Goal: Task Accomplishment & Management: Manage account settings

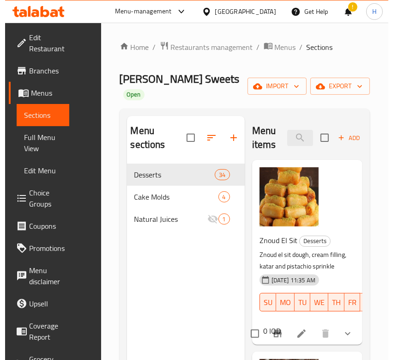
scroll to position [185, 0]
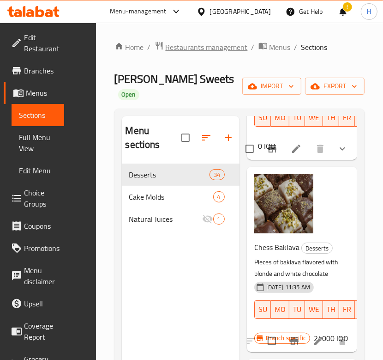
click at [230, 45] on span "Restaurants management" at bounding box center [207, 47] width 82 height 11
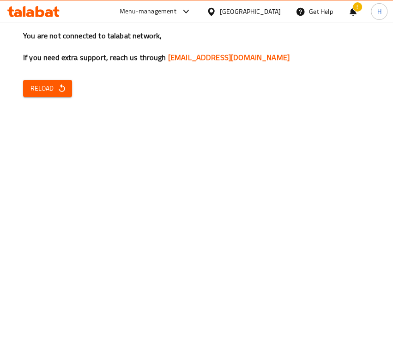
click at [163, 166] on div "You are not connected to talabat network, If you need extra support, reach us t…" at bounding box center [196, 180] width 393 height 360
click at [52, 89] on span "Reload" at bounding box center [47, 89] width 34 height 12
click at [49, 91] on span "Reload" at bounding box center [47, 89] width 34 height 12
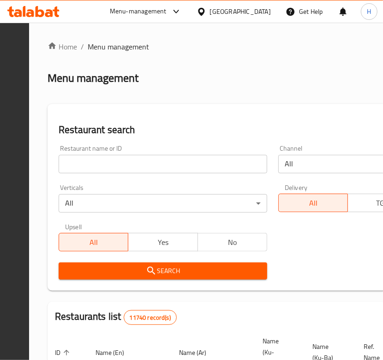
click at [191, 164] on input "search" at bounding box center [163, 164] width 209 height 18
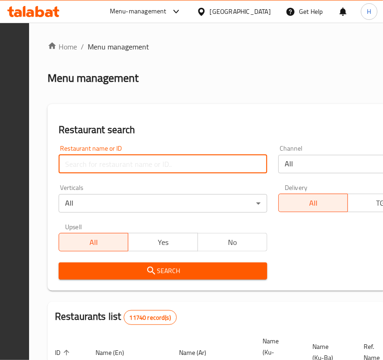
paste input "654742"
type input "654742"
click button "Search" at bounding box center [163, 270] width 209 height 17
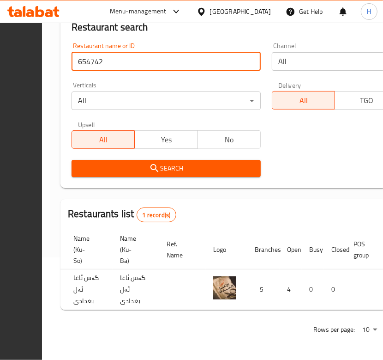
scroll to position [0, 294]
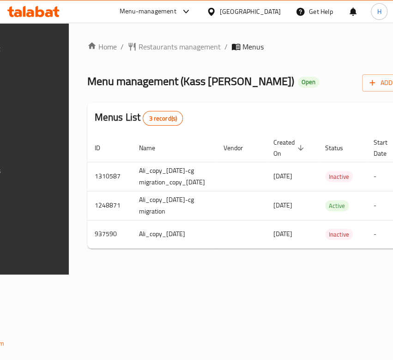
drag, startPoint x: 214, startPoint y: 79, endPoint x: 172, endPoint y: 96, distance: 45.2
click at [172, 91] on span "Menu management ( Kass Alagha AlBaghdady )" at bounding box center [190, 81] width 207 height 21
copy span "Kass Alagha AlBaghdady"
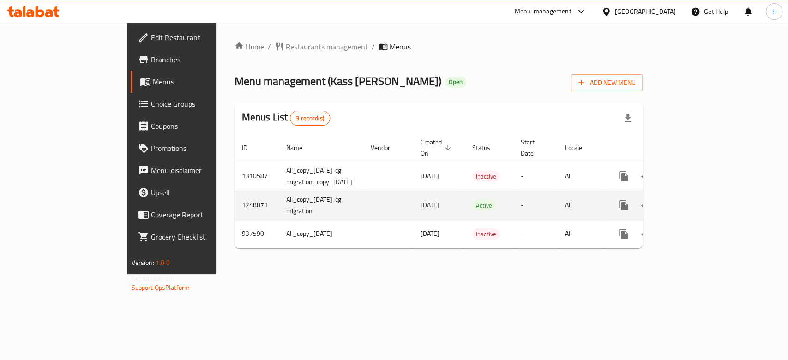
click at [383, 201] on icon "enhanced table" at bounding box center [690, 205] width 8 height 8
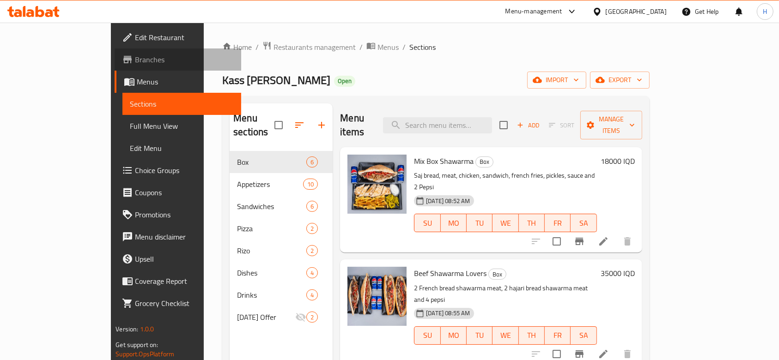
click at [135, 61] on span "Branches" at bounding box center [184, 59] width 99 height 11
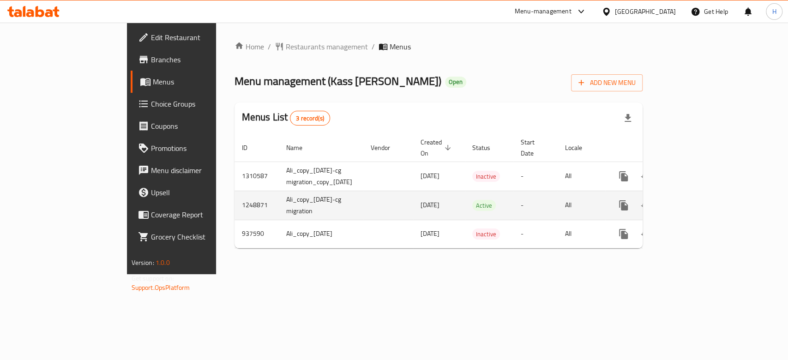
click at [709, 196] on td "enhanced table" at bounding box center [657, 205] width 103 height 29
click at [696, 200] on icon "enhanced table" at bounding box center [690, 205] width 11 height 11
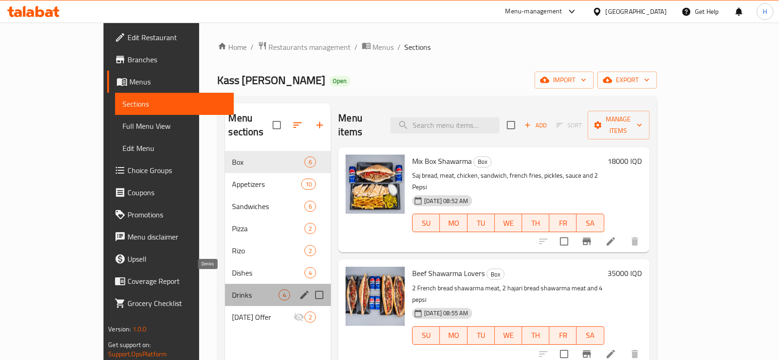
click at [232, 290] on span "Drinks" at bounding box center [255, 295] width 47 height 11
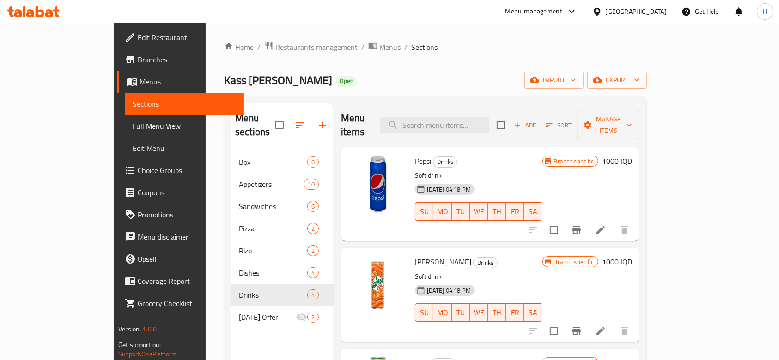
click at [605, 226] on icon at bounding box center [600, 230] width 8 height 8
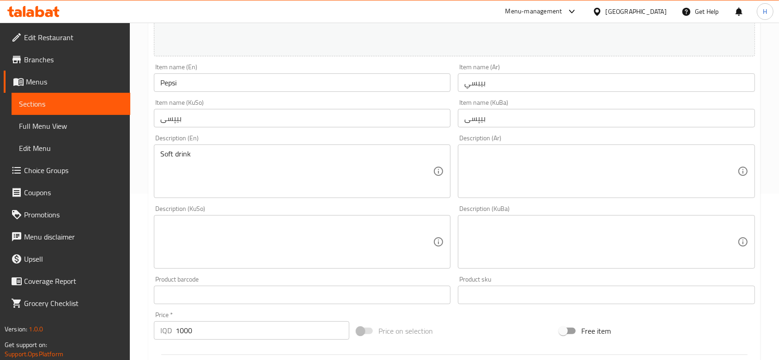
scroll to position [123, 0]
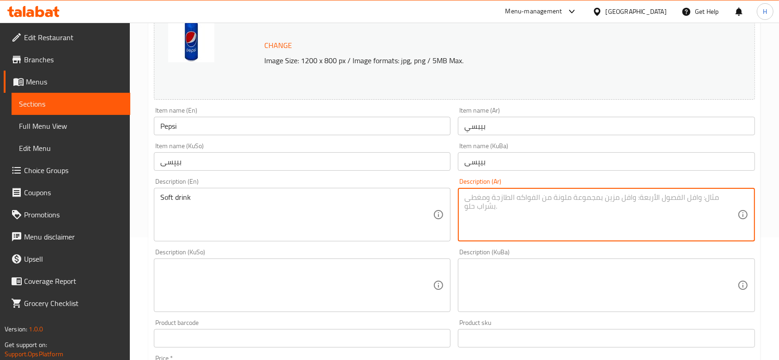
click at [503, 219] on textarea at bounding box center [600, 215] width 273 height 44
type textarea ";"
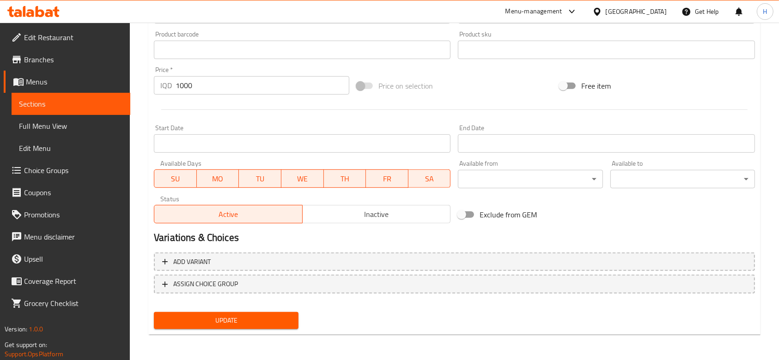
type textarea "مشروب غازي"
click at [245, 315] on span "Update" at bounding box center [226, 321] width 130 height 12
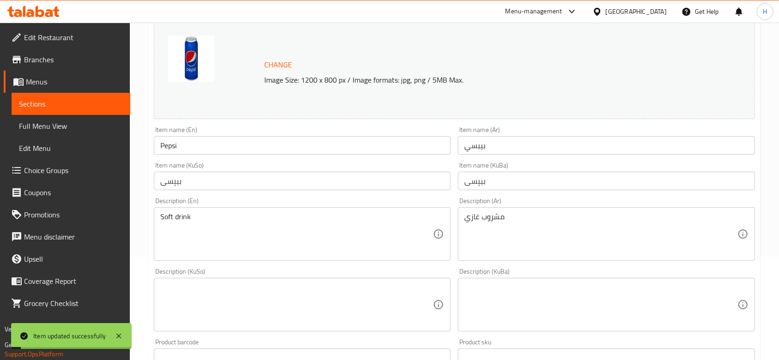
scroll to position [0, 0]
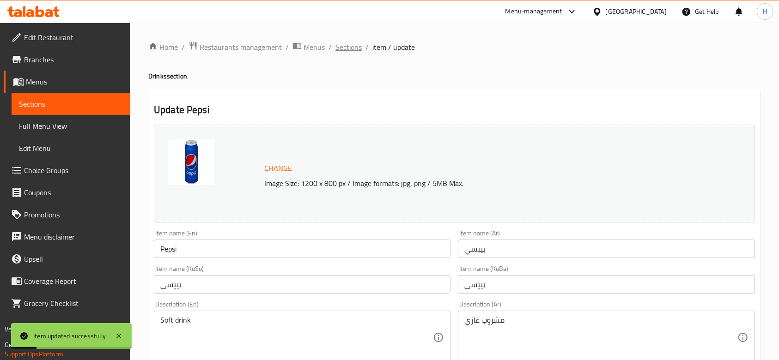
click at [353, 45] on span "Sections" at bounding box center [348, 47] width 26 height 11
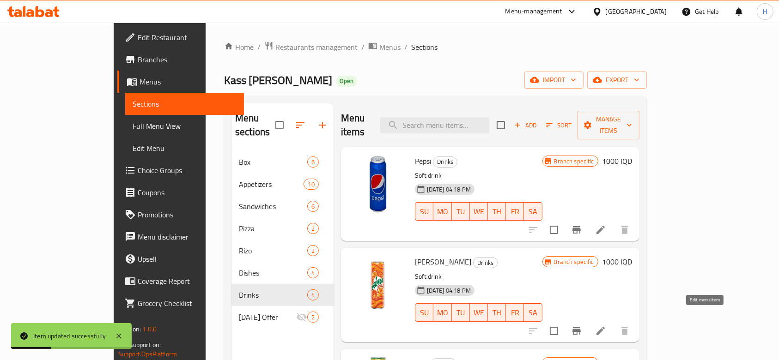
click at [605, 327] on icon at bounding box center [600, 331] width 8 height 8
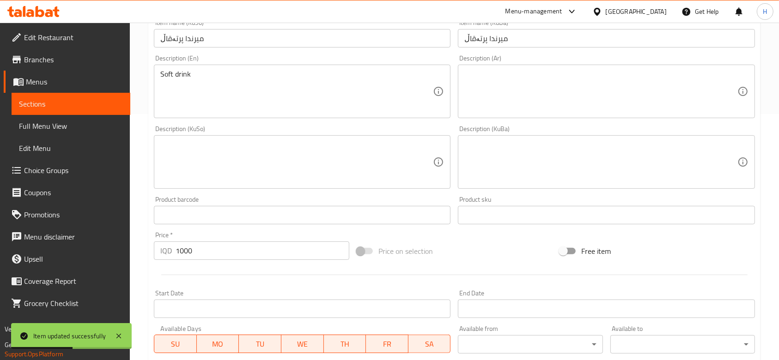
scroll to position [185, 0]
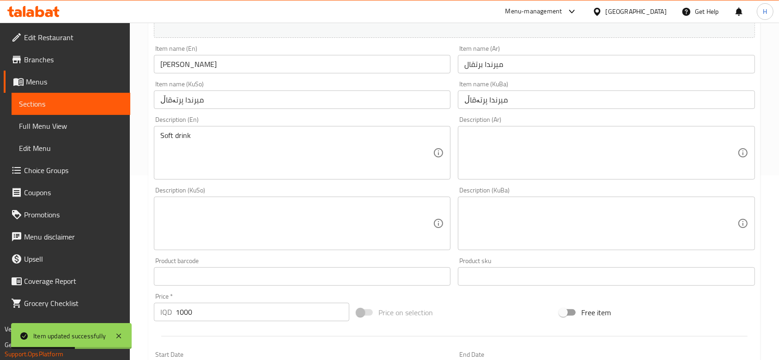
click at [521, 153] on textarea at bounding box center [600, 153] width 273 height 44
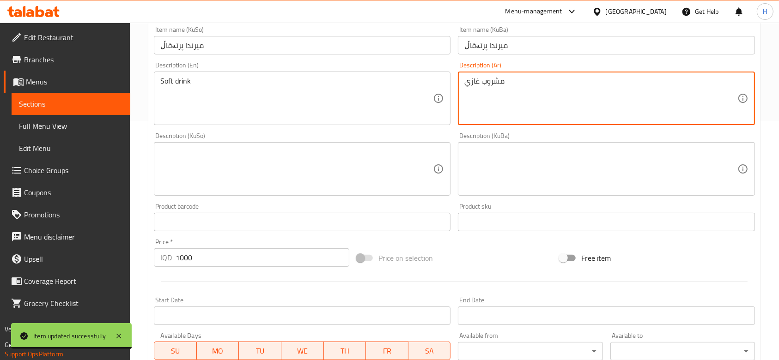
scroll to position [165, 0]
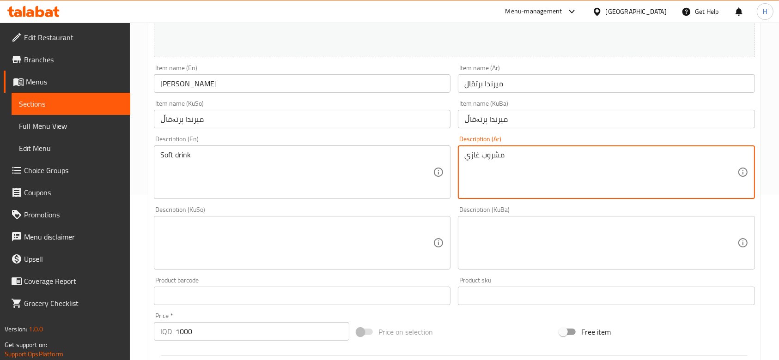
click at [526, 153] on textarea "مشروب غازي" at bounding box center [600, 173] width 273 height 44
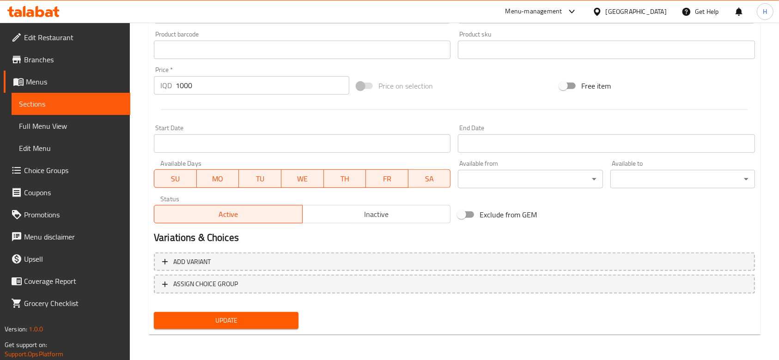
type textarea "مشروب غازي"
click at [248, 315] on span "Update" at bounding box center [226, 321] width 130 height 12
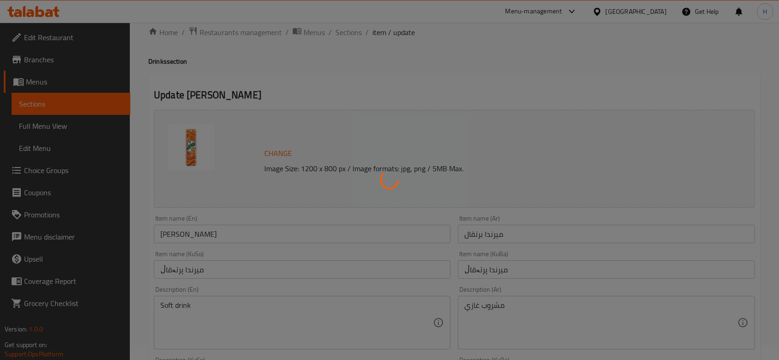
scroll to position [0, 0]
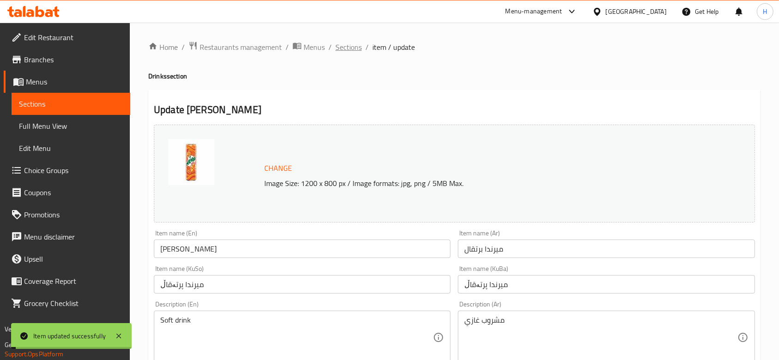
click at [359, 46] on span "Sections" at bounding box center [348, 47] width 26 height 11
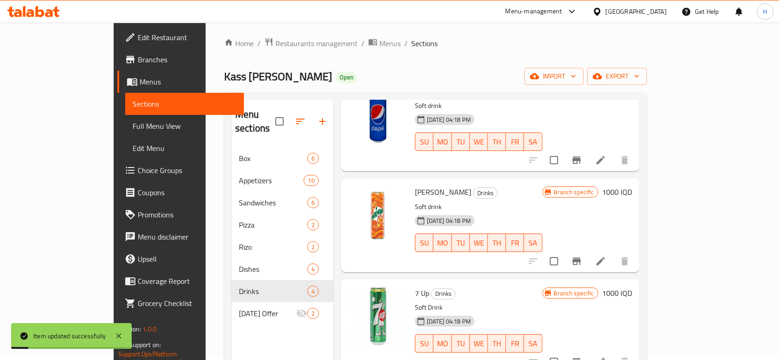
scroll to position [123, 0]
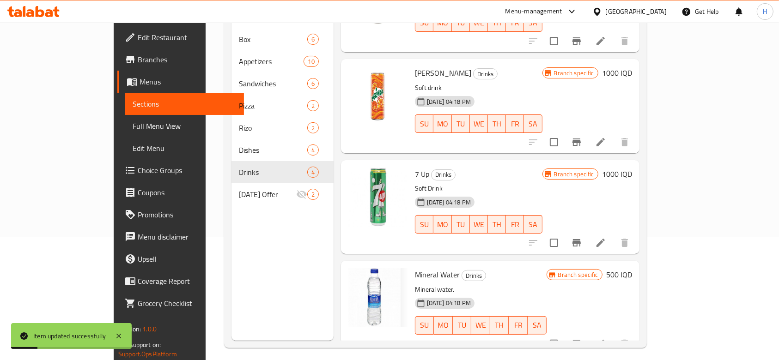
click at [606, 237] on icon at bounding box center [600, 242] width 11 height 11
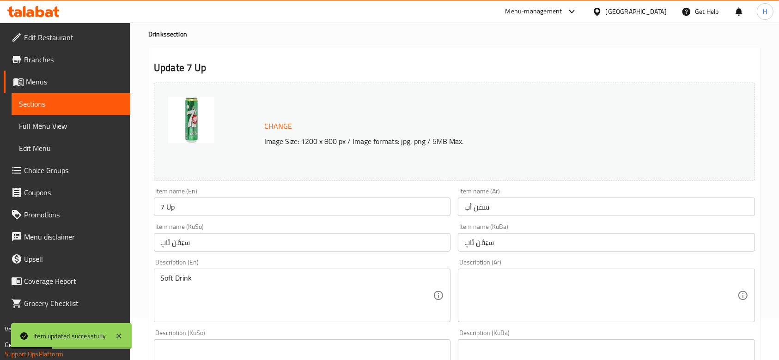
scroll to position [61, 0]
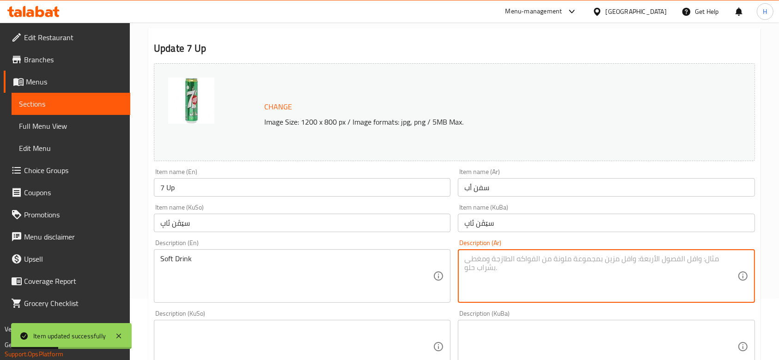
click at [521, 263] on textarea at bounding box center [600, 276] width 273 height 44
paste textarea "مشروب غازي"
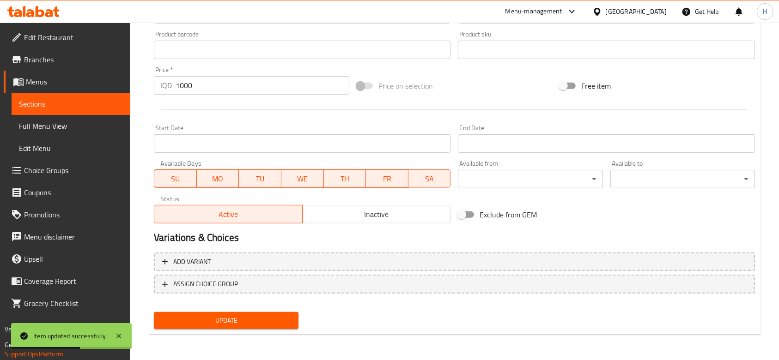
type textarea "مشروب غازي"
click at [237, 326] on span "Update" at bounding box center [226, 321] width 130 height 12
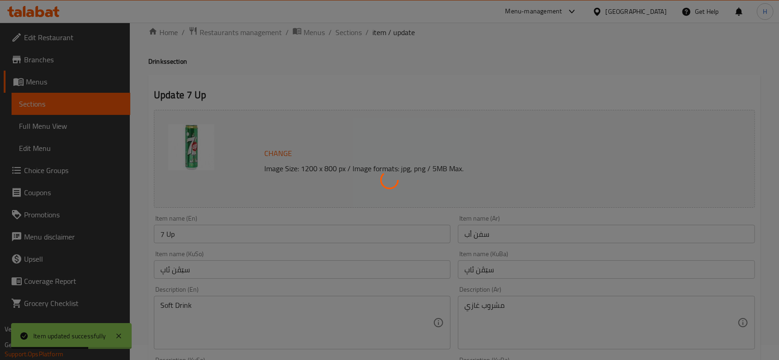
scroll to position [0, 0]
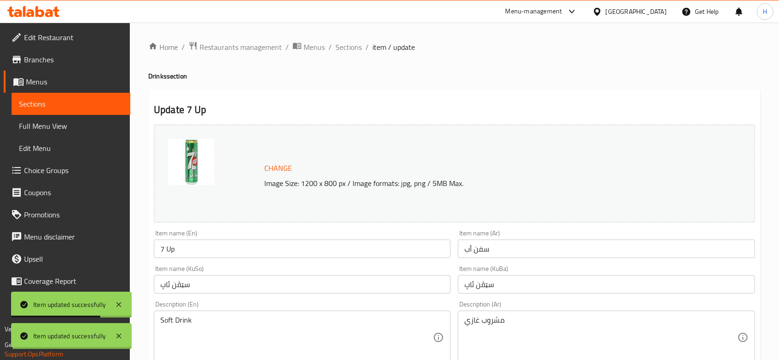
click at [351, 49] on span "Sections" at bounding box center [348, 47] width 26 height 11
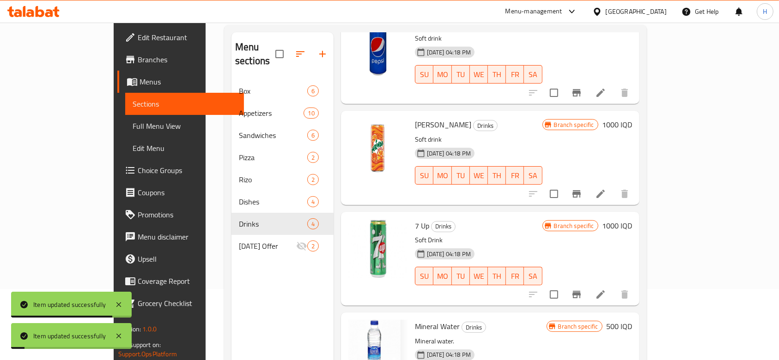
scroll to position [129, 0]
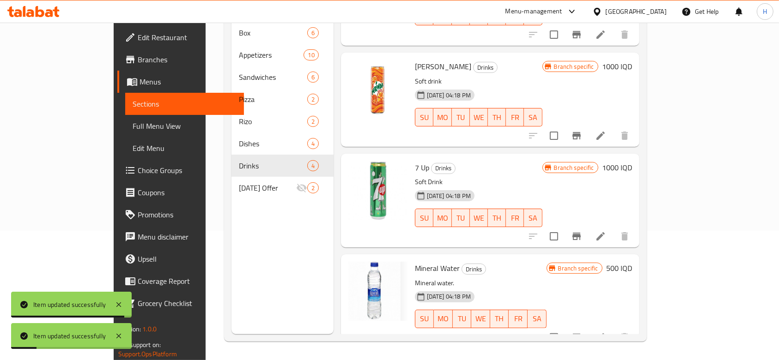
click at [613, 329] on li at bounding box center [601, 337] width 26 height 17
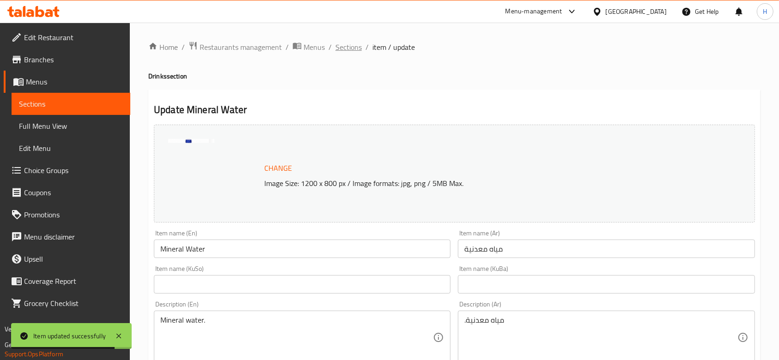
click at [350, 46] on span "Sections" at bounding box center [348, 47] width 26 height 11
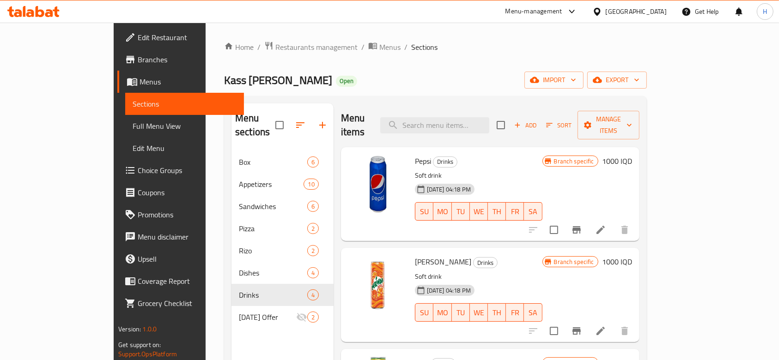
click at [229, 32] on div "Home / Restaurants management / Menus / Sections Kass Alagha AlBaghdady Open im…" at bounding box center [436, 256] width 460 height 467
click at [275, 42] on span "Restaurants management" at bounding box center [316, 47] width 82 height 11
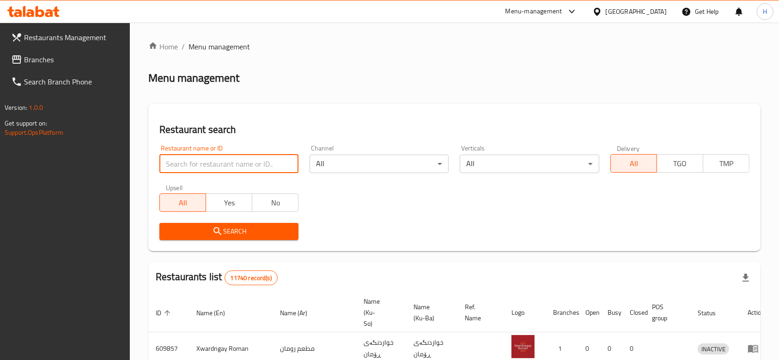
click at [235, 161] on input "search" at bounding box center [228, 164] width 139 height 18
paste input "655027"
type input "655027"
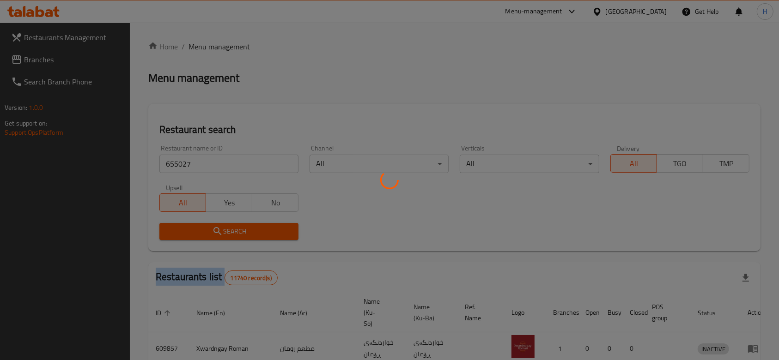
click at [261, 230] on div at bounding box center [389, 180] width 779 height 360
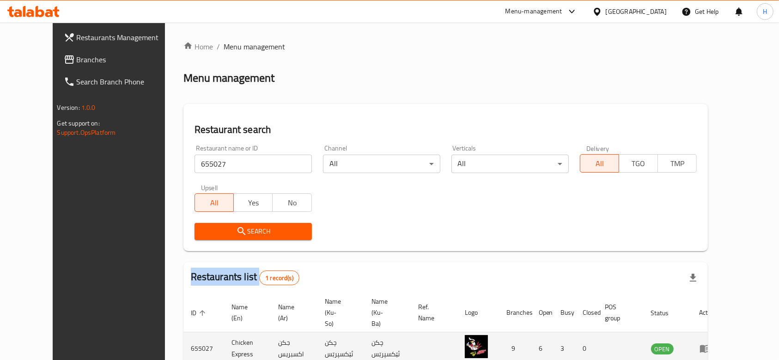
click at [710, 343] on icon "enhanced table" at bounding box center [704, 348] width 11 height 11
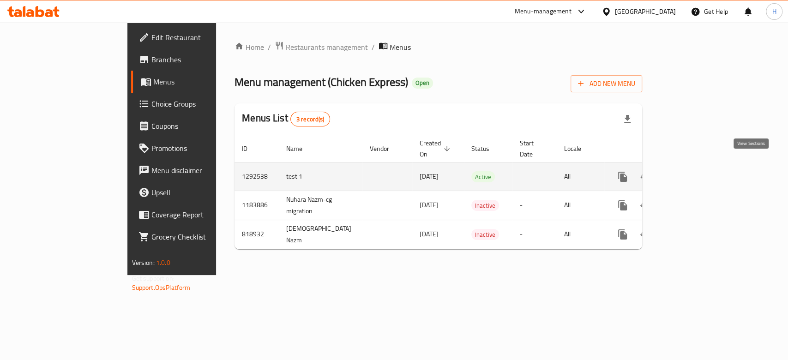
click at [695, 171] on icon "enhanced table" at bounding box center [689, 176] width 11 height 11
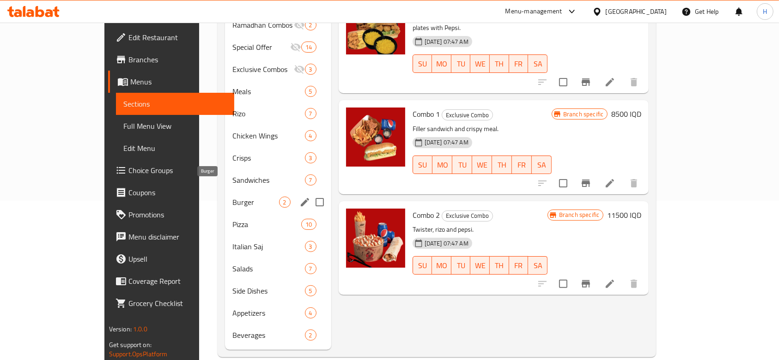
scroll to position [161, 0]
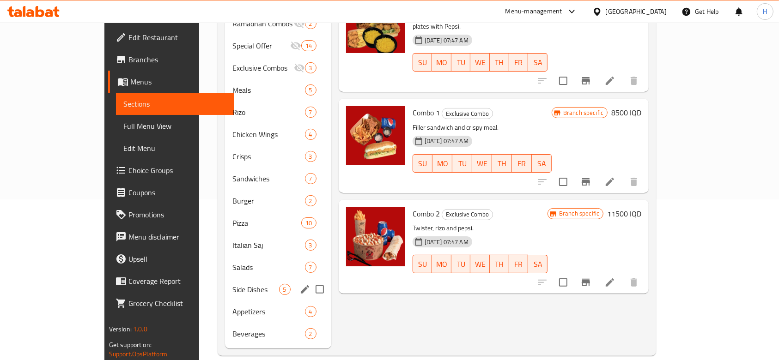
click at [232, 284] on span "Side Dishes" at bounding box center [255, 289] width 46 height 11
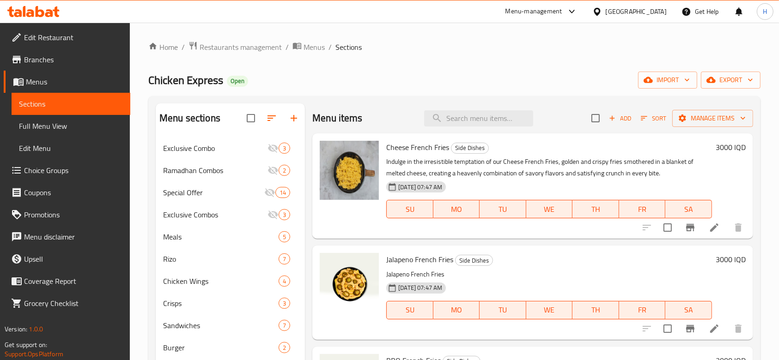
click at [709, 229] on icon at bounding box center [714, 227] width 11 height 11
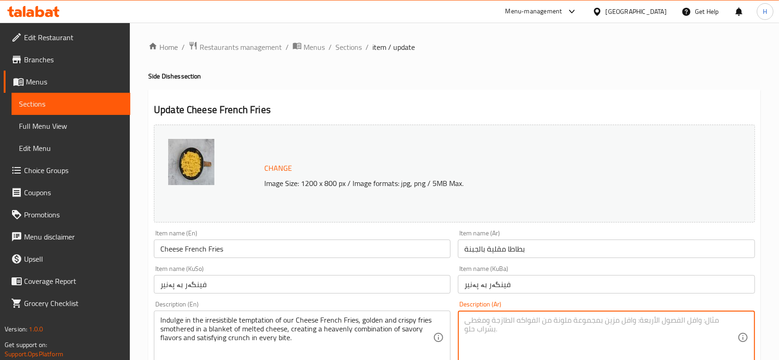
click at [562, 333] on textarea at bounding box center [600, 338] width 273 height 44
click at [560, 333] on textarea "بطاطا مقلية بصلصة الجبنة" at bounding box center [600, 338] width 273 height 44
type textarea "بطاطا مقلية بصلصة الجبنة"
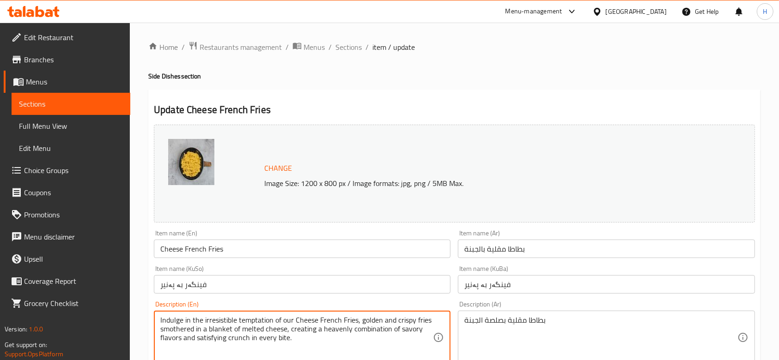
click at [232, 318] on textarea "Indulge in the irresistible temptation of our Cheese French Fries, golden and c…" at bounding box center [296, 338] width 273 height 44
paste textarea "French fries with cheese sauce"
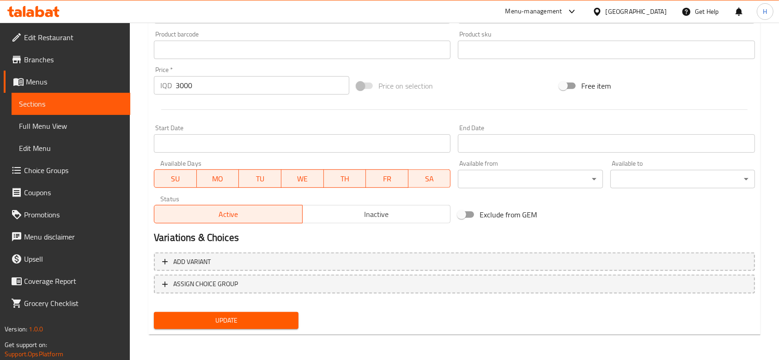
type textarea "French fries with cheese sauce"
click at [266, 313] on button "Update" at bounding box center [226, 320] width 145 height 17
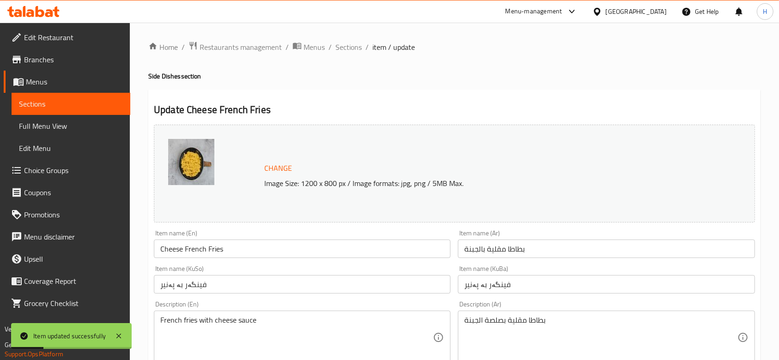
drag, startPoint x: 349, startPoint y: 45, endPoint x: 353, endPoint y: 61, distance: 16.4
click at [349, 45] on span "Sections" at bounding box center [348, 47] width 26 height 11
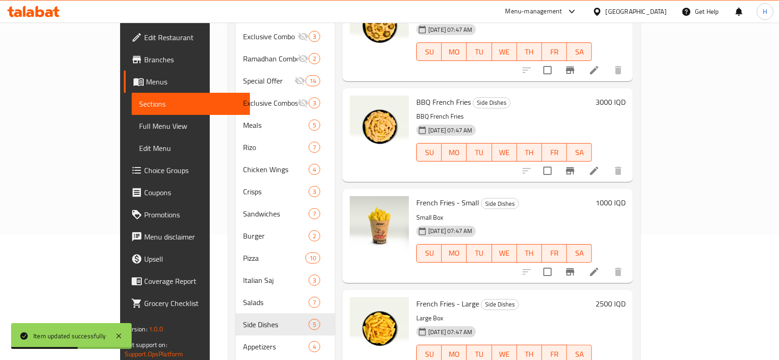
scroll to position [161, 0]
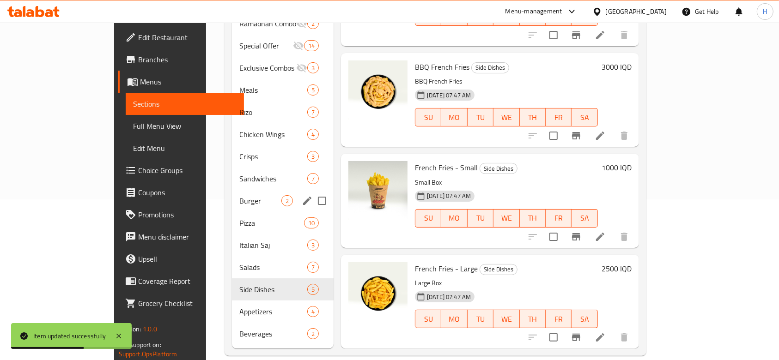
click at [232, 194] on div "Burger 2" at bounding box center [283, 201] width 102 height 22
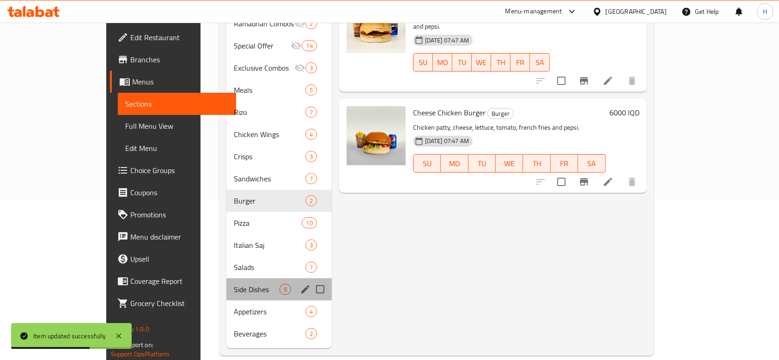
click at [226, 284] on div "Side Dishes 5" at bounding box center [278, 290] width 105 height 22
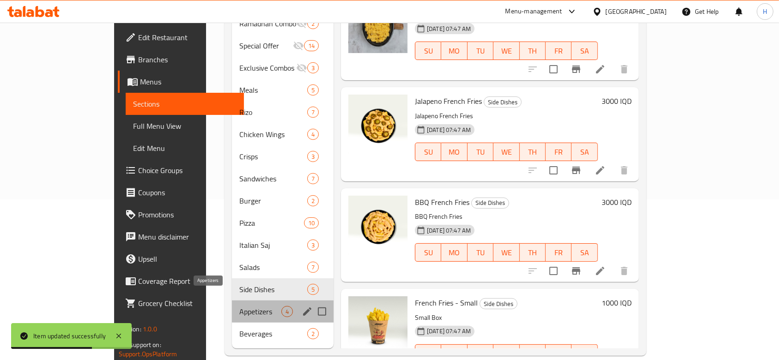
click at [239, 306] on span "Appetizers" at bounding box center [260, 311] width 42 height 11
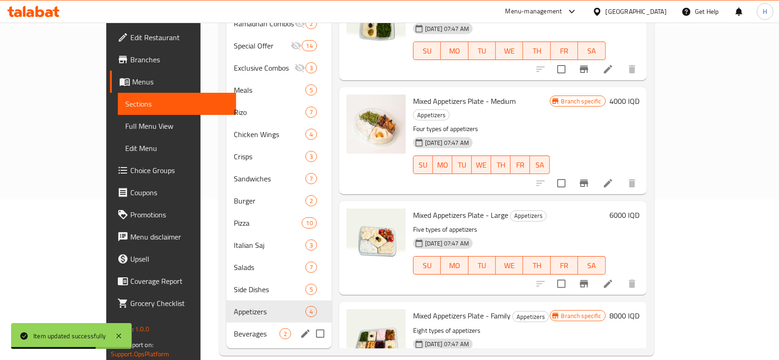
click at [226, 323] on div "Beverages 2" at bounding box center [278, 334] width 105 height 22
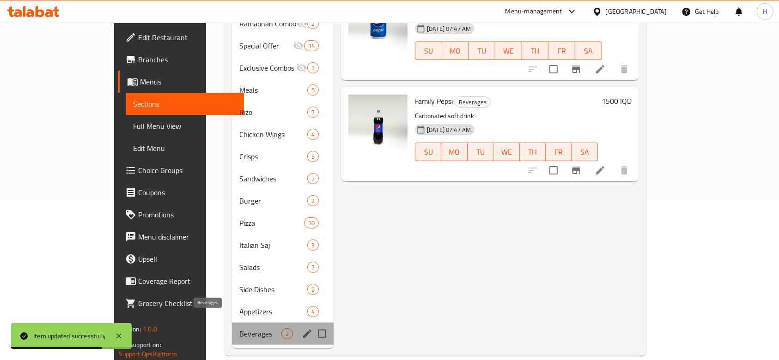
click at [239, 328] on span "Beverages" at bounding box center [260, 333] width 42 height 11
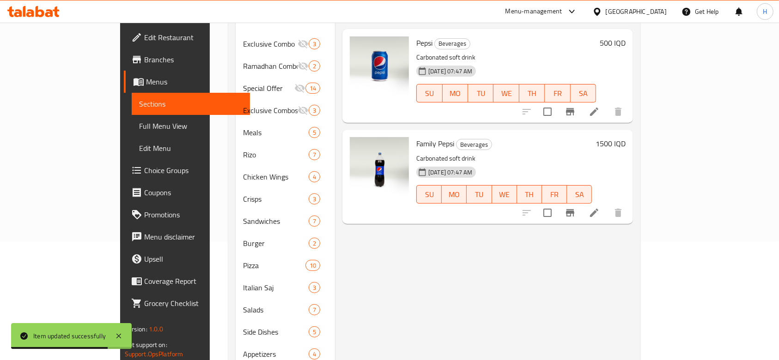
scroll to position [99, 0]
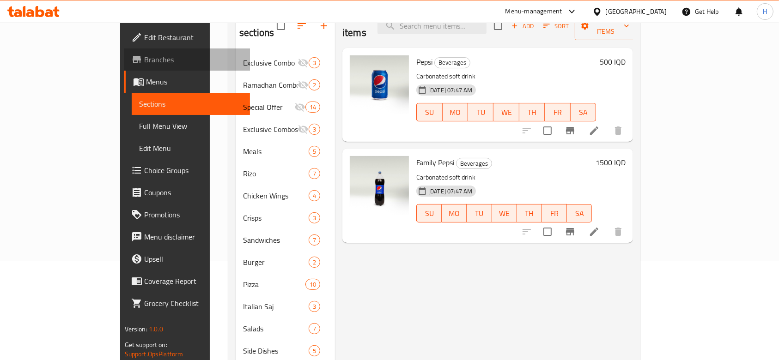
click at [144, 56] on span "Branches" at bounding box center [193, 59] width 99 height 11
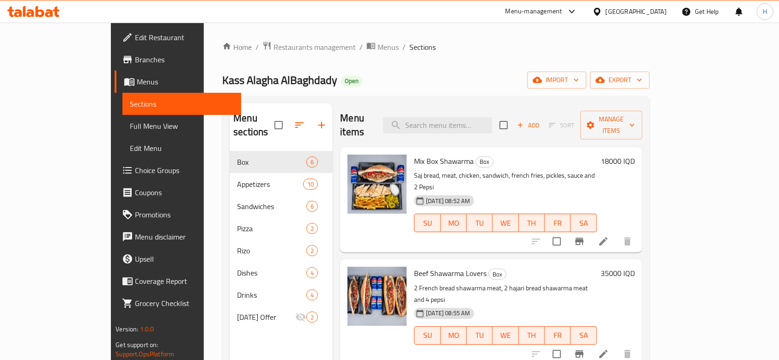
click at [130, 125] on span "Full Menu View" at bounding box center [182, 126] width 104 height 11
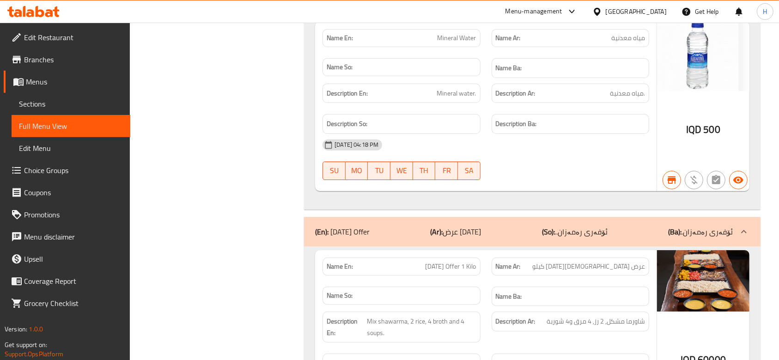
scroll to position [6511, 0]
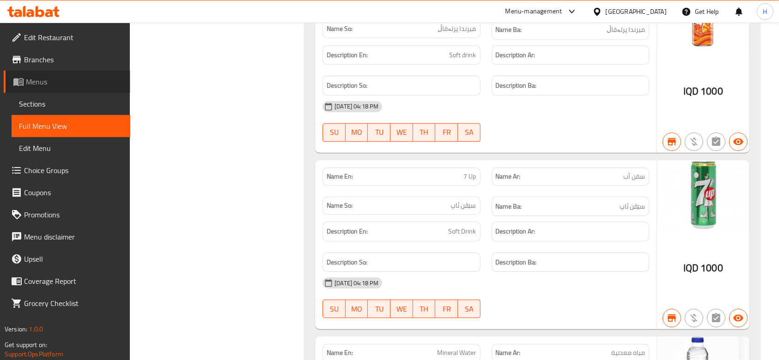
click at [43, 79] on span "Menus" at bounding box center [74, 81] width 97 height 11
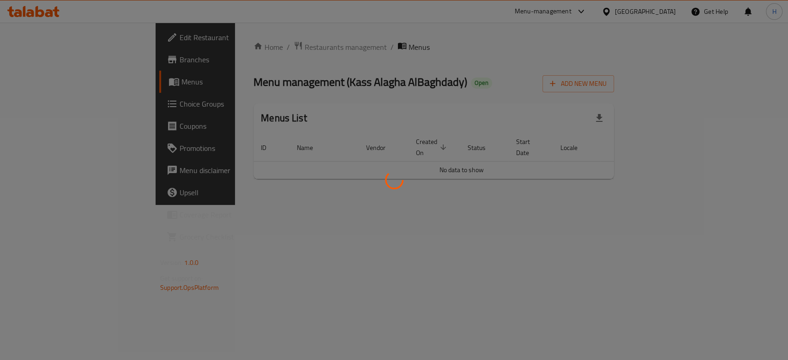
click at [247, 42] on div at bounding box center [394, 180] width 788 height 360
click at [247, 46] on div at bounding box center [394, 180] width 788 height 360
click at [243, 52] on div at bounding box center [394, 180] width 788 height 360
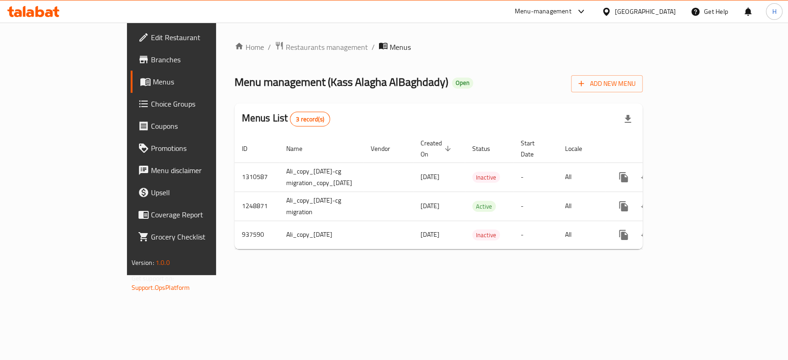
click at [286, 52] on span "Restaurants management" at bounding box center [327, 47] width 82 height 11
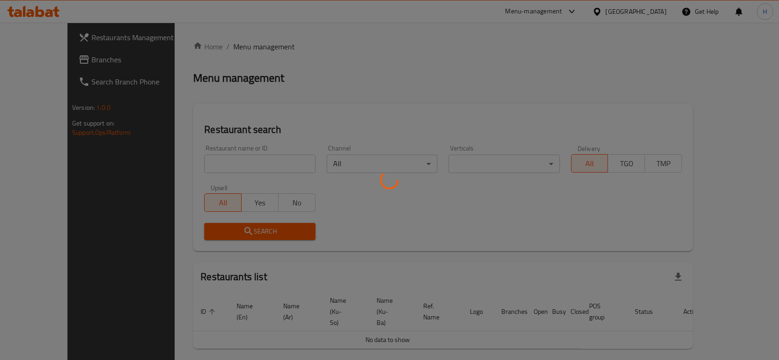
click at [246, 43] on div at bounding box center [389, 180] width 779 height 360
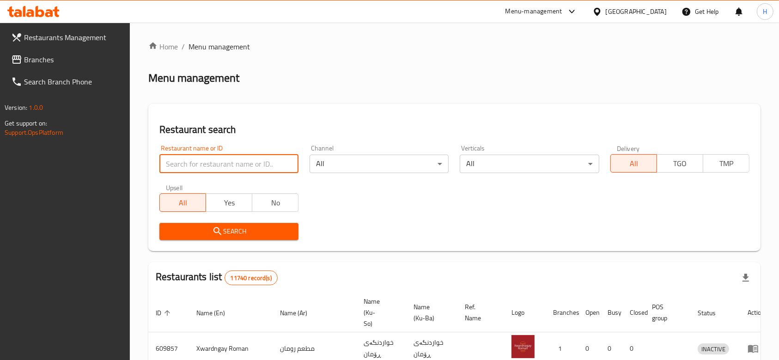
click at [230, 162] on input "search" at bounding box center [228, 164] width 139 height 18
paste input "655027"
type input "655027"
click button "Search" at bounding box center [228, 231] width 139 height 17
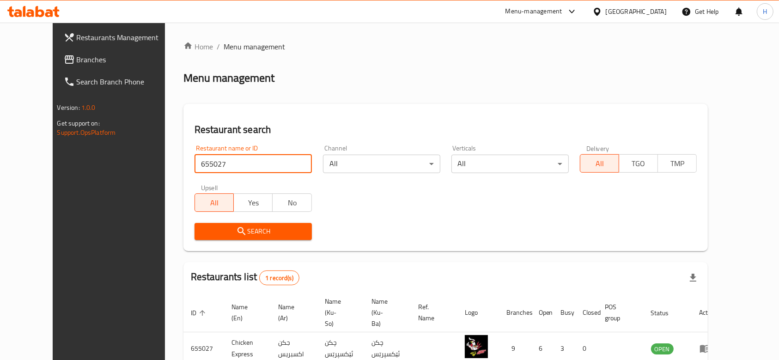
click at [262, 231] on span "Search" at bounding box center [253, 232] width 103 height 12
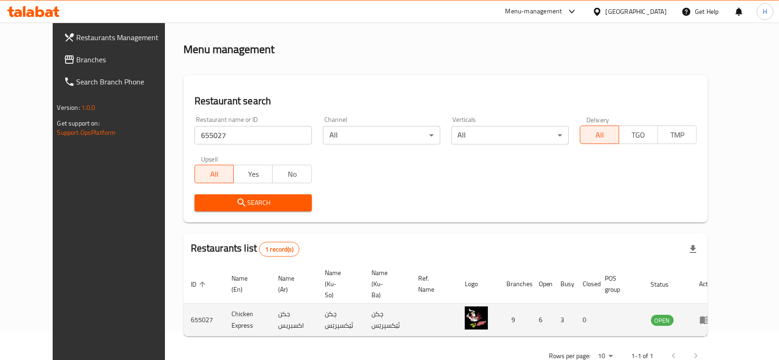
scroll to position [43, 0]
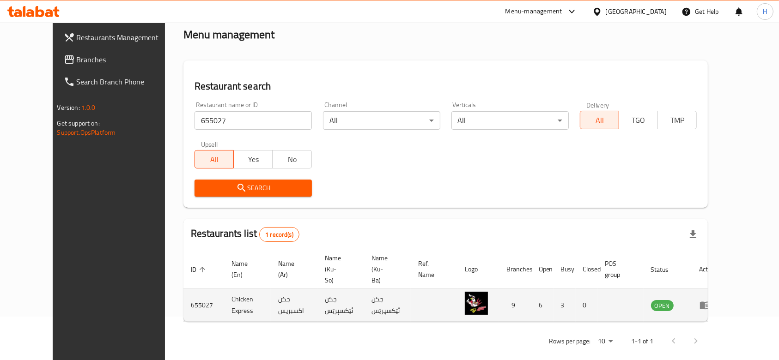
click at [724, 290] on td "enhanced table" at bounding box center [708, 305] width 32 height 33
click at [710, 302] on icon "enhanced table" at bounding box center [705, 306] width 10 height 8
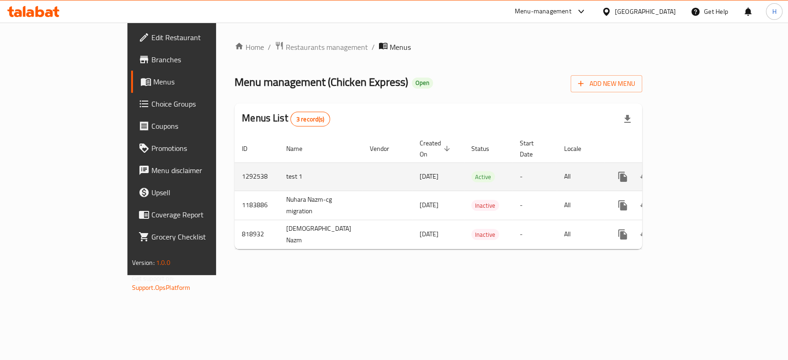
click at [701, 166] on link "enhanced table" at bounding box center [689, 177] width 22 height 22
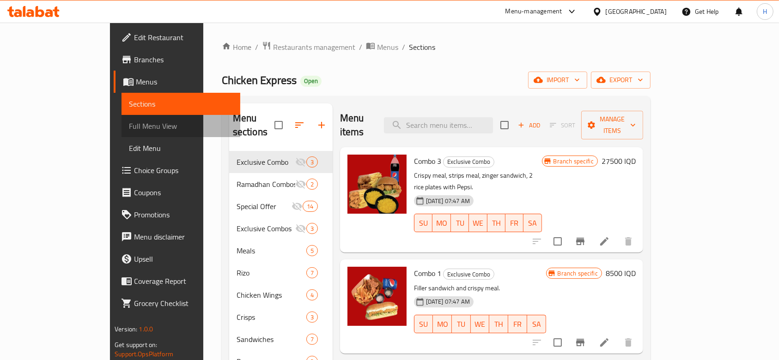
click at [129, 123] on span "Full Menu View" at bounding box center [181, 126] width 104 height 11
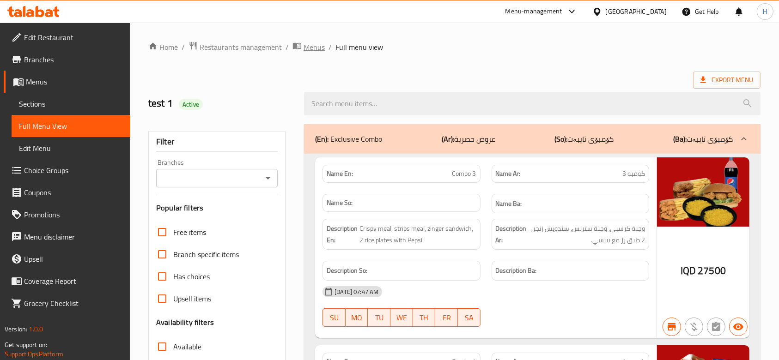
click at [316, 46] on span "Menus" at bounding box center [313, 47] width 21 height 11
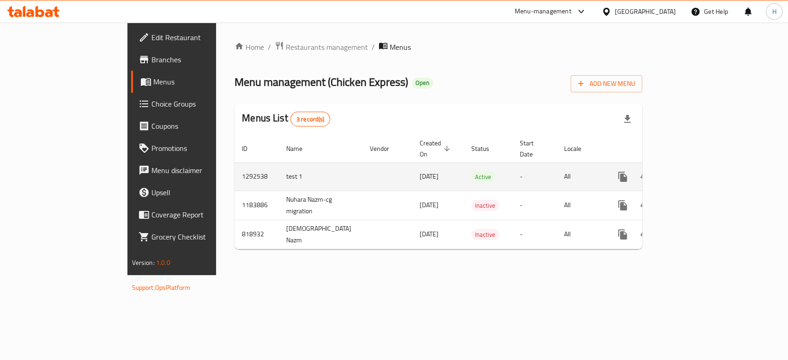
click at [701, 166] on link "enhanced table" at bounding box center [689, 177] width 22 height 22
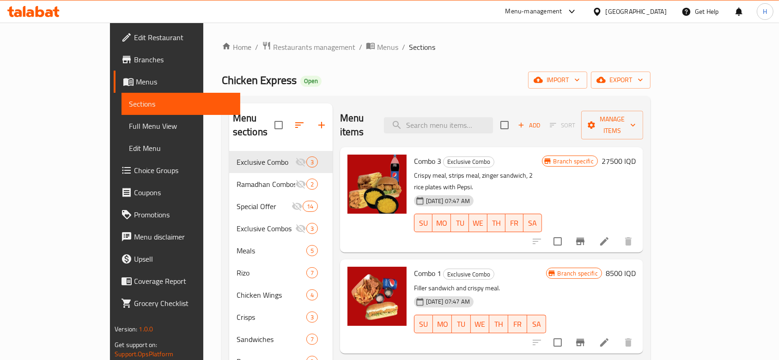
click at [222, 85] on span "Chicken Express" at bounding box center [259, 80] width 75 height 21
copy span "Chicken Express"
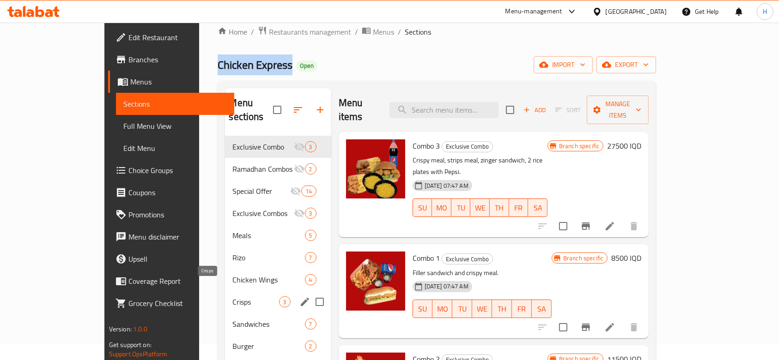
scroll to position [61, 0]
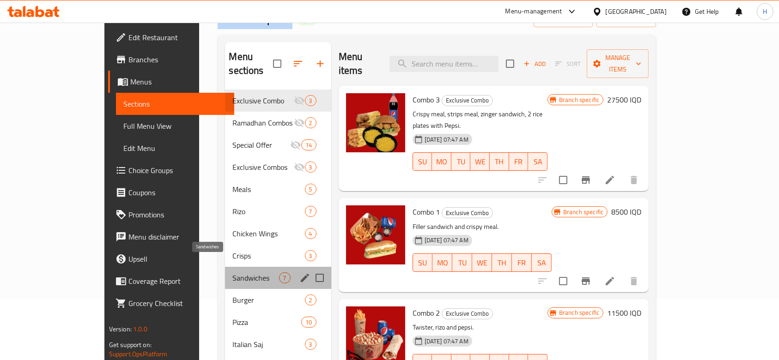
click at [232, 273] on span "Sandwiches" at bounding box center [255, 278] width 46 height 11
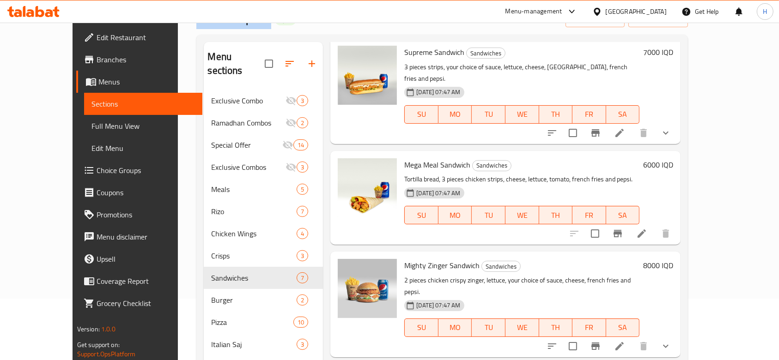
scroll to position [349, 0]
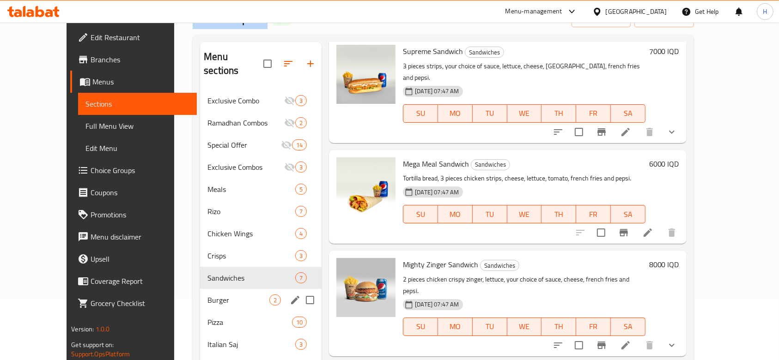
click at [207, 295] on span "Burger" at bounding box center [238, 300] width 62 height 11
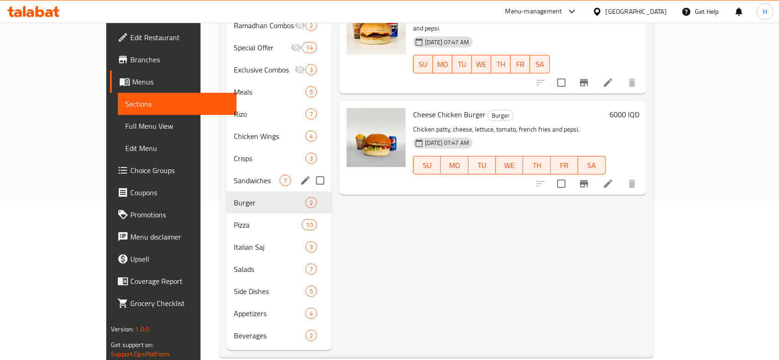
scroll to position [161, 0]
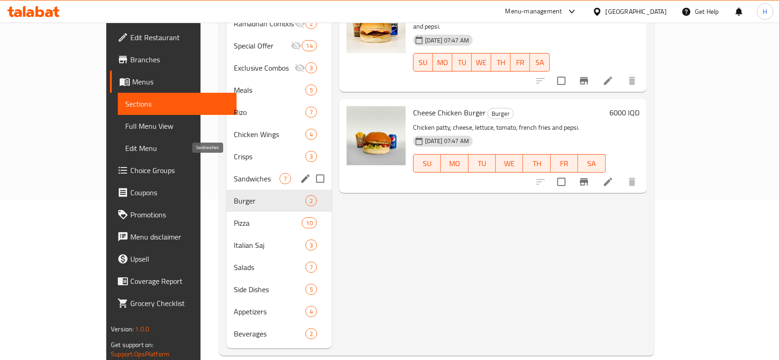
click at [234, 173] on span "Sandwiches" at bounding box center [256, 178] width 45 height 11
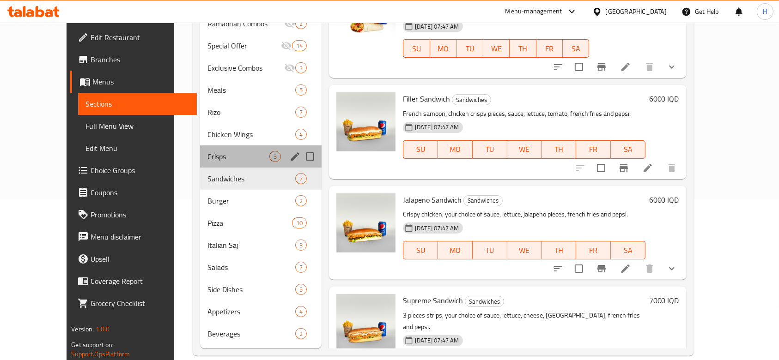
click at [219, 145] on div "Crisps 3" at bounding box center [260, 156] width 121 height 22
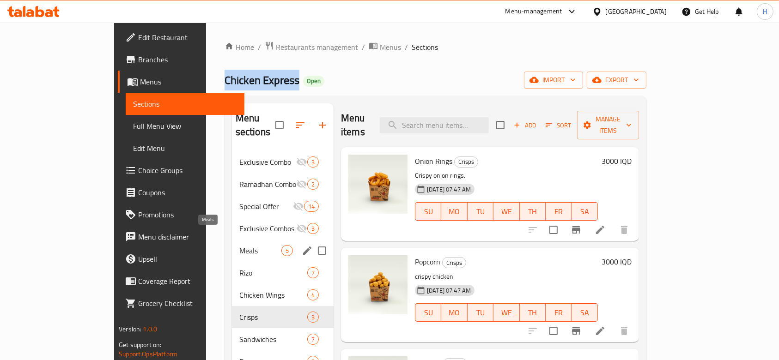
click at [239, 245] on span "Meals" at bounding box center [260, 250] width 42 height 11
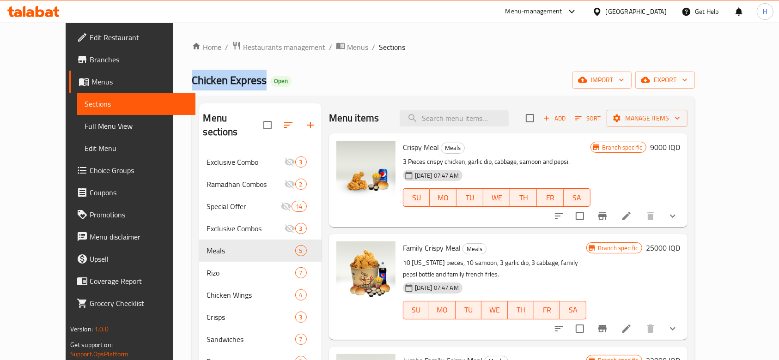
scroll to position [158, 0]
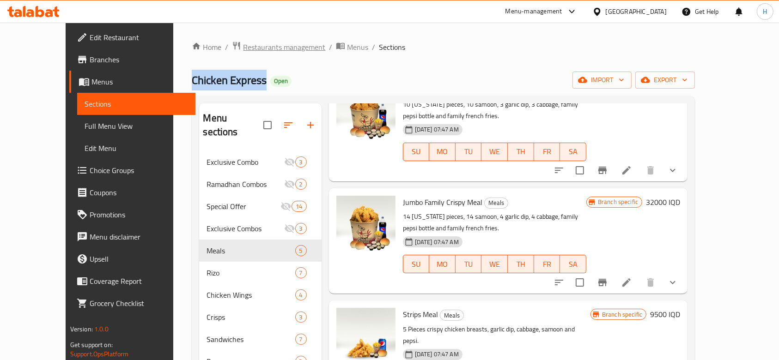
click at [243, 42] on span "Restaurants management" at bounding box center [284, 47] width 82 height 11
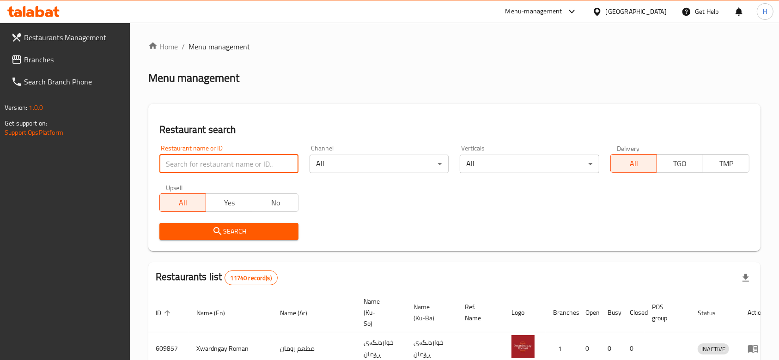
click at [222, 158] on input "search" at bounding box center [228, 164] width 139 height 18
paste input "669080"
type input "669080"
click button "Search" at bounding box center [228, 231] width 139 height 17
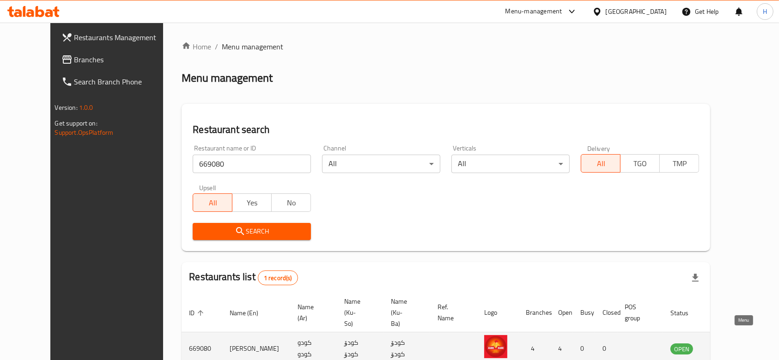
click at [736, 343] on link "enhanced table" at bounding box center [727, 348] width 17 height 11
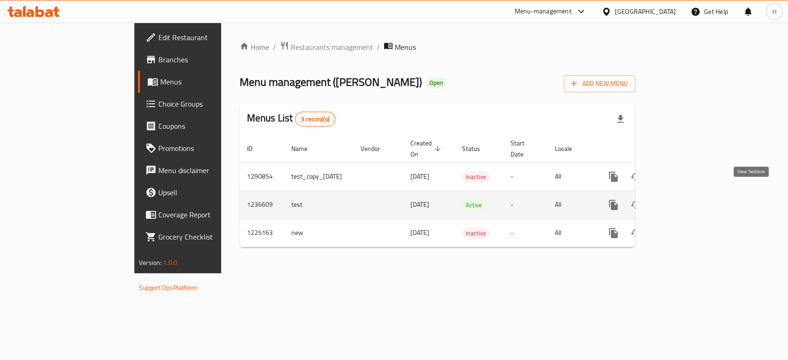
click at [691, 198] on link "enhanced table" at bounding box center [680, 205] width 22 height 22
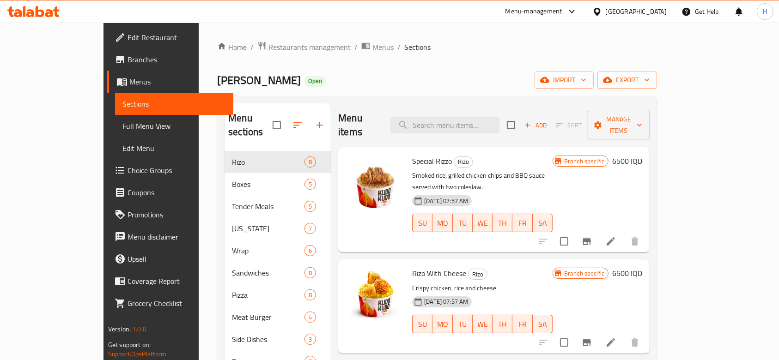
click at [122, 131] on span "Full Menu View" at bounding box center [174, 126] width 104 height 11
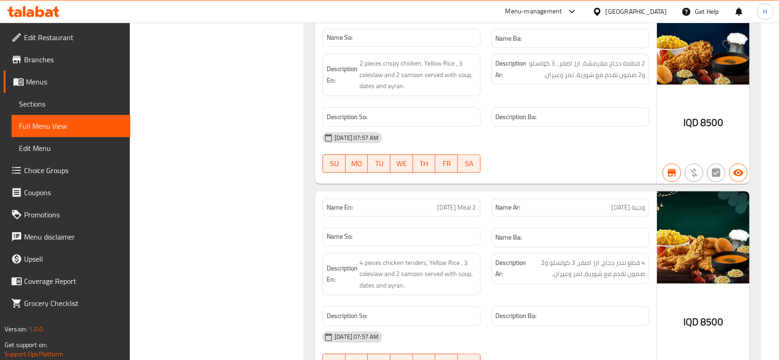
scroll to position [16528, 0]
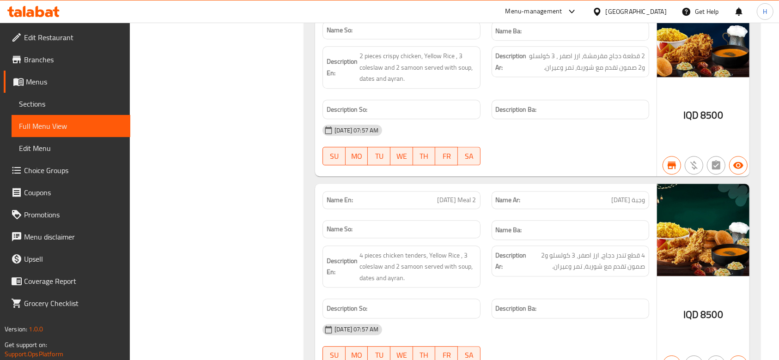
click at [59, 62] on span "Branches" at bounding box center [73, 59] width 99 height 11
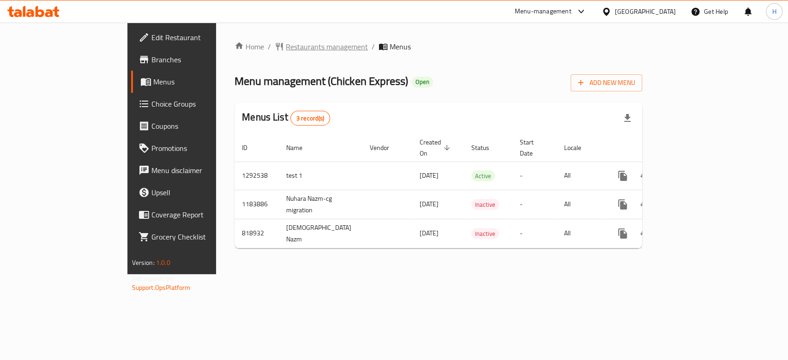
click at [286, 43] on span "Restaurants management" at bounding box center [327, 46] width 82 height 11
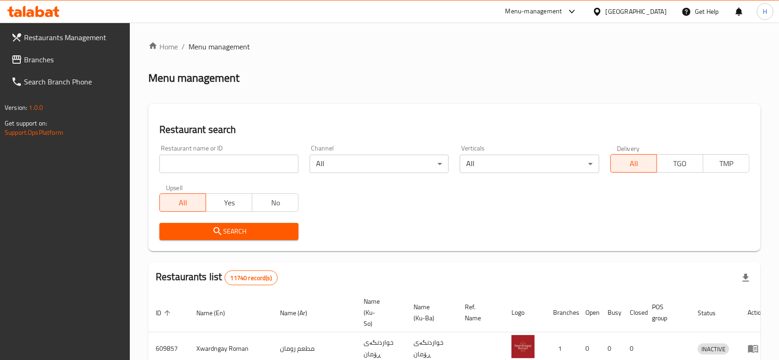
click at [245, 161] on div at bounding box center [389, 180] width 779 height 360
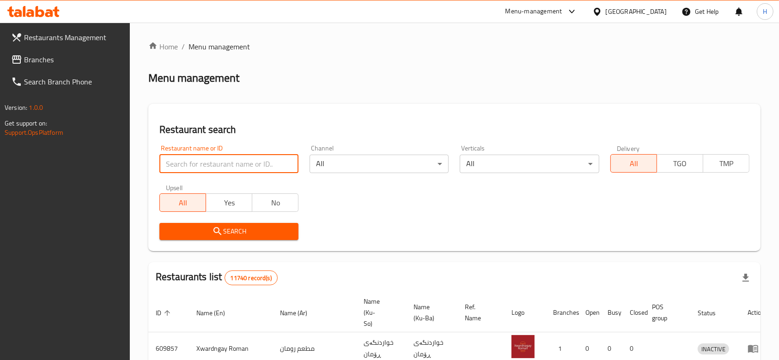
click at [245, 161] on input "search" at bounding box center [228, 164] width 139 height 18
paste input "669080"
type input "669080"
click button "Search" at bounding box center [228, 231] width 139 height 17
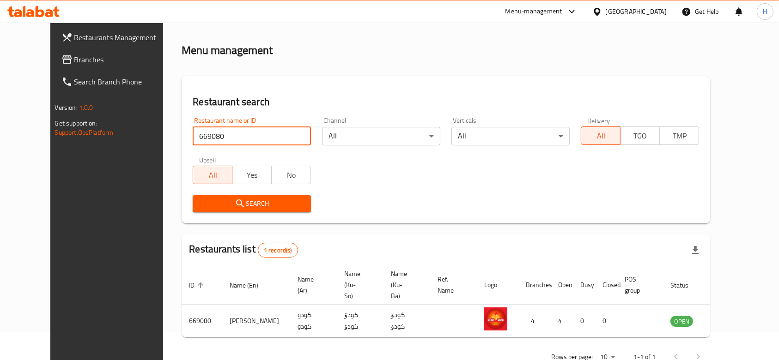
scroll to position [43, 0]
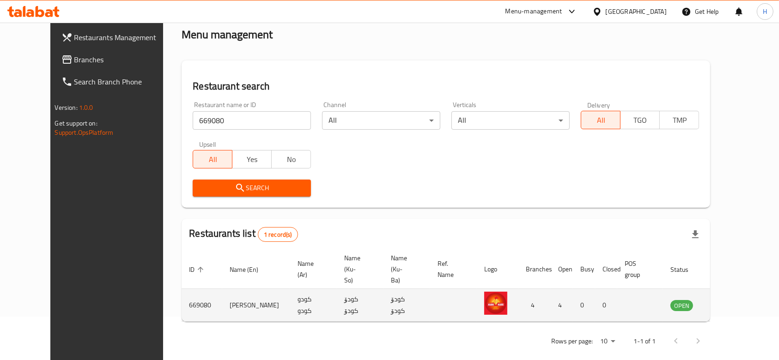
click at [735, 296] on td "enhanced table" at bounding box center [727, 305] width 32 height 33
click at [736, 289] on td "enhanced table" at bounding box center [727, 305] width 32 height 33
click at [742, 289] on td "enhanced table" at bounding box center [727, 305] width 32 height 33
click at [729, 300] on td "enhanced table" at bounding box center [727, 305] width 32 height 33
click at [734, 295] on td "enhanced table" at bounding box center [727, 305] width 32 height 33
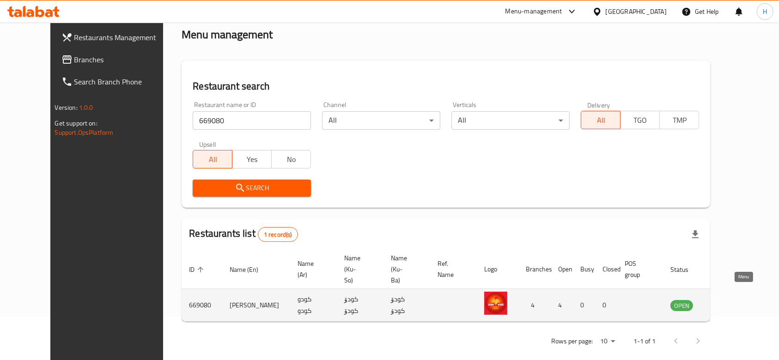
click at [730, 300] on icon "enhanced table" at bounding box center [724, 305] width 11 height 11
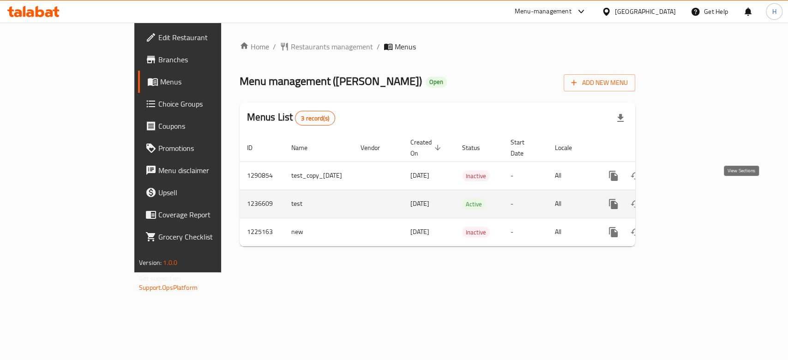
click at [691, 193] on link "enhanced table" at bounding box center [680, 204] width 22 height 22
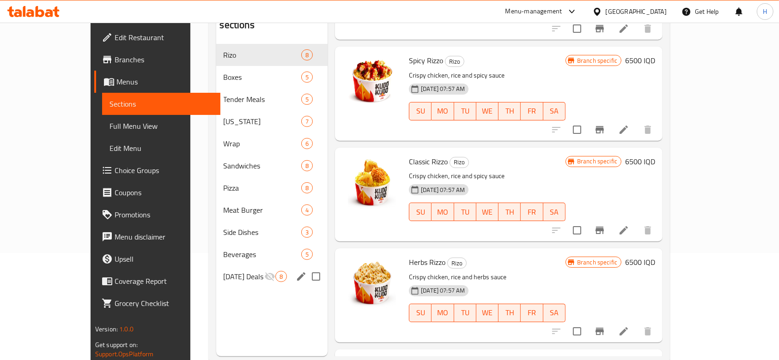
scroll to position [129, 0]
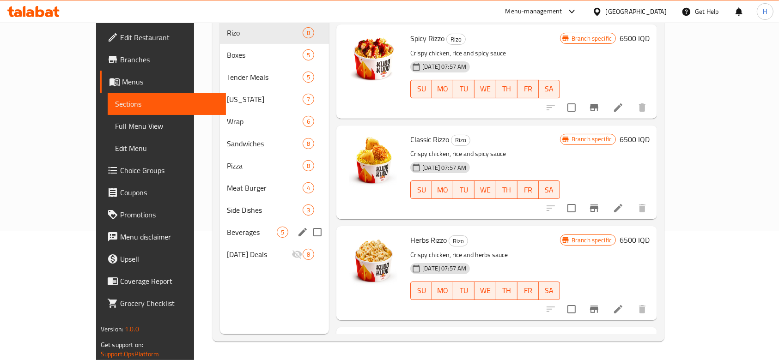
click at [220, 226] on div "Beverages 5" at bounding box center [274, 232] width 109 height 22
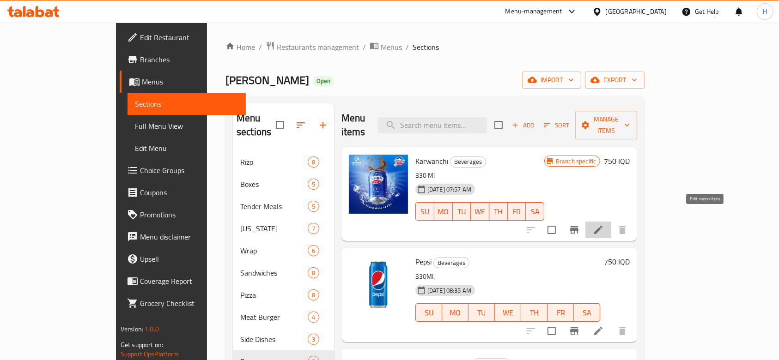
click at [604, 224] on icon at bounding box center [598, 229] width 11 height 11
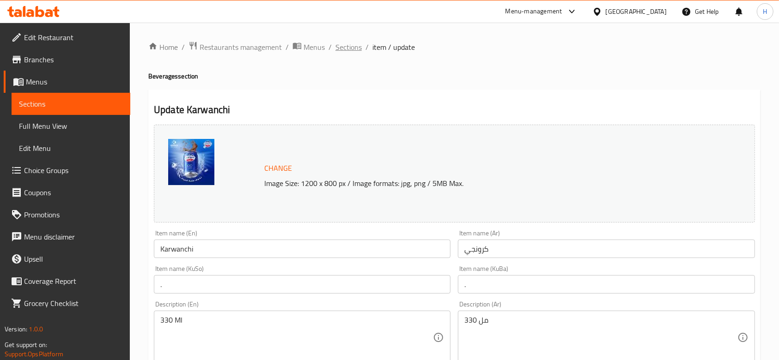
click at [344, 48] on span "Sections" at bounding box center [348, 47] width 26 height 11
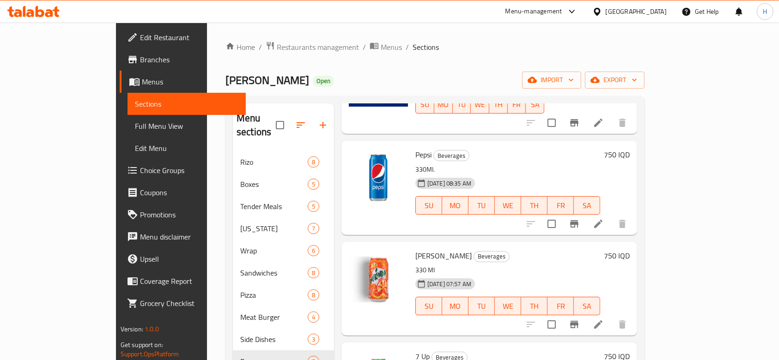
scroll to position [123, 0]
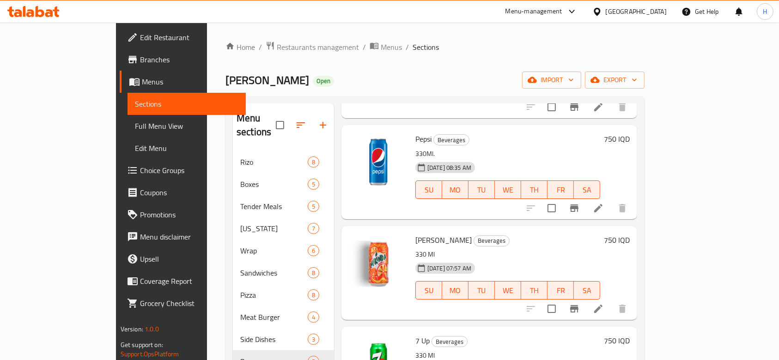
click at [611, 200] on li at bounding box center [598, 208] width 26 height 17
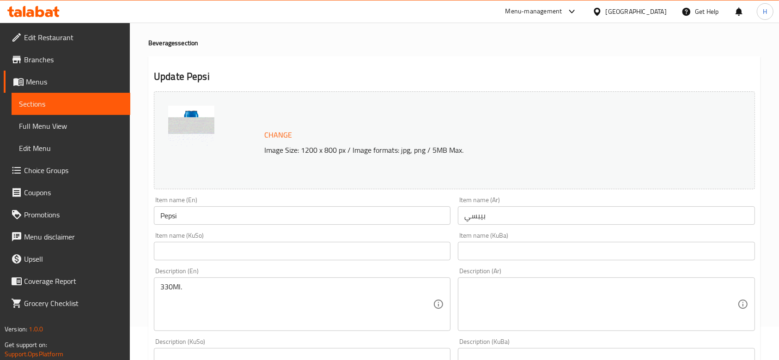
scroll to position [61, 0]
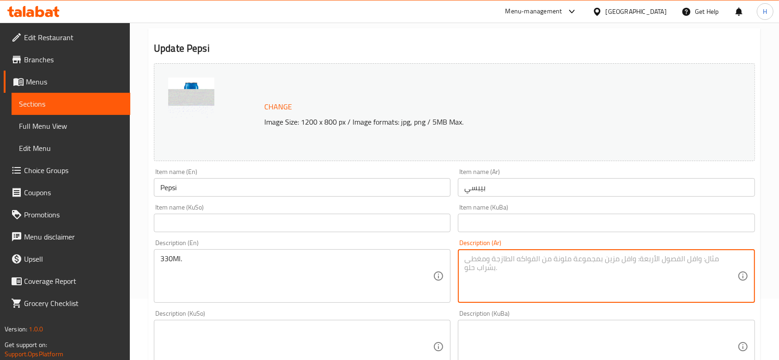
click at [495, 264] on textarea at bounding box center [600, 276] width 273 height 44
type textarea "م"
type textarea "مشروب غازي"
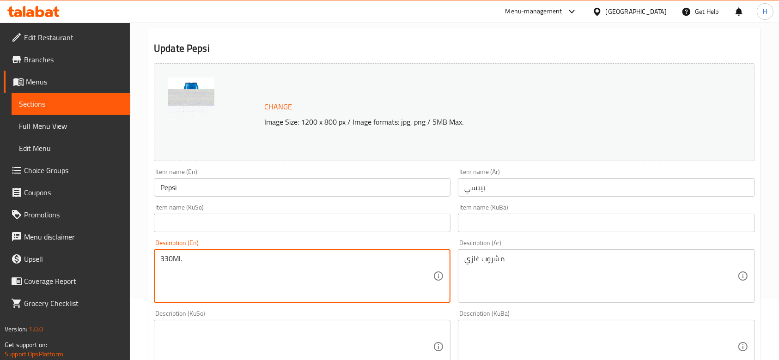
click at [297, 256] on textarea "330Ml." at bounding box center [296, 276] width 273 height 44
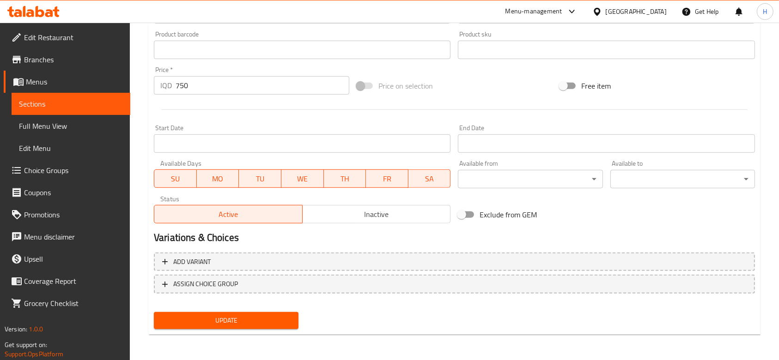
type textarea "Soft drink"
click at [218, 320] on span "Update" at bounding box center [226, 321] width 130 height 12
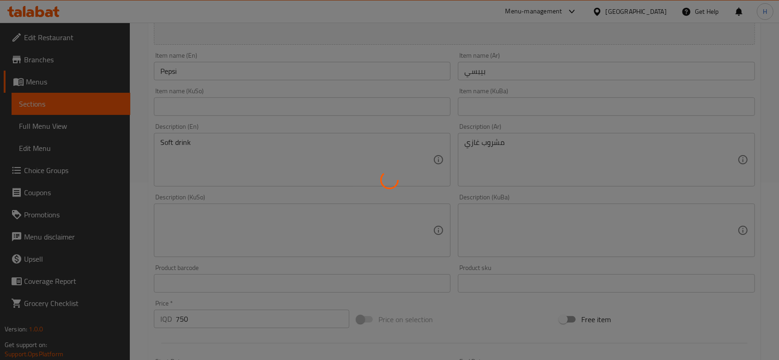
scroll to position [0, 0]
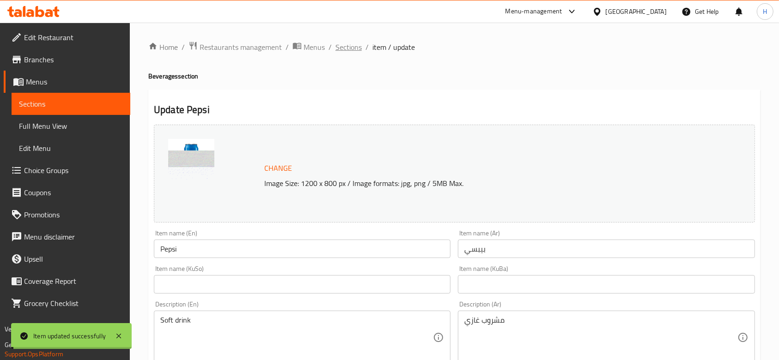
click at [348, 49] on span "Sections" at bounding box center [348, 47] width 26 height 11
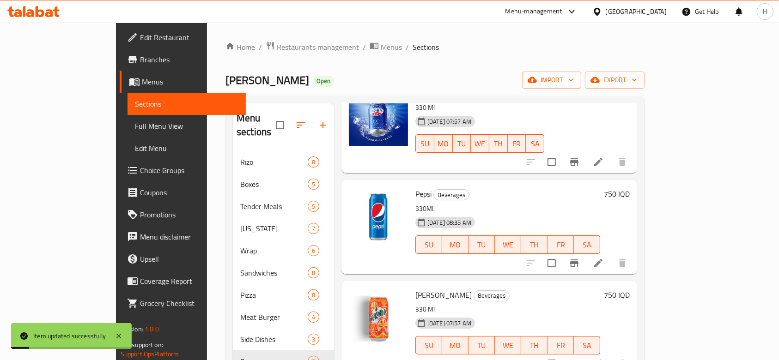
scroll to position [167, 0]
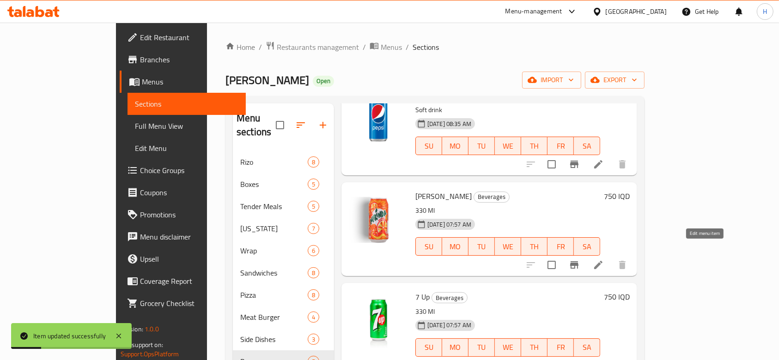
click at [602, 261] on icon at bounding box center [598, 265] width 8 height 8
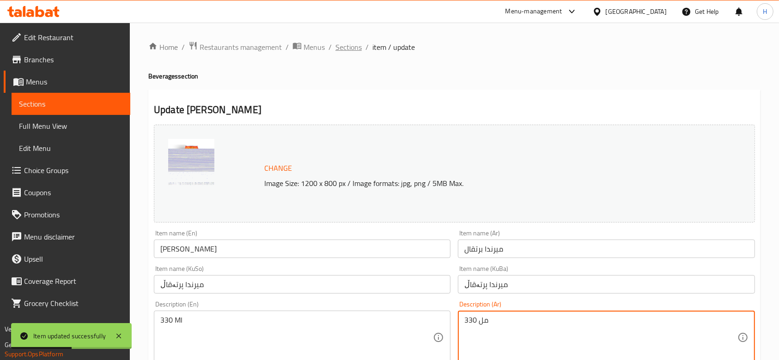
click at [344, 50] on span "Sections" at bounding box center [348, 47] width 26 height 11
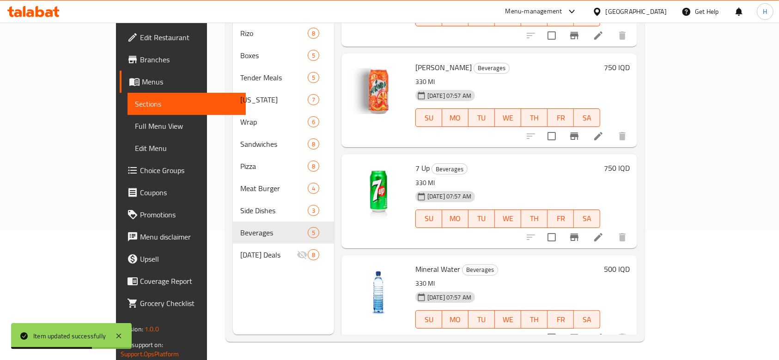
scroll to position [129, 0]
click at [604, 231] on icon at bounding box center [598, 236] width 11 height 11
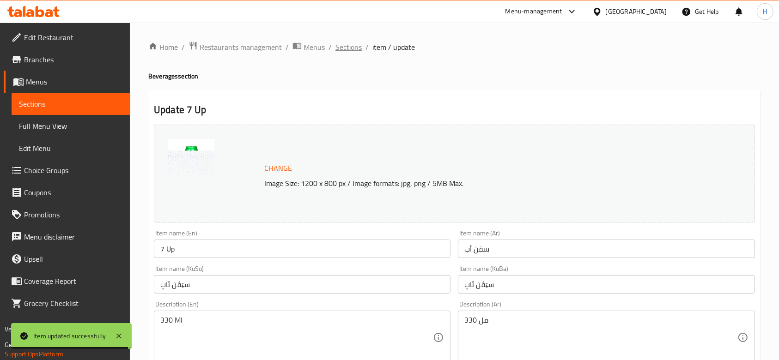
click at [348, 44] on span "Sections" at bounding box center [348, 47] width 26 height 11
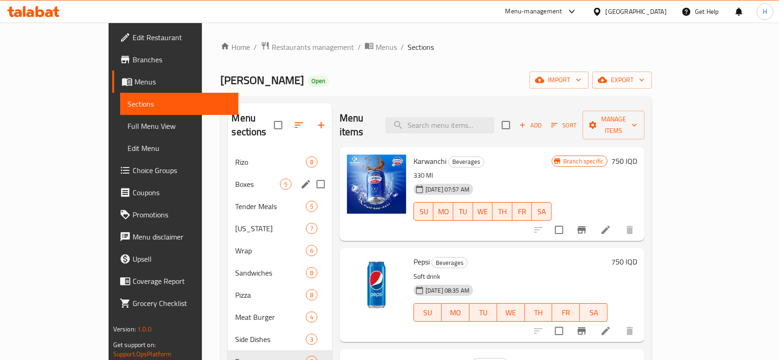
click at [235, 157] on span "Rizo" at bounding box center [270, 162] width 70 height 11
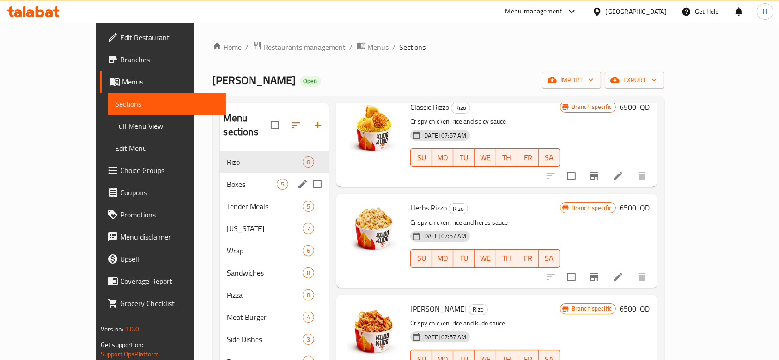
click at [220, 173] on div "Boxes 5" at bounding box center [274, 184] width 109 height 22
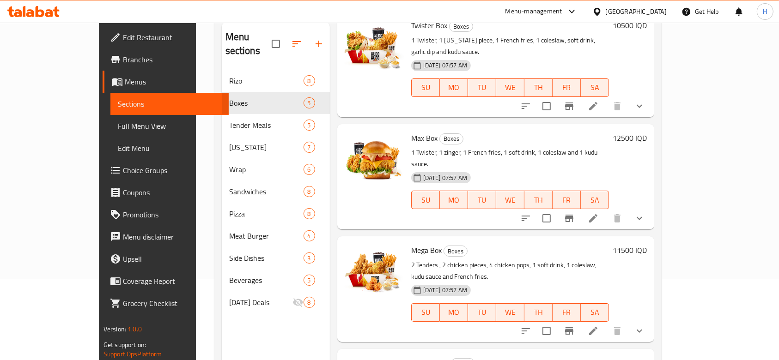
scroll to position [129, 0]
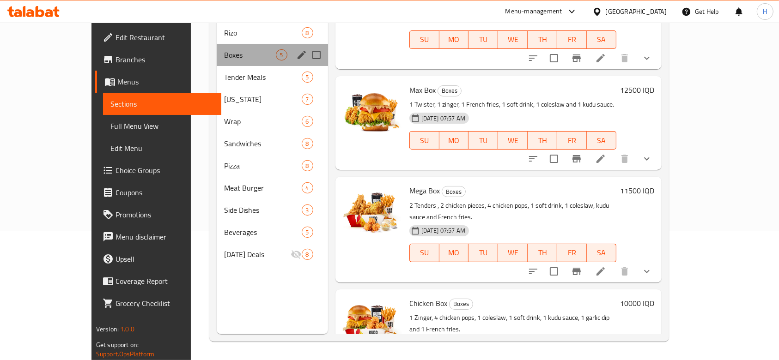
click at [217, 50] on div "Boxes 5" at bounding box center [272, 55] width 111 height 22
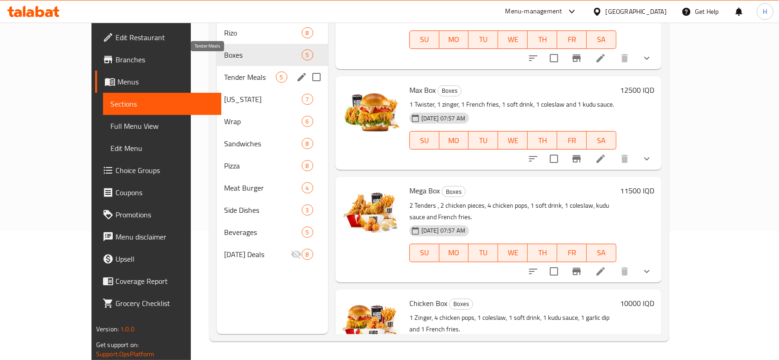
click at [224, 72] on span "Tender Meals" at bounding box center [250, 77] width 52 height 11
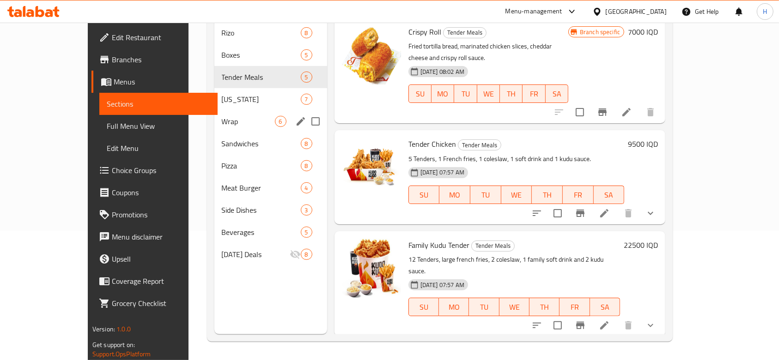
click at [214, 110] on div "Wrap 6" at bounding box center [270, 121] width 113 height 22
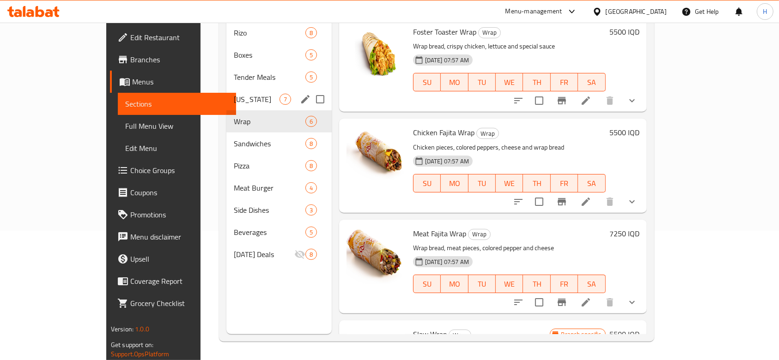
click at [234, 94] on span "[US_STATE]" at bounding box center [256, 99] width 45 height 11
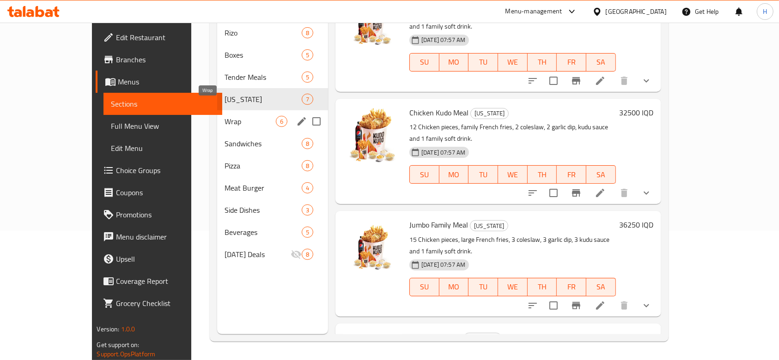
click at [224, 116] on span "Wrap" at bounding box center [249, 121] width 51 height 11
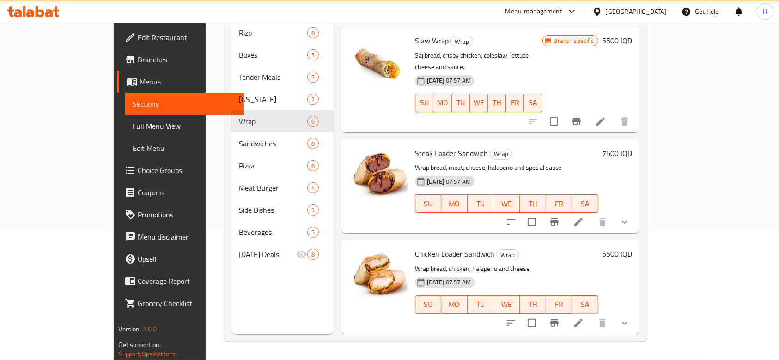
scroll to position [268, 0]
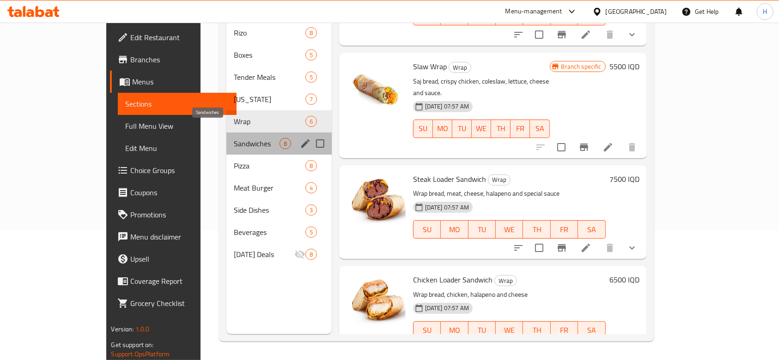
click at [234, 138] on span "Sandwiches" at bounding box center [256, 143] width 45 height 11
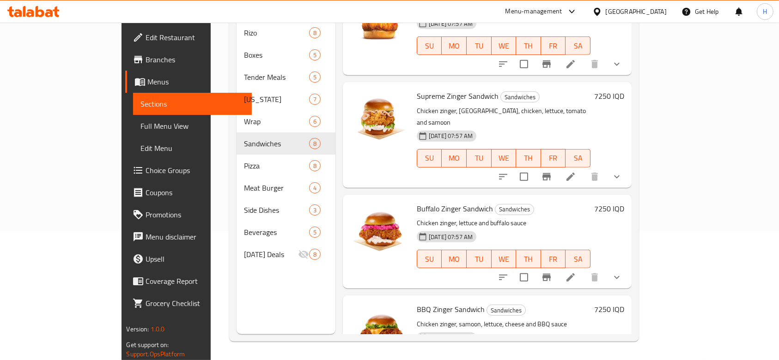
scroll to position [469, 0]
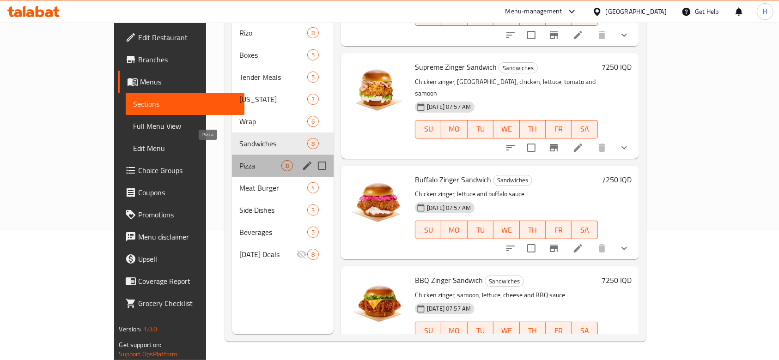
click at [239, 160] on span "Pizza" at bounding box center [260, 165] width 42 height 11
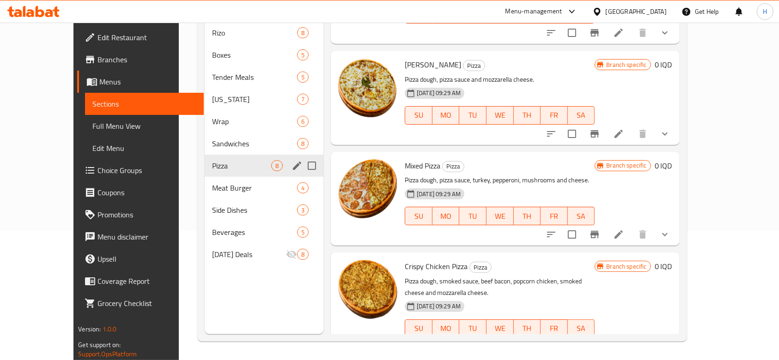
click at [210, 159] on div "Pizza 8" at bounding box center [264, 166] width 119 height 22
drag, startPoint x: 206, startPoint y: 165, endPoint x: 214, endPoint y: 172, distance: 10.5
click at [206, 177] on div "Meat Burger 4" at bounding box center [264, 188] width 119 height 22
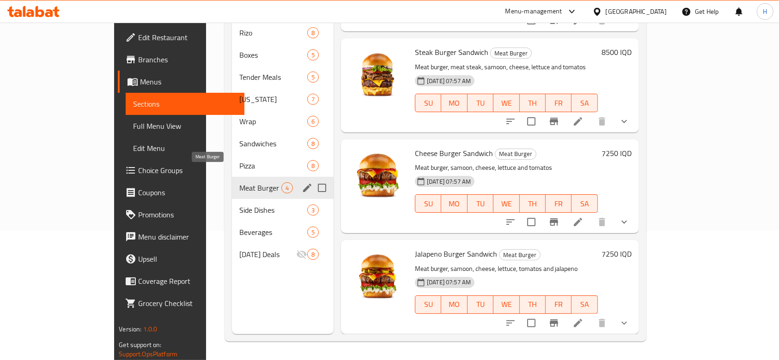
scroll to position [66, 0]
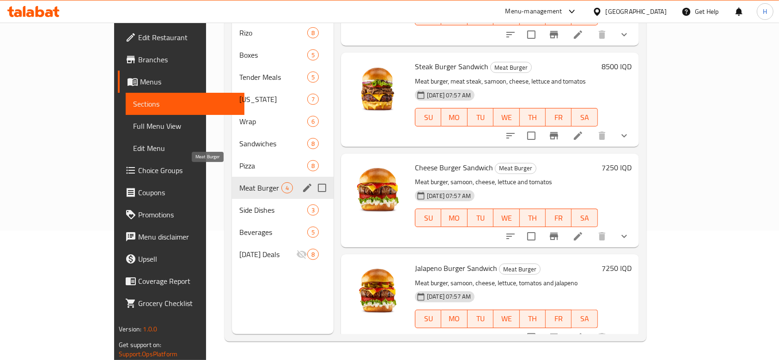
click at [239, 205] on span "Side Dishes" at bounding box center [273, 210] width 68 height 11
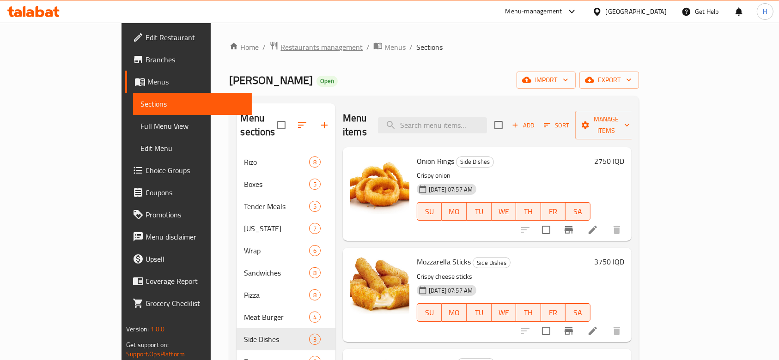
click at [280, 45] on span "Restaurants management" at bounding box center [321, 47] width 82 height 11
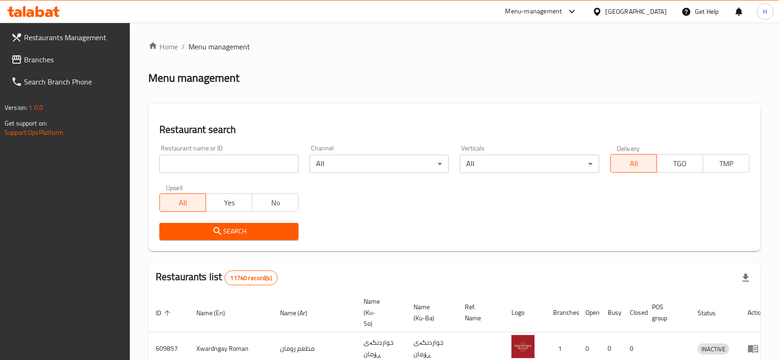
click at [235, 152] on div "Restaurant name or ID Restaurant name or ID" at bounding box center [228, 159] width 139 height 28
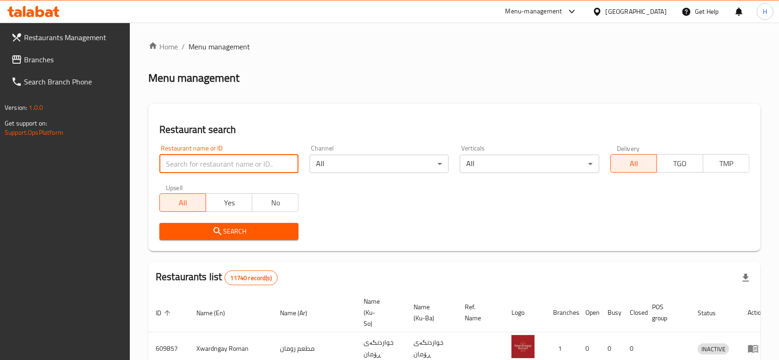
click at [247, 166] on input "search" at bounding box center [228, 164] width 139 height 18
paste input "701789"
type input "701789"
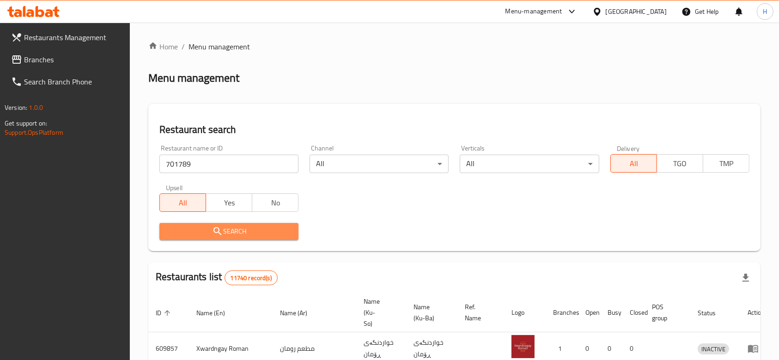
click at [244, 231] on span "Search" at bounding box center [229, 232] width 124 height 12
click at [244, 231] on div at bounding box center [389, 180] width 779 height 360
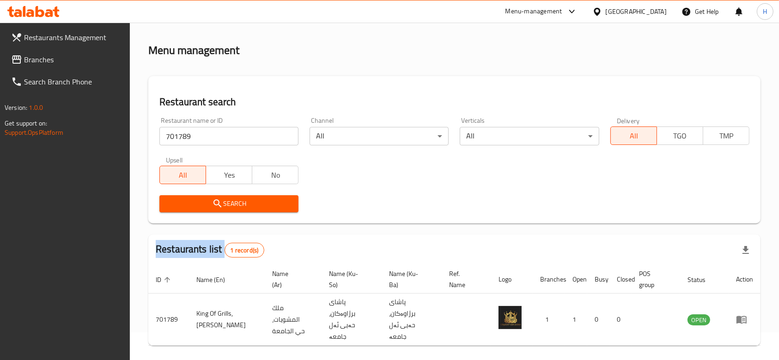
scroll to position [43, 0]
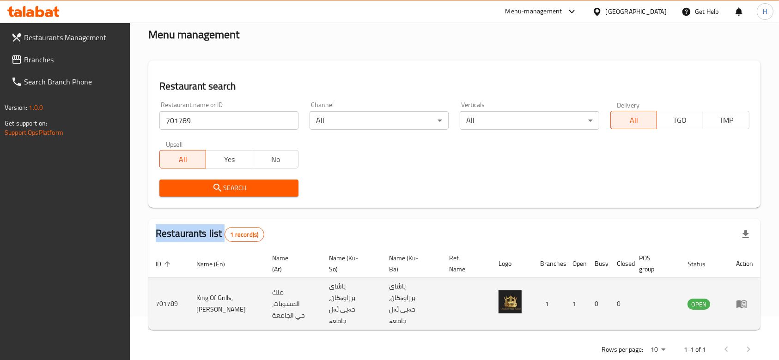
click at [744, 298] on icon "enhanced table" at bounding box center [741, 303] width 11 height 11
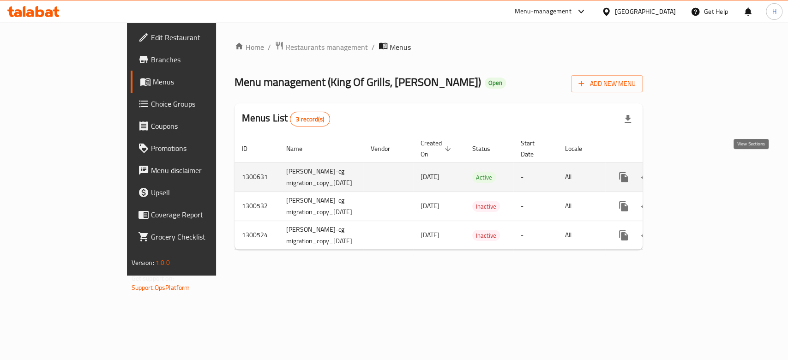
click at [702, 166] on link "enhanced table" at bounding box center [690, 177] width 22 height 22
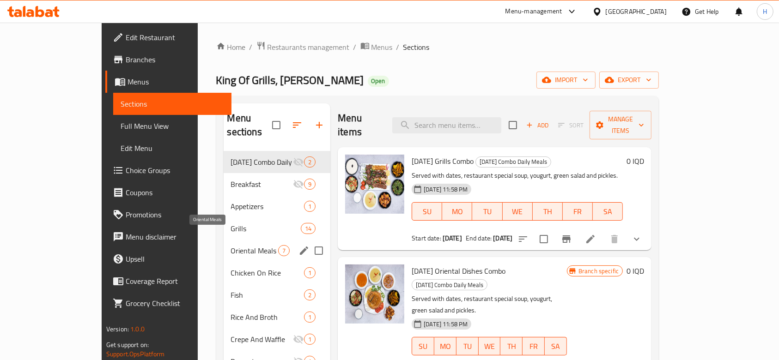
scroll to position [129, 0]
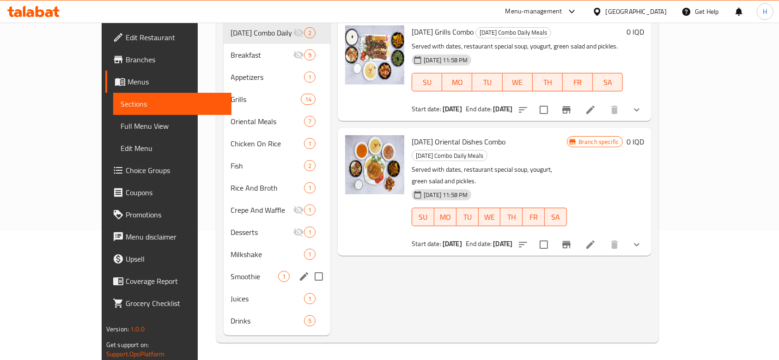
click at [224, 270] on div "Smoothie 1" at bounding box center [277, 277] width 107 height 22
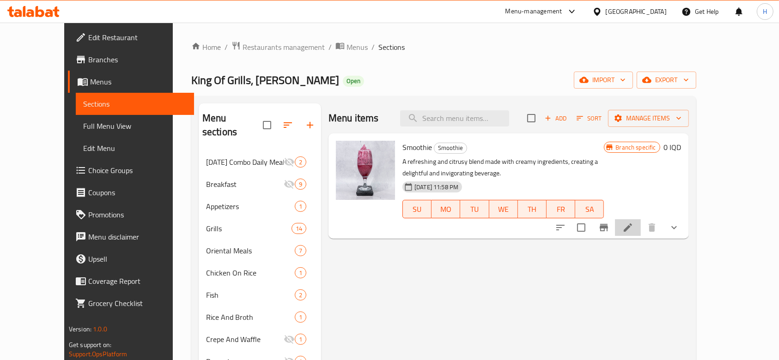
click at [641, 230] on li at bounding box center [628, 227] width 26 height 17
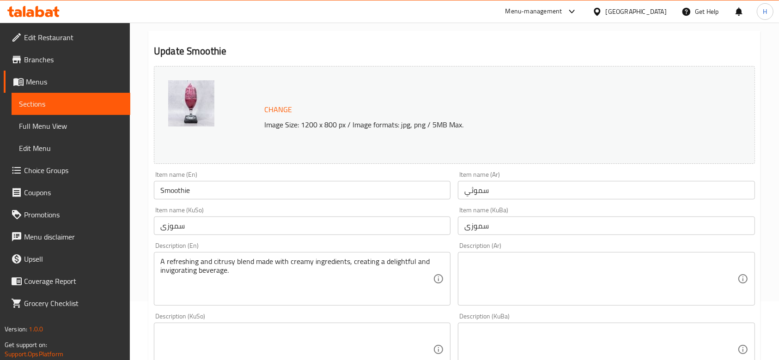
scroll to position [185, 0]
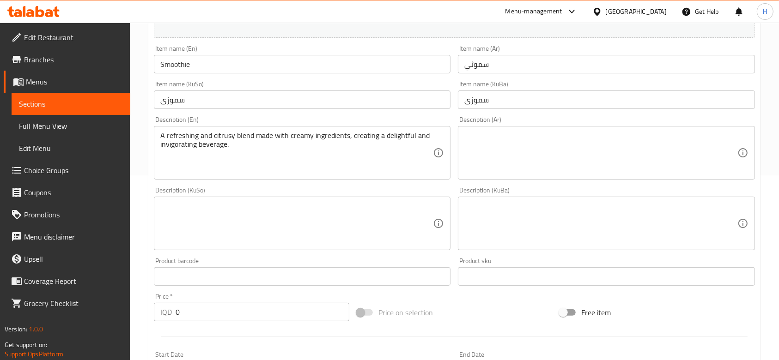
click at [503, 158] on textarea at bounding box center [600, 153] width 273 height 44
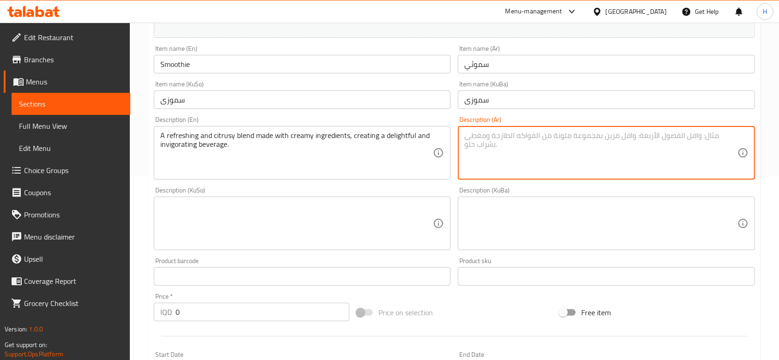
paste textarea "فراولة, ماء, ثلج ومحليات."
drag, startPoint x: 517, startPoint y: 134, endPoint x: 612, endPoint y: 132, distance: 95.6
click at [621, 134] on textarea "فراولة, ماء, ثلج ومحليات." at bounding box center [600, 153] width 273 height 44
type textarea "فراولة, ماء, ثلج ومحليات."
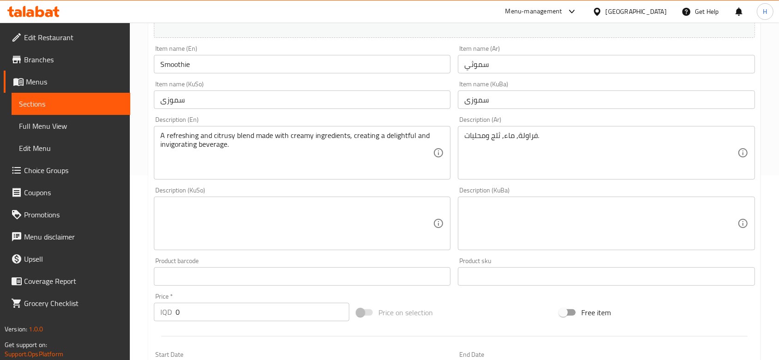
click at [594, 127] on div "فراولة, ماء, ثلج ومحليات. Description (Ar)" at bounding box center [606, 153] width 297 height 54
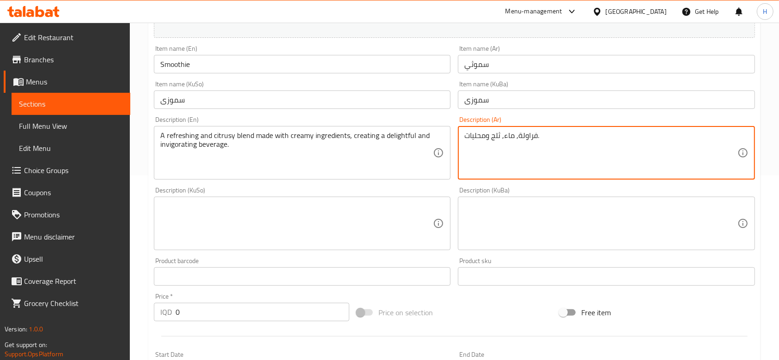
click at [517, 139] on textarea "فراولة, ماء, ثلج ومحليات." at bounding box center [600, 153] width 273 height 44
click at [552, 126] on div "Description (Ar) فراولة, ماء, ثلج ومحليات. Description (Ar)" at bounding box center [606, 147] width 297 height 63
click at [541, 135] on textarea "فراولة, ماء, ثلج ومحليات." at bounding box center [600, 153] width 273 height 44
type textarea "h"
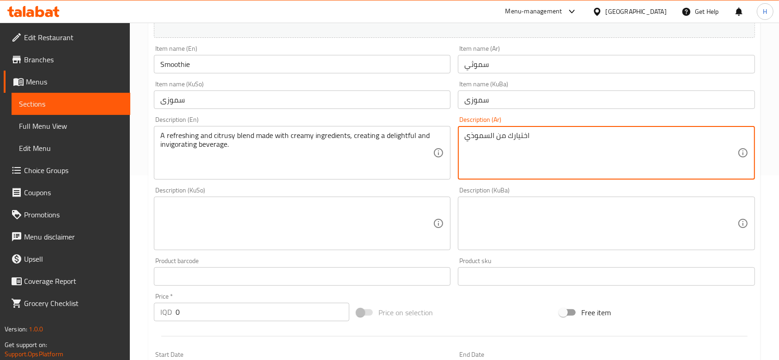
click at [541, 135] on textarea "اختيارك من السموذي" at bounding box center [600, 153] width 273 height 44
type textarea "اختيارك من السموذي"
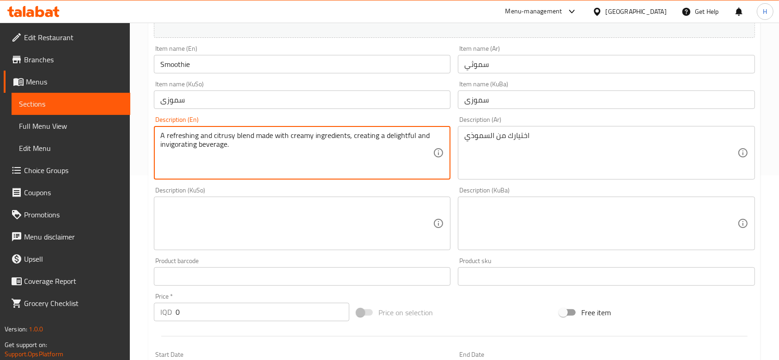
click at [307, 147] on textarea "A refreshing and citrusy blend made with creamy ingredients, creating a delight…" at bounding box center [296, 153] width 273 height 44
paste textarea "Your choice of smoothie"
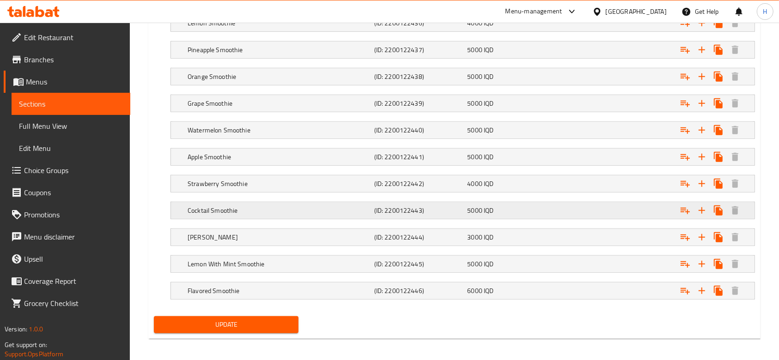
scroll to position [672, 0]
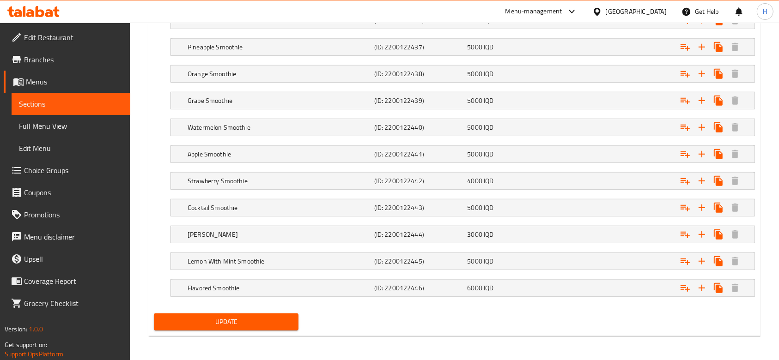
type textarea "Your choice of smoothie"
drag, startPoint x: 254, startPoint y: 328, endPoint x: 266, endPoint y: 318, distance: 16.0
click at [258, 323] on button "Update" at bounding box center [226, 322] width 145 height 17
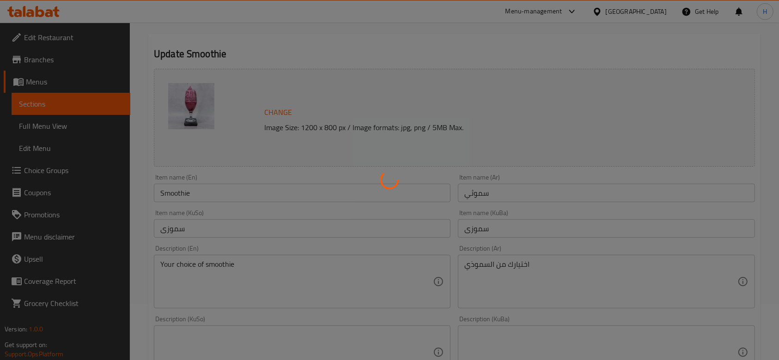
scroll to position [0, 0]
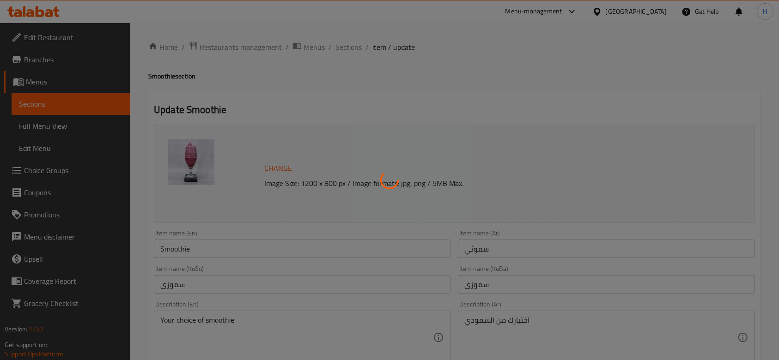
click at [358, 48] on div at bounding box center [389, 180] width 779 height 360
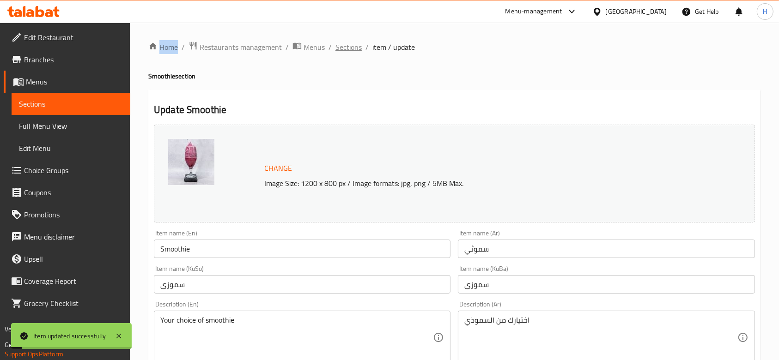
click at [356, 48] on span "Sections" at bounding box center [348, 47] width 26 height 11
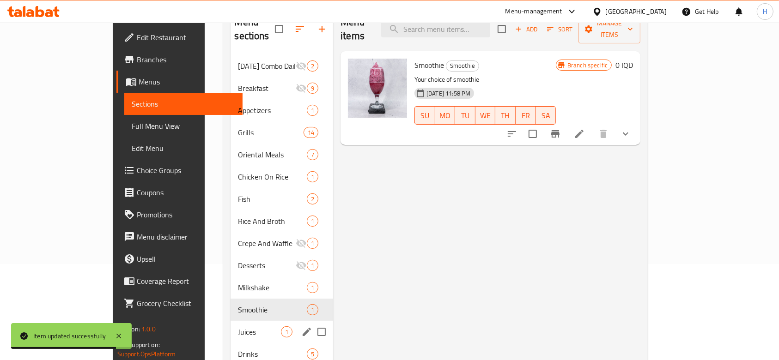
scroll to position [129, 0]
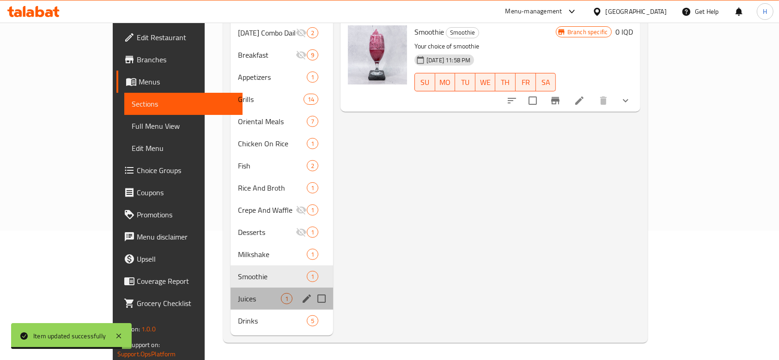
click at [230, 288] on div "Juices 1" at bounding box center [281, 299] width 103 height 22
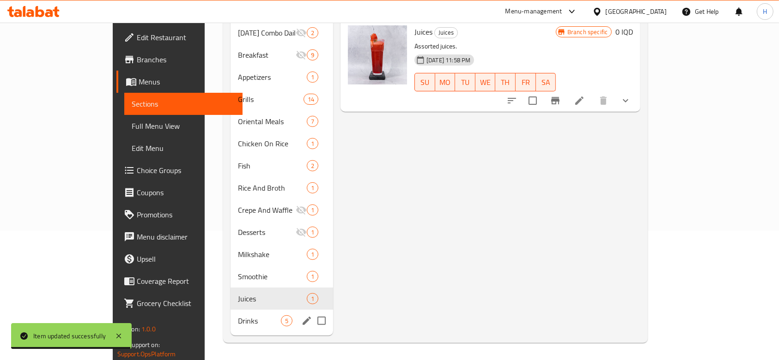
click at [238, 315] on span "Drinks" at bounding box center [259, 320] width 43 height 11
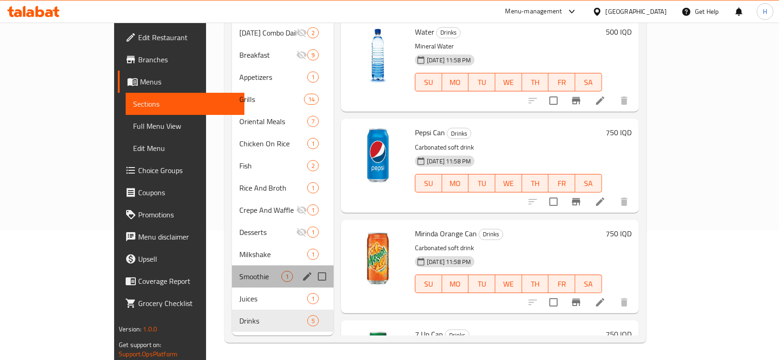
click at [232, 266] on div "Smoothie 1" at bounding box center [283, 277] width 102 height 22
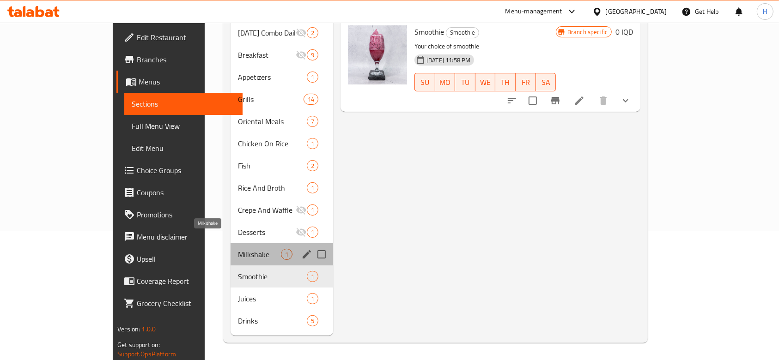
click at [238, 249] on span "Milkshake" at bounding box center [259, 254] width 43 height 11
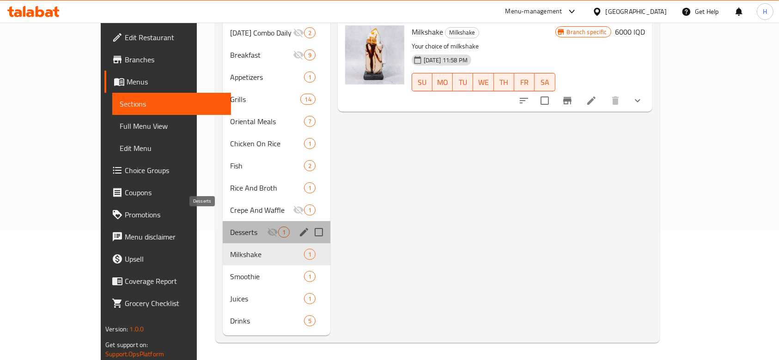
click at [230, 227] on span "Desserts" at bounding box center [248, 232] width 36 height 11
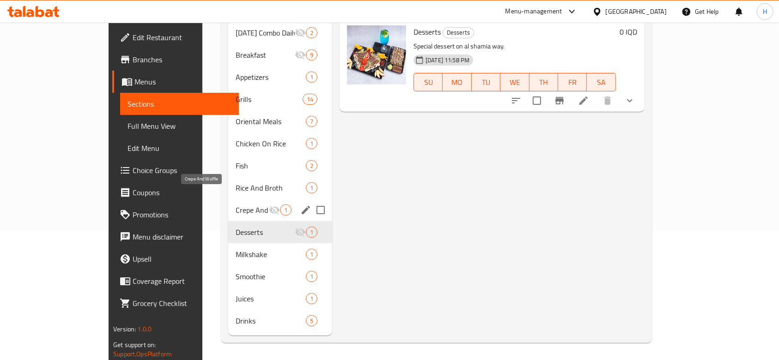
click at [236, 205] on span "Crepe And Waffle" at bounding box center [252, 210] width 33 height 11
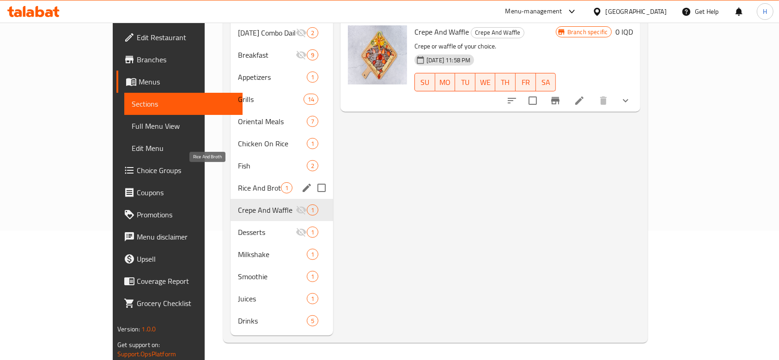
click at [238, 182] on span "Rice And Broth" at bounding box center [259, 187] width 43 height 11
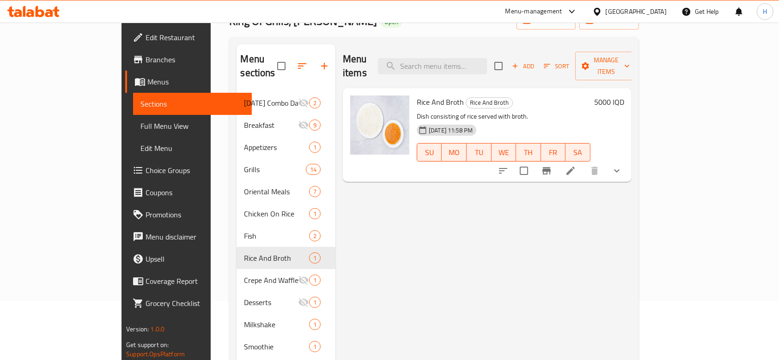
scroll to position [129, 0]
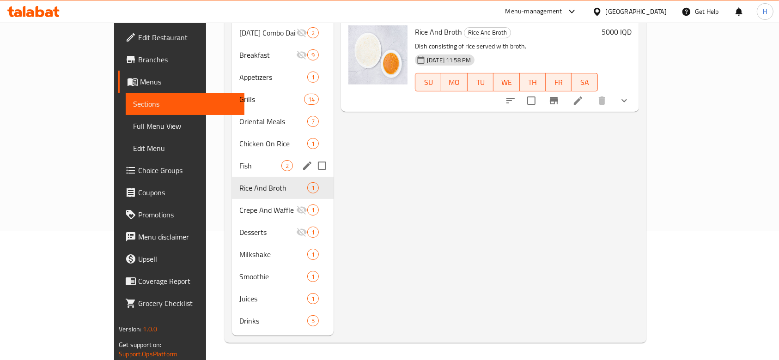
click at [232, 155] on div "Fish 2" at bounding box center [283, 166] width 102 height 22
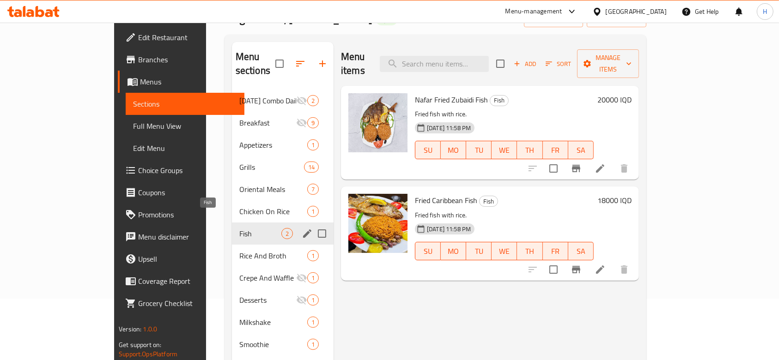
click at [239, 206] on span "Chicken On Rice" at bounding box center [273, 211] width 68 height 11
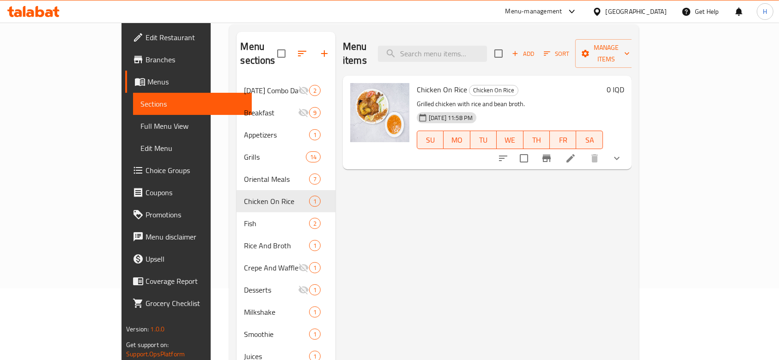
scroll to position [129, 0]
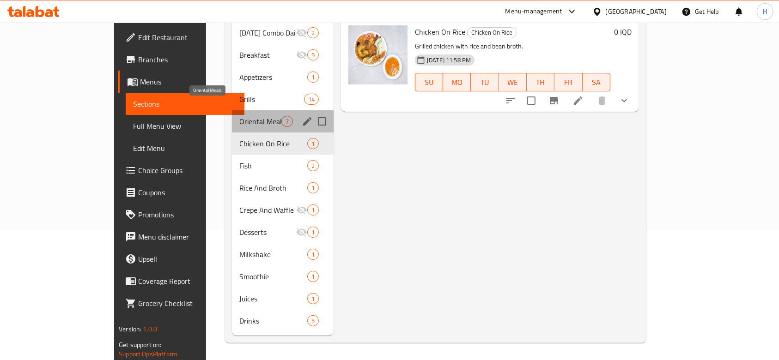
click at [239, 116] on span "Oriental Meals" at bounding box center [260, 121] width 42 height 11
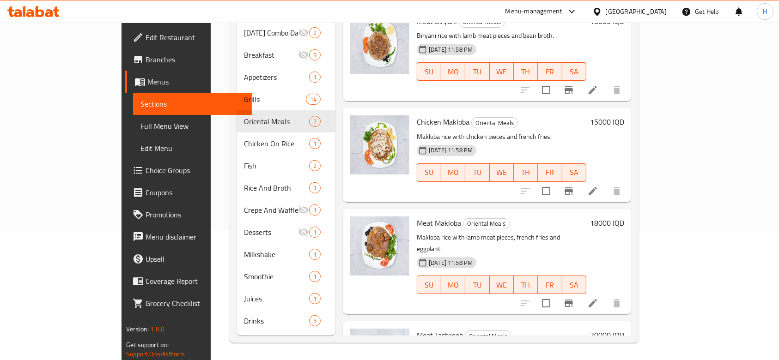
scroll to position [369, 0]
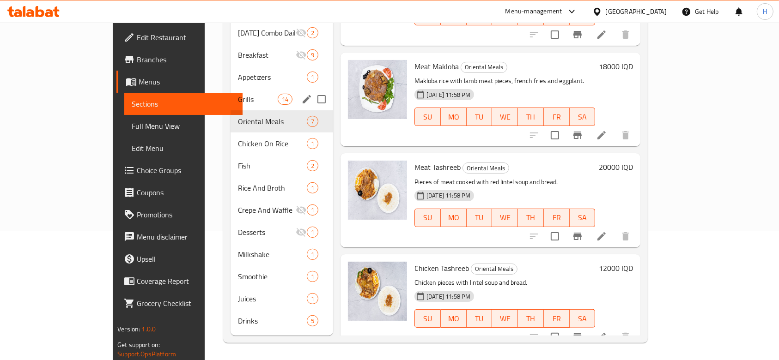
click at [238, 94] on span "Grills" at bounding box center [257, 99] width 39 height 11
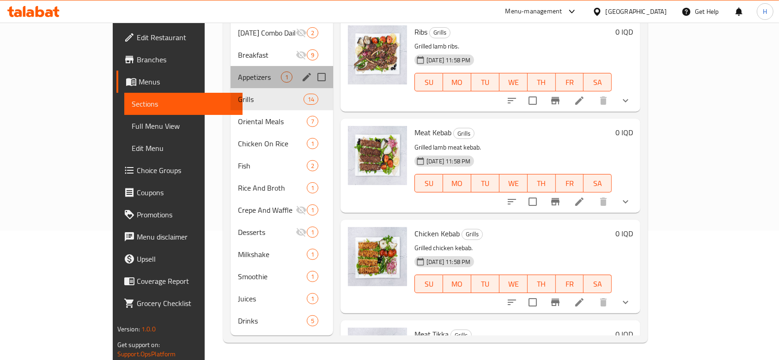
click at [230, 66] on div "Appetizers 1" at bounding box center [281, 77] width 103 height 22
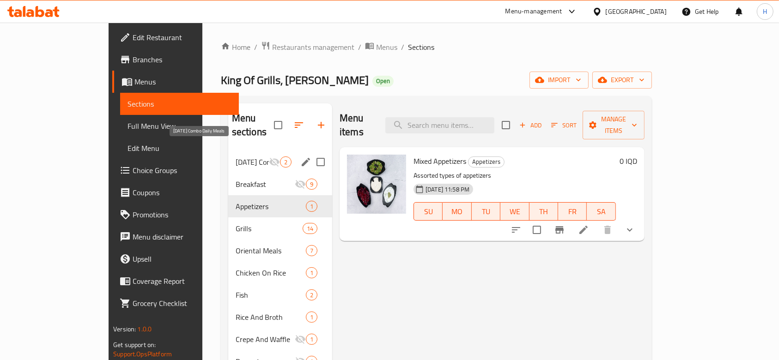
click at [236, 157] on span "Ramadan Combo Daily Meals" at bounding box center [252, 162] width 33 height 11
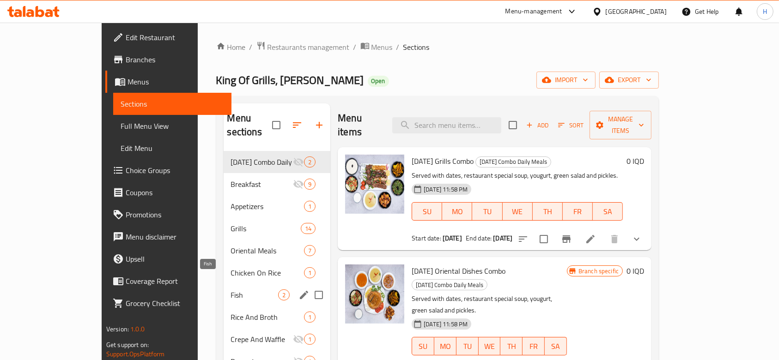
click at [231, 290] on span "Fish" at bounding box center [255, 295] width 48 height 11
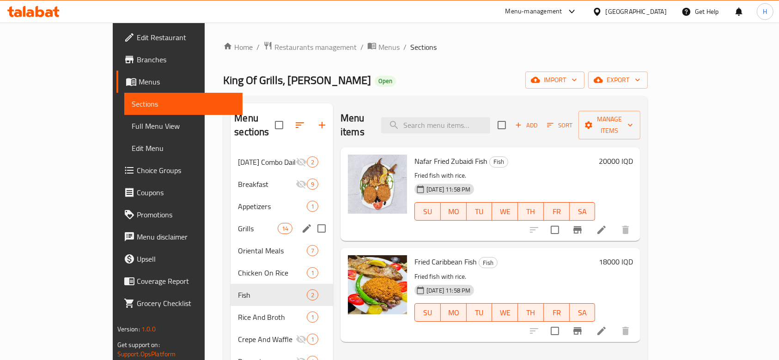
click at [230, 218] on div "Grills 14" at bounding box center [281, 229] width 103 height 22
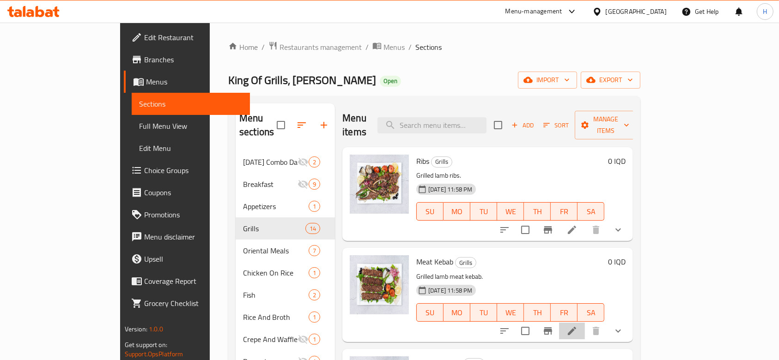
click at [585, 323] on li at bounding box center [572, 331] width 26 height 17
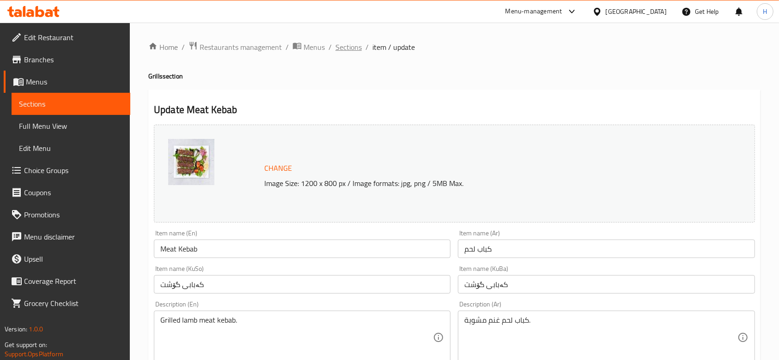
click at [355, 51] on span "Sections" at bounding box center [348, 47] width 26 height 11
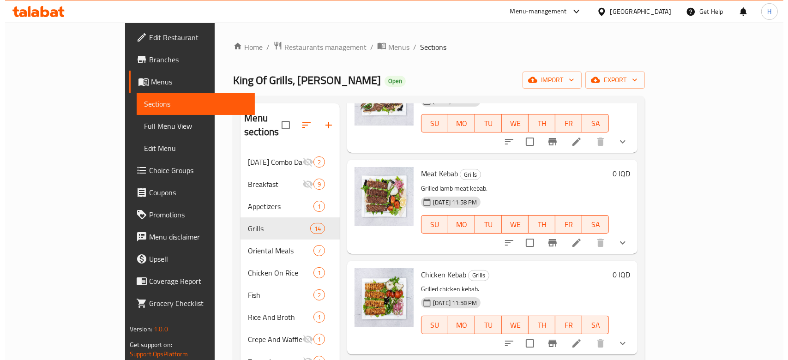
scroll to position [185, 0]
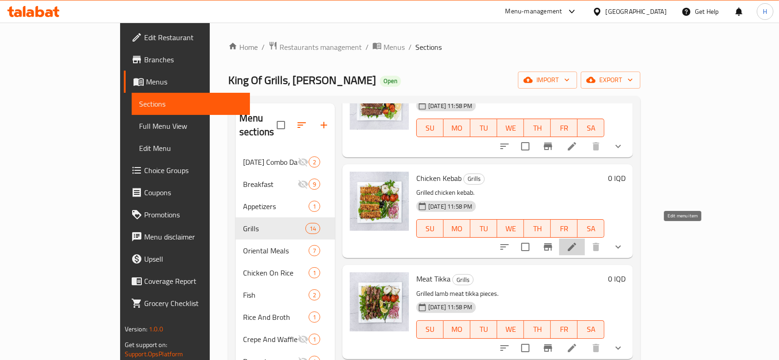
click at [577, 242] on icon at bounding box center [571, 247] width 11 height 11
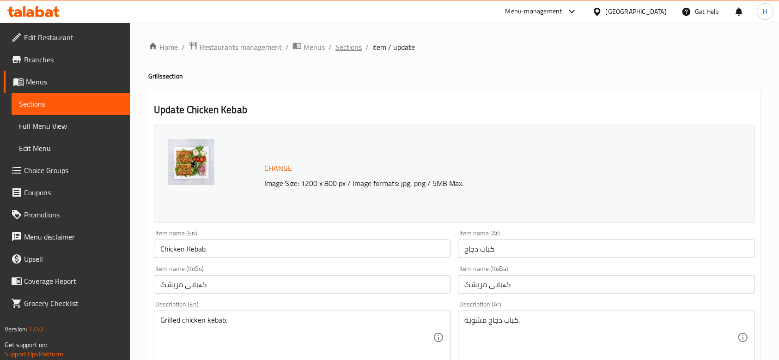
click at [338, 43] on span "Sections" at bounding box center [348, 47] width 26 height 11
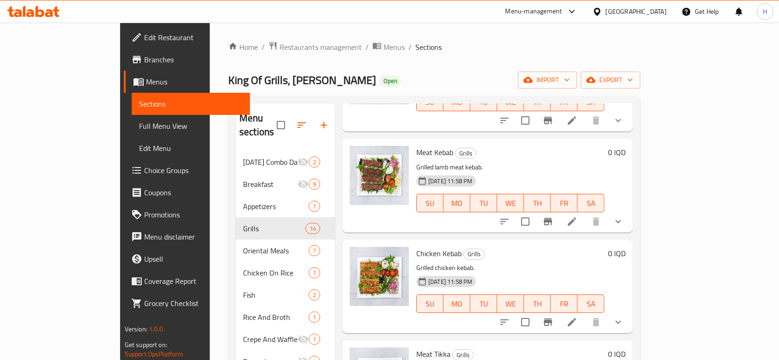
scroll to position [123, 0]
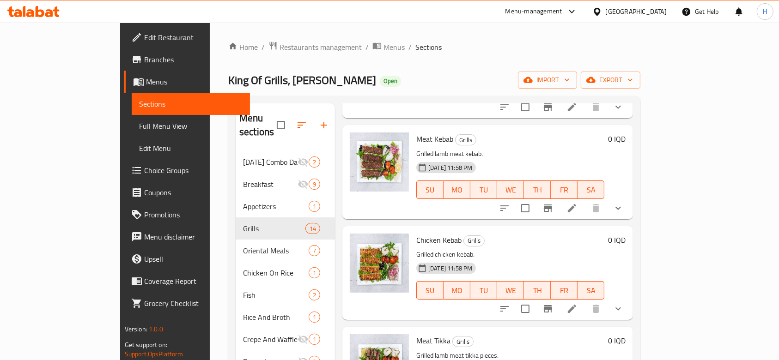
click at [585, 200] on li at bounding box center [572, 208] width 26 height 17
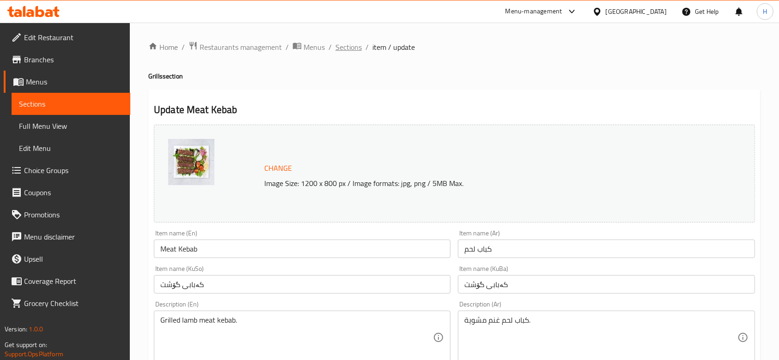
click at [350, 42] on span "Sections" at bounding box center [348, 47] width 26 height 11
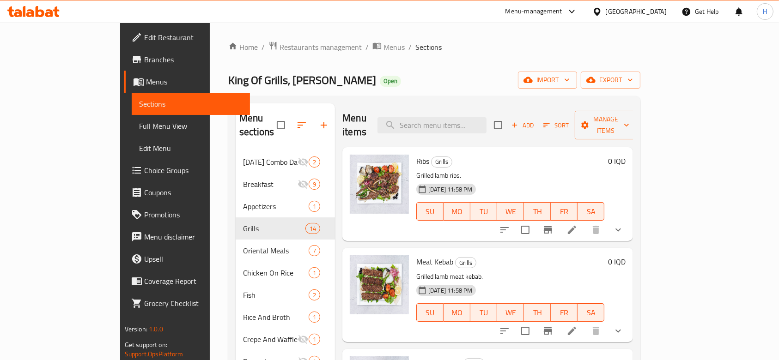
click at [228, 76] on span "King Of Grills, Hay Aljameaa" at bounding box center [302, 80] width 148 height 21
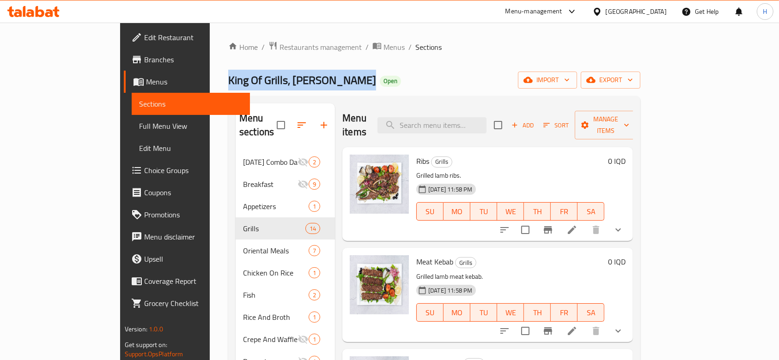
click at [228, 76] on span "King Of Grills, Hay Aljameaa" at bounding box center [302, 80] width 148 height 21
copy span "King Of Grills, Hay Aljameaa"
click at [279, 52] on span "Restaurants management" at bounding box center [320, 47] width 82 height 11
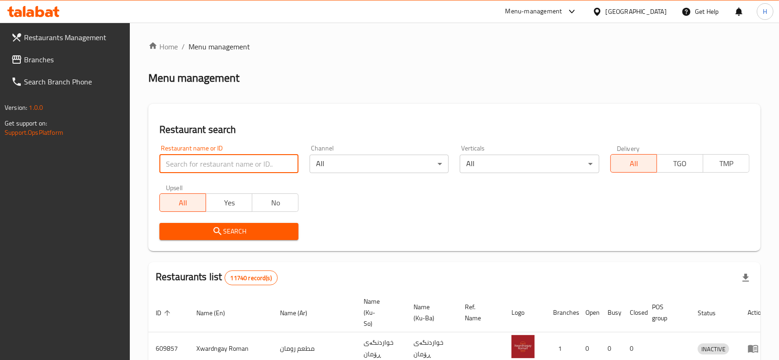
click at [212, 163] on input "search" at bounding box center [228, 164] width 139 height 18
paste input "647755"
type input "647755"
click button "Search" at bounding box center [228, 231] width 139 height 17
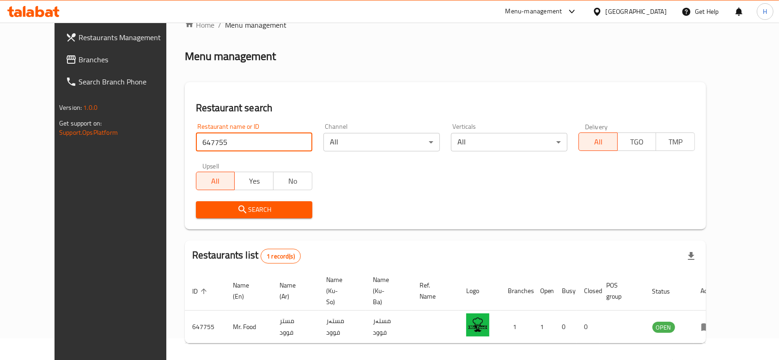
scroll to position [43, 0]
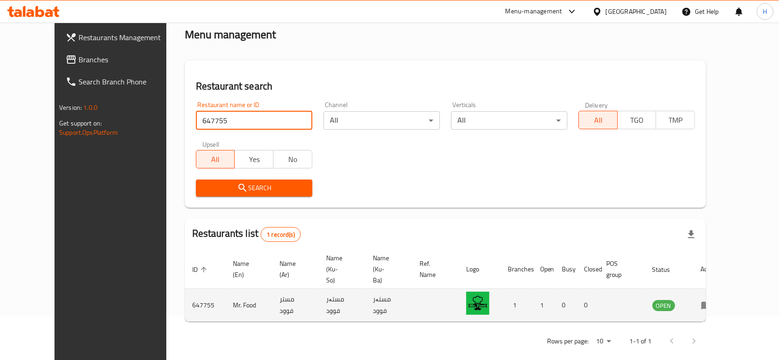
click at [711, 302] on icon "enhanced table" at bounding box center [706, 306] width 10 height 8
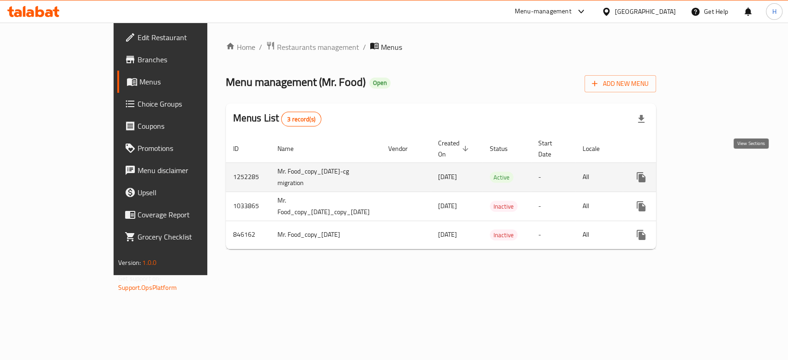
click at [714, 172] on icon "enhanced table" at bounding box center [708, 177] width 11 height 11
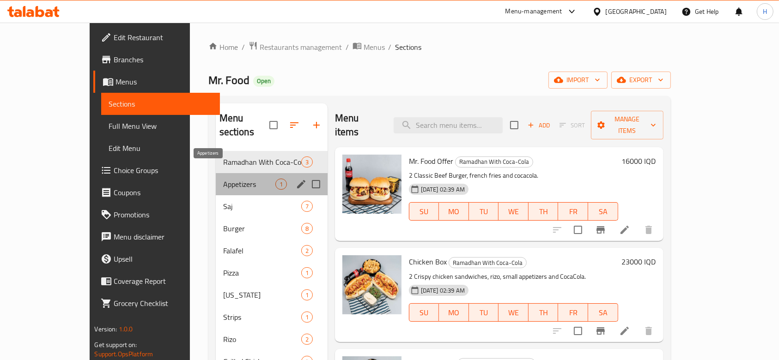
click at [223, 179] on span "Appetizers" at bounding box center [249, 184] width 52 height 11
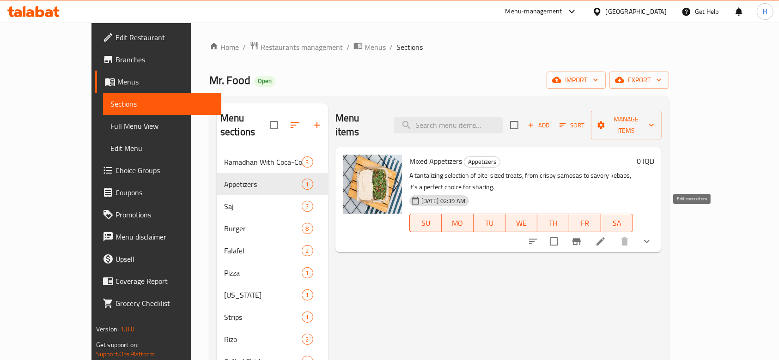
click at [613, 233] on li at bounding box center [601, 241] width 26 height 17
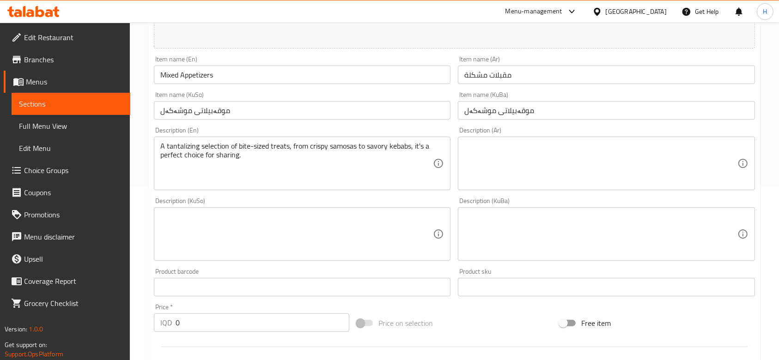
scroll to position [151, 0]
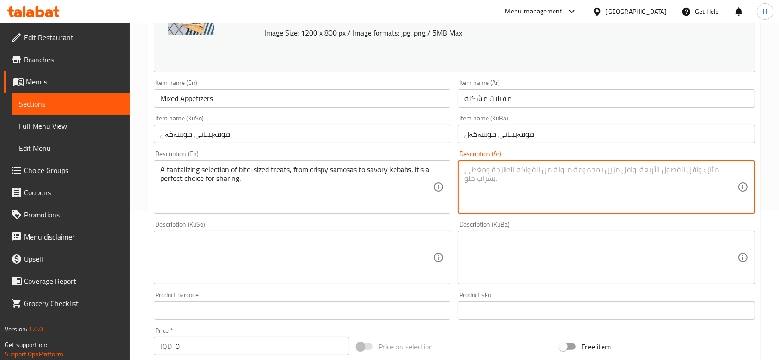
drag, startPoint x: 512, startPoint y: 185, endPoint x: 499, endPoint y: 186, distance: 13.0
click at [510, 185] on textarea at bounding box center [600, 187] width 273 height 44
type textarea "اختيارك حجم المقبلات"
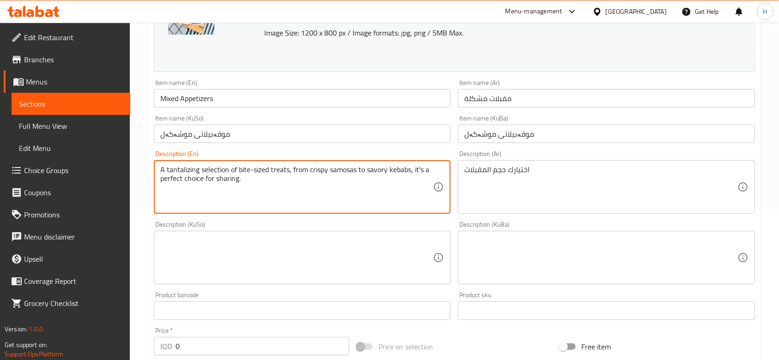
click at [251, 175] on textarea "A tantalizing selection of bite-sized treats, from crispy samosas to savory keb…" at bounding box center [296, 187] width 273 height 44
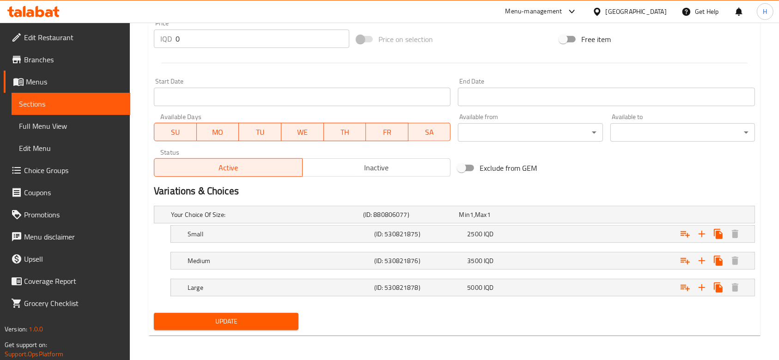
type textarea "Your choice of appetizers"
click at [243, 323] on span "Update" at bounding box center [226, 322] width 130 height 12
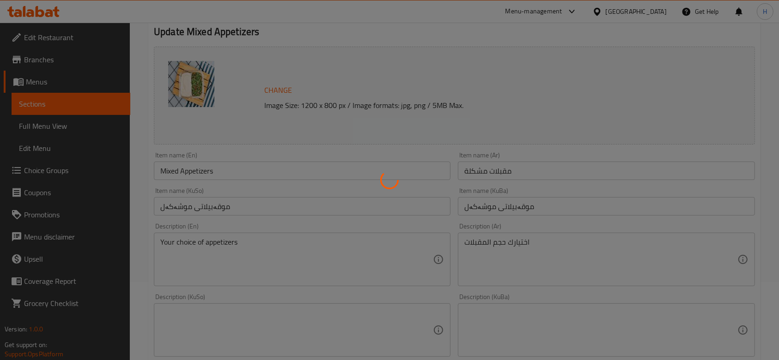
scroll to position [0, 0]
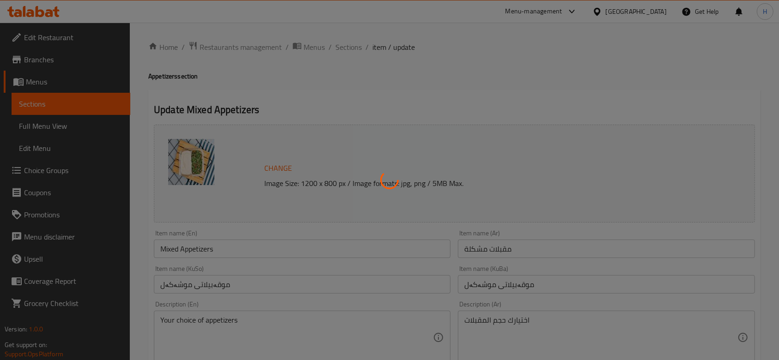
click at [348, 52] on div at bounding box center [389, 180] width 779 height 360
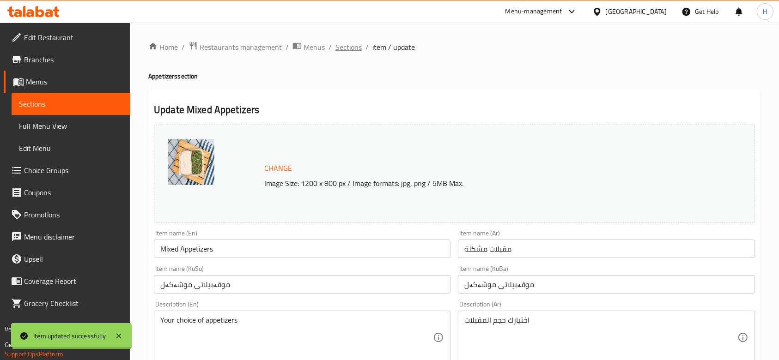
click at [348, 51] on span "Sections" at bounding box center [348, 47] width 26 height 11
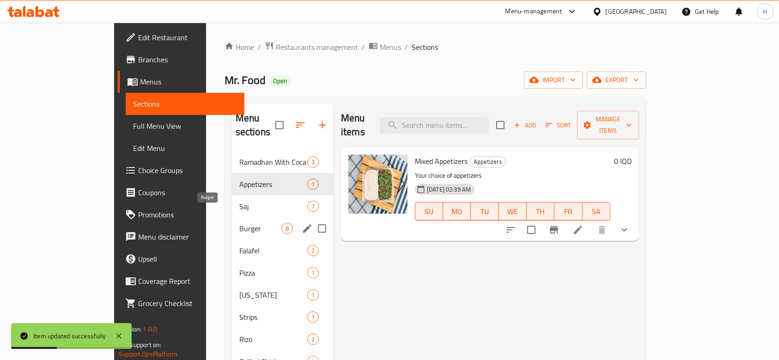
drag, startPoint x: 191, startPoint y: 211, endPoint x: 194, endPoint y: 204, distance: 7.6
click at [239, 223] on span "Burger" at bounding box center [260, 228] width 42 height 11
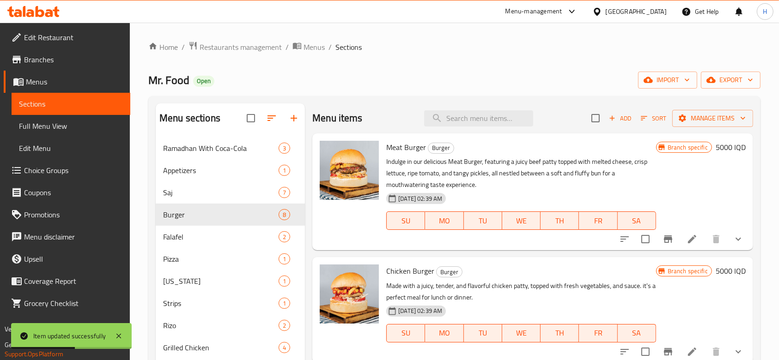
click at [686, 240] on icon at bounding box center [691, 239] width 11 height 11
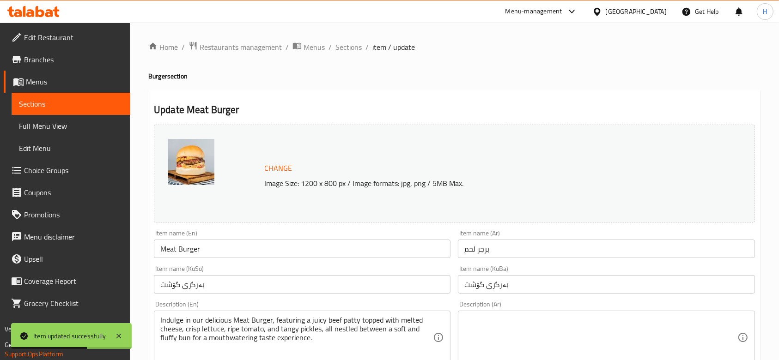
scroll to position [185, 0]
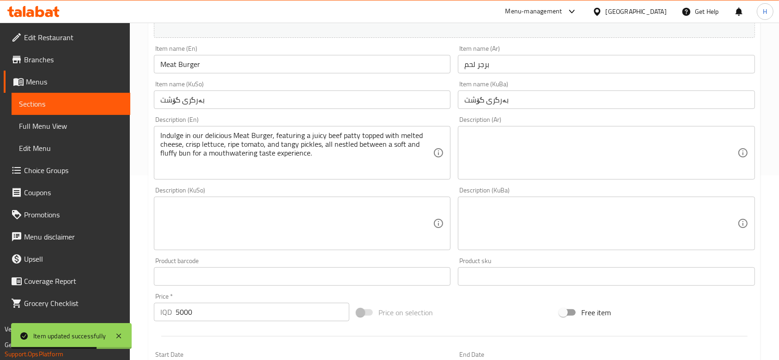
click at [567, 144] on textarea at bounding box center [600, 153] width 273 height 44
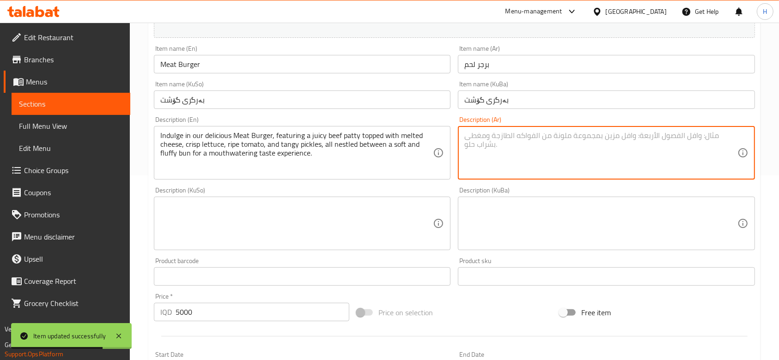
type textarea "w"
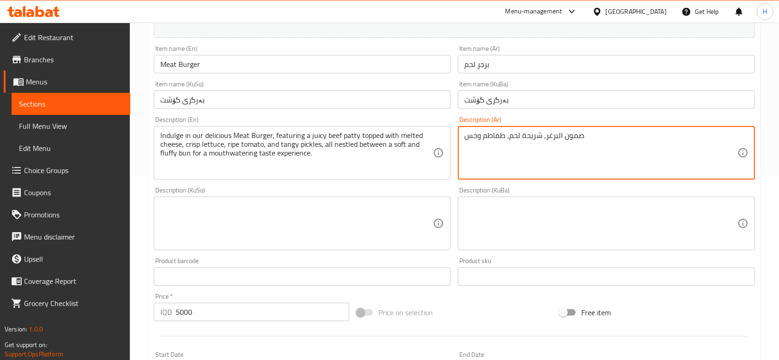
click at [565, 145] on textarea "صمون البرغر, شريحة لحم, طماطم وخس" at bounding box center [600, 153] width 273 height 44
type textarea "صمون البرغر, شريحة لحم, طماطم وخس"
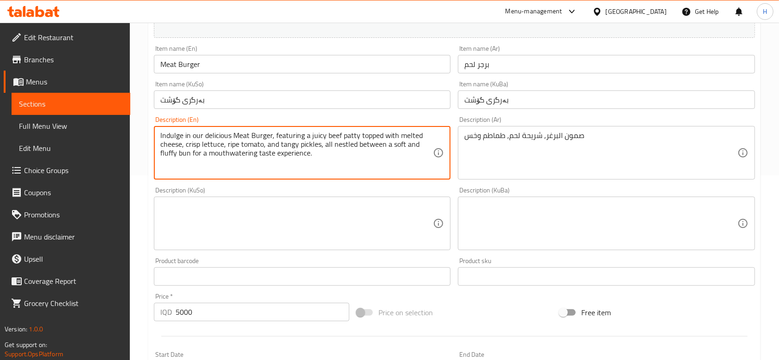
click at [279, 164] on textarea "Indulge in our delicious Meat Burger, featuring a juicy beef patty topped with …" at bounding box center [296, 153] width 273 height 44
paste textarea "Burger bun, meat patty, tomato and lettuce"
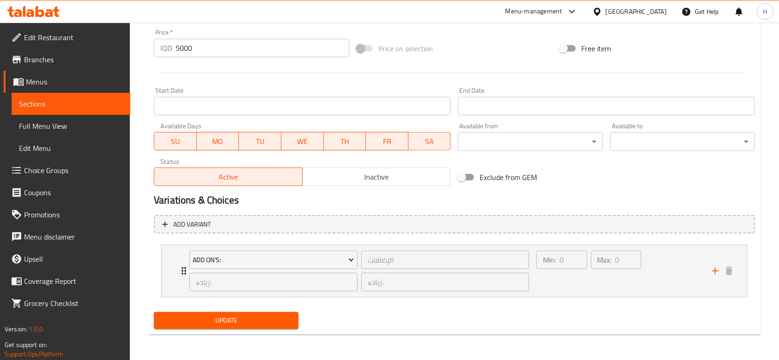
type textarea "Burger bun, meat patty, tomato and lettuce"
click at [255, 321] on span "Update" at bounding box center [226, 321] width 130 height 12
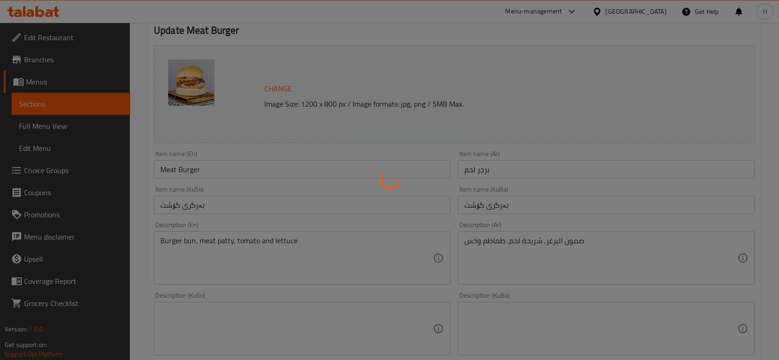
scroll to position [0, 0]
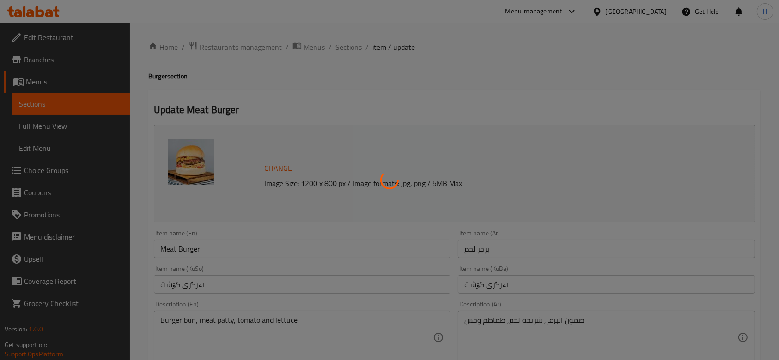
click at [350, 46] on div at bounding box center [389, 180] width 779 height 360
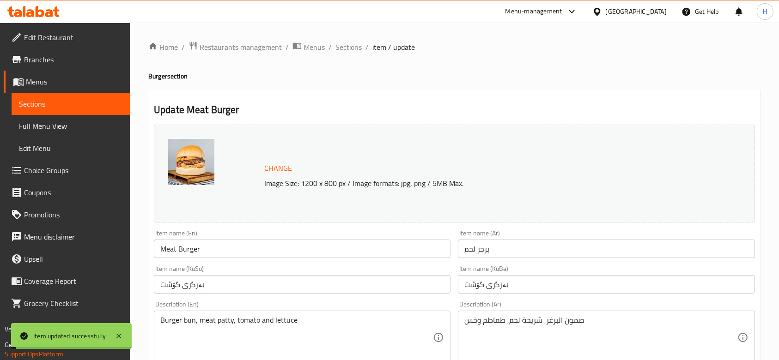
drag, startPoint x: 350, startPoint y: 46, endPoint x: 347, endPoint y: 54, distance: 8.8
click at [350, 46] on span "Sections" at bounding box center [348, 47] width 26 height 11
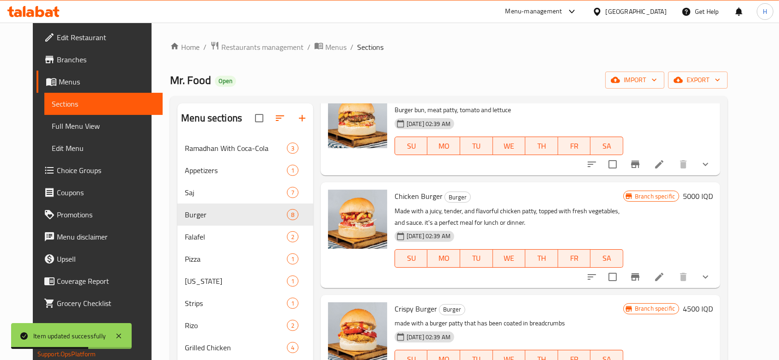
scroll to position [123, 0]
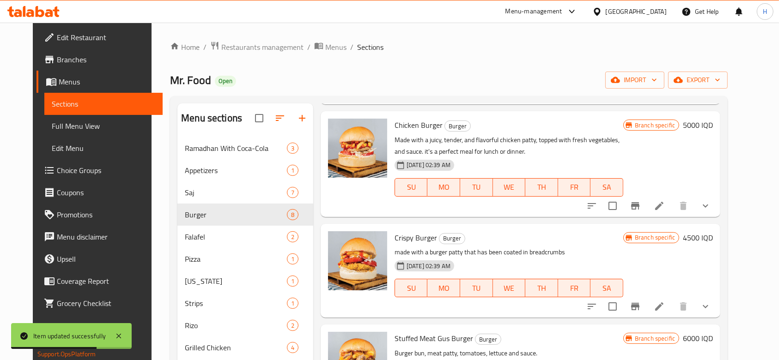
click at [663, 206] on icon at bounding box center [659, 206] width 8 height 8
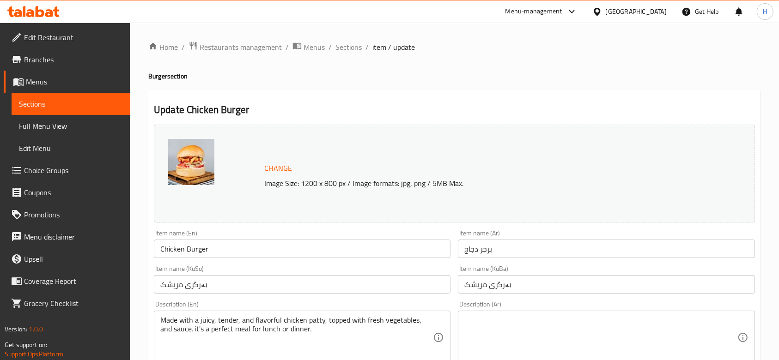
scroll to position [123, 0]
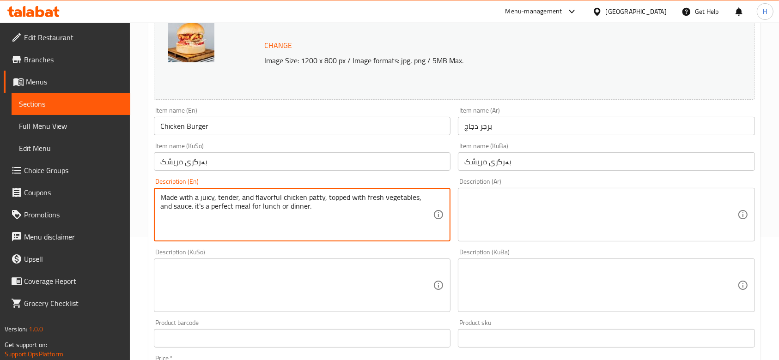
click at [276, 227] on textarea "Made with a juicy, tender, and flavorful chicken patty, topped with fresh veget…" at bounding box center [296, 215] width 273 height 44
paste textarea "صمون البرغر, شريحة دجاج, طماطم, خس وصلصة"
type textarea "صمون البرغر, شريحة دجاج, طماطم, خس وصلصة."
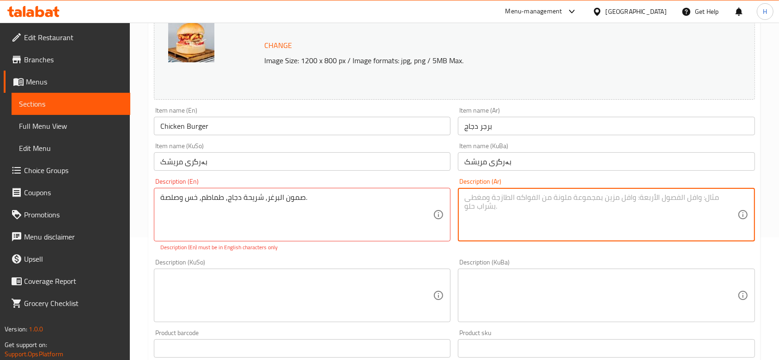
click at [538, 201] on textarea at bounding box center [600, 215] width 273 height 44
paste textarea "صمون البرغر, شريحة دجاج, طماطم, خس وصلصة."
type textarea "صمون البرغر, شريحة دجاج, طماطم, خس وصلصة."
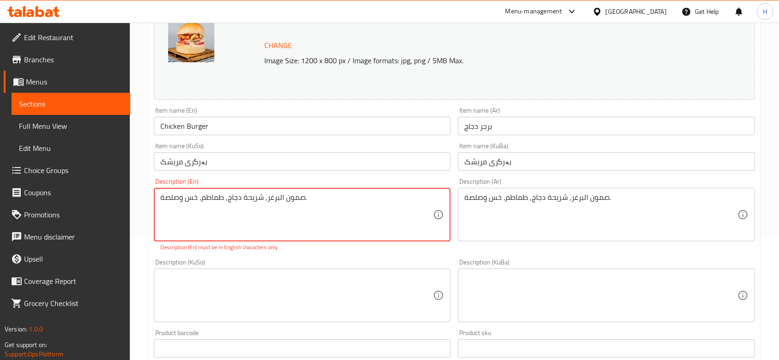
click at [392, 206] on textarea "صمون البرغر, شريحة دجاج, طماطم, خس وصلصة." at bounding box center [296, 215] width 273 height 44
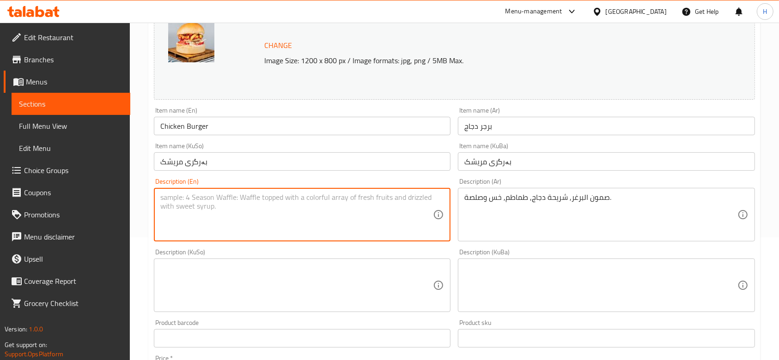
click at [355, 203] on textarea at bounding box center [296, 215] width 273 height 44
paste textarea "Burger bun, chicken patty, tomatoes, lettuce and sauce."
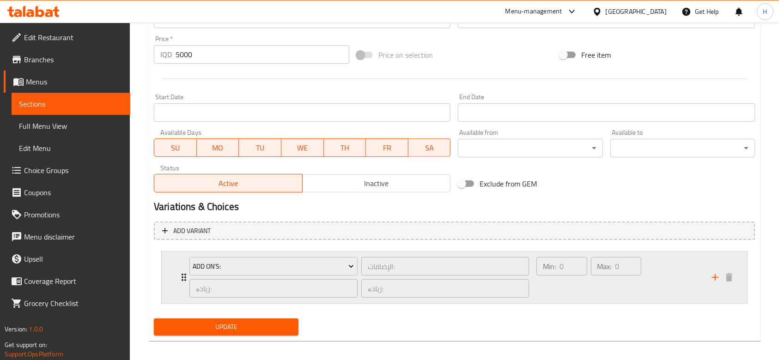
scroll to position [449, 0]
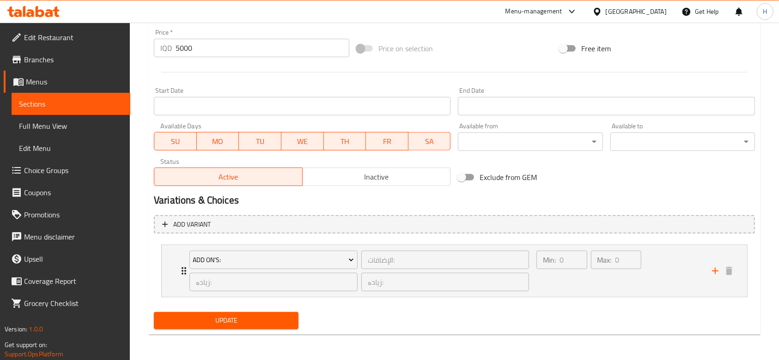
type textarea "Burger bun, chicken patty, tomatoes, lettuce and sauce."
click at [250, 331] on div "Update" at bounding box center [226, 321] width 152 height 24
click at [253, 322] on span "Update" at bounding box center [226, 321] width 130 height 12
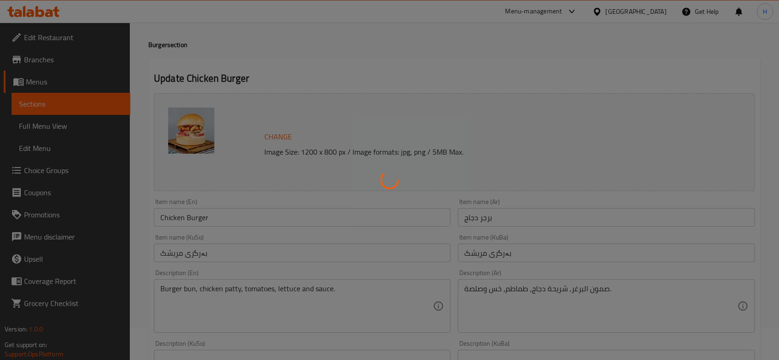
scroll to position [0, 0]
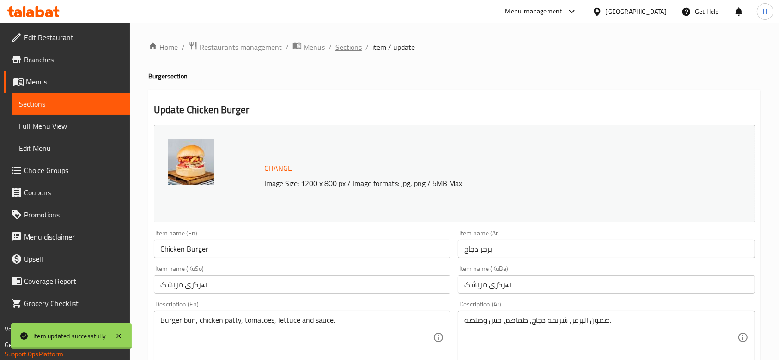
click at [348, 45] on span "Sections" at bounding box center [348, 47] width 26 height 11
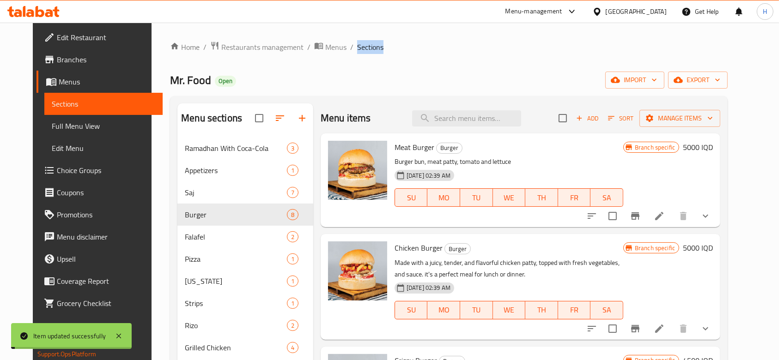
click at [357, 45] on span "Sections" at bounding box center [370, 47] width 26 height 11
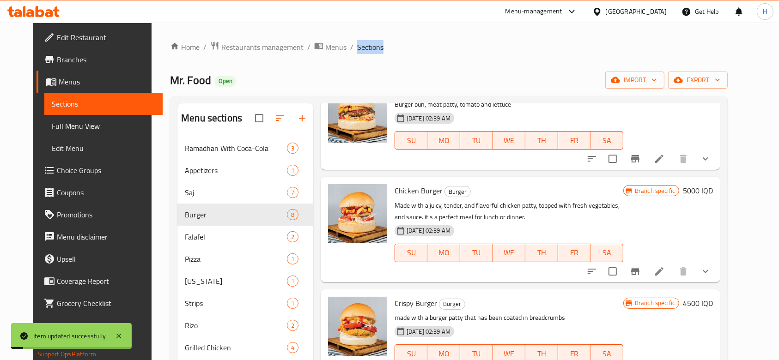
scroll to position [123, 0]
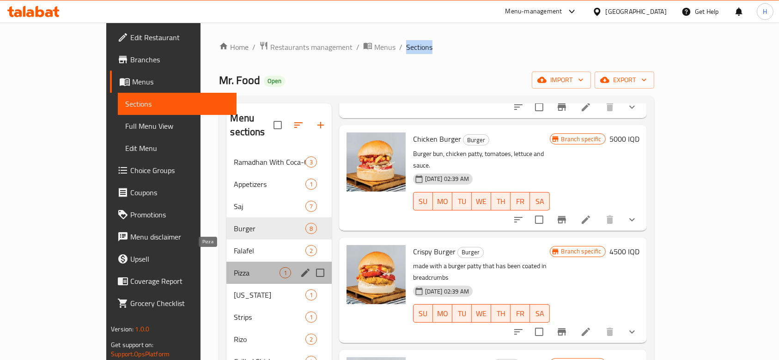
click at [234, 267] on span "Pizza" at bounding box center [256, 272] width 45 height 11
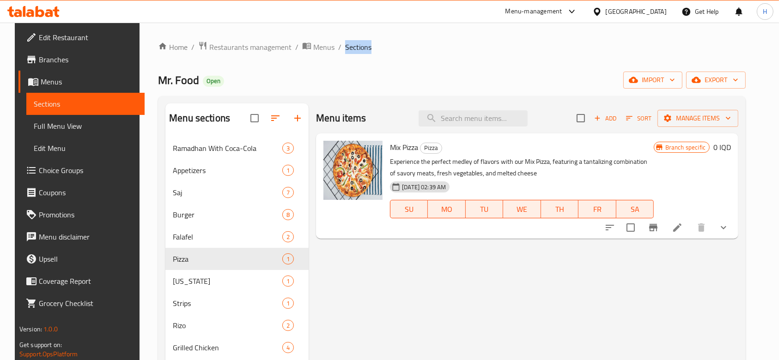
click at [683, 225] on icon at bounding box center [677, 227] width 11 height 11
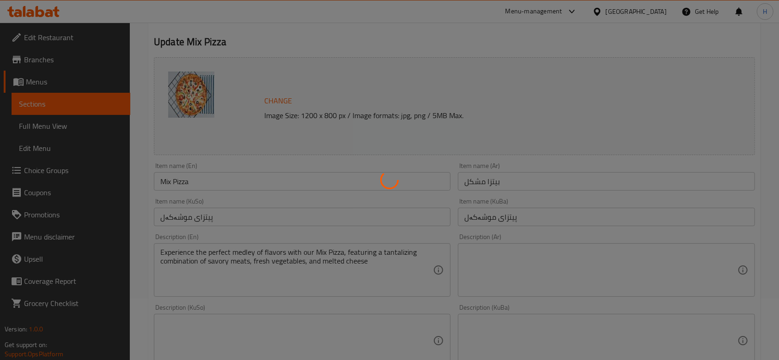
type input "إختيارك من الحجم:"
type input "هەڵبژاردنت لە قەبارە:"
type input "1"
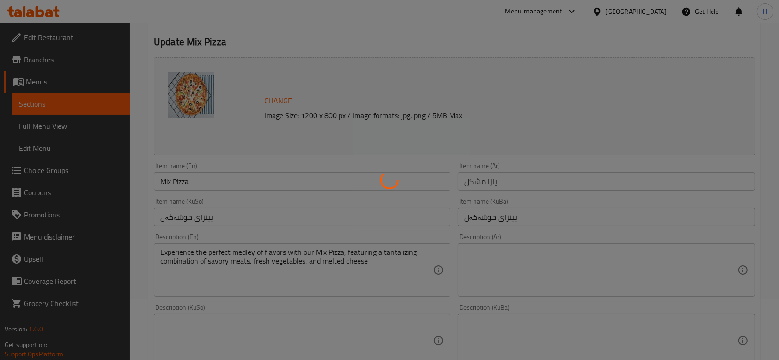
type input "الإضافات:"
type input "زیادە:"
type input "0"
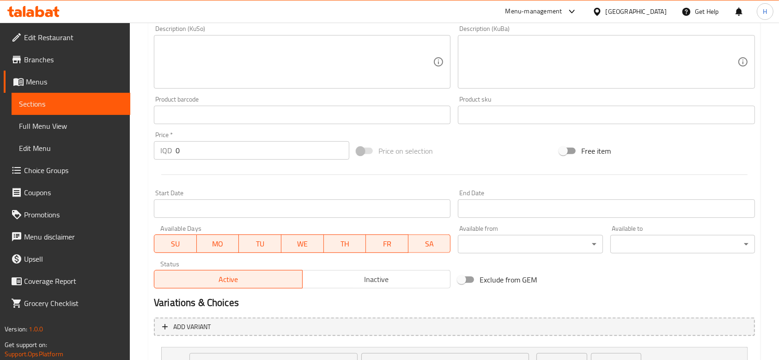
scroll to position [509, 0]
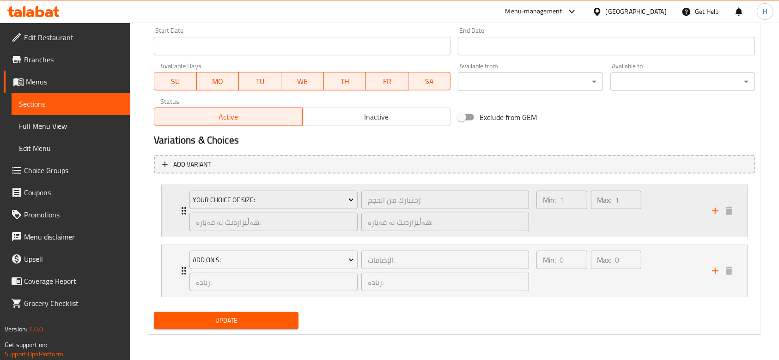
click at [170, 212] on div "Your Choice Of Size: إختيارك من الحجم: ​ هەڵبژاردنت لە قەبارە: ​ هەڵبژاردنت لە …" at bounding box center [454, 211] width 585 height 52
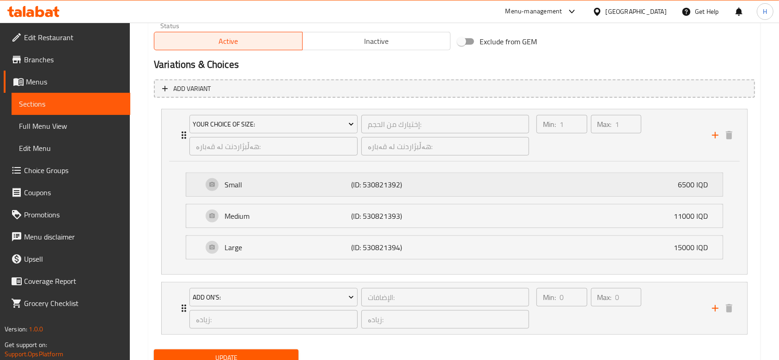
scroll to position [622, 0]
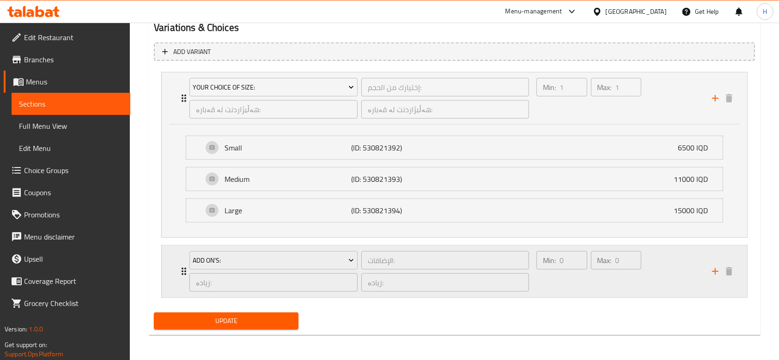
click at [176, 279] on div "Add On's: الإضافات: ​ زیادە: ​ زیادە: ​ Min: 0 ​ Max: 0 ​" at bounding box center [454, 272] width 585 height 52
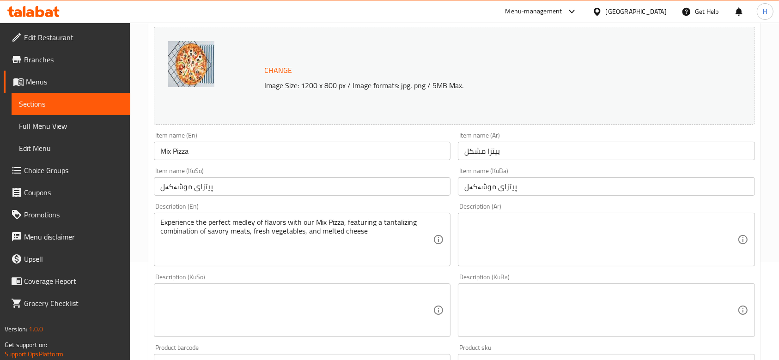
scroll to position [86, 0]
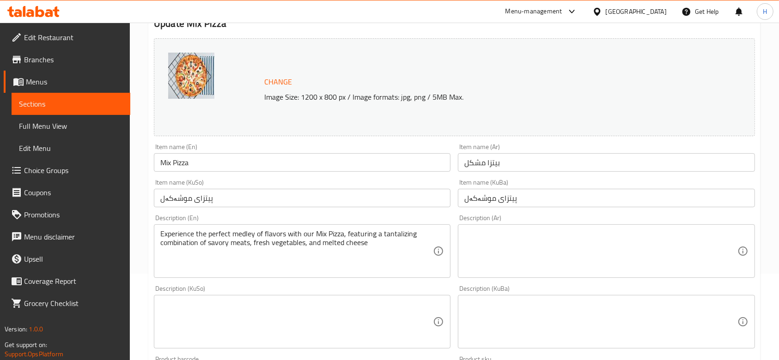
click at [498, 227] on div "Description (Ar)" at bounding box center [606, 251] width 297 height 54
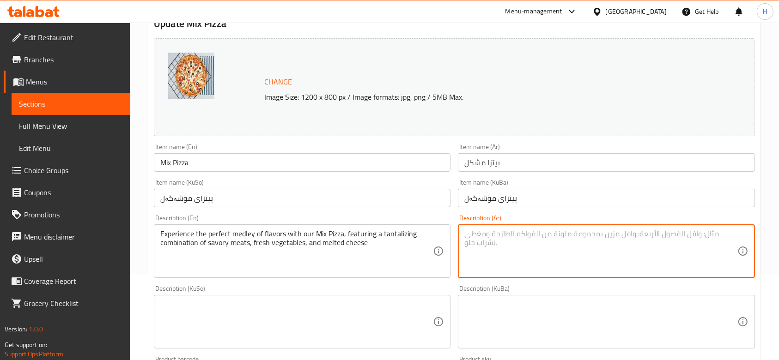
click at [498, 226] on div "Description (Ar)" at bounding box center [606, 251] width 297 height 54
click at [473, 252] on textarea "اختيارك من الحجم والنوع" at bounding box center [600, 252] width 273 height 44
type textarea "اختيارك من الحجم والنوع"
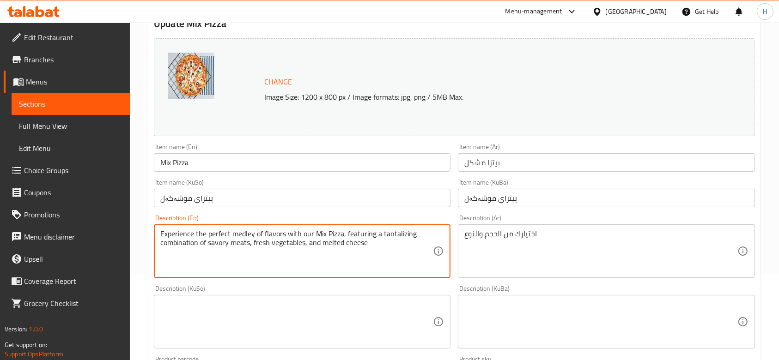
click at [204, 245] on textarea "Experience the perfect medley of flavors with our Mix Pizza, featuring a tantal…" at bounding box center [296, 252] width 273 height 44
paste textarea "Your choice of size and typ"
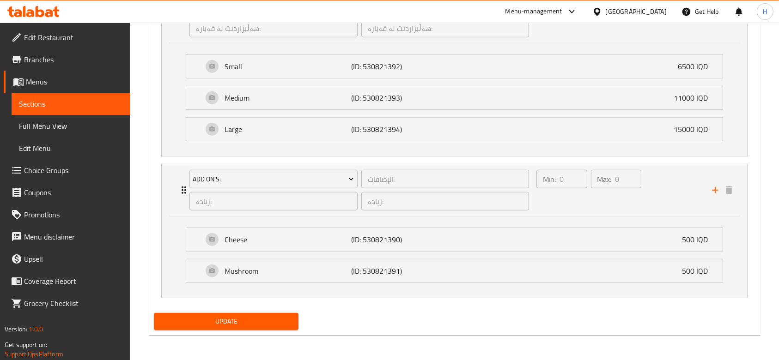
type textarea "Your choice of size and type"
click at [266, 330] on div "Update" at bounding box center [226, 321] width 152 height 24
click at [274, 318] on span "Update" at bounding box center [226, 322] width 130 height 12
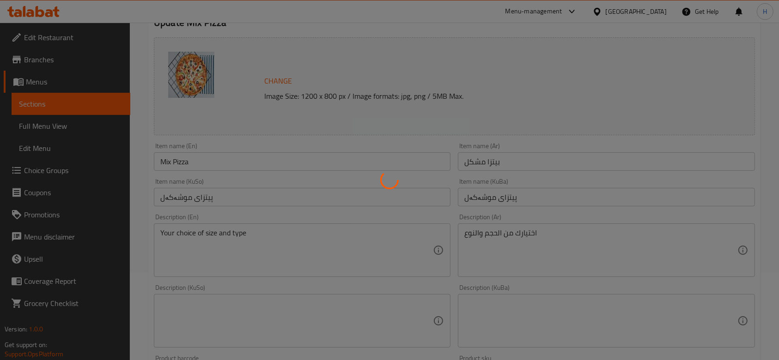
scroll to position [0, 0]
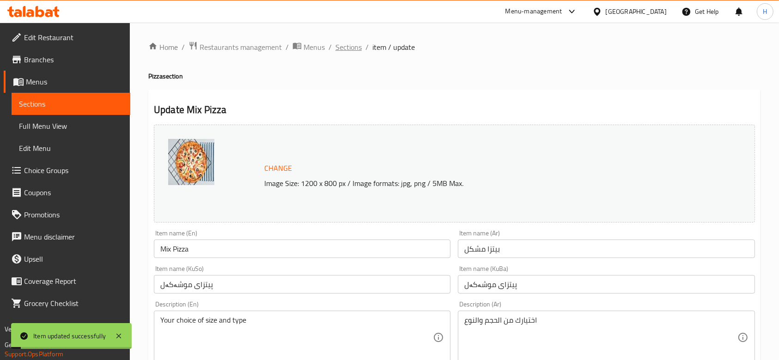
click at [348, 44] on span "Sections" at bounding box center [348, 47] width 26 height 11
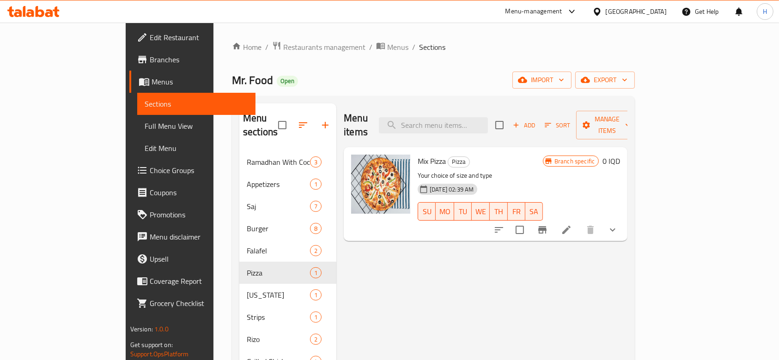
click at [232, 76] on span "Mr. Food" at bounding box center [252, 80] width 41 height 21
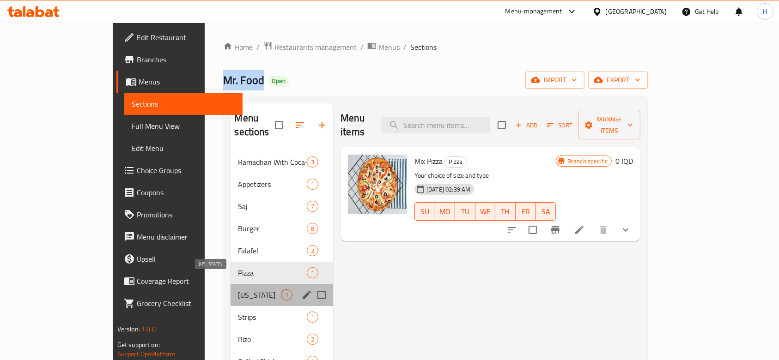
click at [238, 290] on span "Kentucky" at bounding box center [259, 295] width 43 height 11
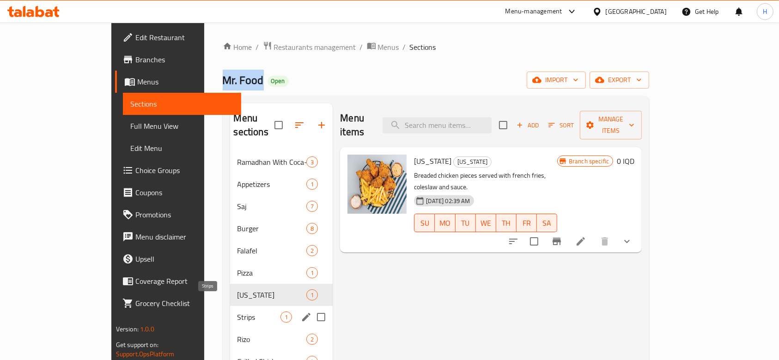
click at [237, 312] on span "Strips" at bounding box center [258, 317] width 43 height 11
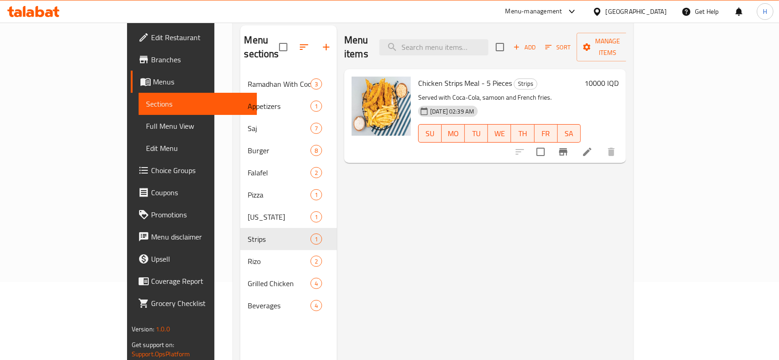
scroll to position [123, 0]
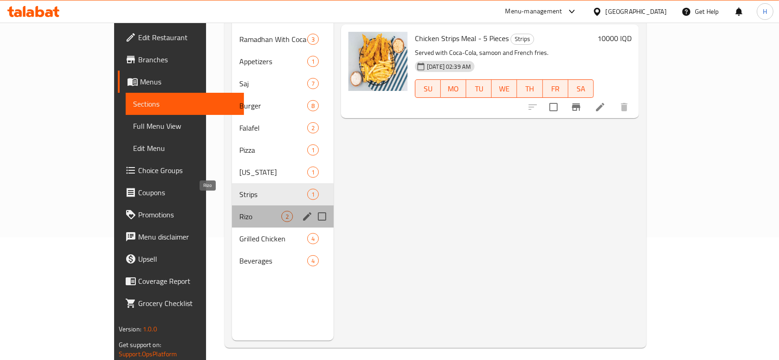
click at [239, 211] on span "Rizo" at bounding box center [260, 216] width 42 height 11
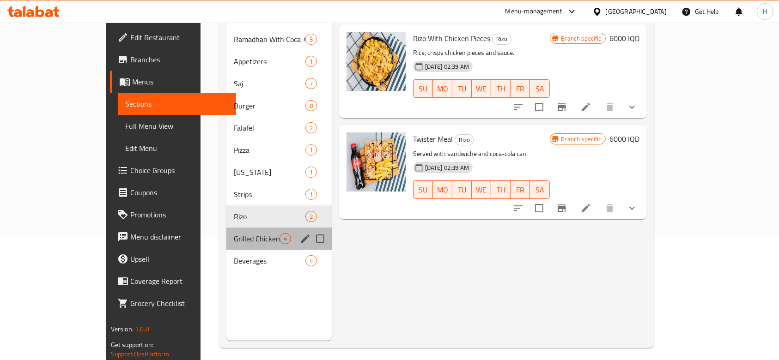
click at [228, 228] on div "Grilled Chicken 4" at bounding box center [278, 239] width 105 height 22
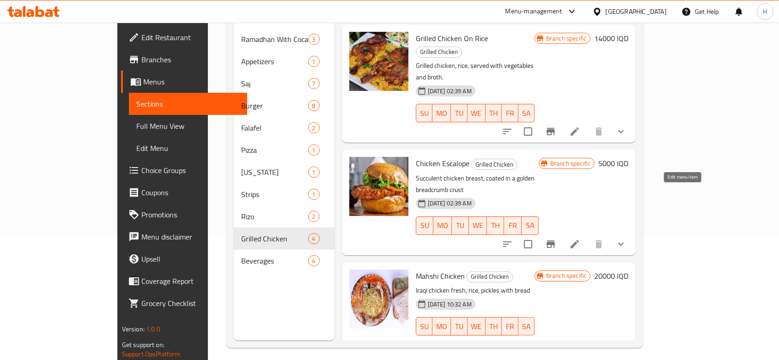
click at [580, 239] on icon at bounding box center [574, 244] width 11 height 11
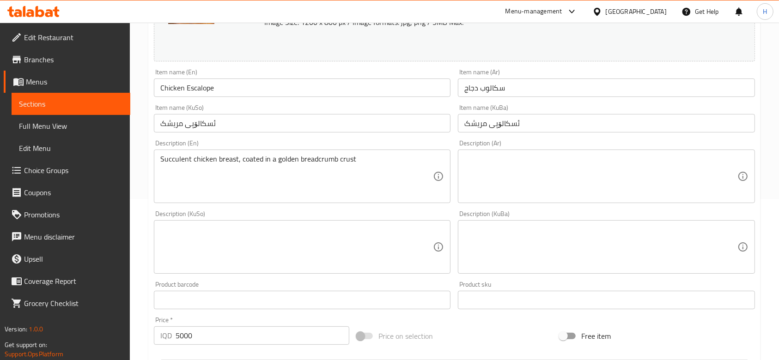
scroll to position [185, 0]
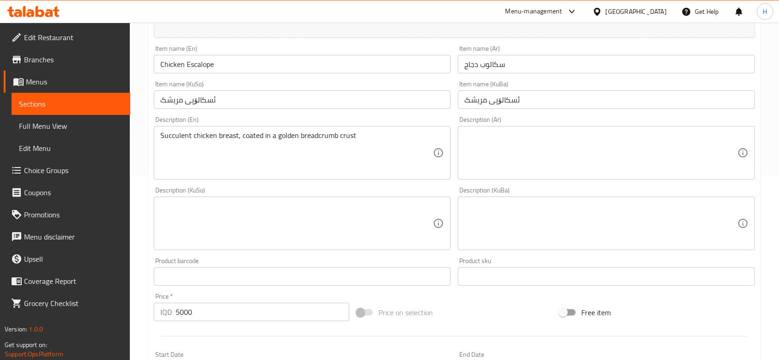
click at [521, 175] on textarea at bounding box center [600, 153] width 273 height 44
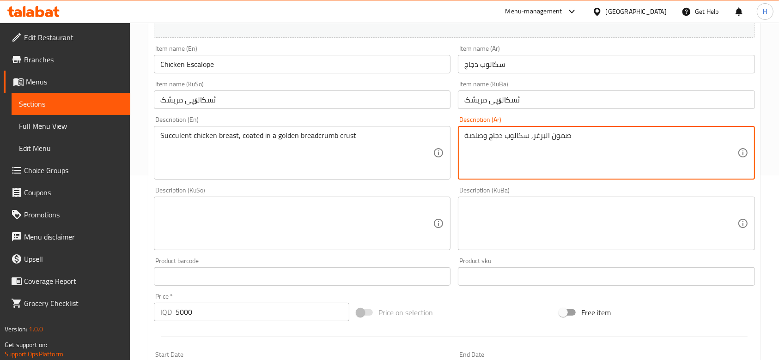
click at [527, 137] on textarea "صمون البرغر, سكالوب دجاج وصلصة" at bounding box center [600, 153] width 273 height 44
click at [527, 138] on textarea "صمون البرغر, سكالوب دجاج وصلصة" at bounding box center [600, 153] width 273 height 44
type textarea "صمون البرغر, سكالوب دجاج وصلصة"
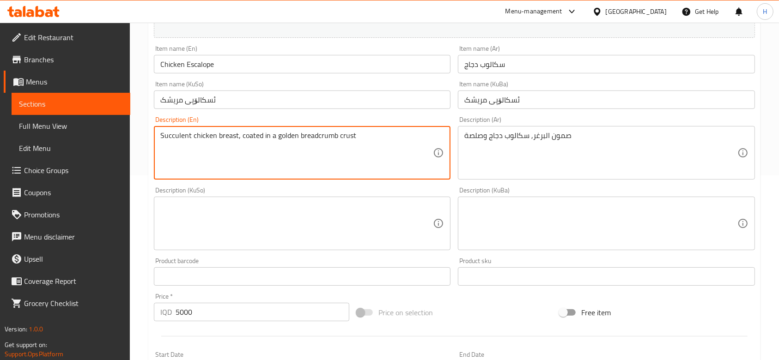
click at [252, 148] on textarea "Succulent chicken breast, coated in a golden breadcrumb crust" at bounding box center [296, 153] width 273 height 44
paste textarea "Burger buns, chicken escalopes, and sauce"
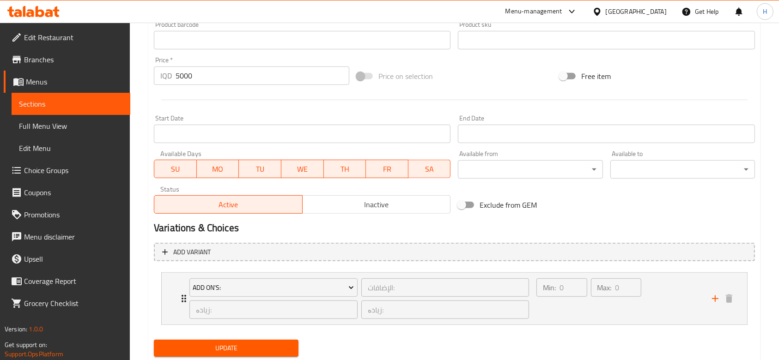
scroll to position [449, 0]
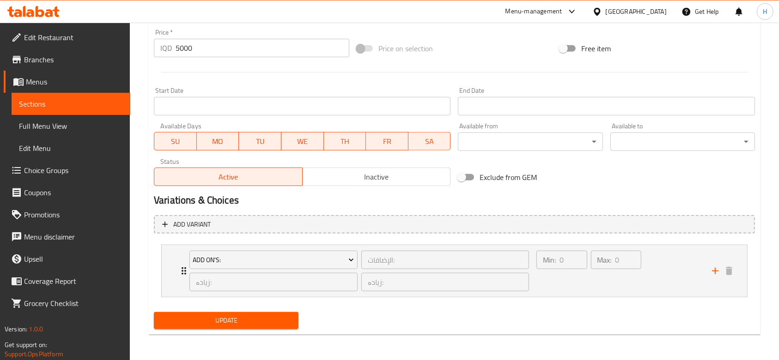
type textarea "Burger buns, chicken escalopes, and sauce"
click at [236, 317] on span "Update" at bounding box center [226, 321] width 130 height 12
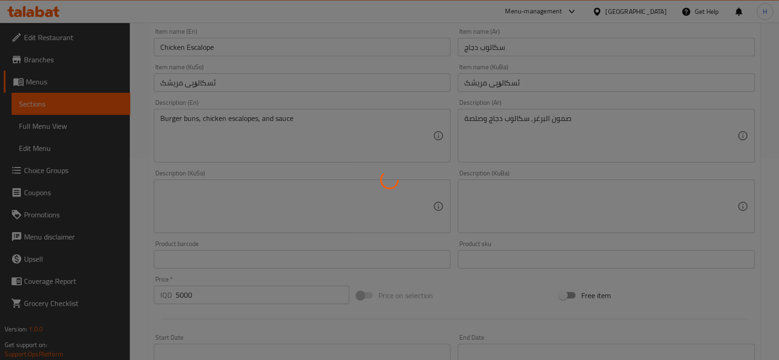
scroll to position [0, 0]
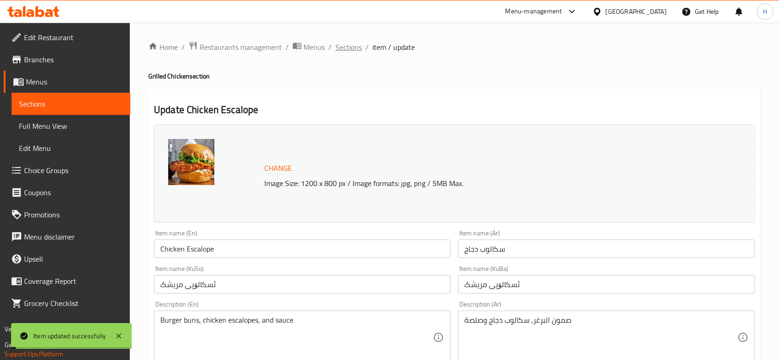
click at [356, 42] on span "Sections" at bounding box center [348, 47] width 26 height 11
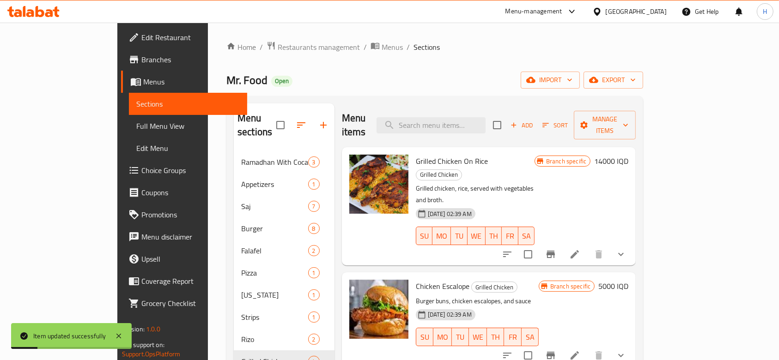
click at [432, 70] on div "Home / Restaurants management / Menus / Sections Mr. Food Open import export Me…" at bounding box center [434, 256] width 417 height 430
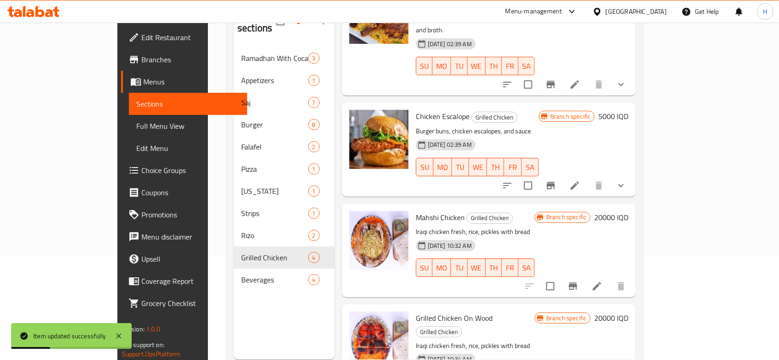
scroll to position [129, 0]
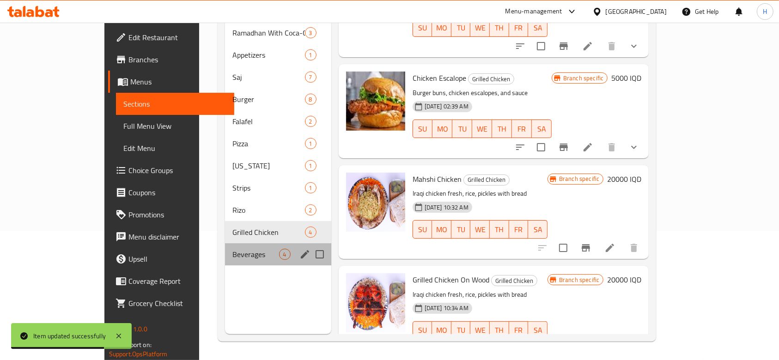
click at [246, 250] on div "Beverages 4" at bounding box center [278, 254] width 106 height 22
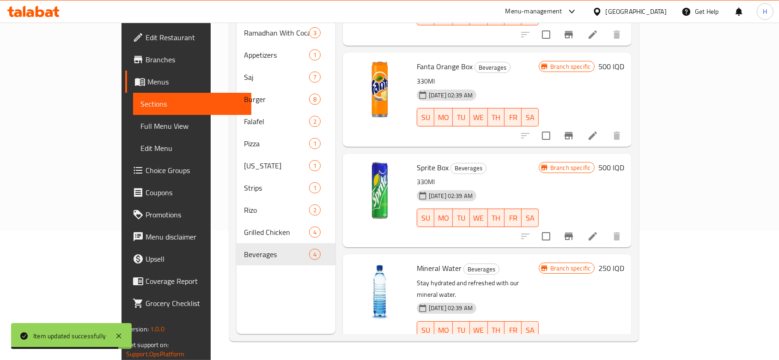
click at [606, 341] on li at bounding box center [593, 349] width 26 height 17
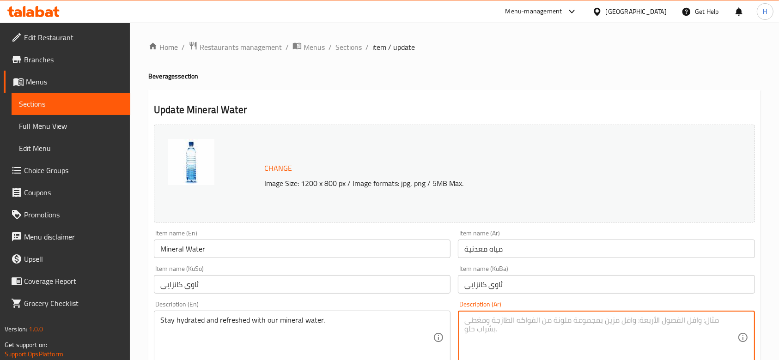
click at [530, 316] on textarea at bounding box center [600, 338] width 273 height 44
click at [484, 321] on textarea "مياه معدنية" at bounding box center [600, 338] width 273 height 44
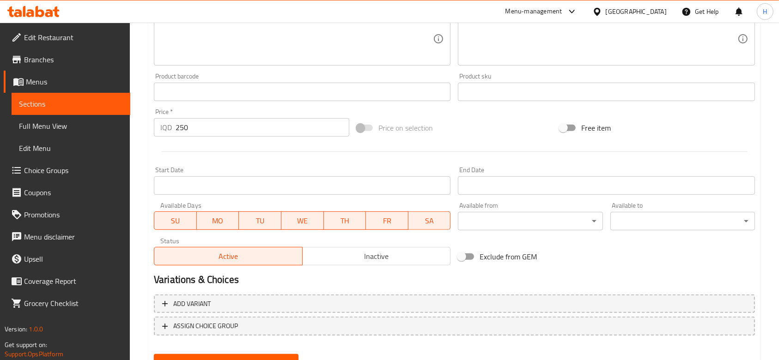
scroll to position [61, 0]
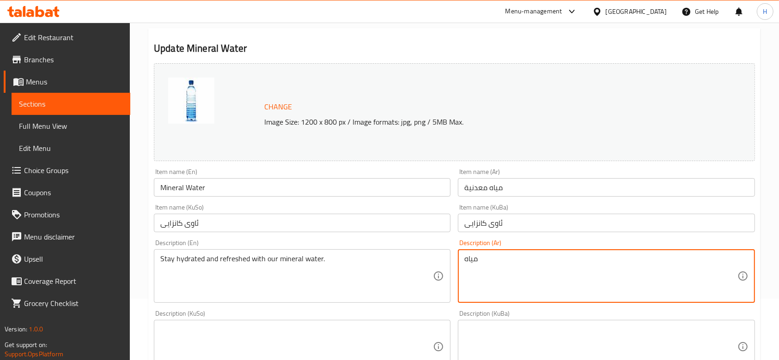
type textarea "مياه"
click at [210, 248] on div "Description (En) Stay hydrated and refreshed with our mineral water. Descriptio…" at bounding box center [302, 271] width 297 height 63
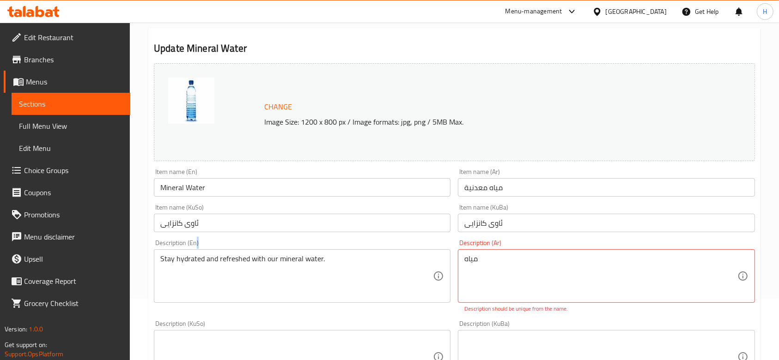
click at [210, 248] on div "Description (En) Stay hydrated and refreshed with our mineral water. Descriptio…" at bounding box center [302, 271] width 297 height 63
click at [210, 251] on div "Stay hydrated and refreshed with our mineral water. Description (En)" at bounding box center [302, 276] width 297 height 54
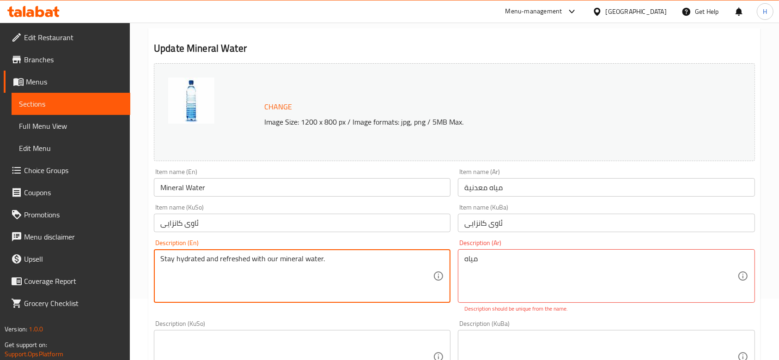
click at [211, 259] on textarea "Stay hydrated and refreshed with our mineral water." at bounding box center [296, 276] width 273 height 44
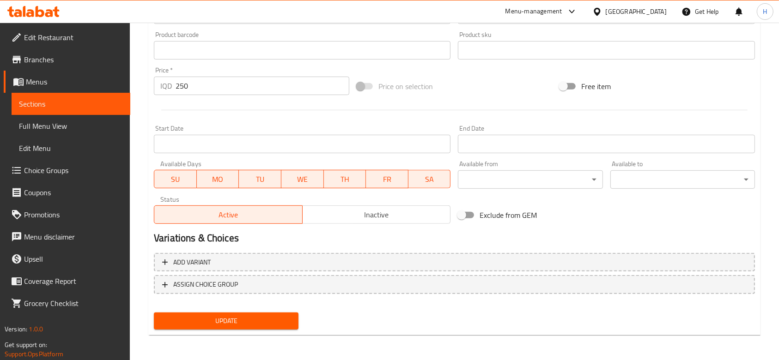
click at [271, 313] on button "Update" at bounding box center [226, 321] width 145 height 17
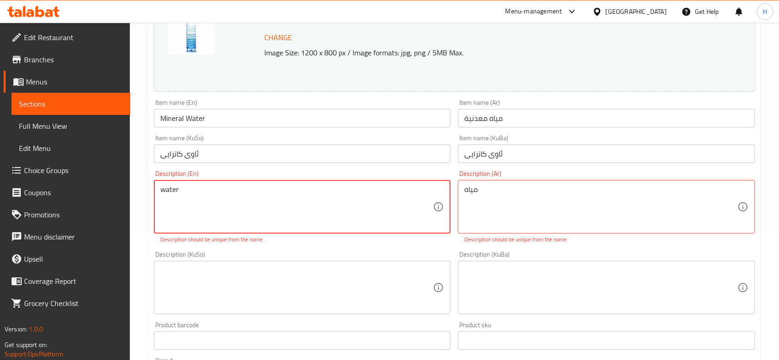
scroll to position [185, 0]
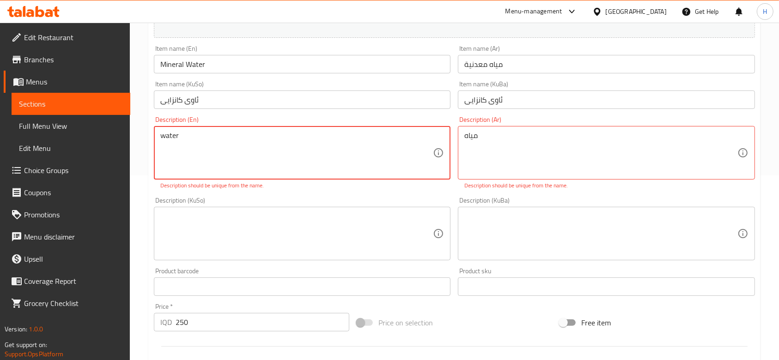
click at [220, 156] on textarea "water" at bounding box center [296, 153] width 273 height 44
type textarea "water"
click at [303, 119] on div "Description (En) water Description (En) Description should be unique from the n…" at bounding box center [302, 152] width 297 height 73
click at [320, 111] on div "Item name (KuSo) ئاوی کانزایی Item name (KuSo)" at bounding box center [302, 95] width 304 height 36
click at [170, 65] on input "Mineral Water" at bounding box center [302, 64] width 297 height 18
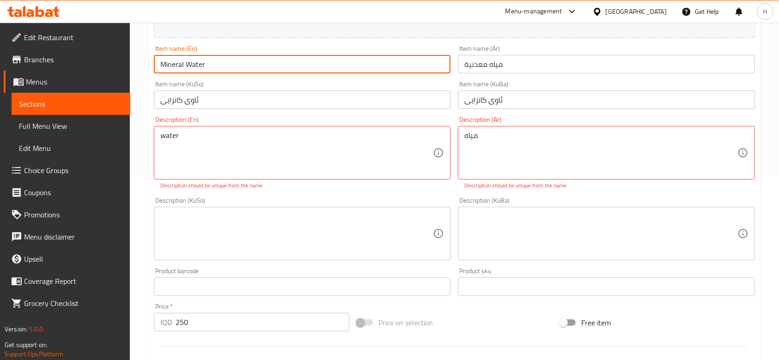
click at [170, 65] on input "Mineral Water" at bounding box center [302, 64] width 297 height 18
type input "Water"
click at [469, 67] on input "مياه معدنية" at bounding box center [606, 64] width 297 height 18
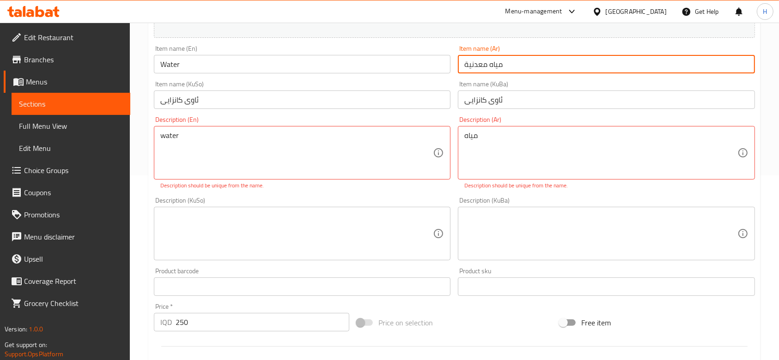
click at [469, 67] on input "مياه معدنية" at bounding box center [606, 64] width 297 height 18
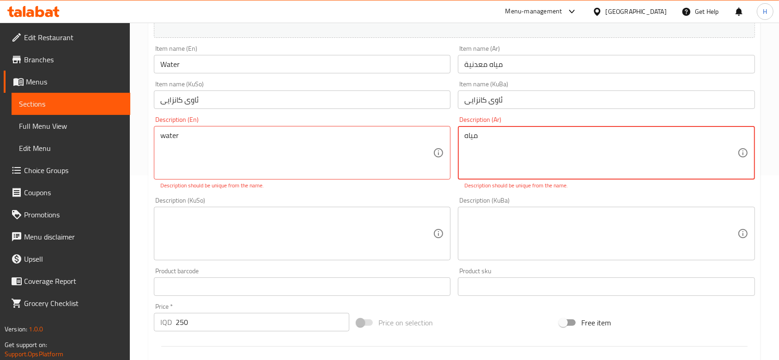
click at [488, 146] on textarea "مياه" at bounding box center [600, 153] width 273 height 44
paste textarea "معدنية"
type textarea "مياه معدنية"
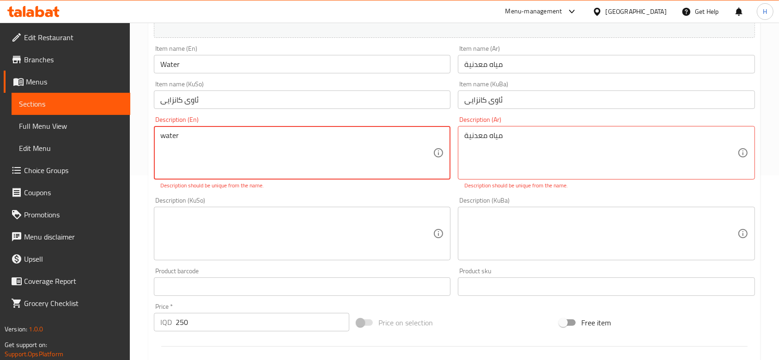
click at [162, 139] on textarea "water" at bounding box center [296, 153] width 273 height 44
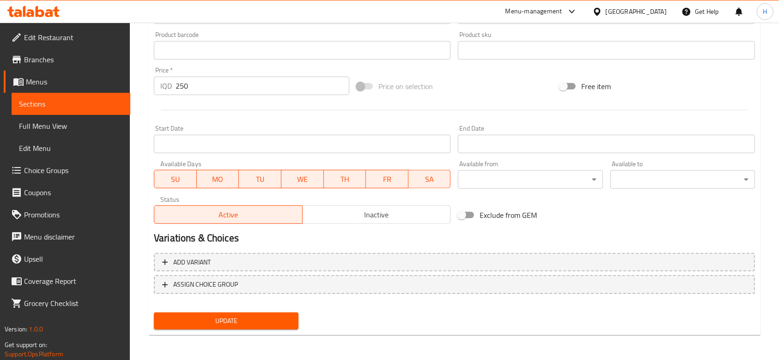
type textarea "Mineral water"
click at [256, 326] on span "Update" at bounding box center [226, 321] width 130 height 12
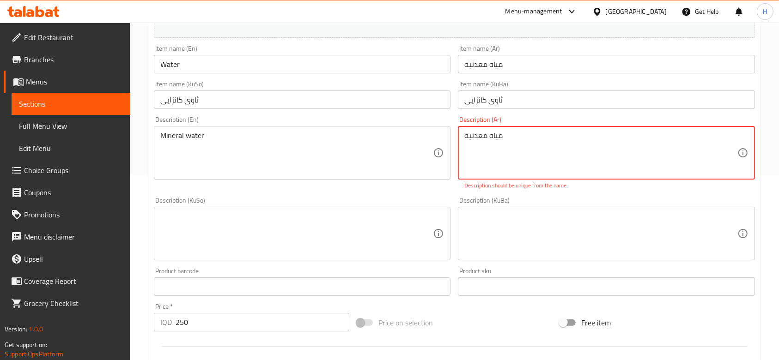
click at [529, 154] on textarea "مياه معدنية" at bounding box center [600, 153] width 273 height 44
type textarea "مياه معدنية"
click at [504, 205] on div "Description (KuBa) Description (KuBa)" at bounding box center [606, 228] width 297 height 63
click at [479, 63] on input "مياه معدنية" at bounding box center [606, 64] width 297 height 18
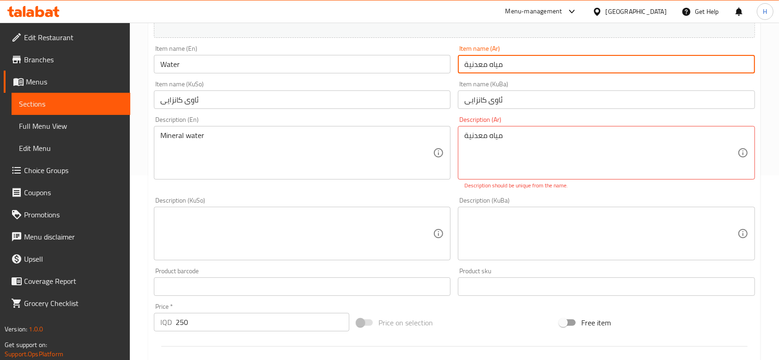
click at [480, 63] on input "مياه معدنية" at bounding box center [606, 64] width 297 height 18
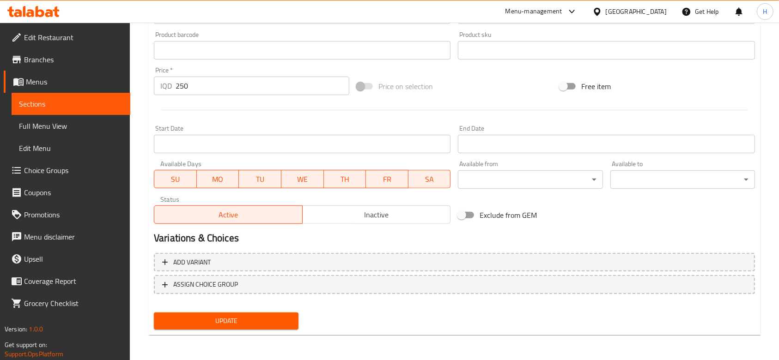
type input "معدنية"
click at [294, 320] on button "Update" at bounding box center [226, 321] width 145 height 17
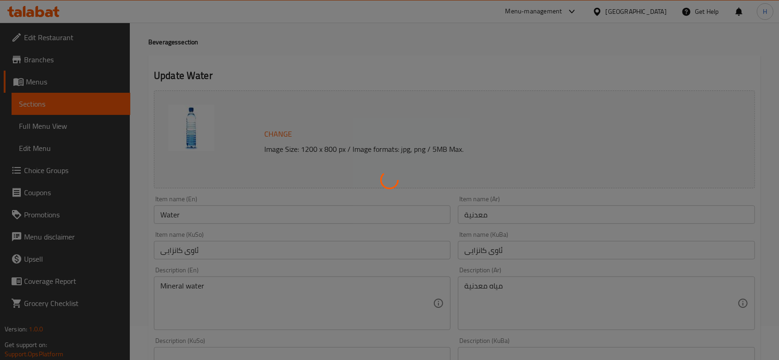
scroll to position [0, 0]
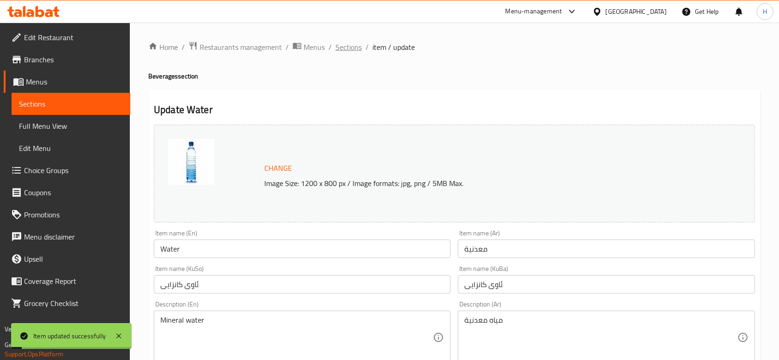
click at [347, 47] on span "Sections" at bounding box center [348, 47] width 26 height 11
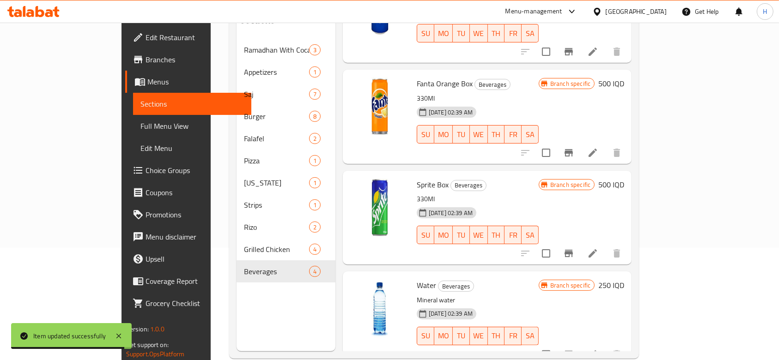
scroll to position [129, 0]
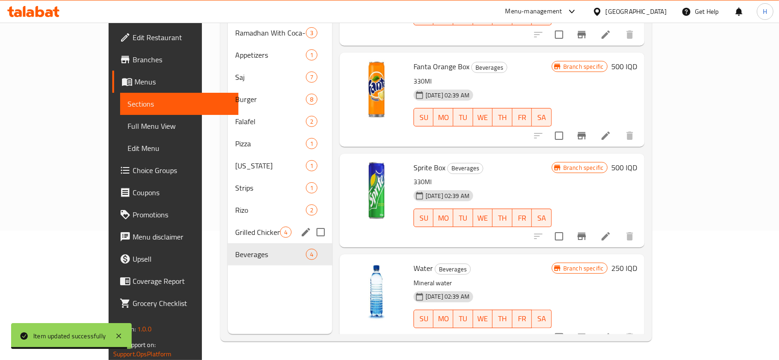
drag, startPoint x: 198, startPoint y: 227, endPoint x: 204, endPoint y: 208, distance: 20.0
click at [228, 225] on div "Grilled Chicken 4" at bounding box center [280, 232] width 104 height 22
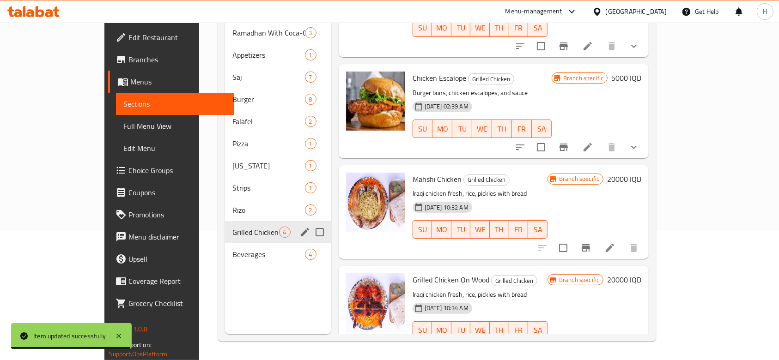
click at [225, 221] on div "Grilled Chicken 4" at bounding box center [278, 232] width 106 height 22
drag, startPoint x: 213, startPoint y: 190, endPoint x: 214, endPoint y: 169, distance: 21.3
click at [225, 183] on div "Ramadhan With Coca-Cola 3 Appetizers 1 Saj 7 Burger 8 Falafel 2 Pizza 1 Kentuck…" at bounding box center [278, 144] width 106 height 244
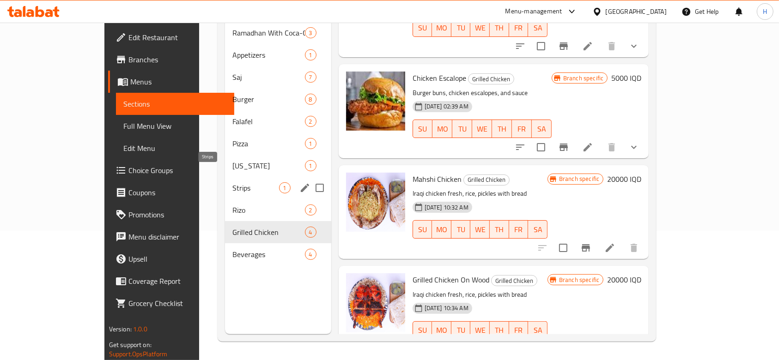
click at [232, 182] on span "Strips" at bounding box center [255, 187] width 46 height 11
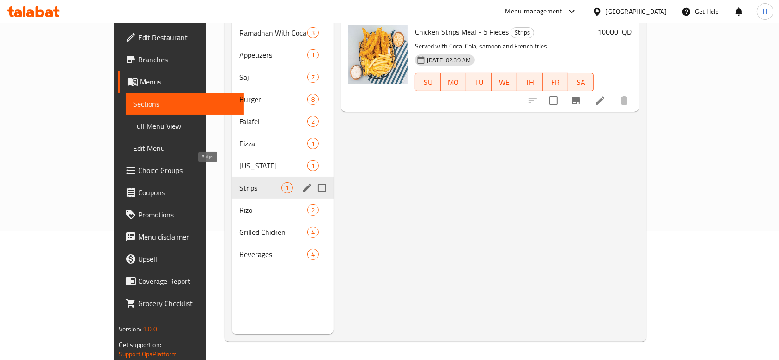
drag, startPoint x: 214, startPoint y: 168, endPoint x: 214, endPoint y: 150, distance: 18.5
click at [232, 177] on div "Strips 1" at bounding box center [283, 188] width 102 height 22
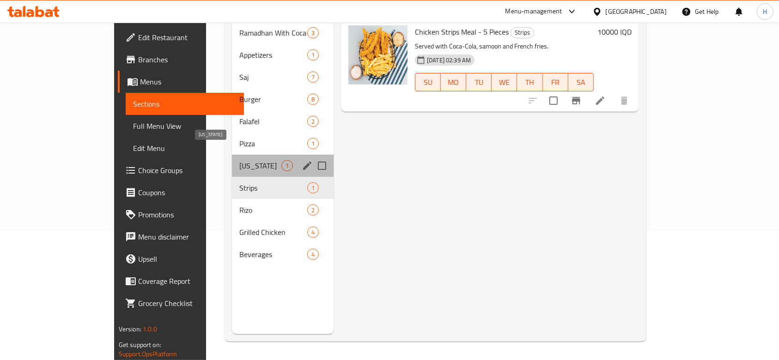
drag, startPoint x: 214, startPoint y: 146, endPoint x: 214, endPoint y: 135, distance: 10.6
click at [232, 139] on div "Ramadhan With Coca-Cola 3 Appetizers 1 Saj 7 Burger 8 Falafel 2 Pizza 1 Kentuck…" at bounding box center [283, 144] width 102 height 244
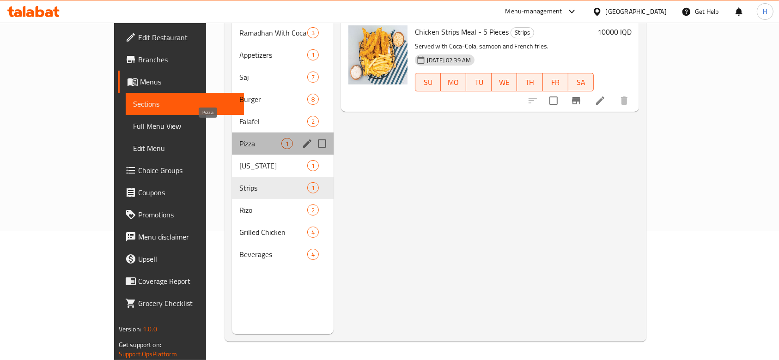
drag, startPoint x: 214, startPoint y: 122, endPoint x: 218, endPoint y: 105, distance: 17.5
click at [232, 116] on div "Ramadhan With Coca-Cola 3 Appetizers 1 Saj 7 Burger 8 Falafel 2 Pizza 1 Kentuck…" at bounding box center [283, 144] width 102 height 244
click at [239, 116] on span "Falafel" at bounding box center [273, 121] width 68 height 11
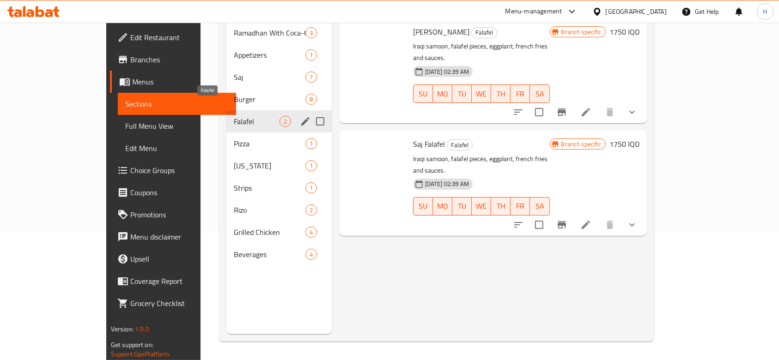
drag, startPoint x: 218, startPoint y: 96, endPoint x: 218, endPoint y: 82, distance: 13.9
click at [226, 90] on div "Burger 8" at bounding box center [278, 99] width 105 height 22
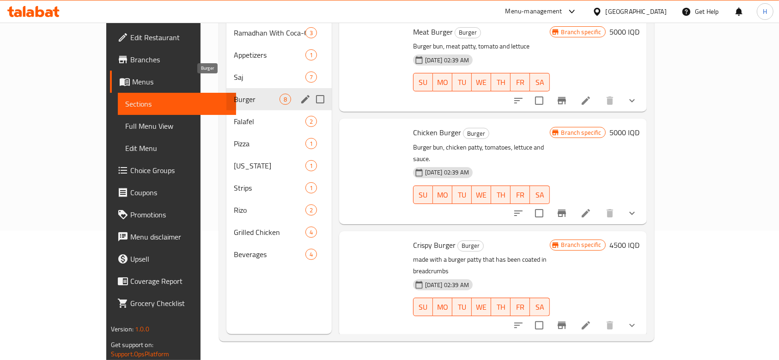
click at [226, 88] on div "Burger 8" at bounding box center [278, 99] width 105 height 22
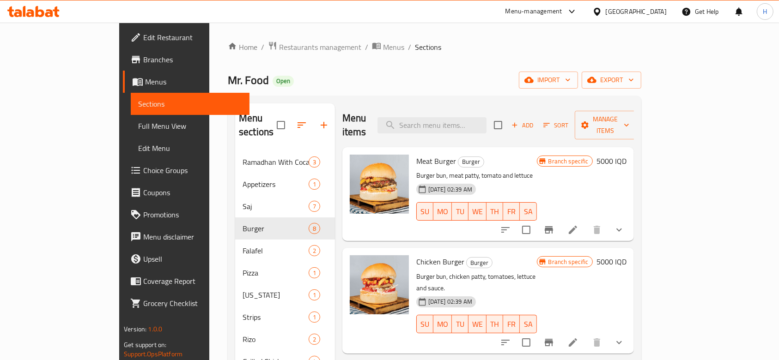
click at [138, 121] on span "Full Menu View" at bounding box center [190, 126] width 104 height 11
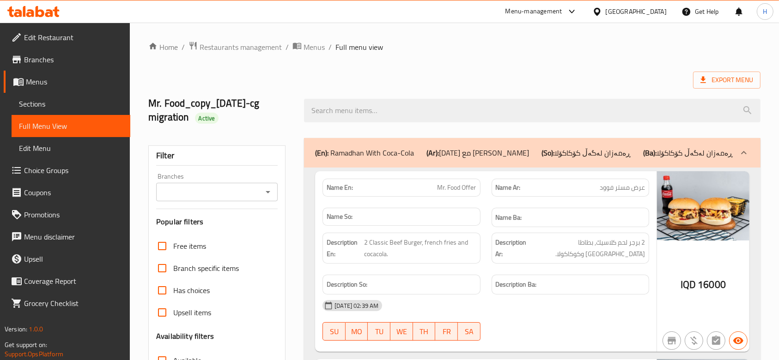
click at [45, 58] on span "Branches" at bounding box center [73, 59] width 99 height 11
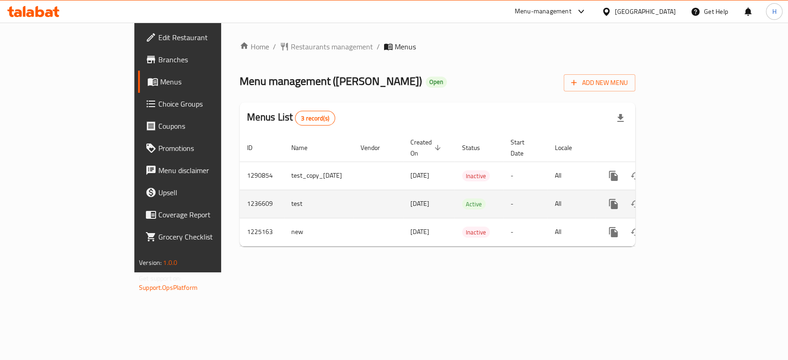
click at [691, 193] on link "enhanced table" at bounding box center [680, 204] width 22 height 22
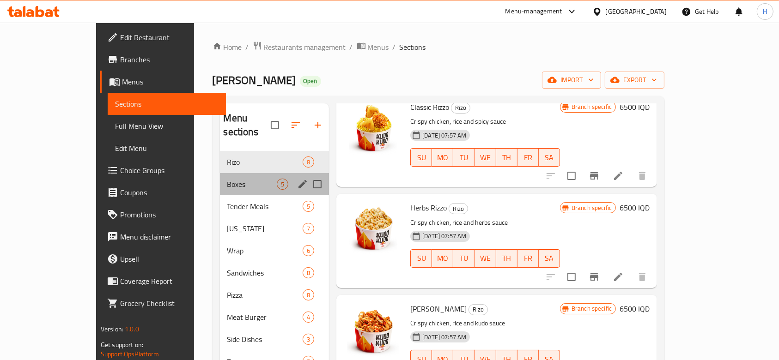
click at [220, 173] on div "Boxes 5" at bounding box center [274, 184] width 109 height 22
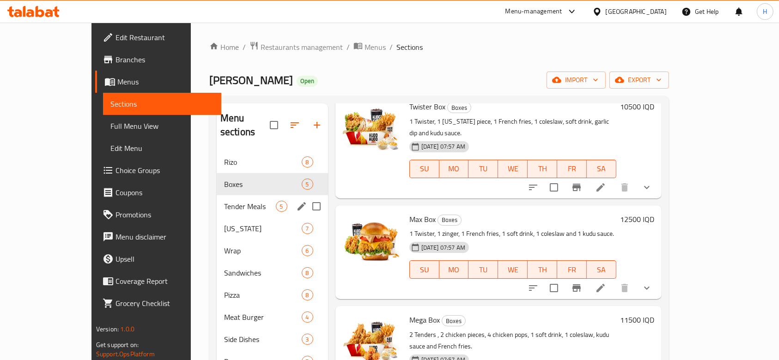
click at [217, 195] on div "Tender Meals 5" at bounding box center [272, 206] width 111 height 22
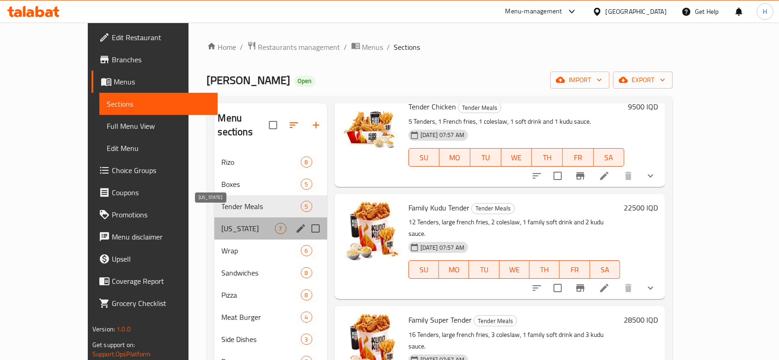
click at [222, 223] on span "[US_STATE]" at bounding box center [248, 228] width 53 height 11
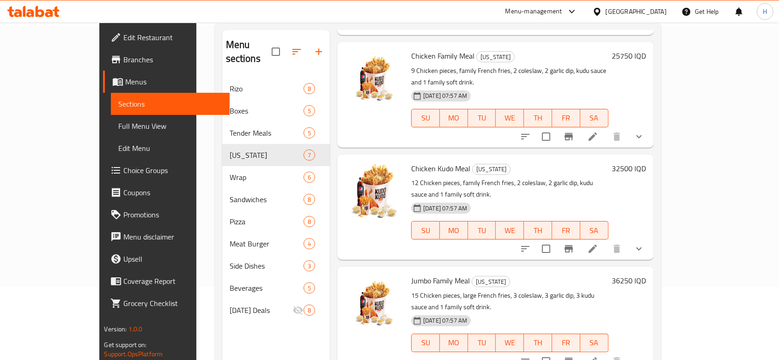
scroll to position [129, 0]
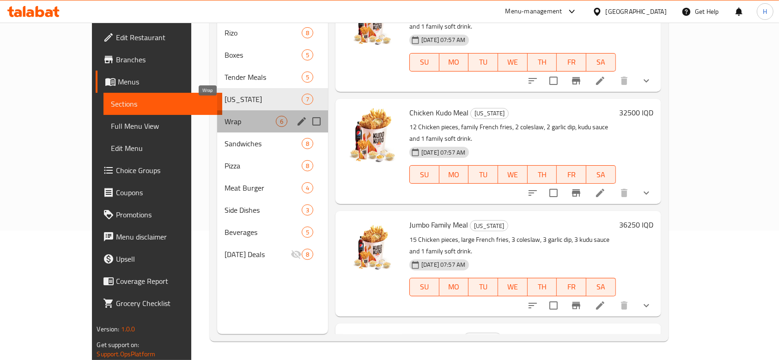
click at [224, 116] on span "Wrap" at bounding box center [249, 121] width 51 height 11
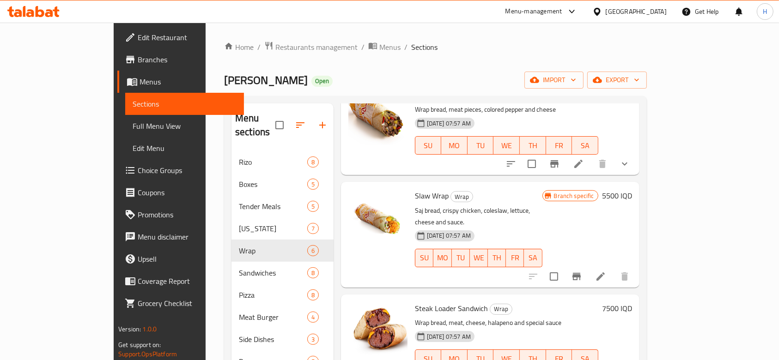
click at [224, 75] on span "[PERSON_NAME]" at bounding box center [266, 80] width 84 height 21
copy span "[PERSON_NAME]"
click at [275, 47] on span "Restaurants management" at bounding box center [316, 47] width 82 height 11
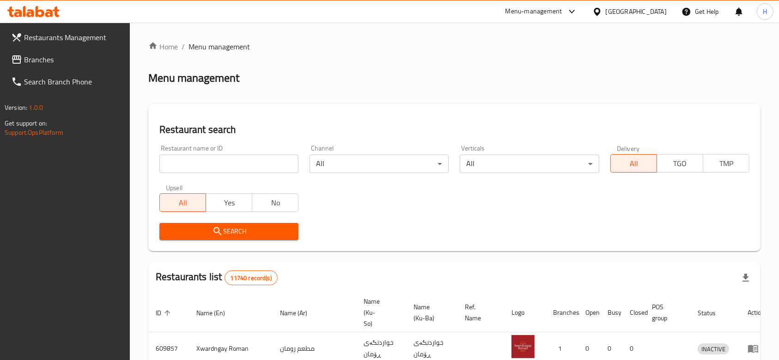
click at [203, 172] on input "search" at bounding box center [228, 164] width 139 height 18
paste input "701789"
type input "701789"
click button "Search" at bounding box center [228, 231] width 139 height 17
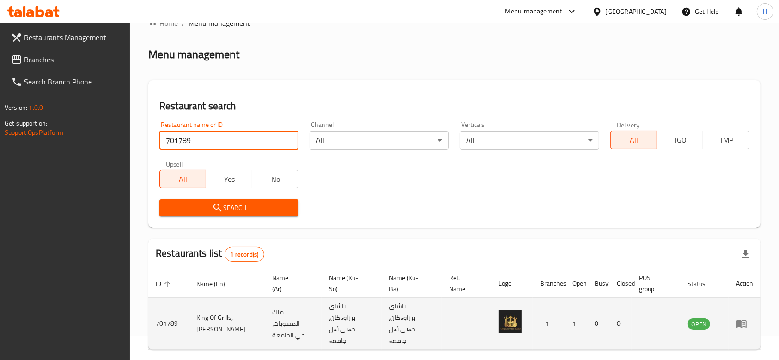
scroll to position [43, 0]
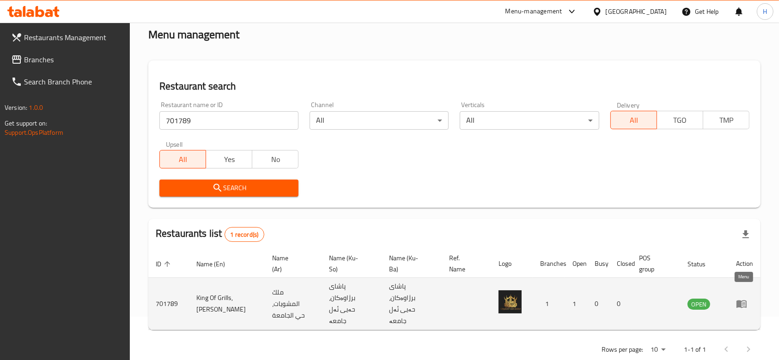
click at [738, 301] on icon "enhanced table" at bounding box center [741, 305] width 10 height 8
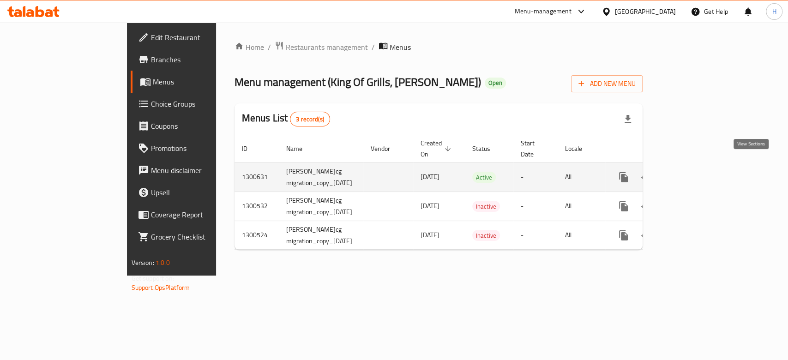
click at [695, 173] on icon "enhanced table" at bounding box center [690, 177] width 8 height 8
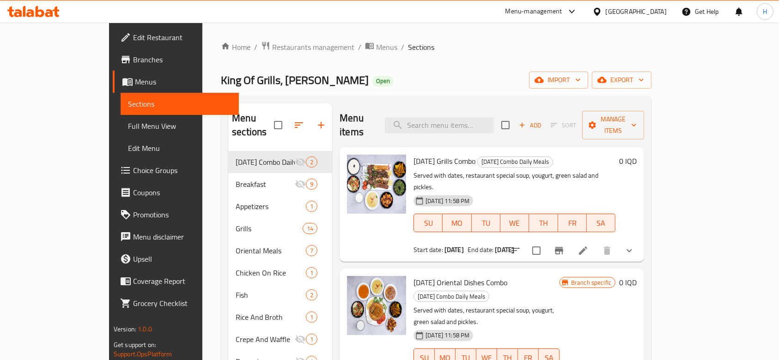
click at [128, 121] on span "Full Menu View" at bounding box center [180, 126] width 104 height 11
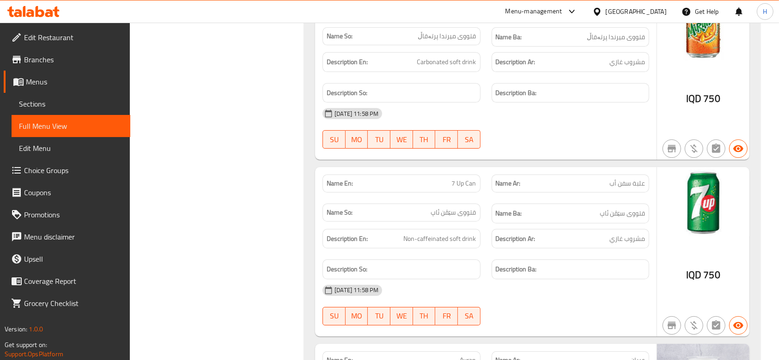
scroll to position [10108, 0]
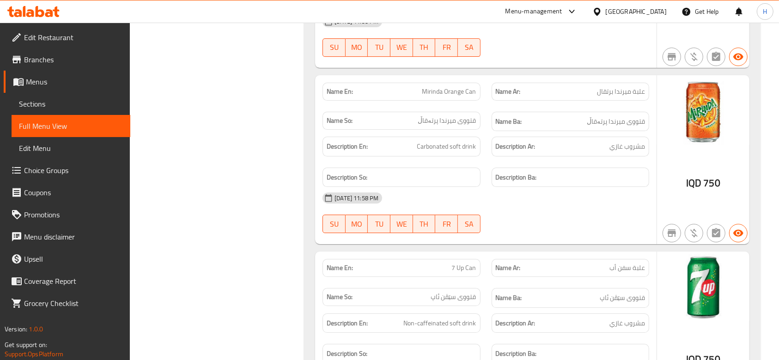
click at [49, 87] on span "Menus" at bounding box center [74, 81] width 97 height 11
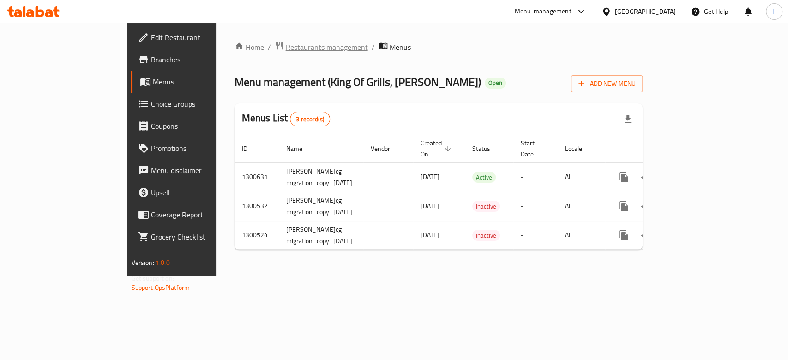
click at [286, 44] on span "Restaurants management" at bounding box center [327, 47] width 82 height 11
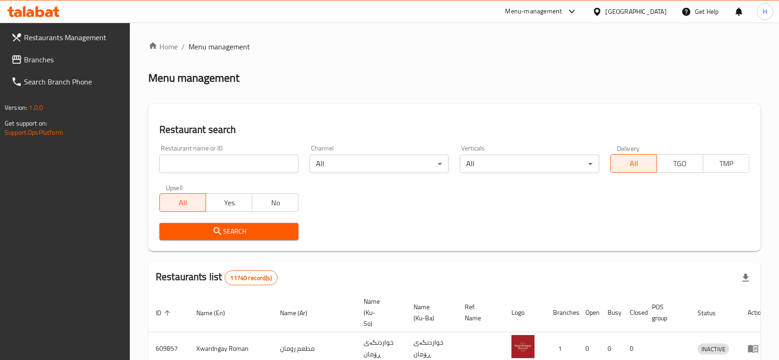
click at [216, 169] on input "search" at bounding box center [228, 164] width 139 height 18
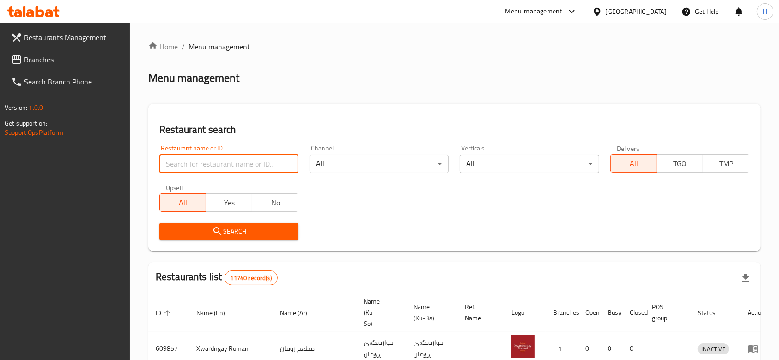
paste input "647755"
type input "647755"
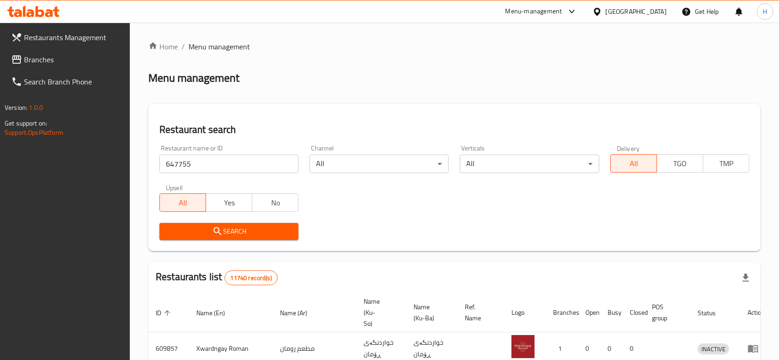
click at [251, 226] on span "Search" at bounding box center [229, 232] width 124 height 12
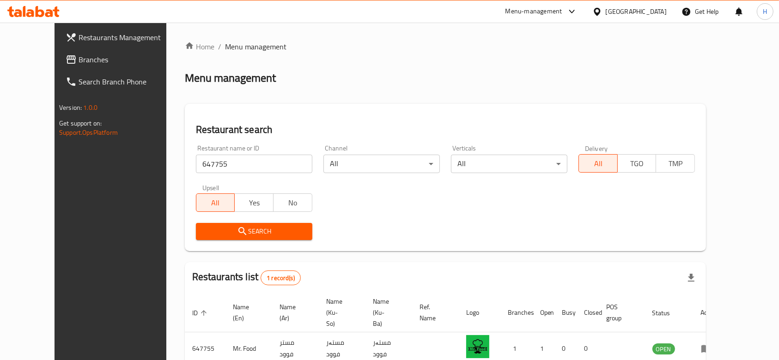
drag, startPoint x: 221, startPoint y: 219, endPoint x: 763, endPoint y: 291, distance: 547.1
click at [249, 224] on div "Search" at bounding box center [253, 232] width 127 height 28
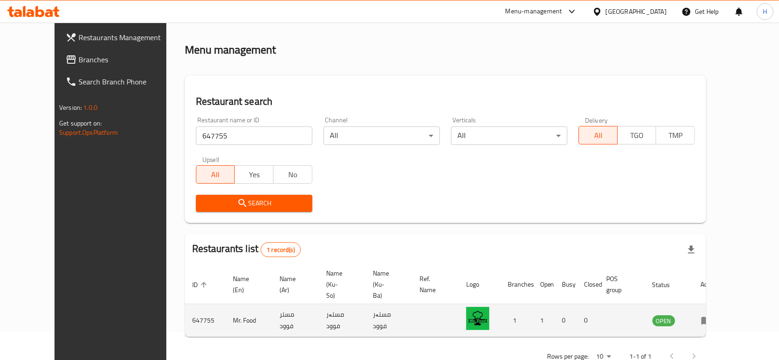
scroll to position [43, 0]
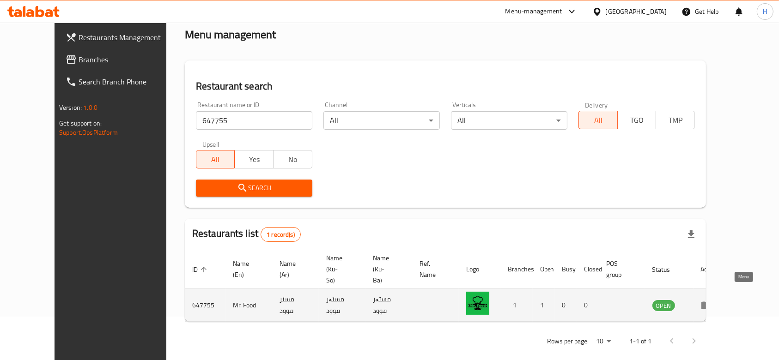
click at [712, 300] on icon "enhanced table" at bounding box center [706, 305] width 11 height 11
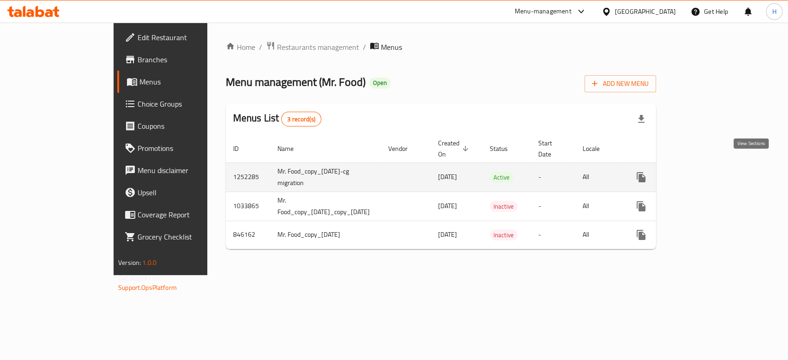
click at [714, 172] on icon "enhanced table" at bounding box center [708, 177] width 11 height 11
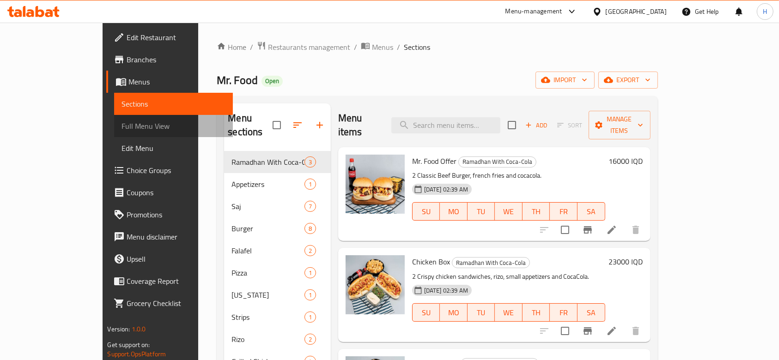
click at [121, 127] on span "Full Menu View" at bounding box center [173, 126] width 104 height 11
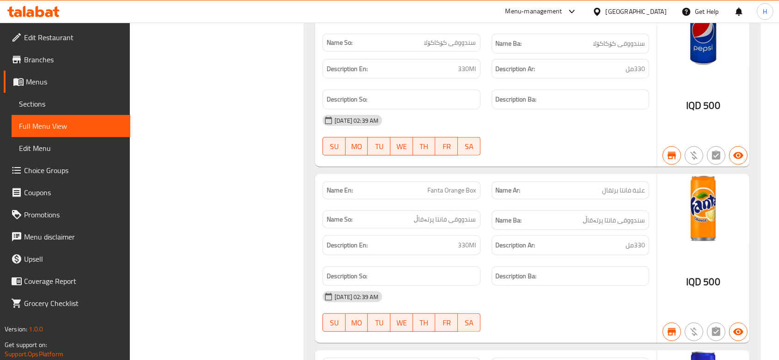
scroll to position [7628, 0]
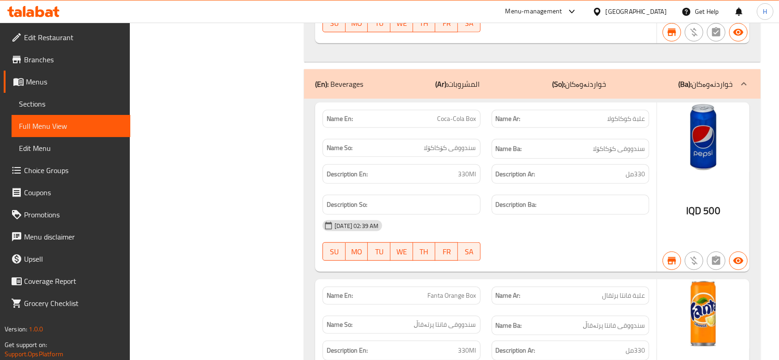
click at [26, 77] on span "Menus" at bounding box center [74, 81] width 97 height 11
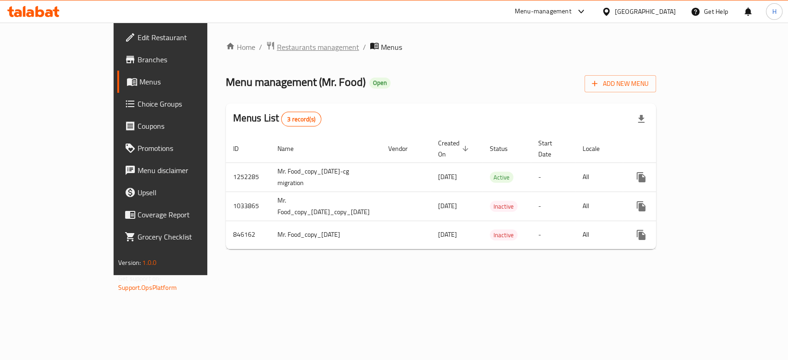
click at [277, 42] on span "Restaurants management" at bounding box center [318, 47] width 82 height 11
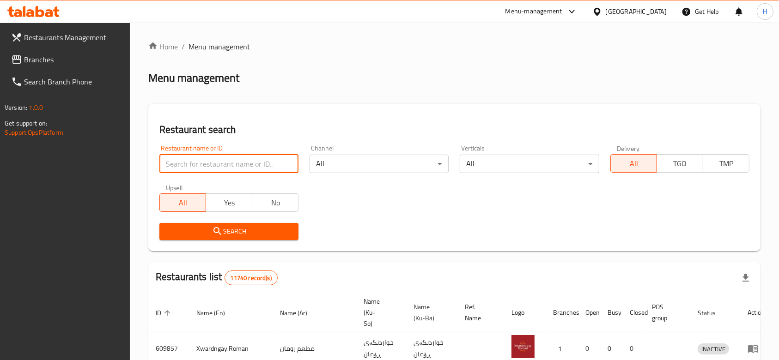
click at [242, 157] on input "search" at bounding box center [228, 164] width 139 height 18
paste input "662210"
type input "662210"
click button "Search" at bounding box center [228, 231] width 139 height 17
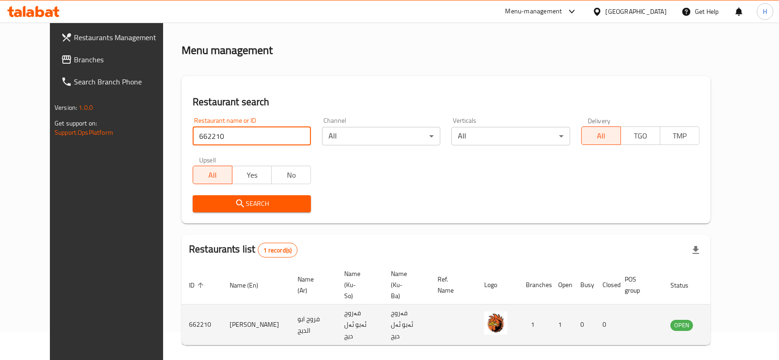
scroll to position [43, 0]
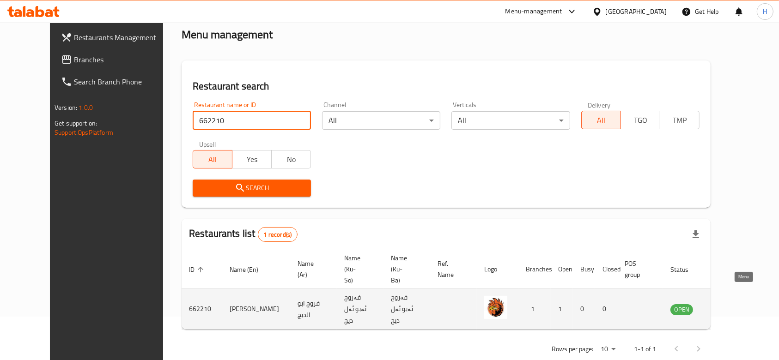
click at [730, 304] on icon "enhanced table" at bounding box center [724, 309] width 11 height 11
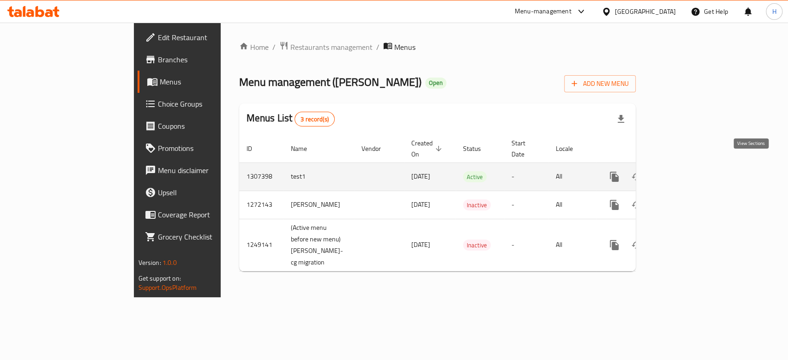
click at [685, 173] on icon "enhanced table" at bounding box center [681, 177] width 8 height 8
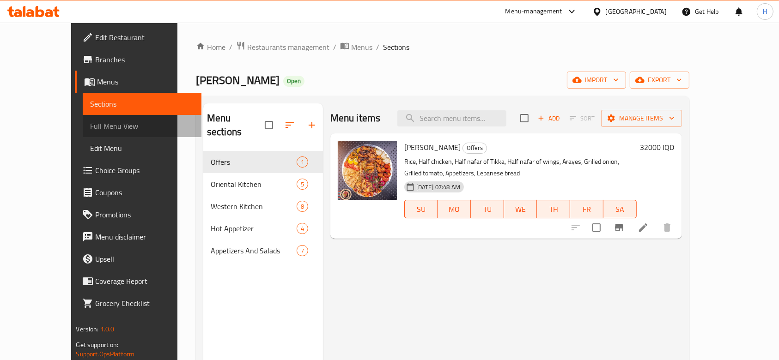
click at [90, 124] on span "Full Menu View" at bounding box center [142, 126] width 104 height 11
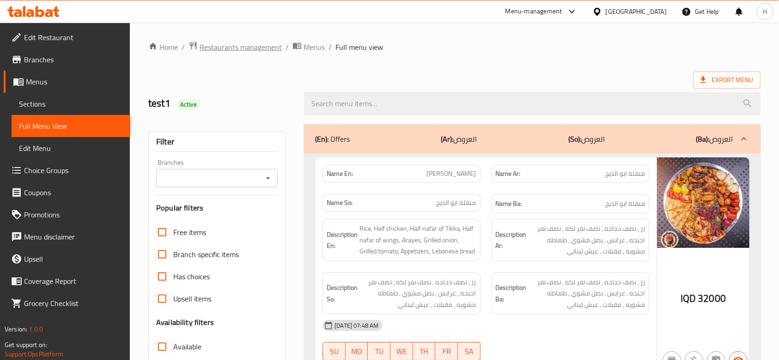
click at [268, 49] on span "Restaurants management" at bounding box center [241, 47] width 82 height 11
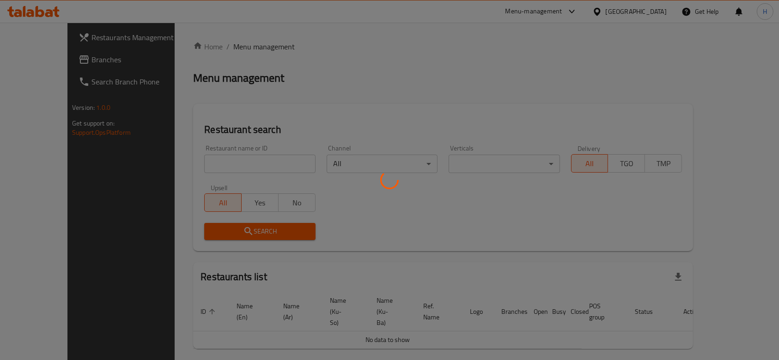
click at [209, 170] on div at bounding box center [389, 180] width 779 height 360
click at [248, 141] on div at bounding box center [389, 180] width 779 height 360
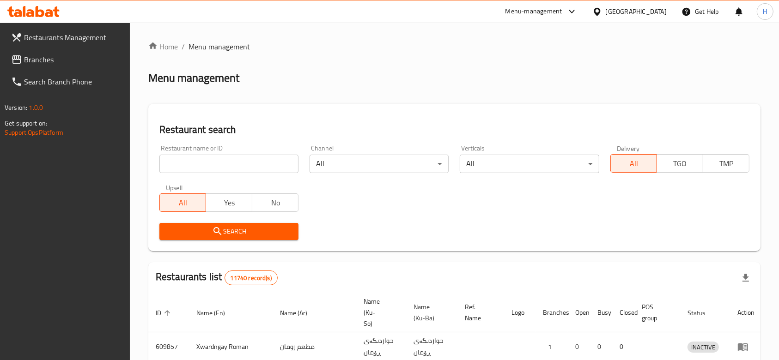
click at [231, 163] on div at bounding box center [389, 180] width 779 height 360
click at [259, 109] on div "Restaurant search Restaurant name or ID Restaurant name or ID Channel All ​ Ver…" at bounding box center [454, 177] width 612 height 147
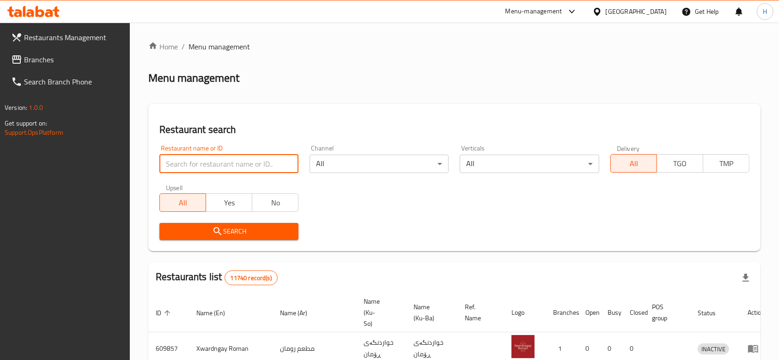
click at [241, 172] on input "search" at bounding box center [228, 164] width 139 height 18
paste input "661306"
type input "661306"
click button "Search" at bounding box center [228, 231] width 139 height 17
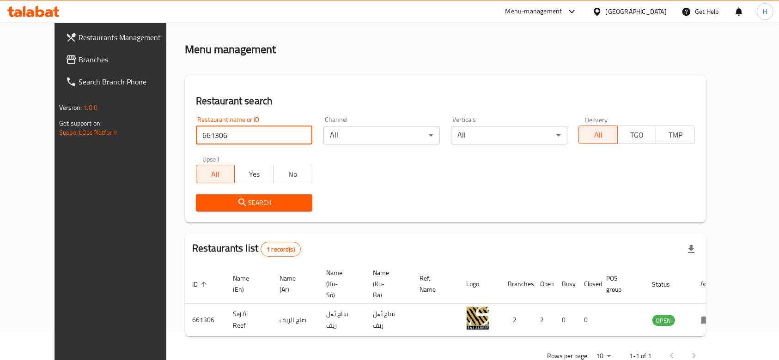
scroll to position [43, 0]
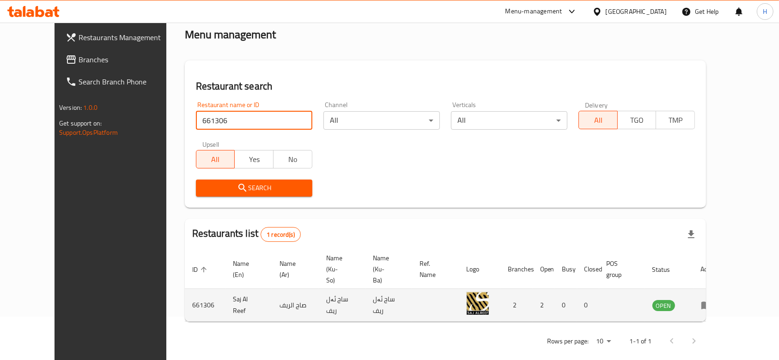
click at [712, 300] on icon "enhanced table" at bounding box center [706, 305] width 11 height 11
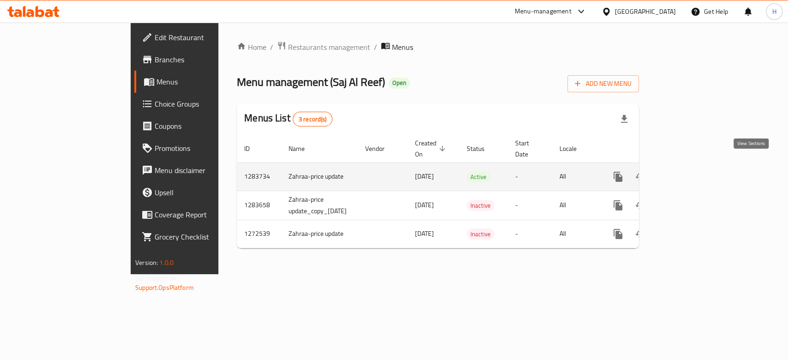
click at [691, 171] on icon "enhanced table" at bounding box center [684, 176] width 11 height 11
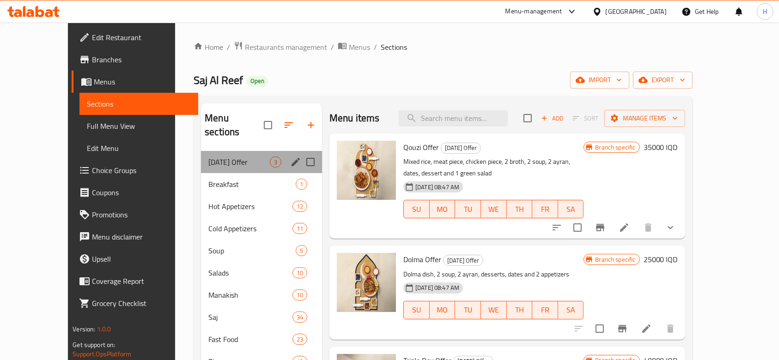
click at [201, 158] on div "Ramadan Offer 3" at bounding box center [261, 162] width 121 height 22
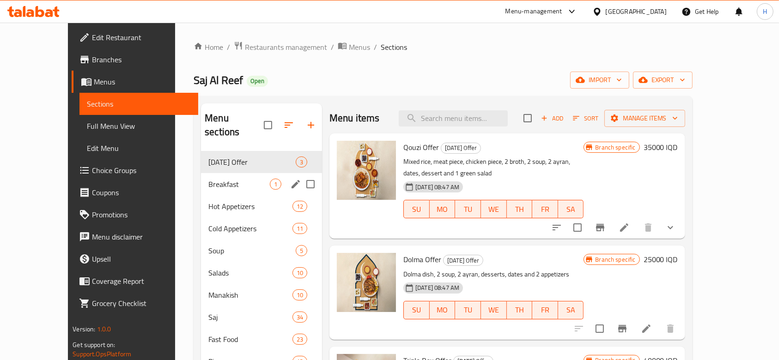
click at [208, 179] on span "Breakfast" at bounding box center [238, 184] width 61 height 11
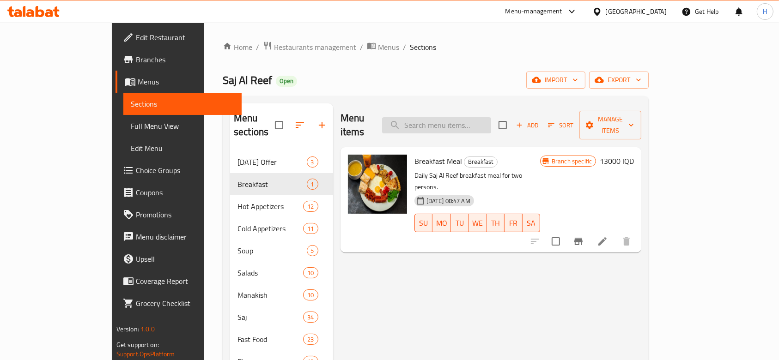
click at [491, 121] on input "search" at bounding box center [436, 125] width 109 height 16
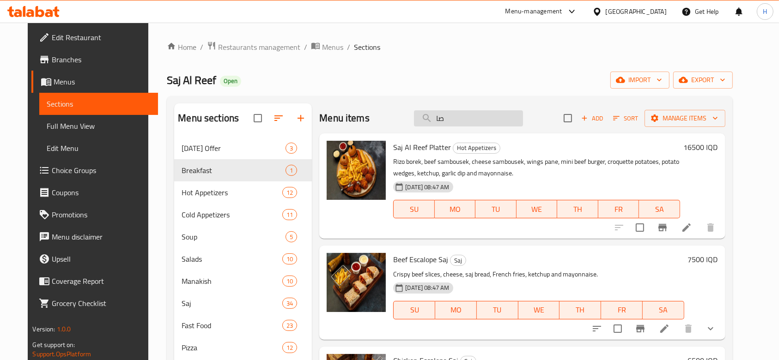
click at [464, 112] on input "صا" at bounding box center [468, 118] width 109 height 16
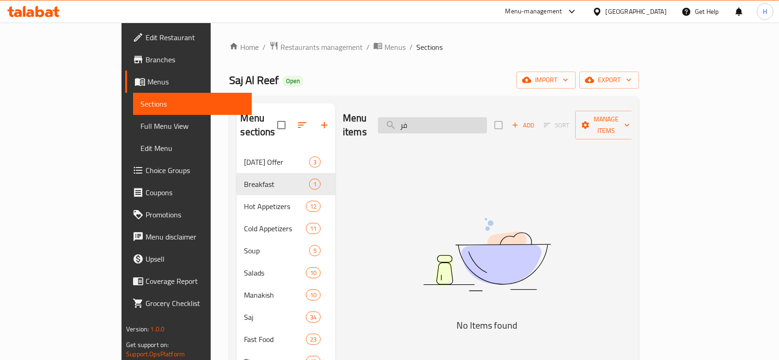
type input "ف"
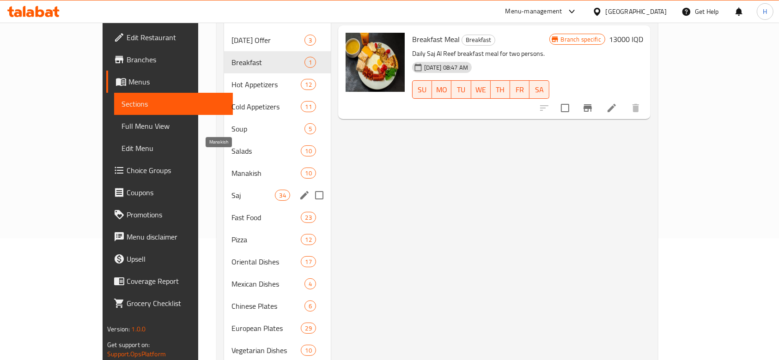
scroll to position [123, 0]
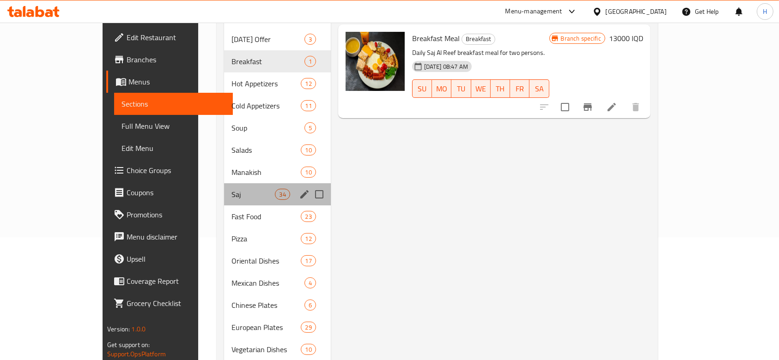
click at [224, 183] on div "Saj 34" at bounding box center [277, 194] width 107 height 22
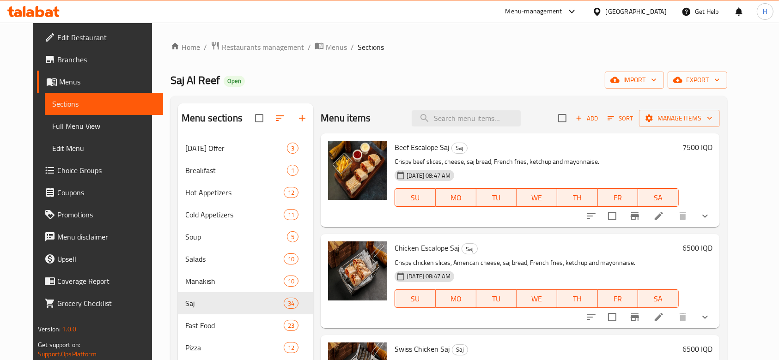
click at [599, 117] on span "Add" at bounding box center [586, 118] width 25 height 11
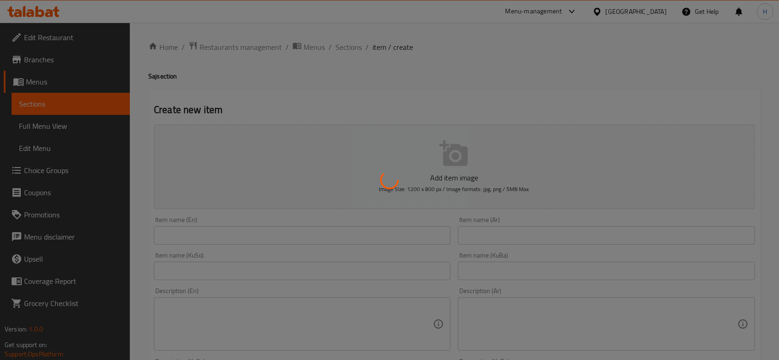
click at [500, 228] on div at bounding box center [389, 180] width 779 height 360
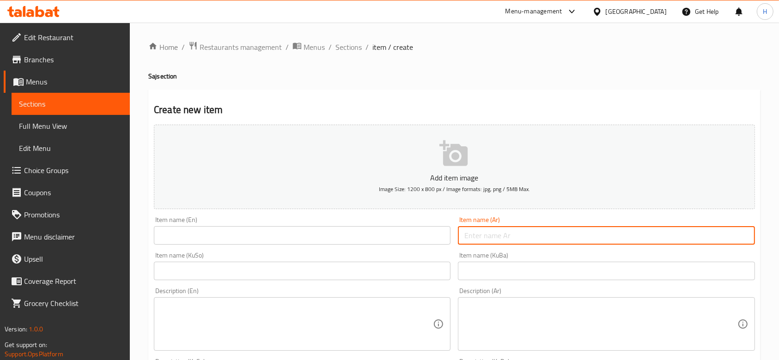
click at [500, 228] on input "text" at bounding box center [606, 235] width 297 height 18
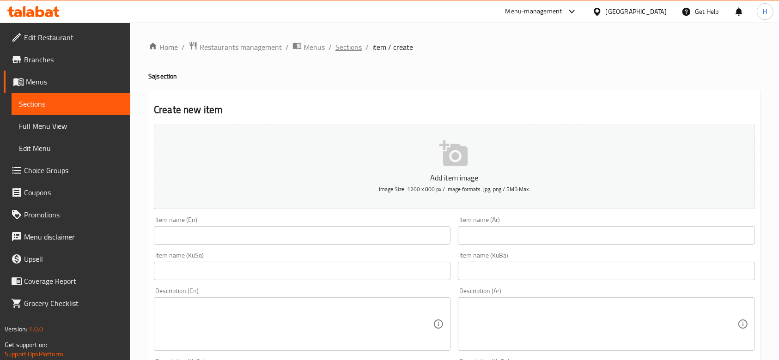
click at [341, 43] on span "Sections" at bounding box center [348, 47] width 26 height 11
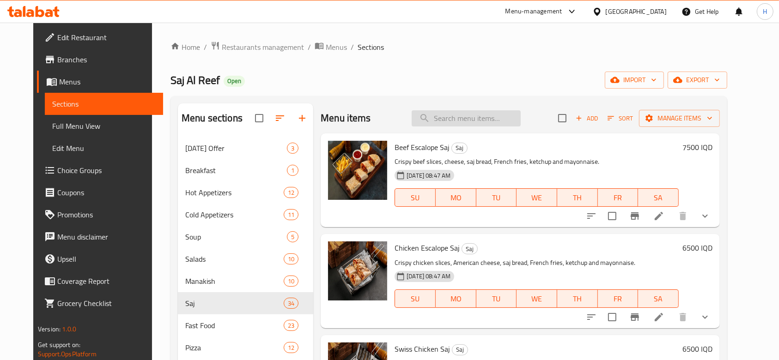
click at [470, 117] on input "search" at bounding box center [466, 118] width 109 height 16
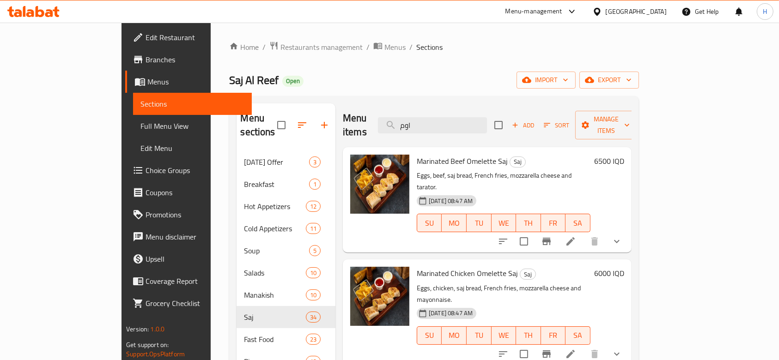
type input "اوم"
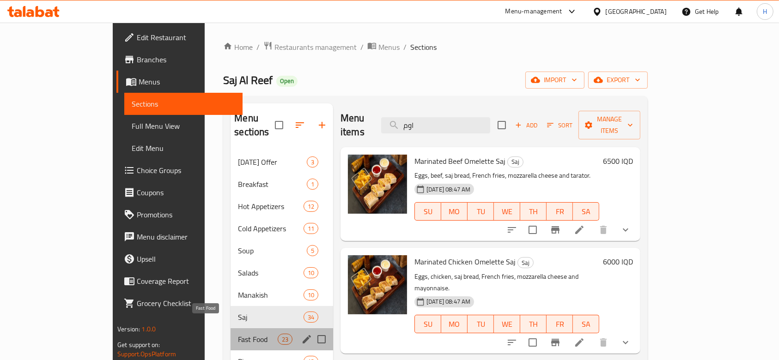
click at [238, 334] on span "Fast Food" at bounding box center [257, 339] width 39 height 11
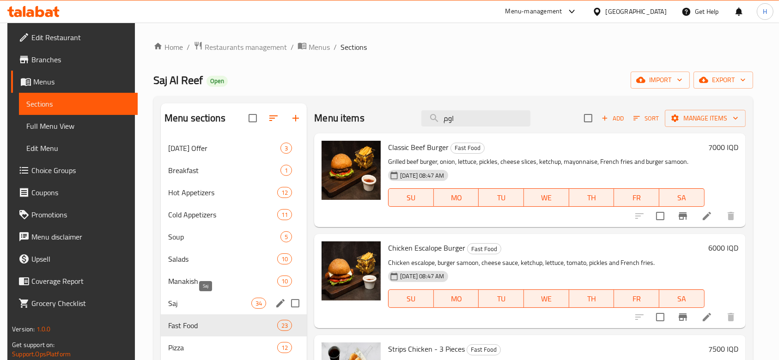
click at [208, 303] on span "Saj" at bounding box center [209, 303] width 83 height 11
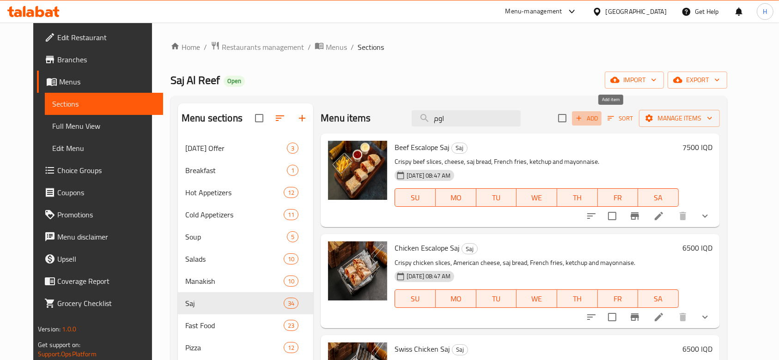
click at [599, 113] on span "Add" at bounding box center [586, 118] width 25 height 11
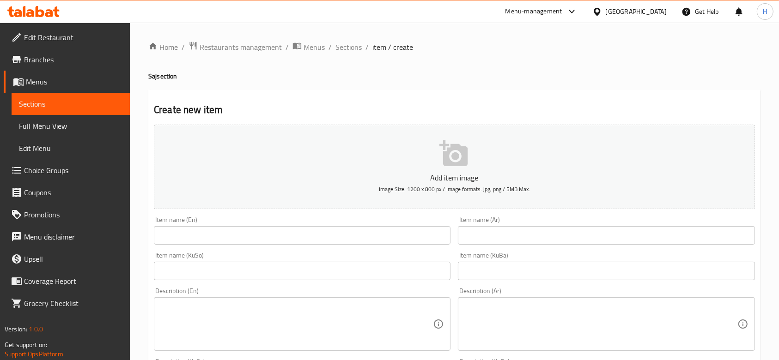
click at [478, 246] on div "Item name (Ar) Item name (Ar)" at bounding box center [606, 231] width 304 height 36
click at [484, 239] on input "text" at bounding box center [606, 235] width 297 height 18
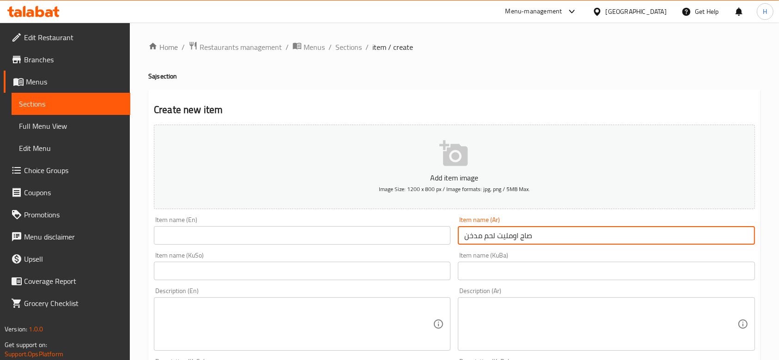
click at [484, 239] on input "صاج اومليت لحم مدخن" at bounding box center [606, 235] width 297 height 18
type input "صاج اومليت لحم مدخن"
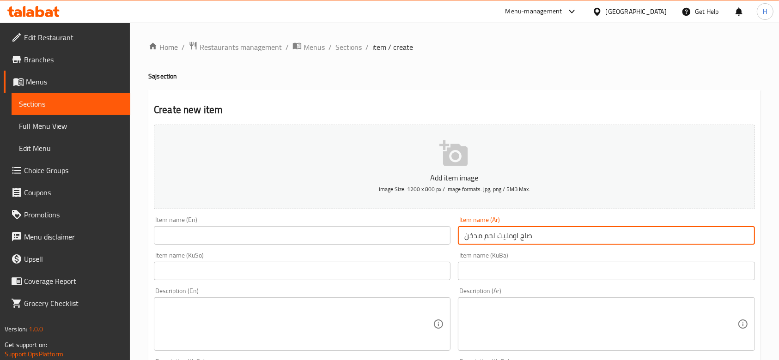
click at [255, 242] on input "text" at bounding box center [302, 235] width 297 height 18
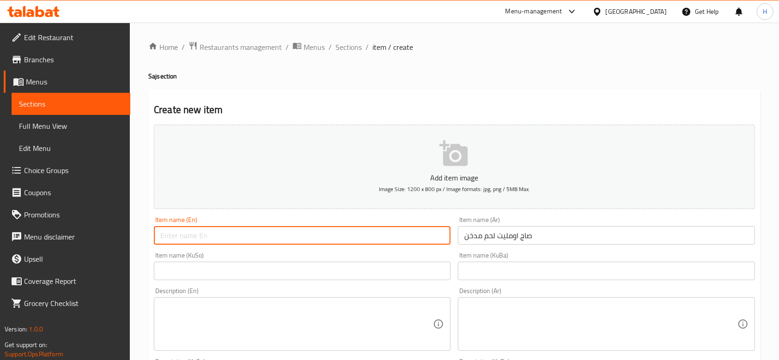
paste input "Smoked meat omelet on a flat pan"
drag, startPoint x: 192, startPoint y: 242, endPoint x: 188, endPoint y: 246, distance: 5.6
click at [188, 246] on div "Item name (En) Smoked meat omelet on a flat pan Item name (En)" at bounding box center [302, 231] width 304 height 36
drag, startPoint x: 206, startPoint y: 235, endPoint x: 207, endPoint y: 242, distance: 7.2
click at [207, 242] on input "Smoked Meat omelet on a flat pan" at bounding box center [302, 235] width 297 height 18
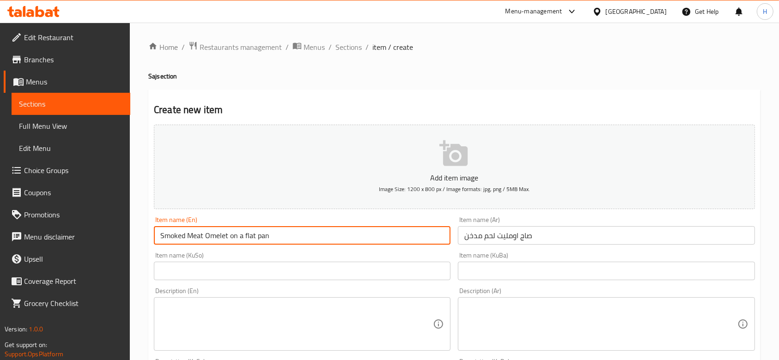
drag, startPoint x: 229, startPoint y: 236, endPoint x: 232, endPoint y: 244, distance: 9.1
click at [232, 244] on input "Smoked Meat Omelet on a flat pan" at bounding box center [302, 235] width 297 height 18
drag, startPoint x: 246, startPoint y: 236, endPoint x: 244, endPoint y: 241, distance: 5.0
click at [244, 241] on input "Smoked Meat Omelet On a flat pan" at bounding box center [302, 235] width 297 height 18
click at [258, 244] on input "Smoked Meat Omelet On a Flat pan" at bounding box center [302, 235] width 297 height 18
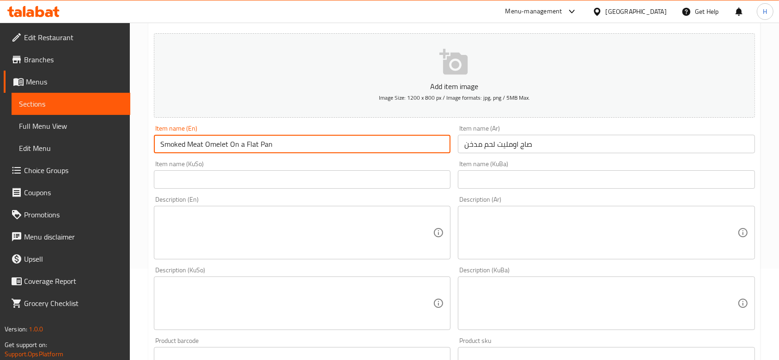
scroll to position [123, 0]
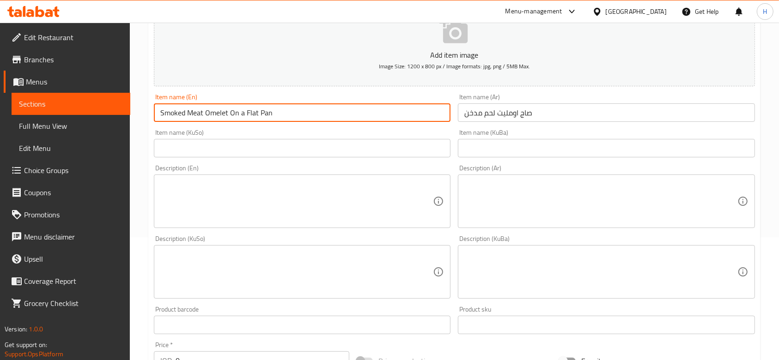
drag, startPoint x: 229, startPoint y: 113, endPoint x: 310, endPoint y: 116, distance: 80.9
click at [310, 116] on input "Smoked Meat Omelet On a Flat Pan" at bounding box center [302, 112] width 297 height 18
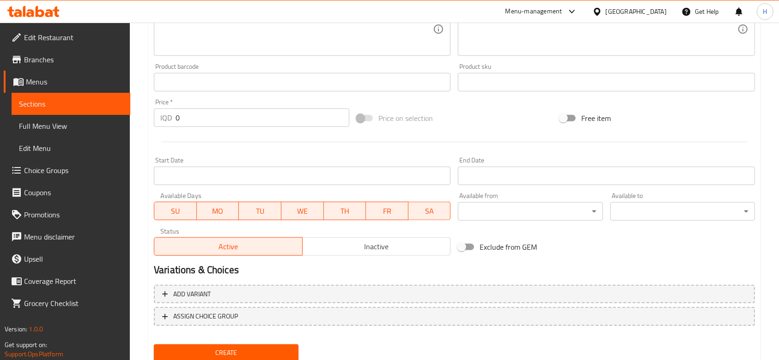
scroll to position [370, 0]
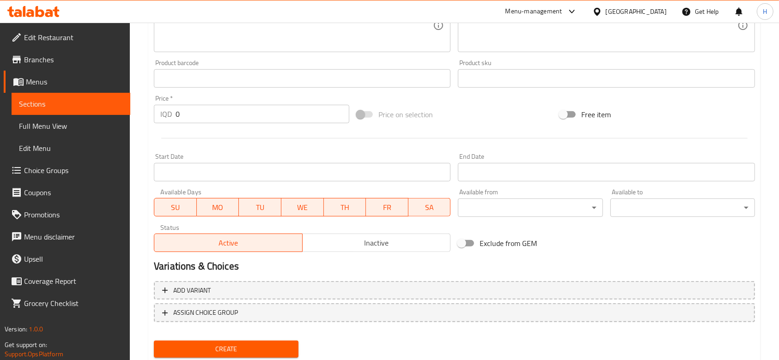
type input "Smoked Meat Omelet Saj"
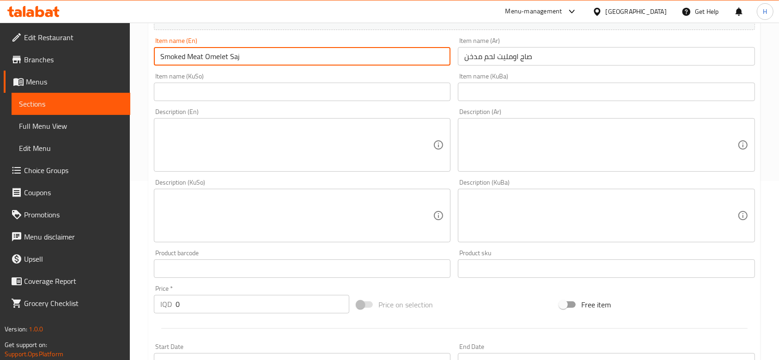
scroll to position [123, 0]
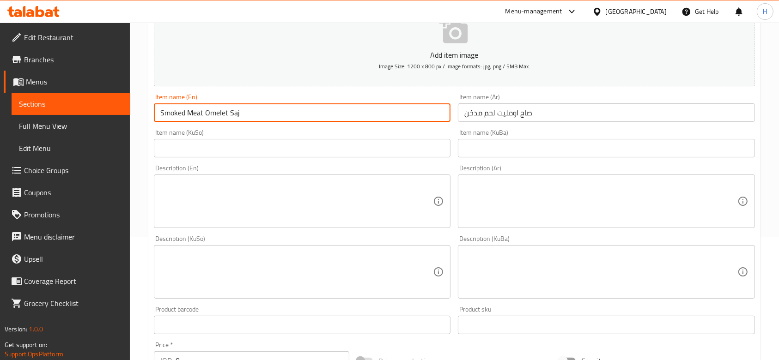
click at [501, 212] on textarea at bounding box center [600, 202] width 273 height 44
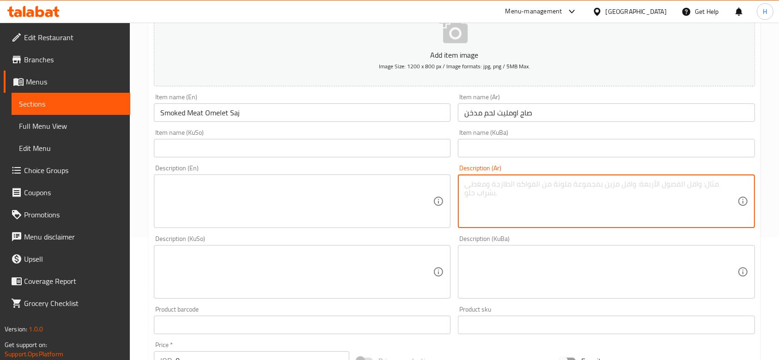
paste textarea "بيض اومليت - شاورما لحم - خبز صاج -جبن - فنكر"
drag, startPoint x: 573, startPoint y: 184, endPoint x: 568, endPoint y: 190, distance: 7.5
click at [568, 190] on textarea "بيض اومليت - شاورما لحم - خبز صاج -جبن - فنكر" at bounding box center [600, 202] width 273 height 44
click at [528, 191] on textarea "بيض اومليت, شاورما لحم - خبز صاج -جبن - فنكر" at bounding box center [600, 202] width 273 height 44
click at [502, 186] on textarea "بيض اومليت, شاورما لحم , خبز صاج -جبن - فنكر" at bounding box center [600, 202] width 273 height 44
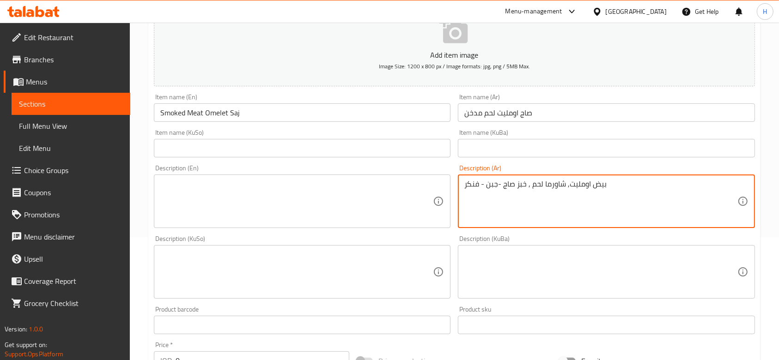
click at [498, 188] on textarea "بيض اومليت, شاورما لحم , خبز صاج -جبن - فنكر" at bounding box center [600, 202] width 273 height 44
drag, startPoint x: 485, startPoint y: 188, endPoint x: 464, endPoint y: 194, distance: 22.1
click at [464, 194] on textarea "بيض اومليت, شاورما لحم , خبز صاج,جبن - فنكر" at bounding box center [600, 202] width 273 height 44
click at [469, 188] on textarea "بيض اومليت, شاورما لحم , خبز صاج,جبن وبطاطا" at bounding box center [600, 202] width 273 height 44
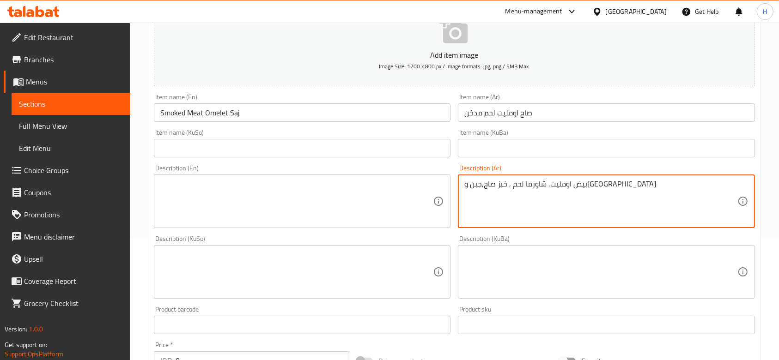
click at [469, 188] on textarea "بيض اومليت, شاورما لحم , خبز صاج,جبن وبطاطا" at bounding box center [600, 202] width 273 height 44
type textarea "بيض اومليت, شاورما لحم , خبز صاج,جبن وبطاطا"
click at [245, 206] on textarea at bounding box center [296, 202] width 273 height 44
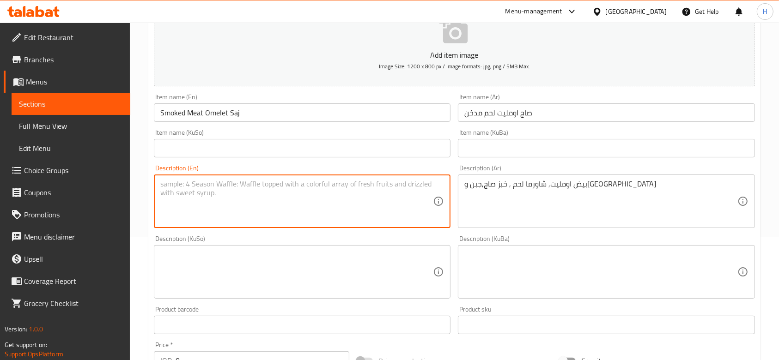
paste textarea "Omelet with eggs, meat shawarma, flatbread, cheese and potatoes"
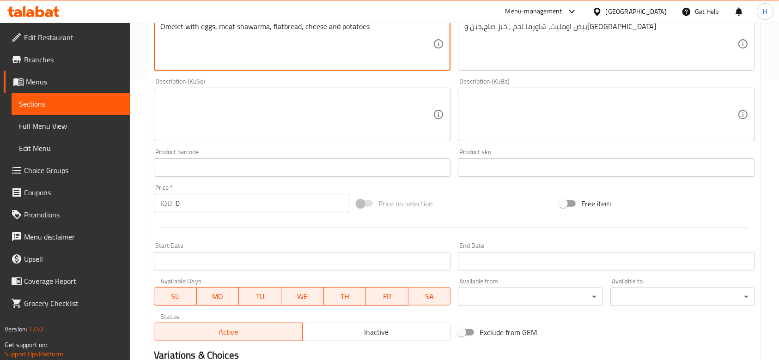
scroll to position [399, 0]
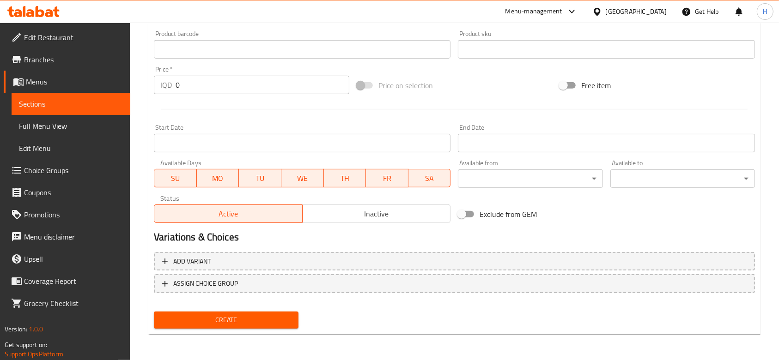
type textarea "Omelet with eggs, meat shawarma, flatbread, cheese and potatoes"
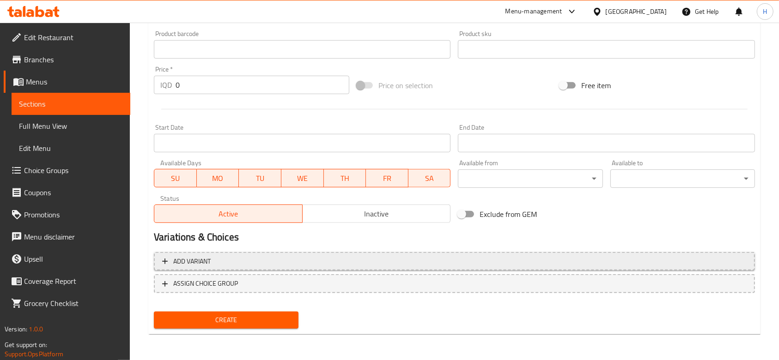
click at [223, 271] on div "Add variant ASSIGN CHOICE GROUP" at bounding box center [454, 278] width 608 height 60
click at [224, 264] on span "Add variant" at bounding box center [454, 262] width 584 height 12
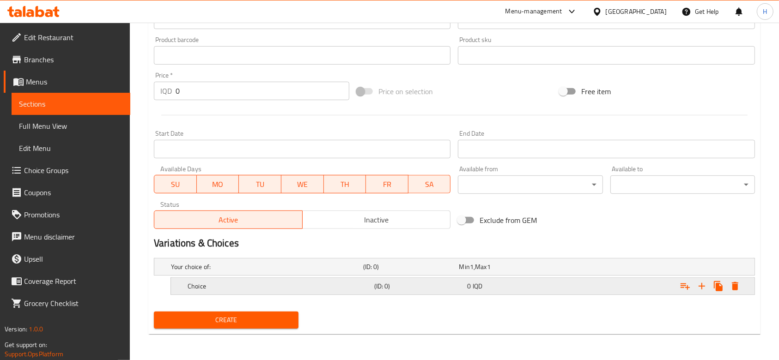
scroll to position [392, 0]
click at [719, 282] on icon "Expand" at bounding box center [718, 287] width 9 height 10
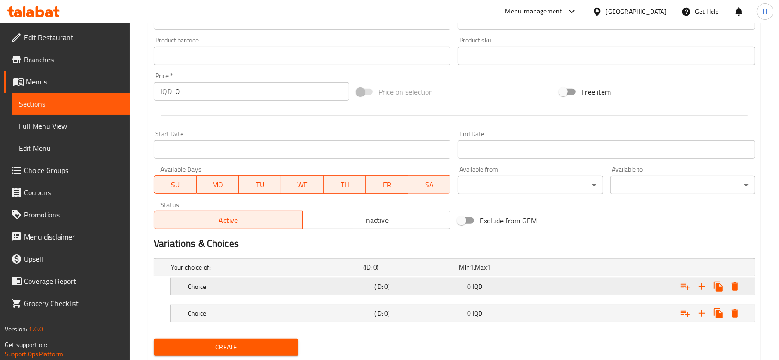
click at [219, 292] on div "Choice" at bounding box center [279, 286] width 187 height 13
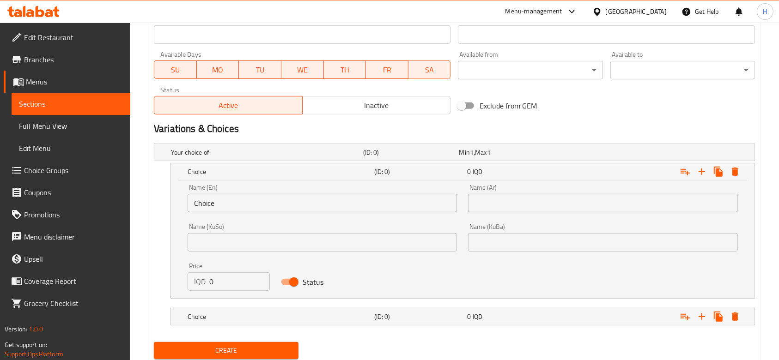
scroll to position [511, 0]
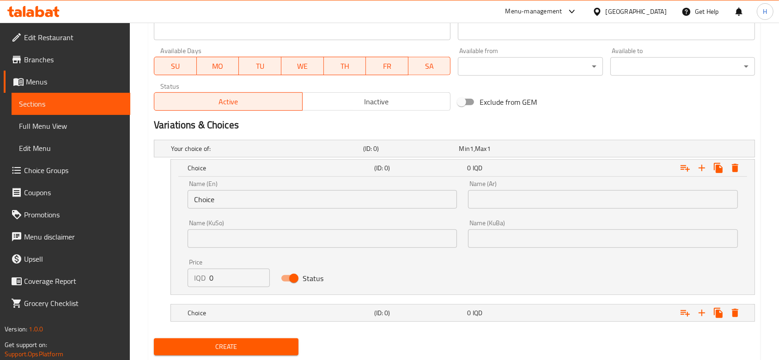
click at [218, 202] on input "Choice" at bounding box center [322, 199] width 269 height 18
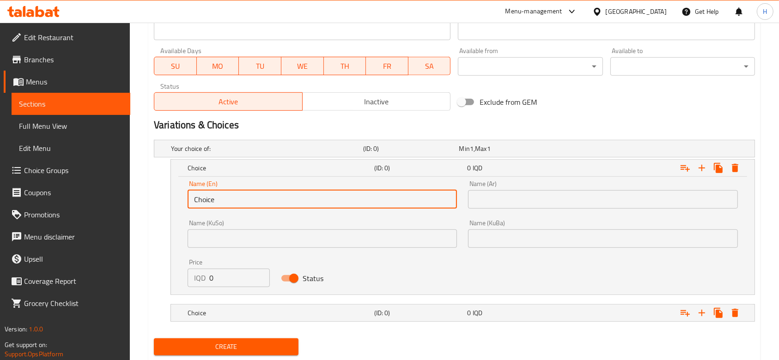
click at [218, 202] on input "Choice" at bounding box center [322, 199] width 269 height 18
click at [218, 202] on input "text" at bounding box center [322, 199] width 269 height 18
type input "Medium"
click at [247, 190] on input "Medium" at bounding box center [322, 199] width 269 height 18
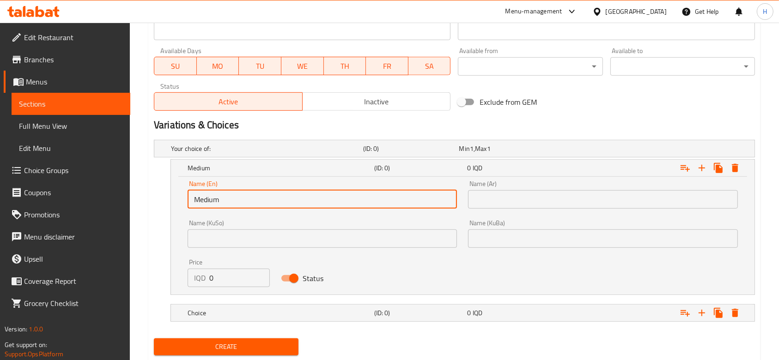
click at [247, 190] on input "Medium" at bounding box center [322, 199] width 269 height 18
click at [247, 190] on input "text" at bounding box center [322, 199] width 269 height 18
type input "Sandwich"
click at [551, 202] on input "text" at bounding box center [602, 199] width 269 height 18
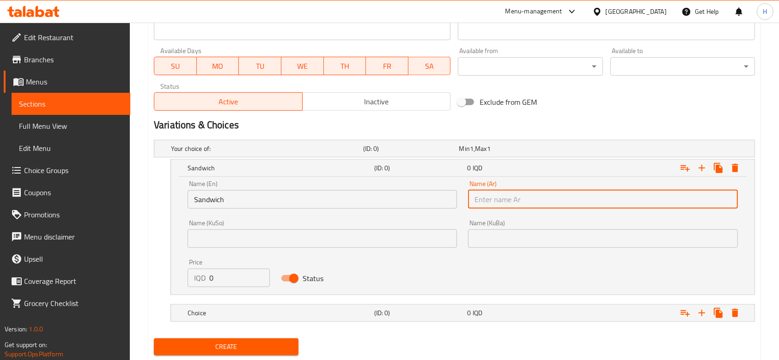
type input "سندويتش"
click at [230, 275] on input "0" at bounding box center [239, 278] width 61 height 18
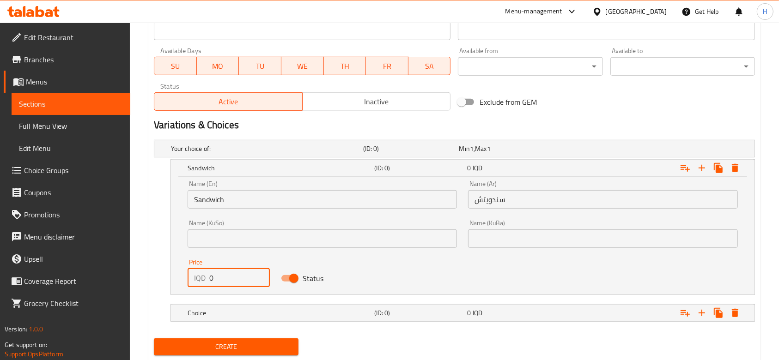
click at [230, 275] on input "0" at bounding box center [239, 278] width 61 height 18
type input "6000"
click at [232, 320] on div "Choice (ID: 0) 0 IQD" at bounding box center [465, 313] width 559 height 20
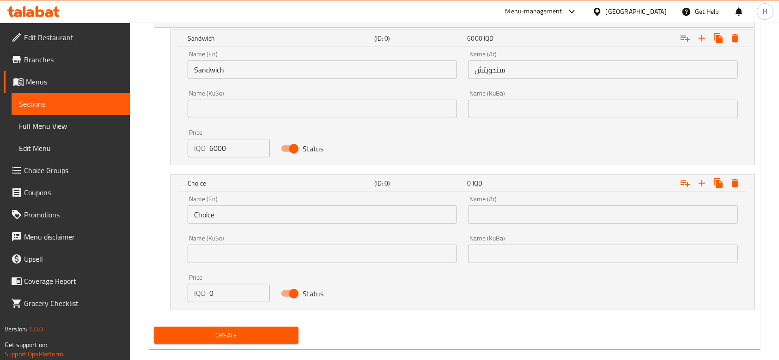
scroll to position [642, 0]
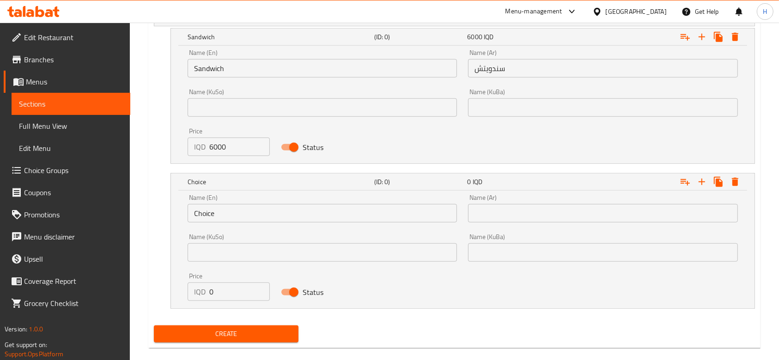
click at [235, 288] on input "0" at bounding box center [239, 292] width 61 height 18
type input "8000"
click at [233, 207] on input "Choice" at bounding box center [322, 213] width 269 height 18
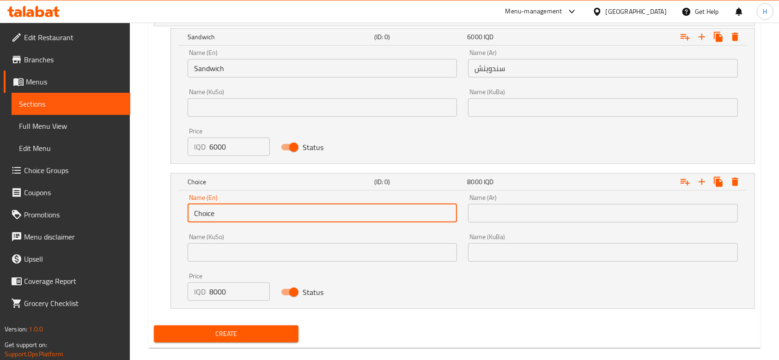
click at [233, 207] on input "Choice" at bounding box center [322, 213] width 269 height 18
type input "="
click at [233, 207] on input "=" at bounding box center [322, 213] width 269 height 18
click at [233, 207] on input "text" at bounding box center [322, 213] width 269 height 18
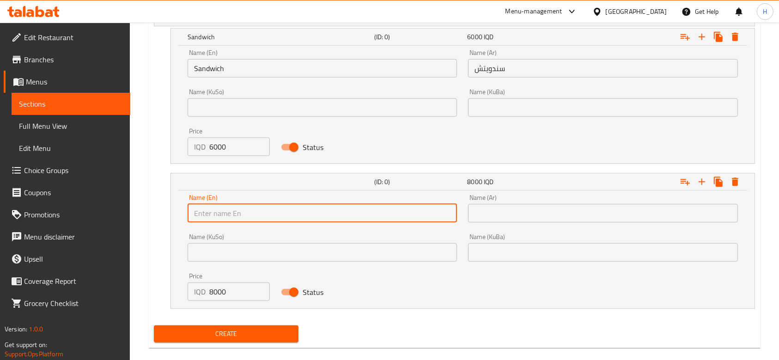
type input "Meal"
click at [517, 211] on input "text" at bounding box center [602, 213] width 269 height 18
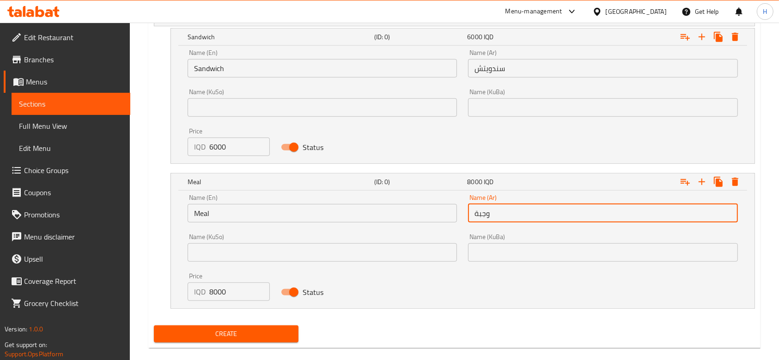
type input "وجبة"
click at [257, 335] on span "Create" at bounding box center [226, 334] width 130 height 12
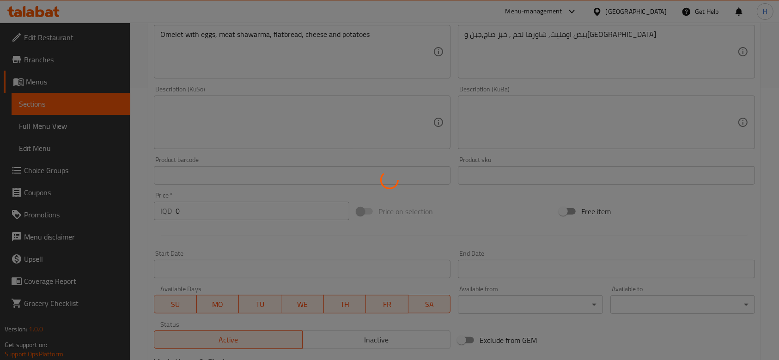
scroll to position [0, 0]
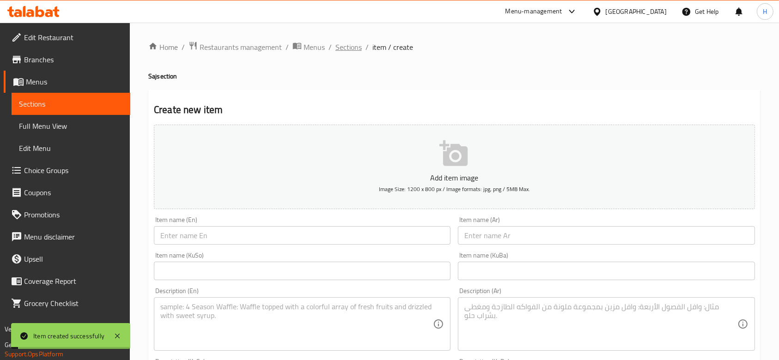
click at [342, 47] on span "Sections" at bounding box center [348, 47] width 26 height 11
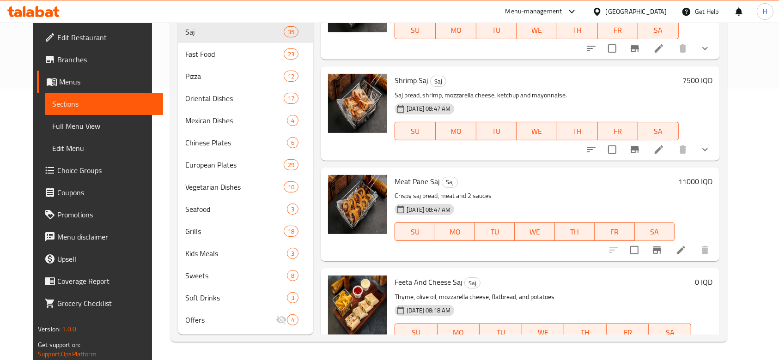
scroll to position [3063, 0]
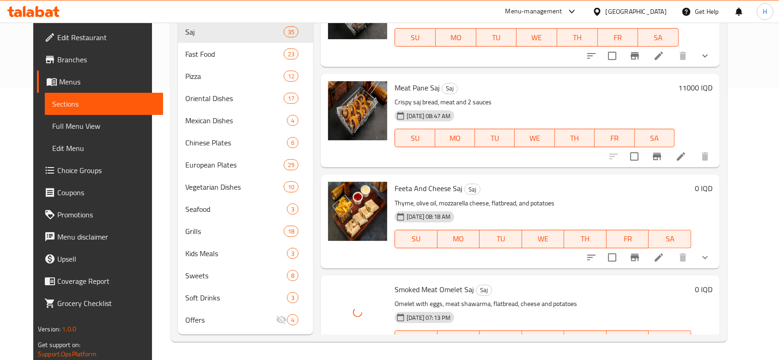
click at [745, 103] on div "Home / Restaurants management / Menus / Sections Saj Al Reef Open import export…" at bounding box center [449, 56] width 594 height 610
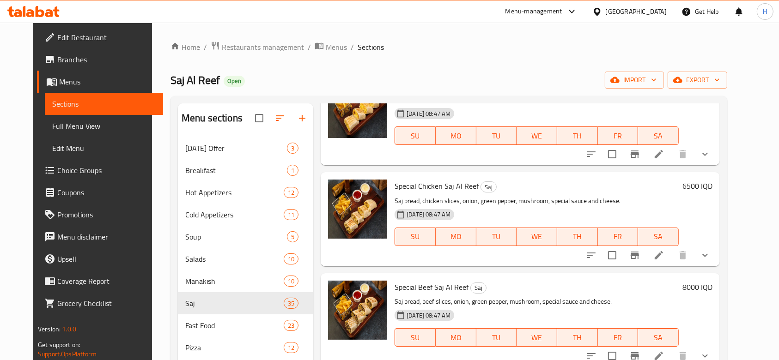
scroll to position [1893, 0]
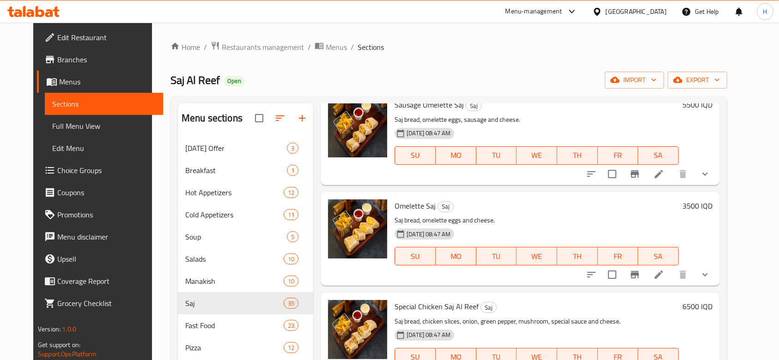
click at [720, 115] on div "Sausage Omelette Saj Saj Saj bread, omelette eggs, sausage and cheese. 16-04-20…" at bounding box center [520, 138] width 399 height 94
drag, startPoint x: 742, startPoint y: 114, endPoint x: 750, endPoint y: 114, distance: 7.4
click at [720, 114] on div "Menu items Add Sort Manage items Beef Escalope Saj Saj Crispy beef slices, chee…" at bounding box center [516, 354] width 406 height 503
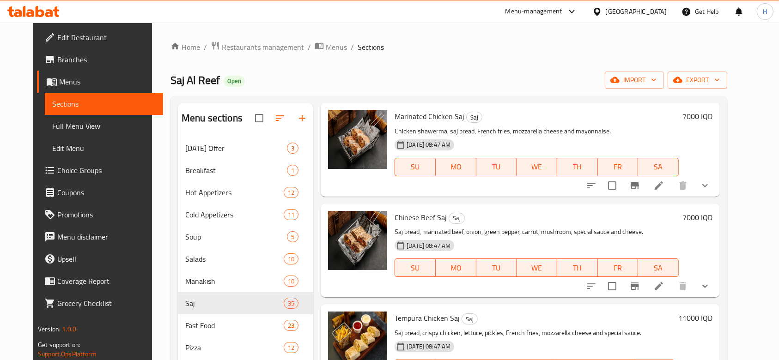
scroll to position [0, 0]
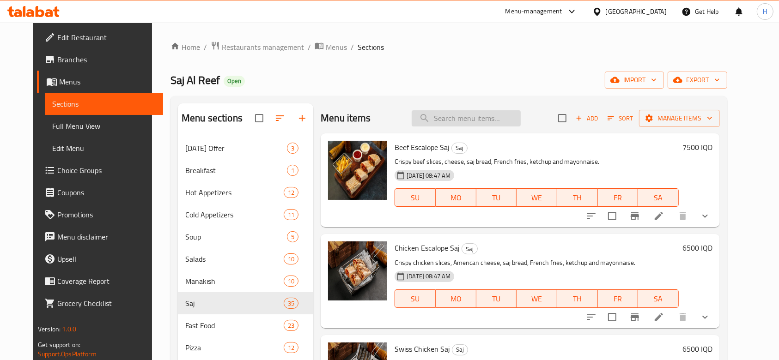
click at [466, 116] on input "search" at bounding box center [466, 118] width 109 height 16
type input "t"
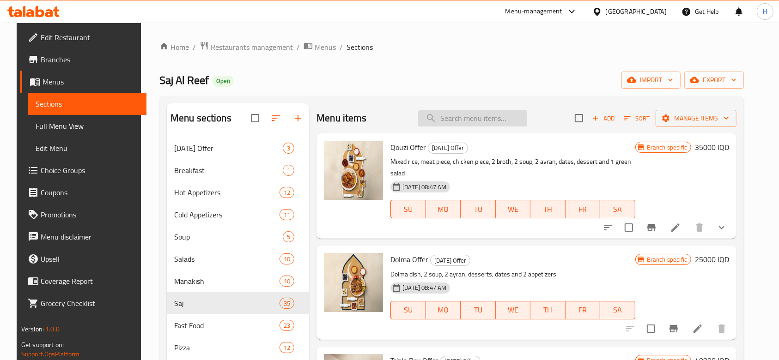
type input "ل"
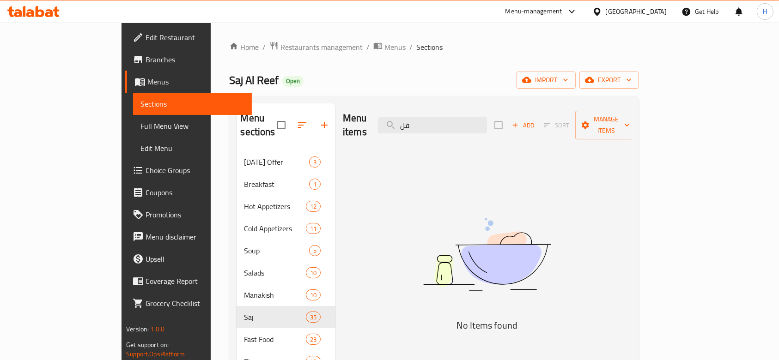
type input "ف"
type input "تاك"
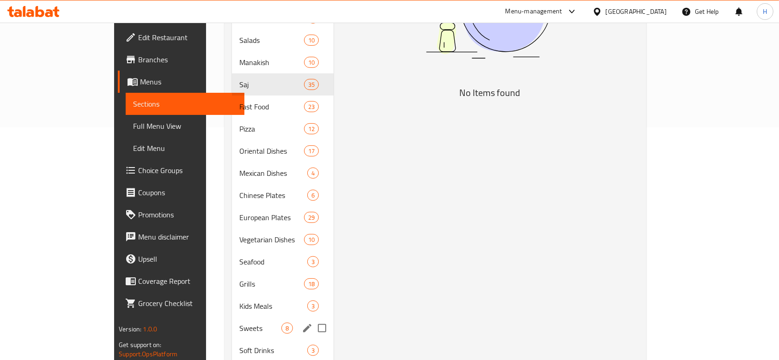
scroll to position [272, 0]
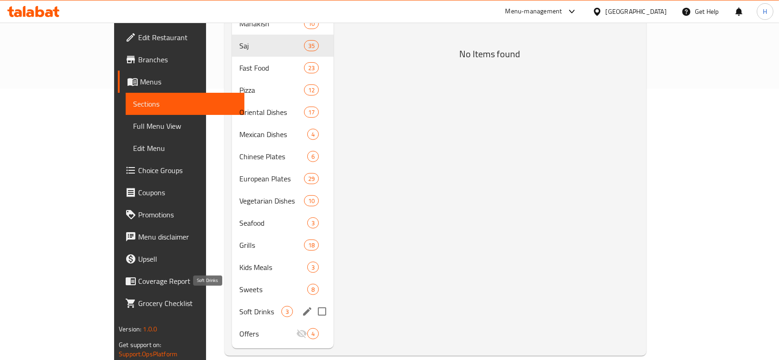
drag, startPoint x: 210, startPoint y: 294, endPoint x: 227, endPoint y: 297, distance: 17.9
click at [239, 306] on span "Soft Drinks" at bounding box center [260, 311] width 42 height 11
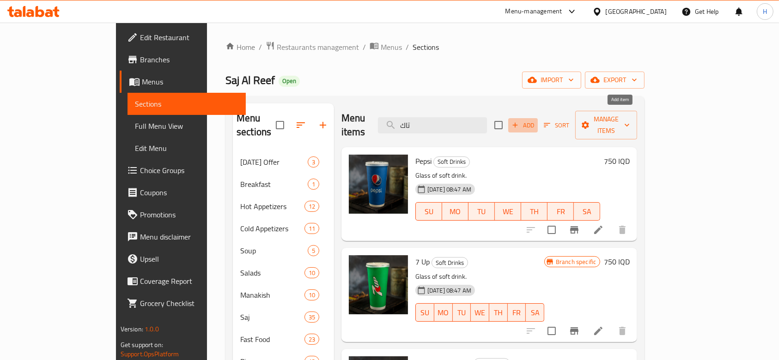
click at [535, 121] on span "Add" at bounding box center [522, 125] width 25 height 11
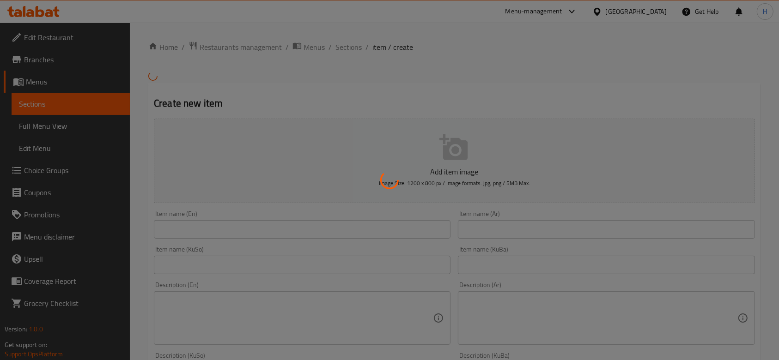
click at [530, 224] on div at bounding box center [389, 180] width 779 height 360
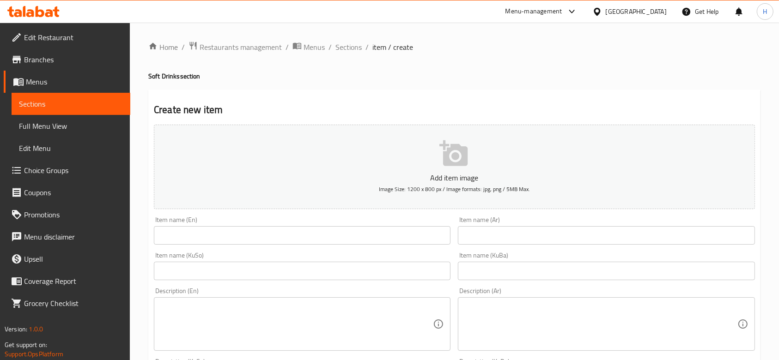
click at [519, 249] on div "Item name (KuBa) Item name (KuBa)" at bounding box center [606, 266] width 304 height 36
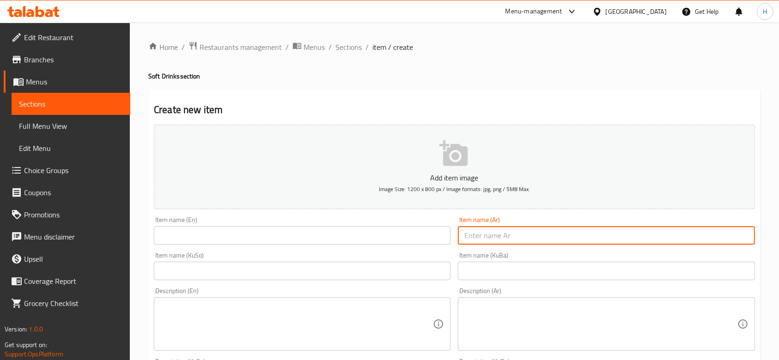
click at [532, 230] on input "text" at bounding box center [606, 235] width 297 height 18
type input "مياه"
click at [352, 232] on input "text" at bounding box center [302, 235] width 297 height 18
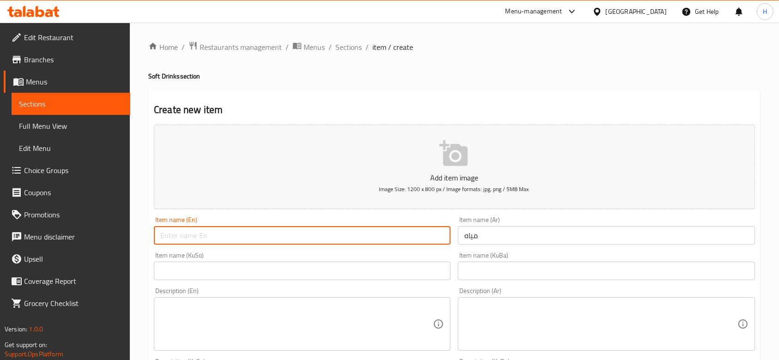
type input "ص"
type input "Water"
click at [523, 318] on textarea at bounding box center [600, 325] width 273 height 44
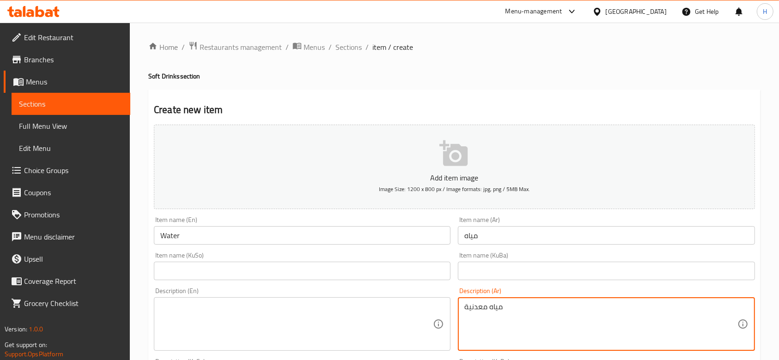
type textarea "مياه معدنية"
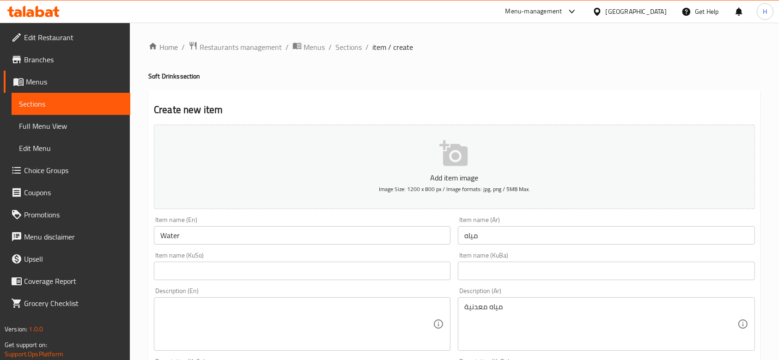
click at [237, 298] on div "Description (En)" at bounding box center [302, 324] width 297 height 54
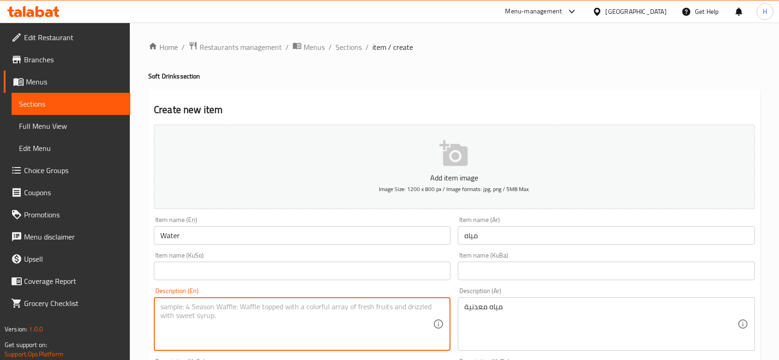
click at [236, 304] on textarea at bounding box center [296, 325] width 273 height 44
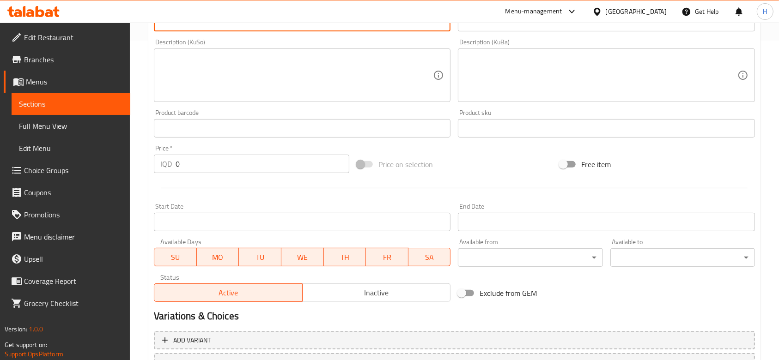
scroll to position [370, 0]
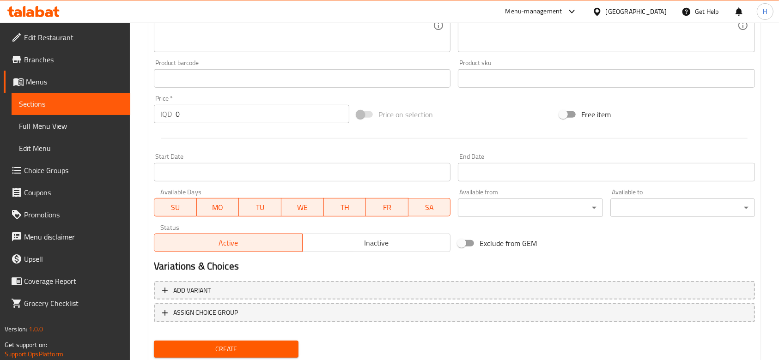
type textarea "Mineral water"
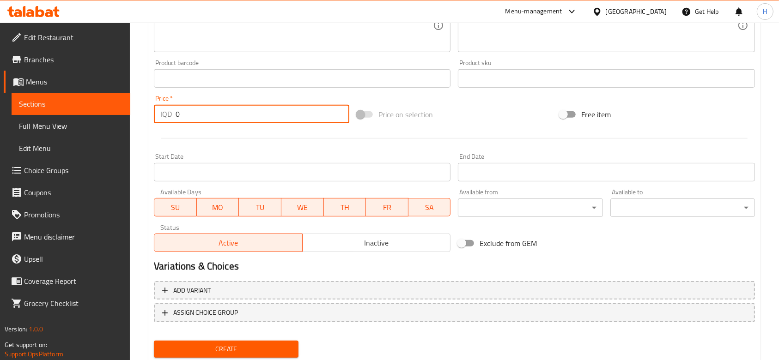
click at [215, 115] on input "0" at bounding box center [263, 114] width 174 height 18
click at [223, 115] on input "0" at bounding box center [263, 114] width 174 height 18
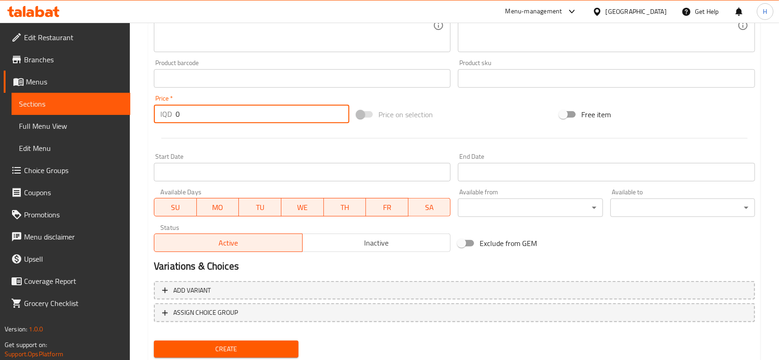
click at [223, 115] on input "0" at bounding box center [263, 114] width 174 height 18
type input "750"
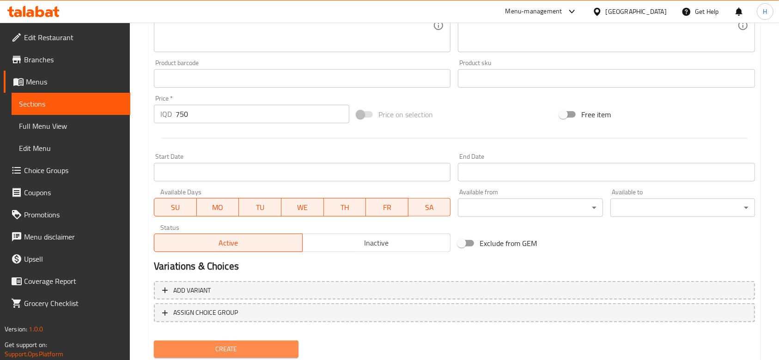
click at [231, 349] on span "Create" at bounding box center [226, 350] width 130 height 12
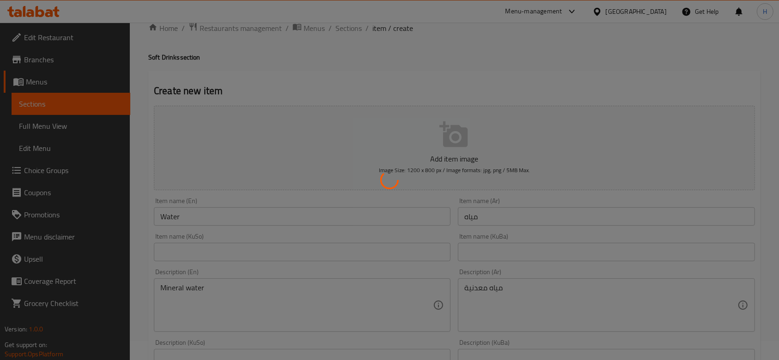
scroll to position [0, 0]
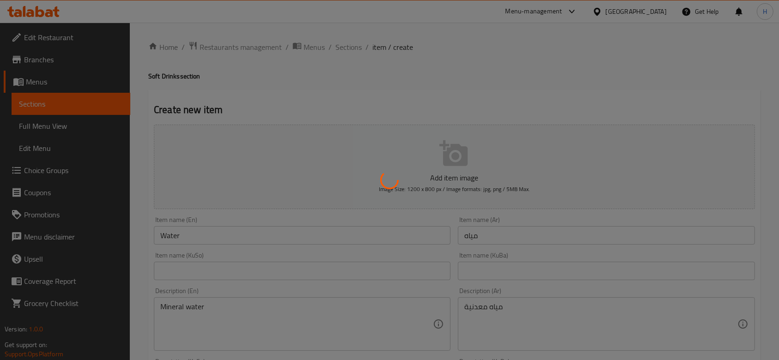
click at [347, 47] on div at bounding box center [389, 180] width 779 height 360
click at [358, 59] on div at bounding box center [389, 180] width 779 height 360
type input "0"
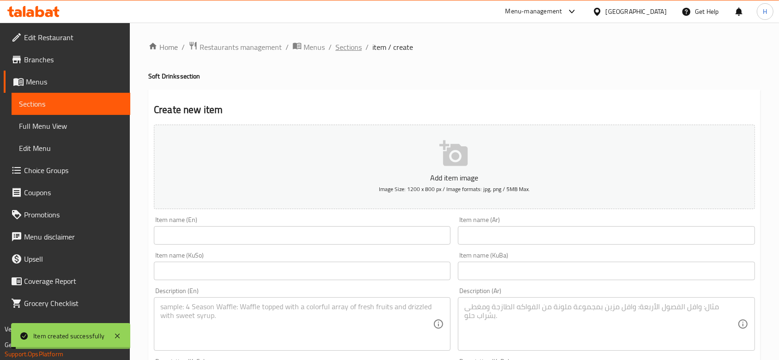
click at [354, 43] on span "Sections" at bounding box center [348, 47] width 26 height 11
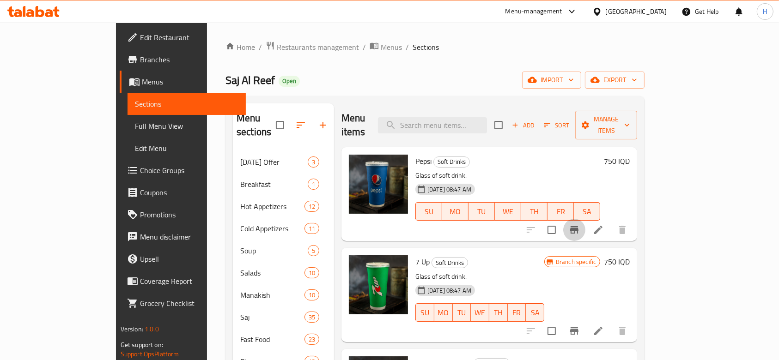
click at [578, 226] on icon "Branch-specific-item" at bounding box center [574, 229] width 8 height 7
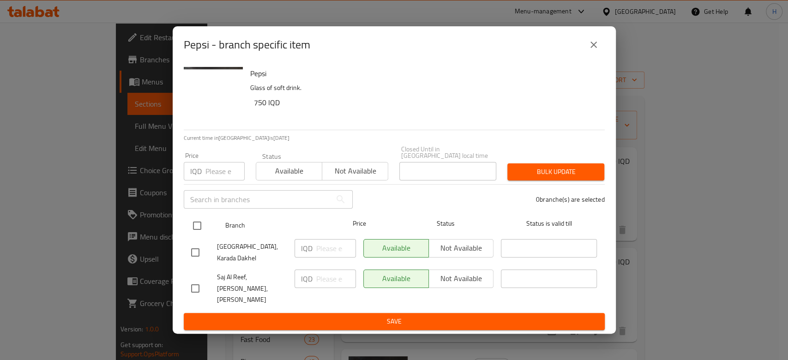
click at [201, 229] on input "checkbox" at bounding box center [197, 225] width 19 height 19
checkbox input "true"
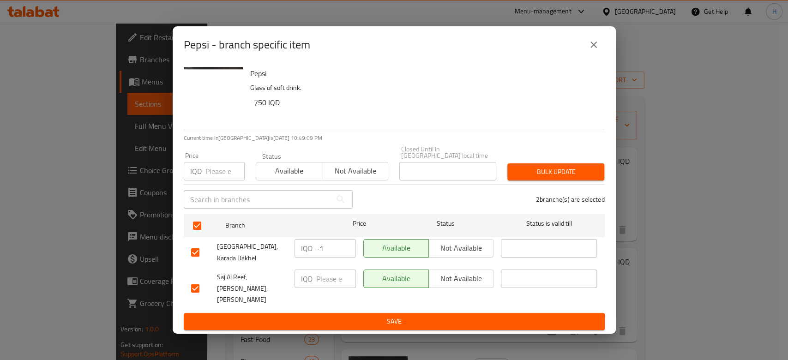
click at [344, 254] on input "-1" at bounding box center [336, 248] width 40 height 18
click at [335, 251] on input "-11" at bounding box center [336, 248] width 40 height 18
click at [331, 251] on input "-11" at bounding box center [336, 248] width 40 height 18
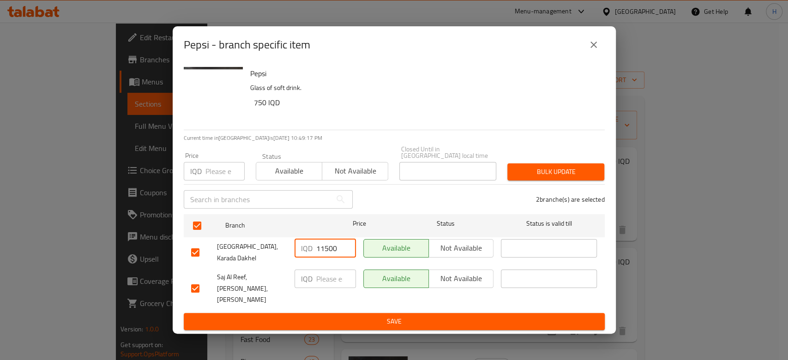
type input "11500"
click at [335, 281] on input "number" at bounding box center [336, 279] width 40 height 18
type input "11500"
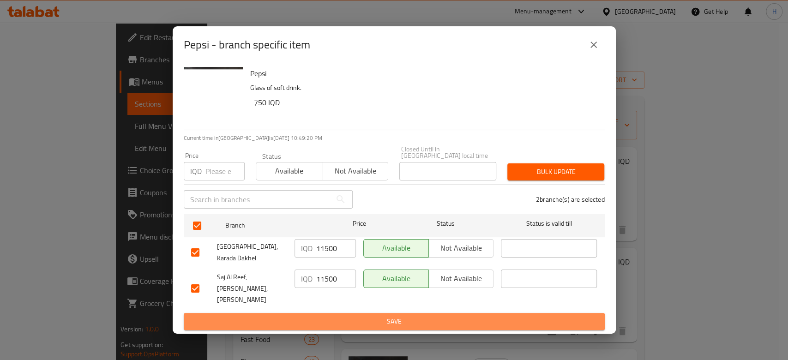
click at [332, 316] on span "Save" at bounding box center [394, 322] width 406 height 12
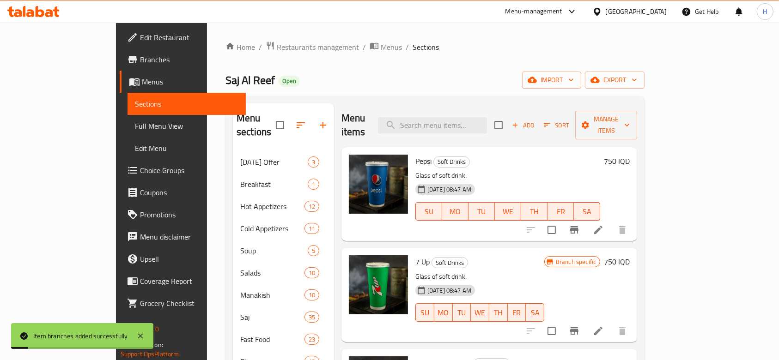
click at [630, 155] on h6 "750 IQD" at bounding box center [617, 161] width 26 height 13
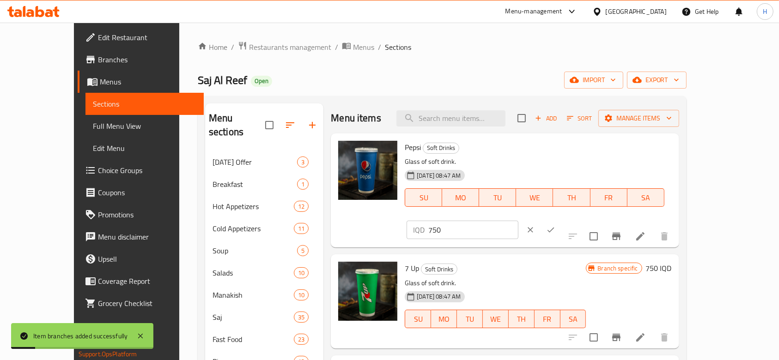
click at [518, 221] on input "750" at bounding box center [473, 230] width 90 height 18
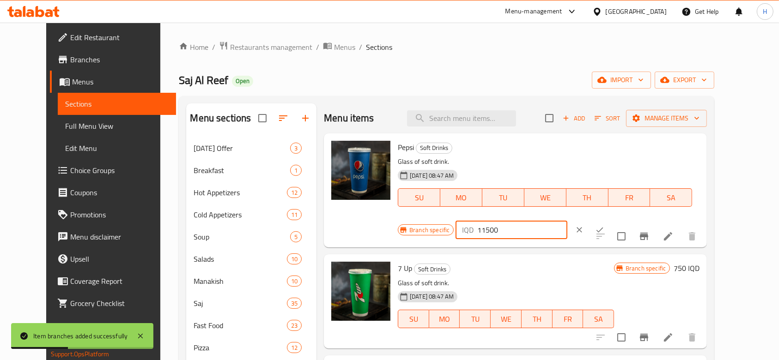
type input "11500"
click at [604, 225] on icon "ok" at bounding box center [599, 229] width 9 height 9
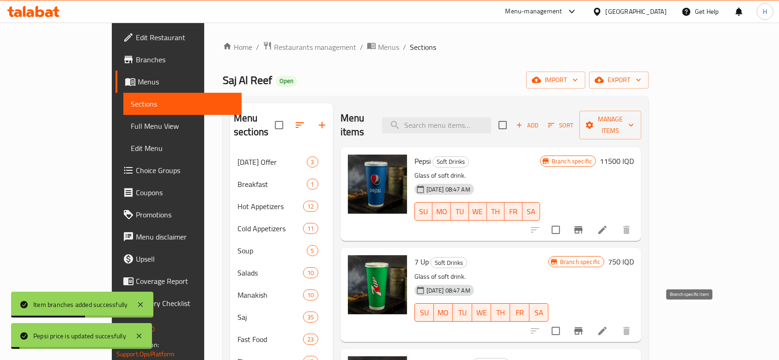
click at [584, 326] on icon "Branch-specific-item" at bounding box center [578, 331] width 11 height 11
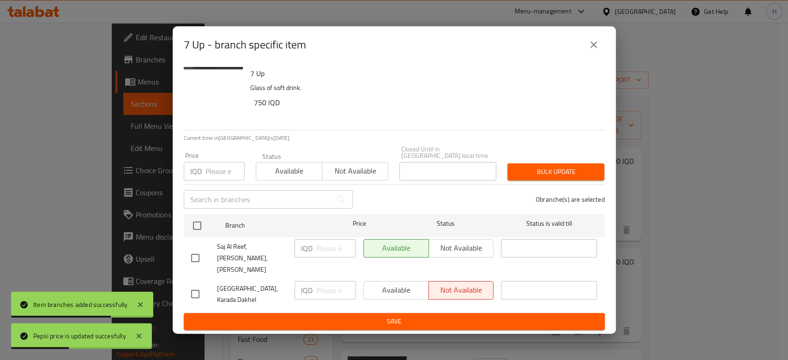
click at [601, 50] on button "close" at bounding box center [594, 45] width 22 height 22
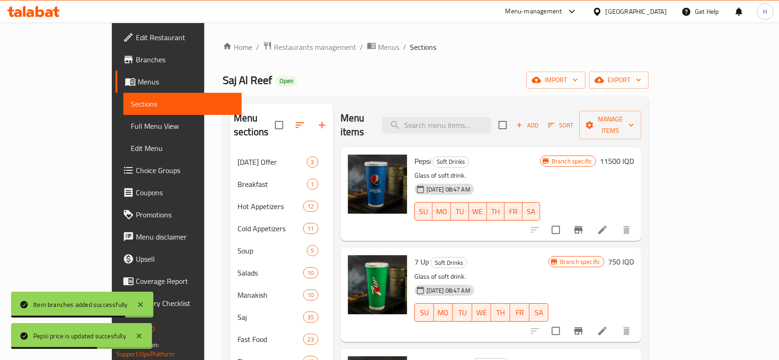
click at [634, 155] on h6 "11500 IQD" at bounding box center [617, 161] width 34 height 13
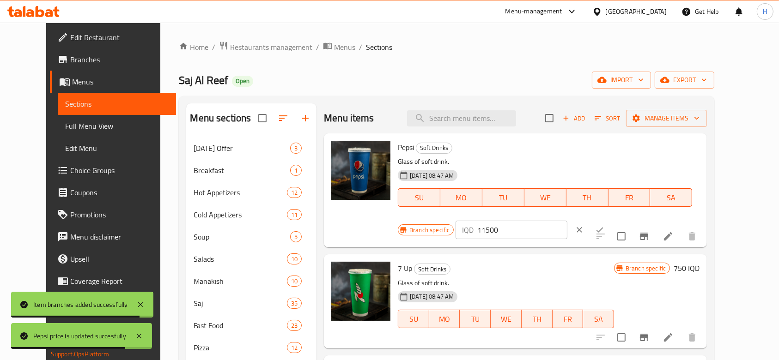
click at [567, 221] on input "11500" at bounding box center [522, 230] width 90 height 18
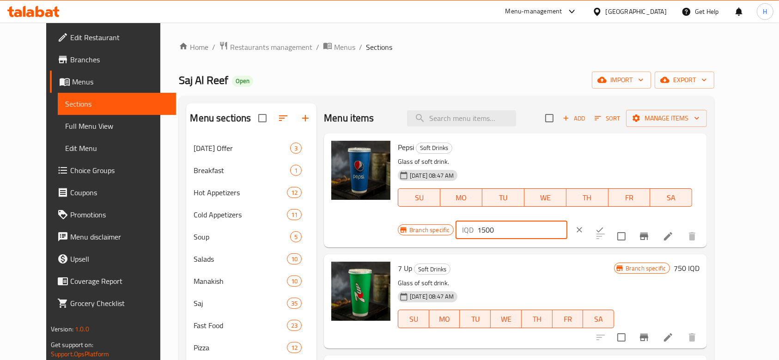
type input "1500"
click at [610, 220] on button "ok" at bounding box center [599, 230] width 20 height 20
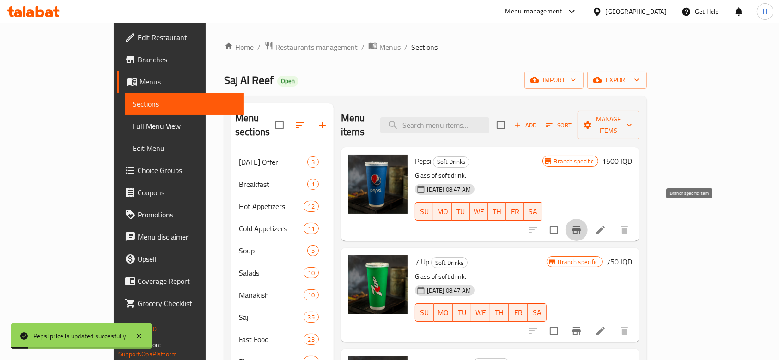
click at [582, 224] on icon "Branch-specific-item" at bounding box center [576, 229] width 11 height 11
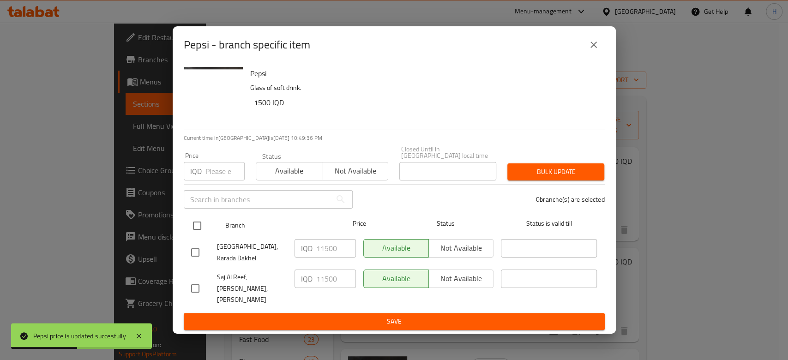
drag, startPoint x: 200, startPoint y: 228, endPoint x: 248, endPoint y: 248, distance: 51.4
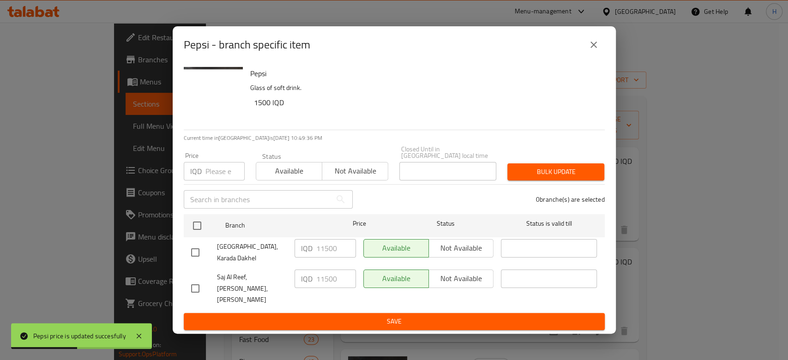
click at [200, 228] on input "checkbox" at bounding box center [197, 225] width 19 height 19
checkbox input "true"
drag, startPoint x: 321, startPoint y: 251, endPoint x: 373, endPoint y: 261, distance: 53.1
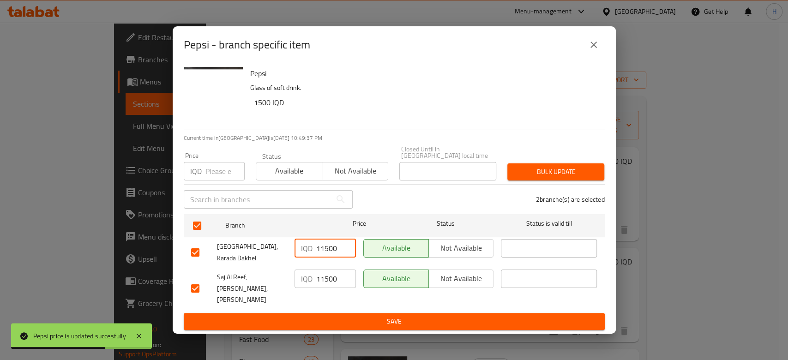
click at [373, 261] on div "Saj Al Reef, Karada Dakhel IQD 11500 ​ Available Not available ​" at bounding box center [395, 253] width 414 height 34
type input "1500"
click at [337, 282] on input "11500" at bounding box center [336, 279] width 40 height 18
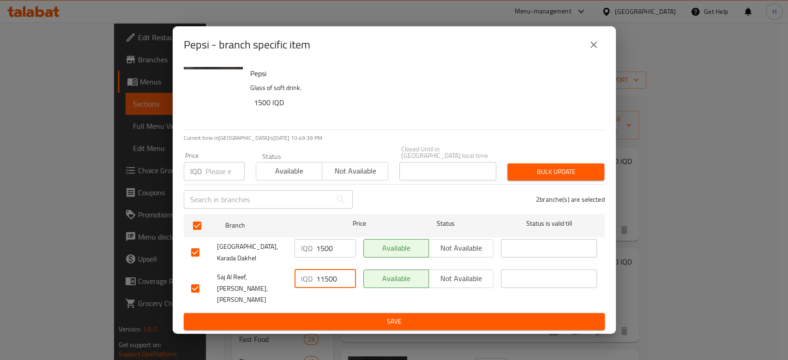
click at [337, 282] on input "11500" at bounding box center [336, 279] width 40 height 18
type input "1500"
click at [336, 316] on span "Save" at bounding box center [394, 322] width 406 height 12
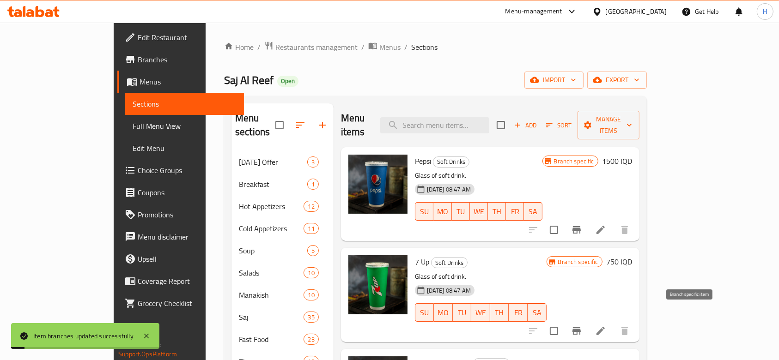
click at [582, 326] on icon "Branch-specific-item" at bounding box center [576, 331] width 11 height 11
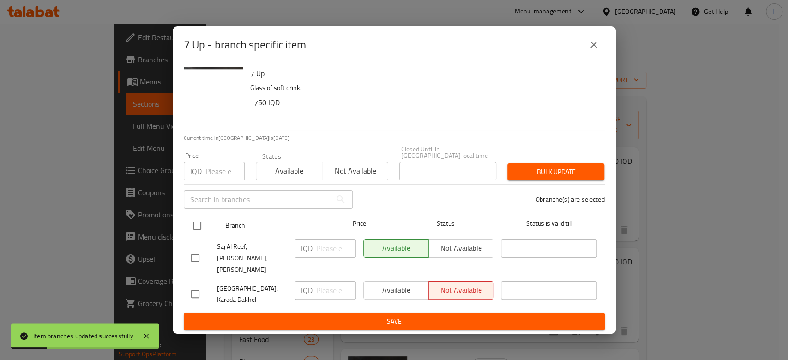
drag, startPoint x: 196, startPoint y: 228, endPoint x: 222, endPoint y: 234, distance: 26.7
click at [208, 230] on div at bounding box center [205, 225] width 35 height 27
click at [202, 225] on input "checkbox" at bounding box center [197, 225] width 19 height 19
checkbox input "true"
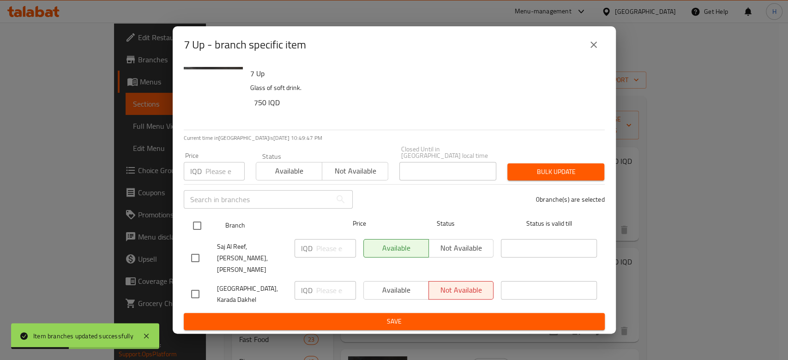
checkbox input "true"
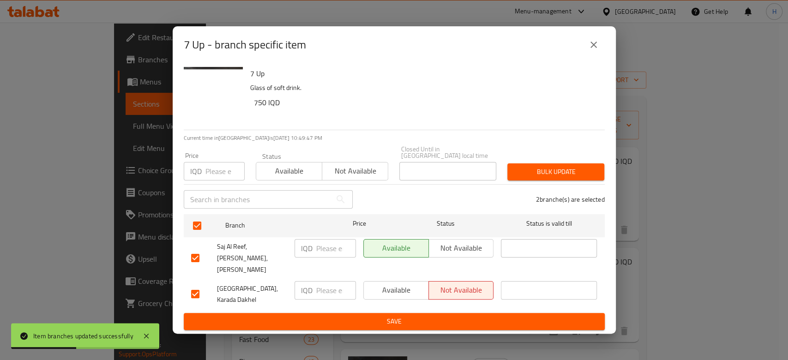
click at [332, 253] on input "number" at bounding box center [336, 248] width 40 height 18
type input "1500"
click at [333, 316] on span "Save" at bounding box center [394, 322] width 406 height 12
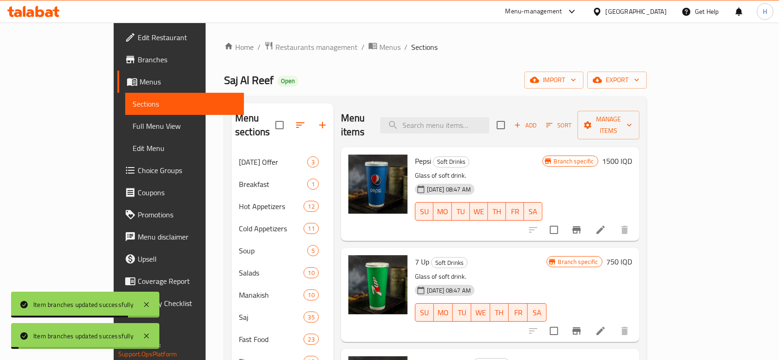
click at [632, 255] on h6 "750 IQD" at bounding box center [619, 261] width 26 height 13
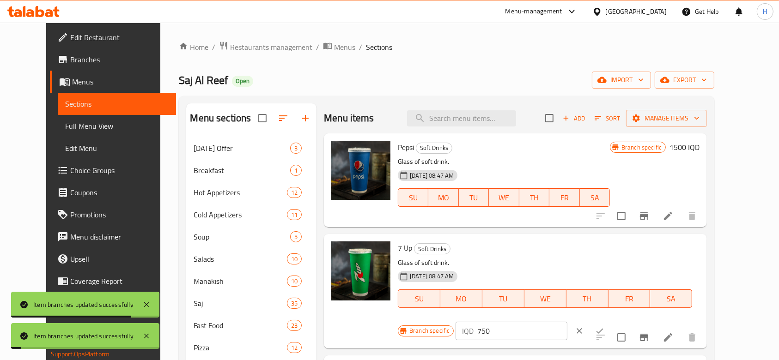
click at [567, 322] on input "750" at bounding box center [522, 331] width 90 height 18
type input "1500"
click at [604, 327] on icon "ok" at bounding box center [599, 331] width 9 height 9
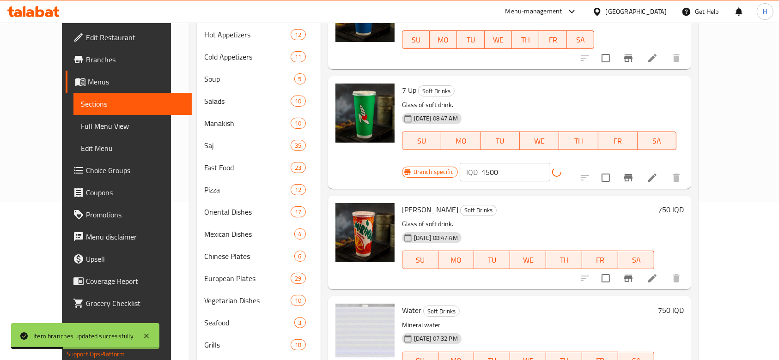
scroll to position [185, 0]
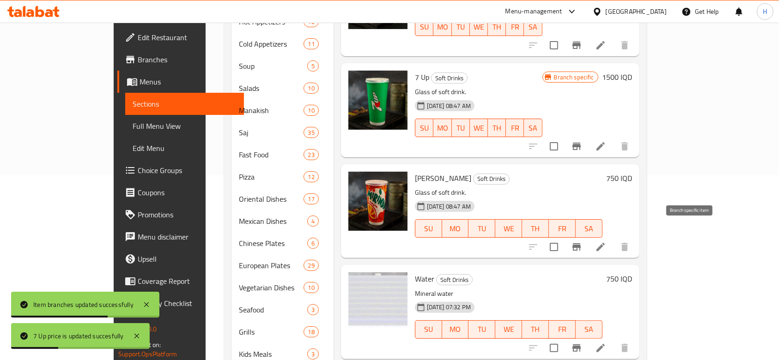
click at [581, 243] on icon "Branch-specific-item" at bounding box center [576, 246] width 8 height 7
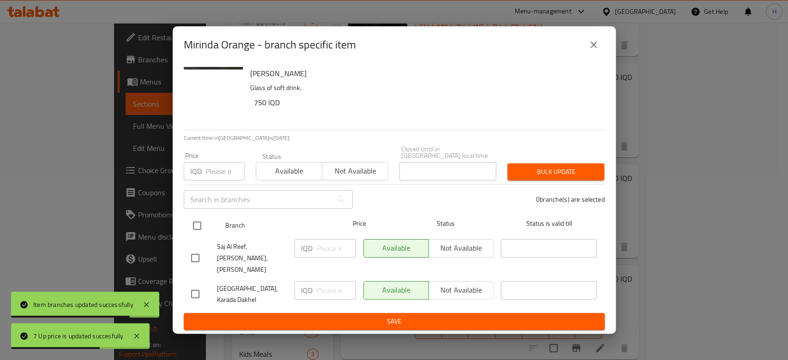
click at [201, 228] on input "checkbox" at bounding box center [197, 225] width 19 height 19
checkbox input "true"
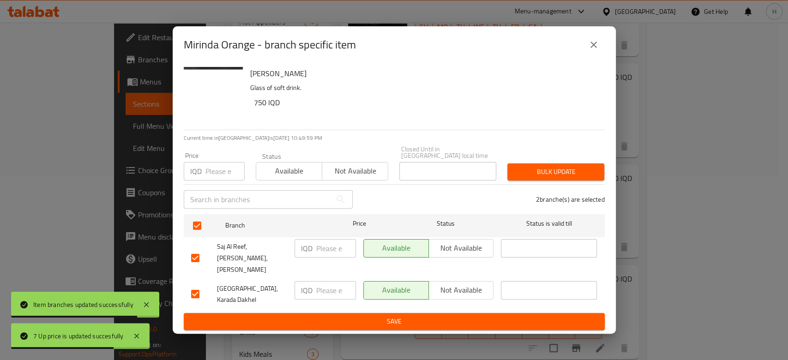
click at [330, 254] on input "number" at bounding box center [336, 248] width 40 height 18
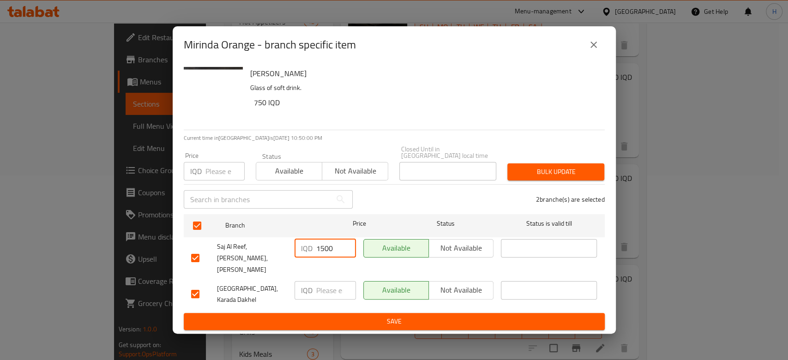
type input "1500"
click at [335, 287] on input "number" at bounding box center [336, 290] width 40 height 18
type input "1500"
click at [340, 322] on div "Mirinda Orange Glass of soft drink. 750 IQD Current time in Iraq is 01 Oct 2025…" at bounding box center [394, 198] width 443 height 271
click at [366, 316] on span "Save" at bounding box center [394, 322] width 406 height 12
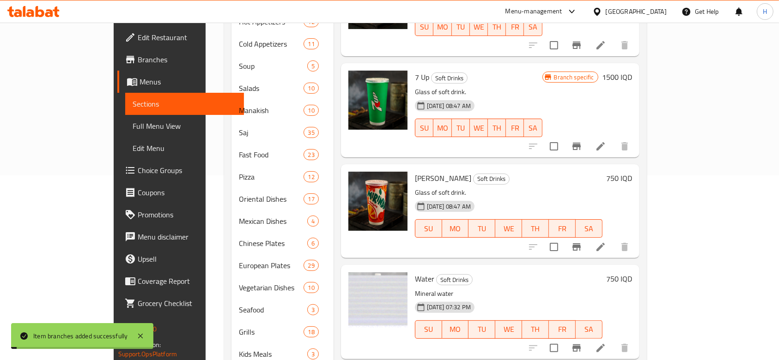
click at [632, 172] on h6 "750 IQD" at bounding box center [619, 178] width 26 height 13
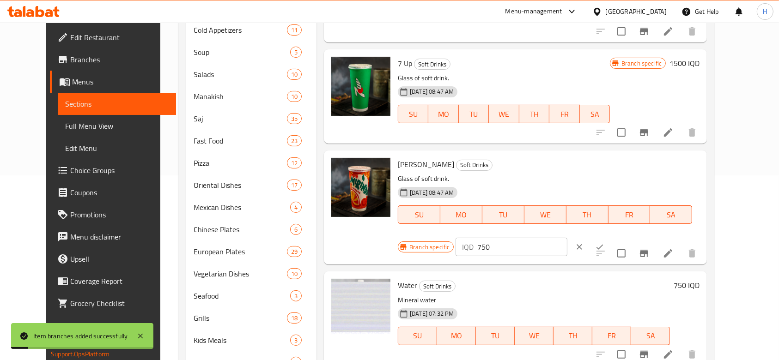
click at [567, 238] on input "750" at bounding box center [522, 247] width 90 height 18
type input "1500"
click at [604, 242] on icon "ok" at bounding box center [599, 246] width 9 height 9
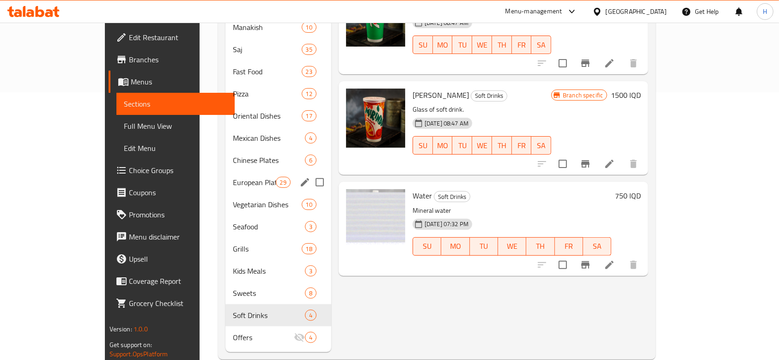
scroll to position [272, 0]
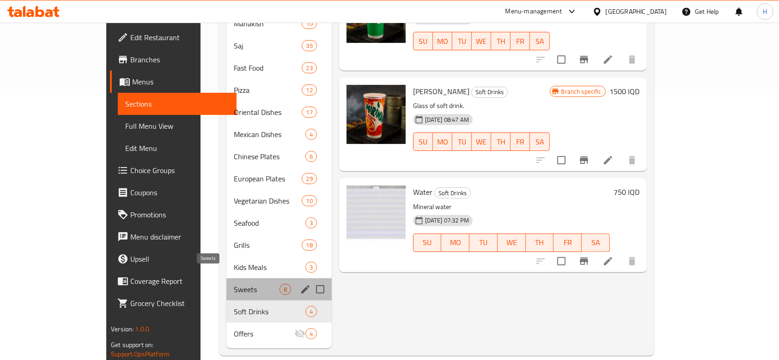
click at [234, 284] on span "Sweets" at bounding box center [256, 289] width 45 height 11
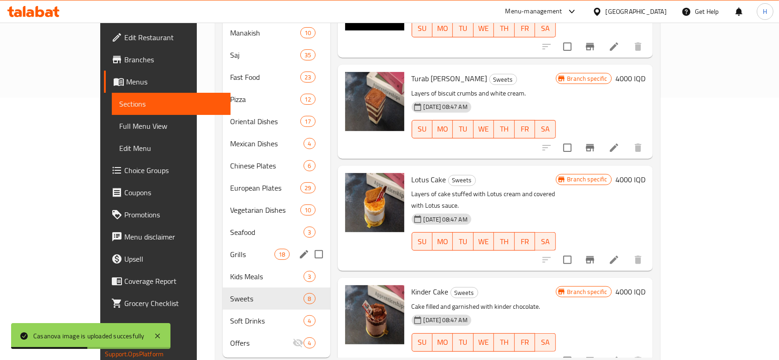
scroll to position [272, 0]
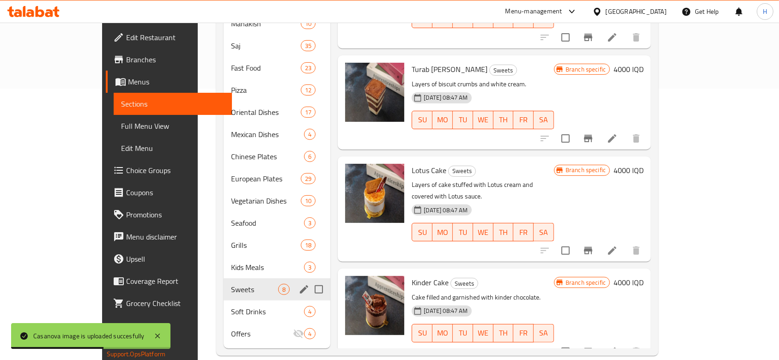
click at [224, 286] on div "Sweets 8" at bounding box center [277, 290] width 107 height 22
click at [231, 284] on span "Sweets" at bounding box center [254, 289] width 47 height 11
click at [231, 306] on span "Soft Drinks" at bounding box center [254, 311] width 47 height 11
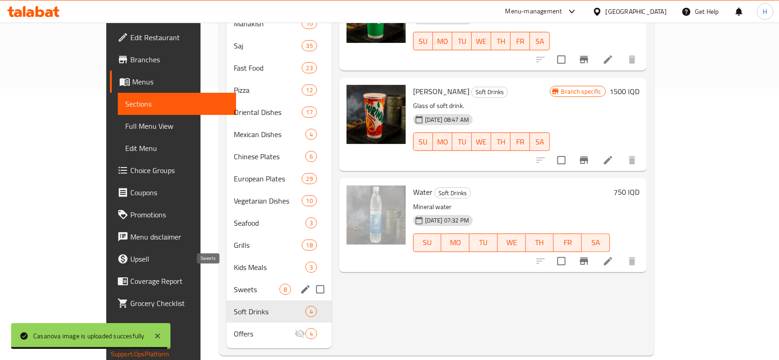
click at [226, 279] on div "Sweets 8" at bounding box center [278, 290] width 105 height 22
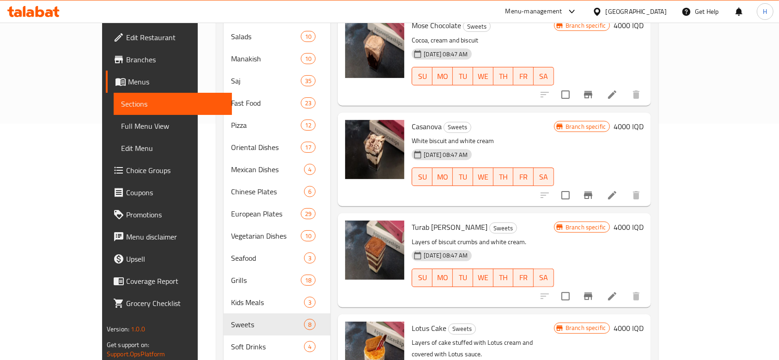
scroll to position [272, 0]
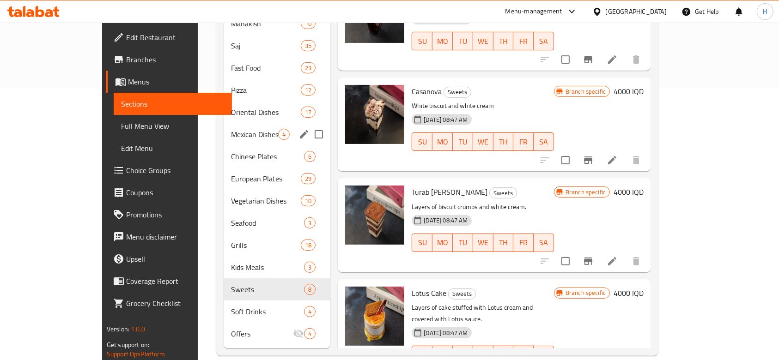
click at [231, 129] on span "Mexican Dishes" at bounding box center [254, 134] width 47 height 11
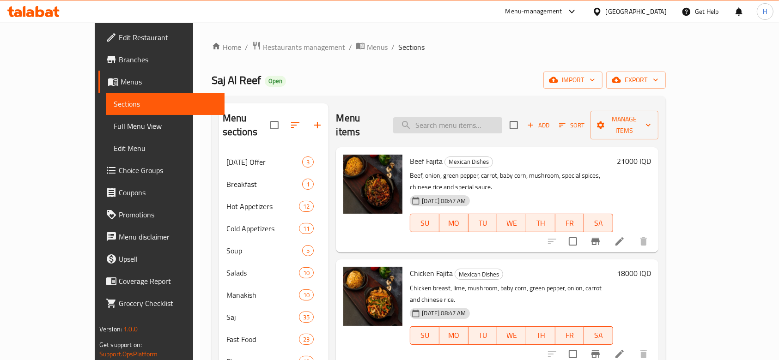
click at [453, 117] on input "search" at bounding box center [447, 125] width 109 height 16
type input ";"
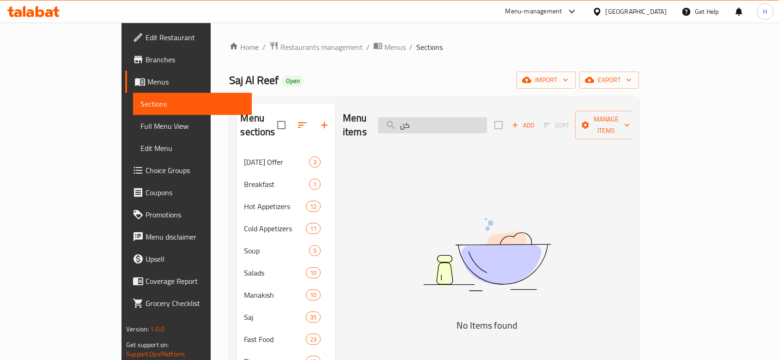
type input "ك"
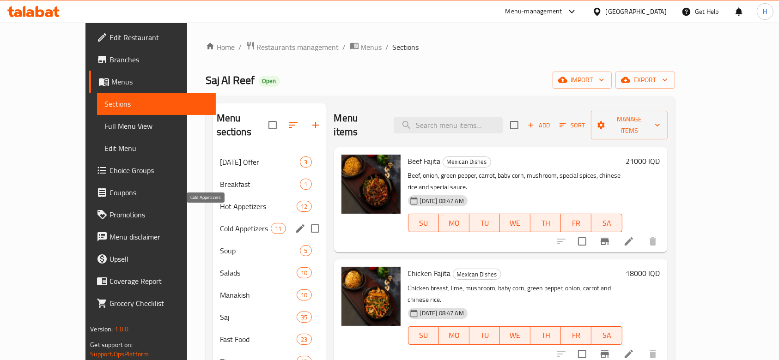
scroll to position [123, 0]
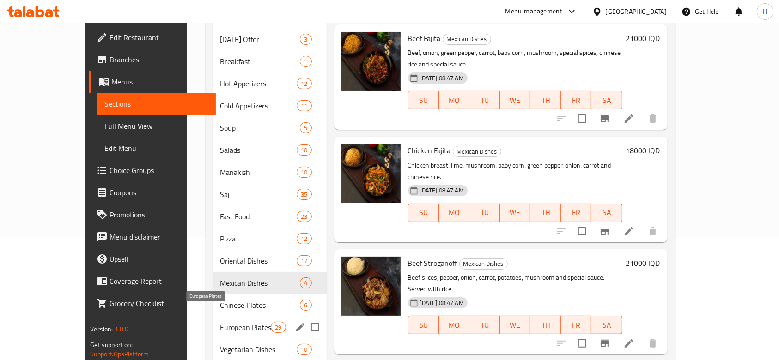
click at [220, 322] on span "European Plates" at bounding box center [245, 327] width 51 height 11
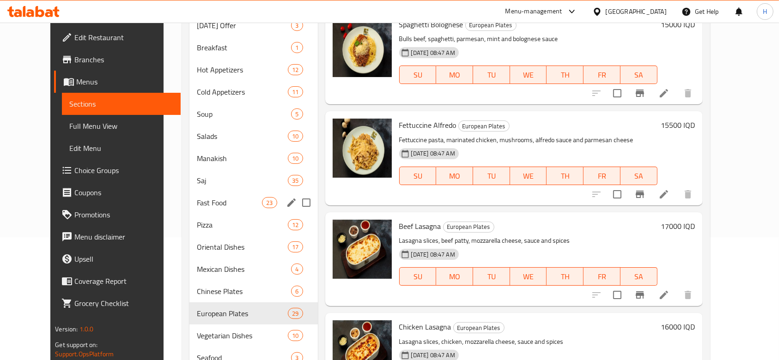
click at [197, 205] on span "Fast Food" at bounding box center [229, 202] width 65 height 11
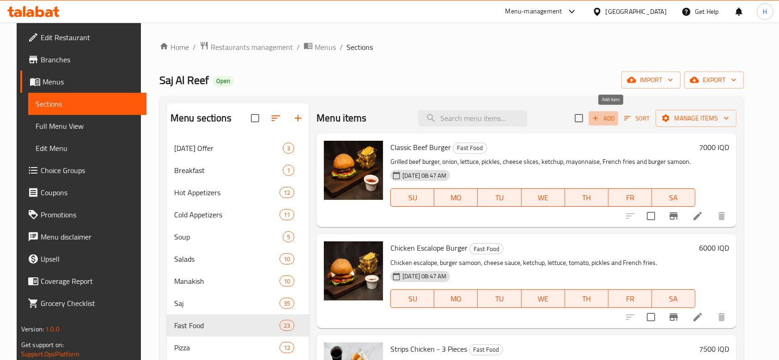
click at [616, 119] on span "Add" at bounding box center [603, 118] width 25 height 11
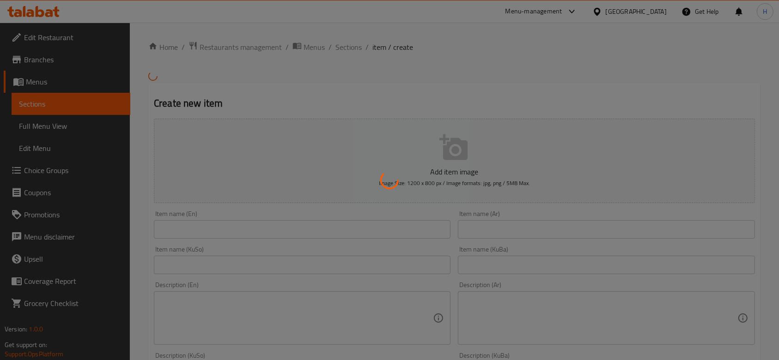
click at [499, 230] on div at bounding box center [389, 180] width 779 height 360
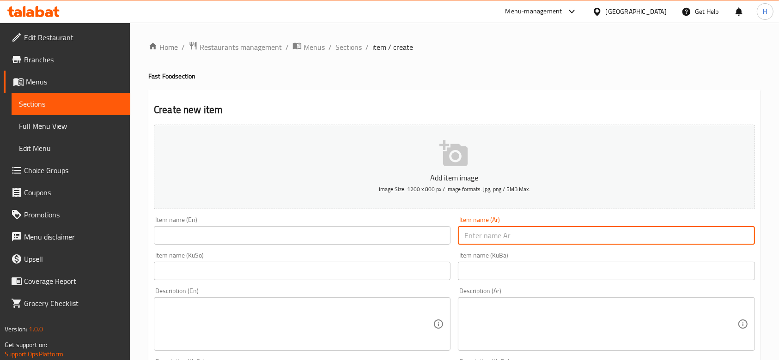
click at [497, 231] on input "text" at bounding box center [606, 235] width 297 height 18
type input "الكنتاكي"
click at [355, 244] on input "text" at bounding box center [302, 235] width 297 height 18
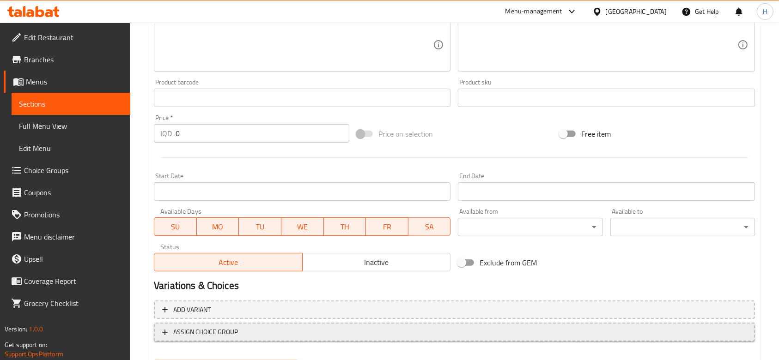
scroll to position [399, 0]
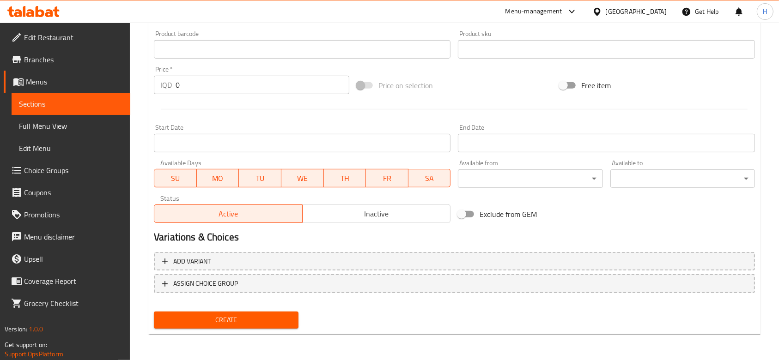
type input "[US_STATE]"
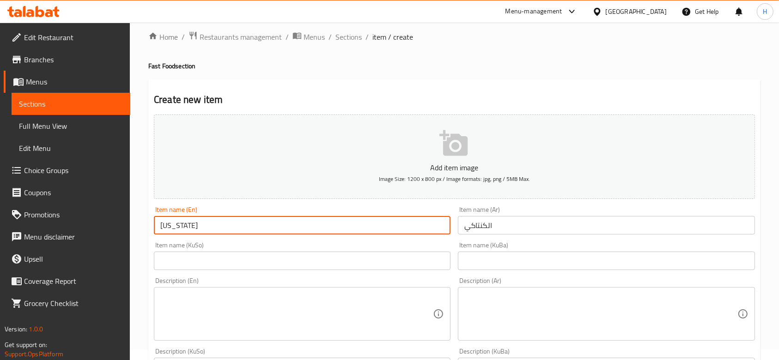
scroll to position [0, 0]
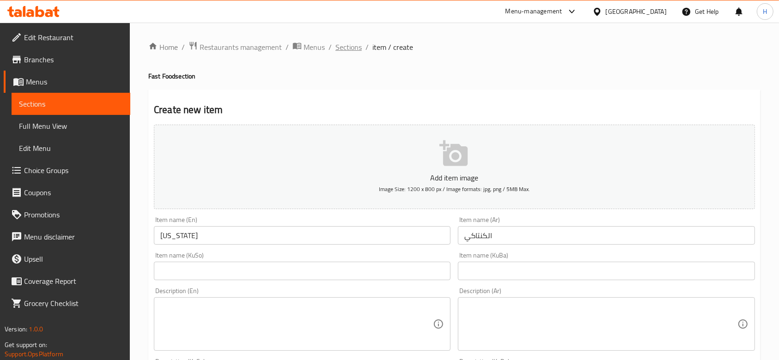
click at [341, 45] on span "Sections" at bounding box center [348, 47] width 26 height 11
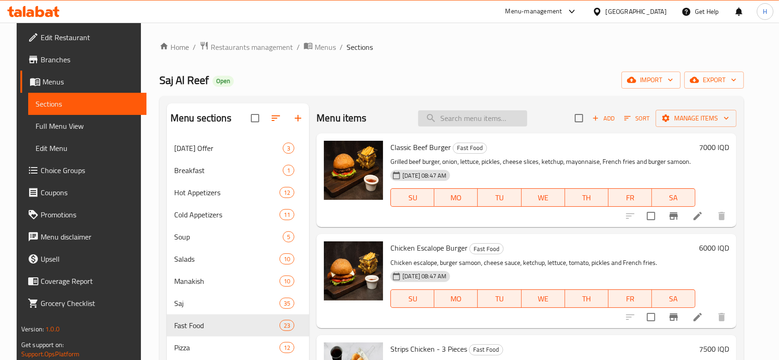
click at [479, 113] on input "search" at bounding box center [472, 118] width 109 height 16
type input "ن"
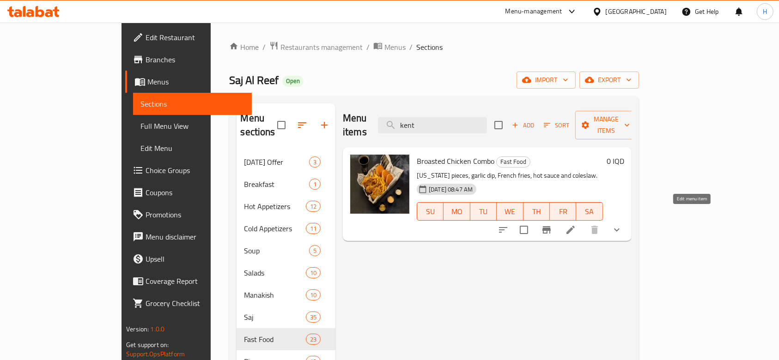
type input "kent"
click at [583, 222] on li at bounding box center [570, 230] width 26 height 17
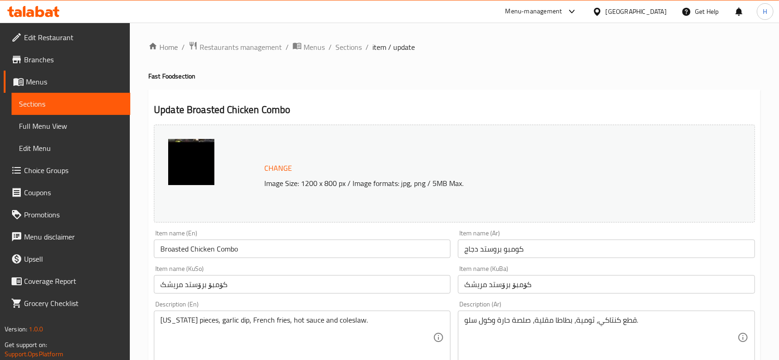
click at [362, 42] on ol "Home / Restaurants management / Menus / Sections / item / update" at bounding box center [454, 47] width 612 height 12
click at [353, 42] on span "Sections" at bounding box center [348, 47] width 26 height 11
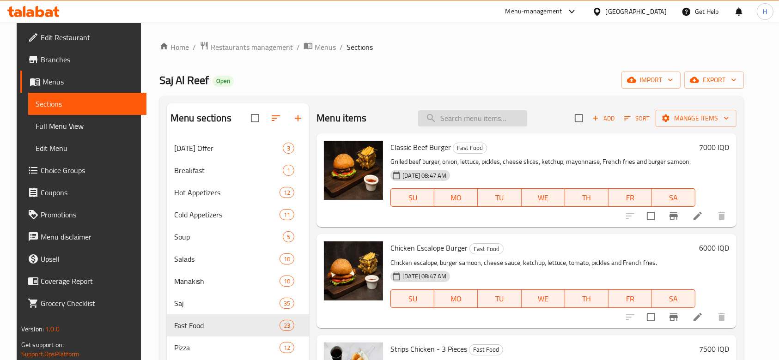
click at [465, 119] on input "search" at bounding box center [472, 118] width 109 height 16
type input "v"
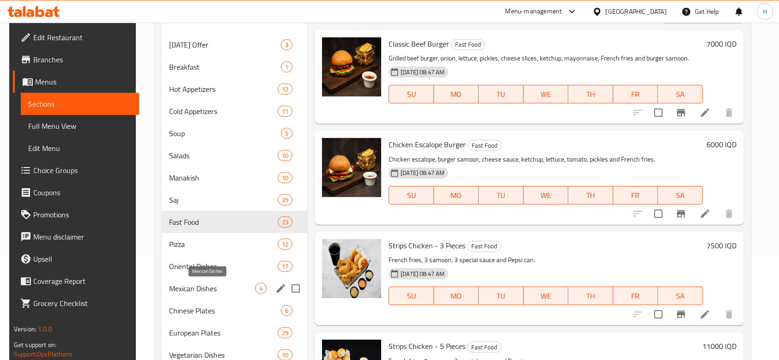
scroll to position [123, 0]
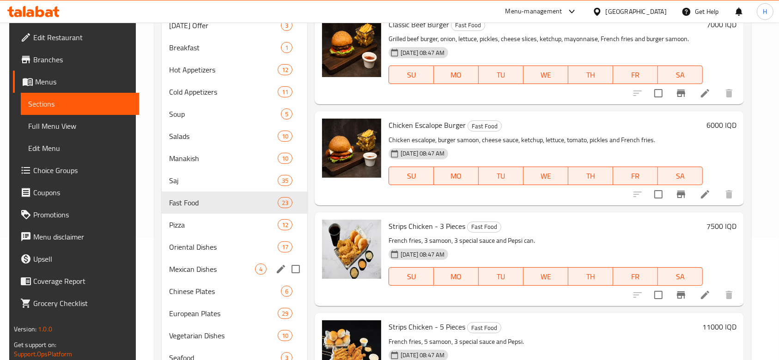
click at [195, 275] on div "Mexican Dishes 4" at bounding box center [234, 269] width 145 height 22
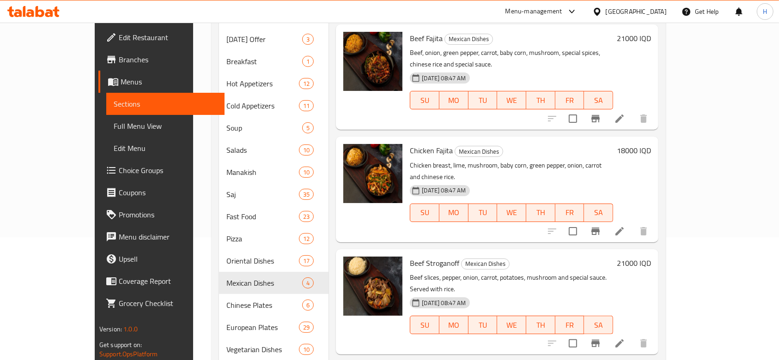
scroll to position [272, 0]
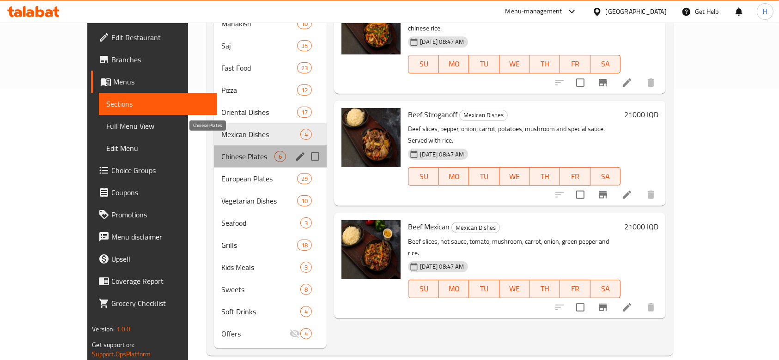
click at [221, 151] on span "Chinese Plates" at bounding box center [247, 156] width 53 height 11
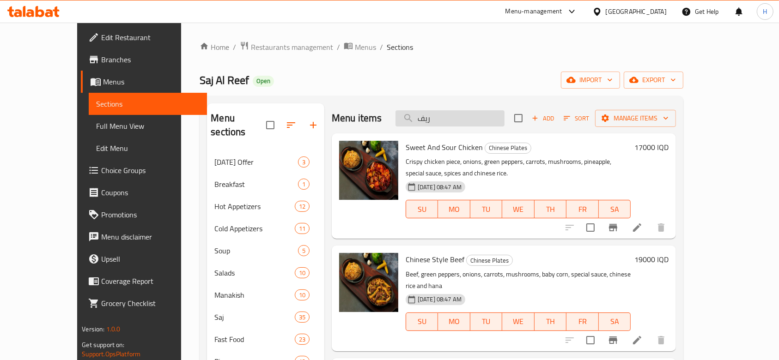
click at [473, 119] on input "ريف" at bounding box center [449, 118] width 109 height 16
type input "ش"
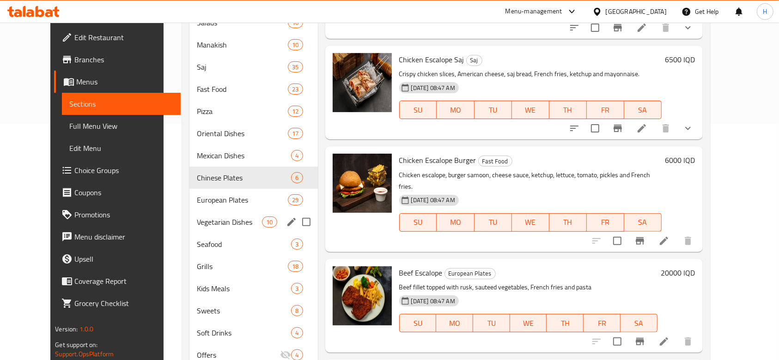
scroll to position [210, 0]
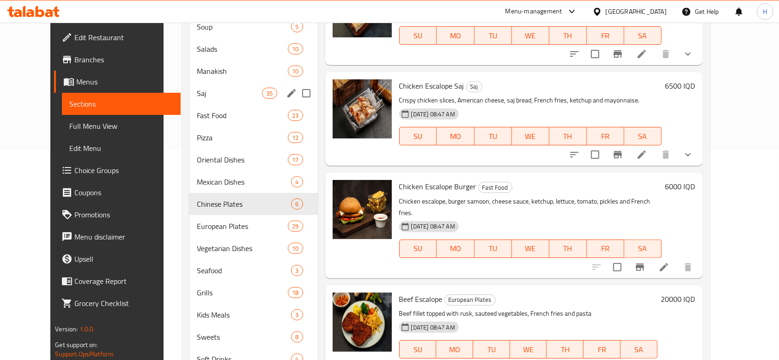
type input "سك"
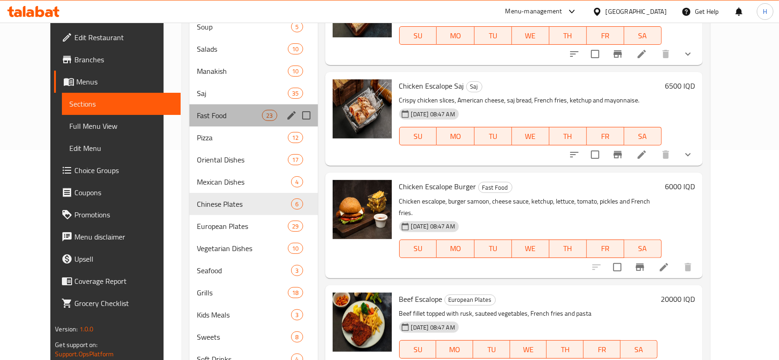
click at [200, 120] on span "Fast Food" at bounding box center [229, 115] width 65 height 11
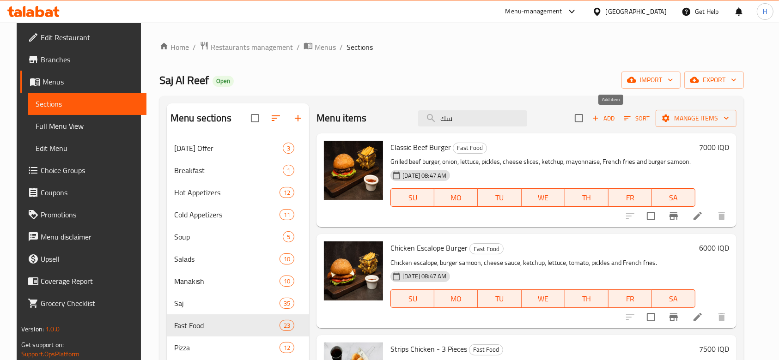
click at [616, 116] on span "Add" at bounding box center [603, 118] width 25 height 11
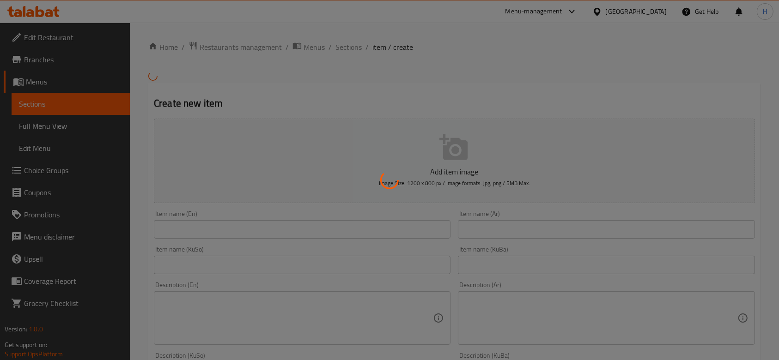
click at [487, 233] on div at bounding box center [389, 180] width 779 height 360
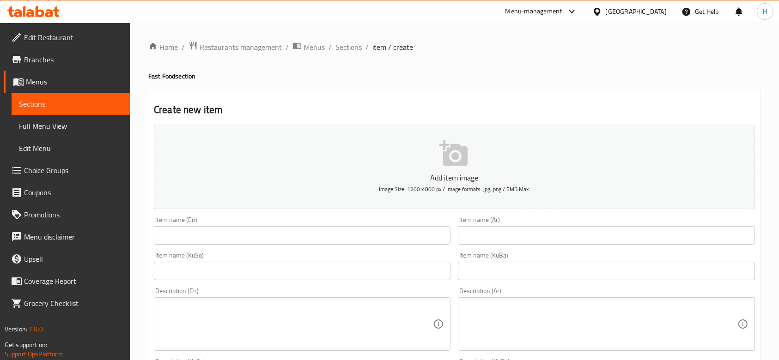
click at [487, 233] on input "text" at bounding box center [606, 235] width 297 height 18
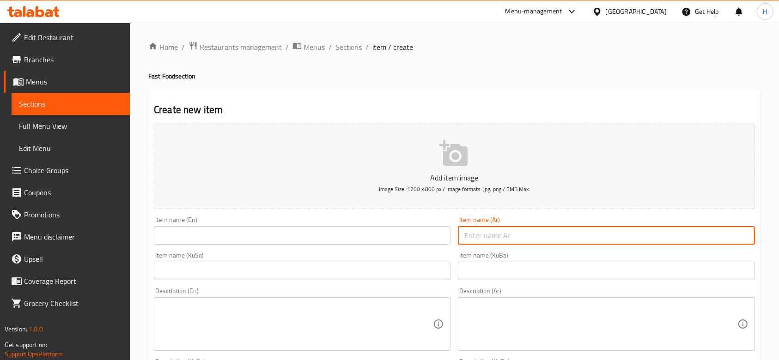
click at [487, 233] on input "text" at bounding box center [606, 235] width 297 height 18
click at [487, 234] on input "سندويش سكالوب لحم" at bounding box center [606, 235] width 297 height 18
click at [487, 235] on input "سندويش سكالوب لحم" at bounding box center [606, 235] width 297 height 18
type input "سندويش سكالوب لحم"
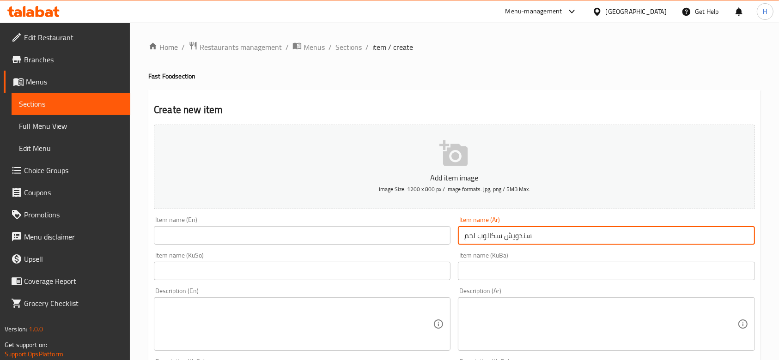
click at [244, 236] on input "text" at bounding box center [302, 235] width 297 height 18
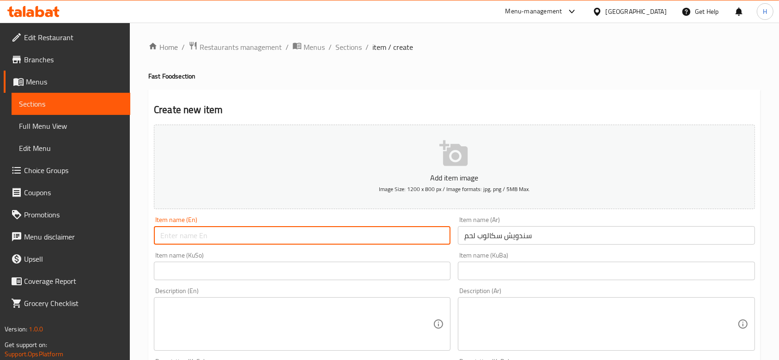
paste input "Beef scallop sandwich"
type input "Beef scallop sandwich"
click at [503, 49] on ol "Home / Restaurants management / Menus / Sections / item / create" at bounding box center [454, 47] width 612 height 12
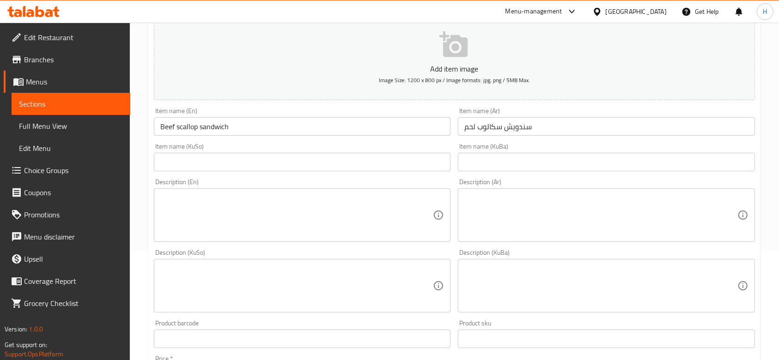
scroll to position [246, 0]
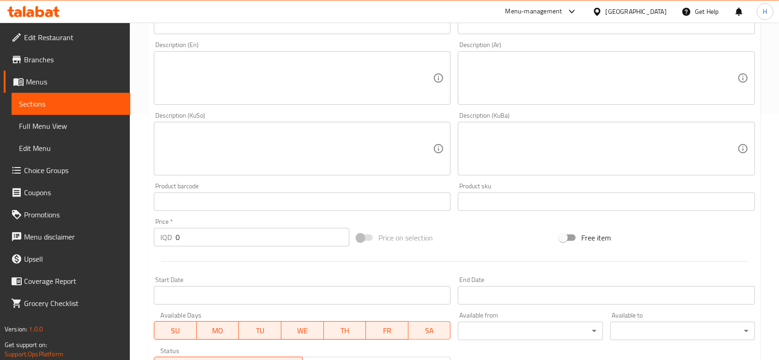
click at [207, 242] on input "0" at bounding box center [263, 237] width 174 height 18
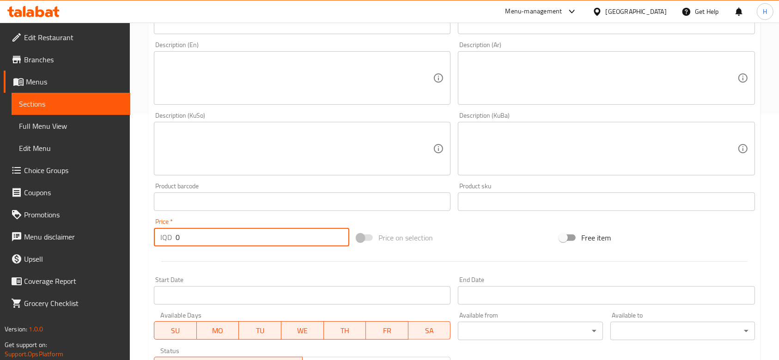
click at [207, 242] on input "0" at bounding box center [263, 237] width 174 height 18
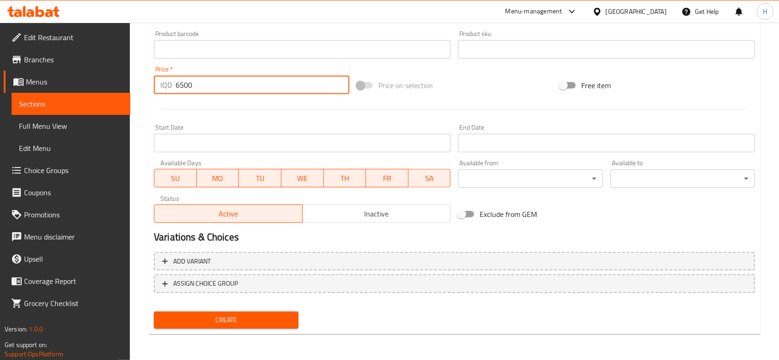
type input "6500"
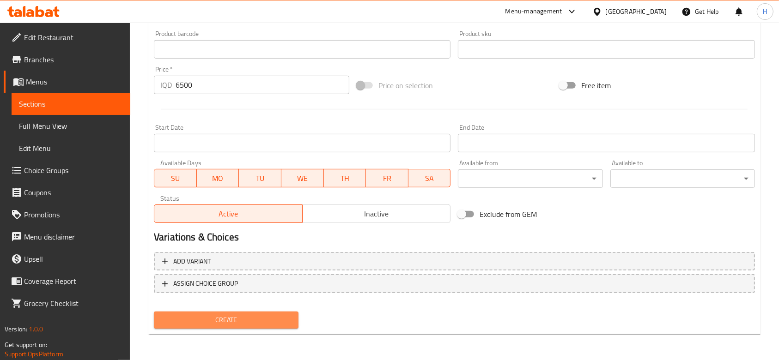
click at [262, 318] on span "Create" at bounding box center [226, 321] width 130 height 12
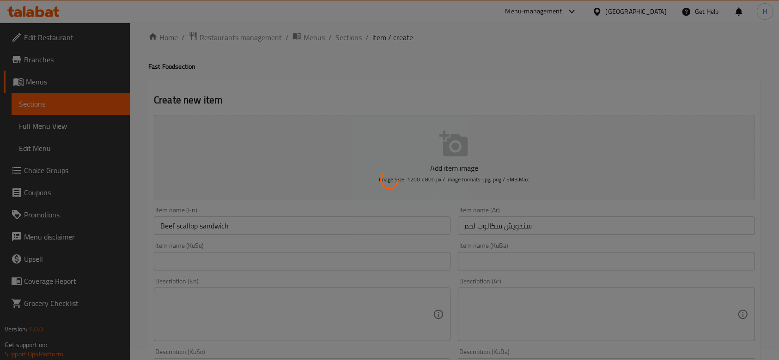
scroll to position [0, 0]
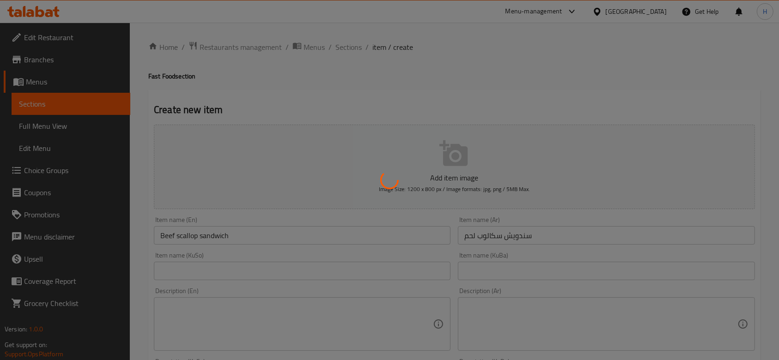
click at [351, 46] on div at bounding box center [389, 180] width 779 height 360
type input "0"
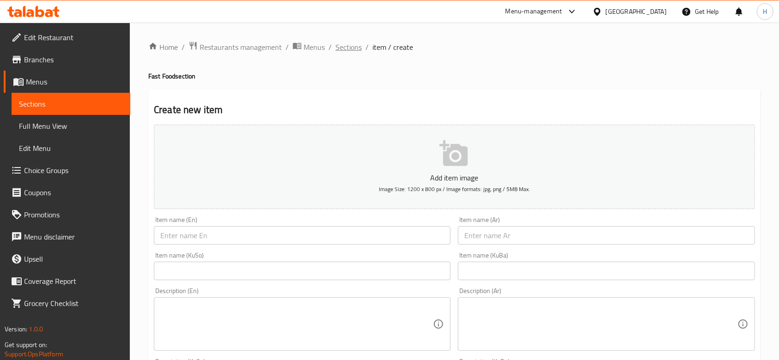
click at [356, 42] on span "Sections" at bounding box center [348, 47] width 26 height 11
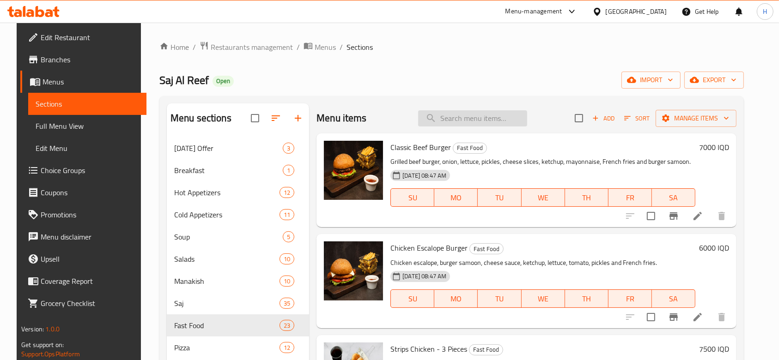
click at [489, 115] on input "search" at bounding box center [472, 118] width 109 height 16
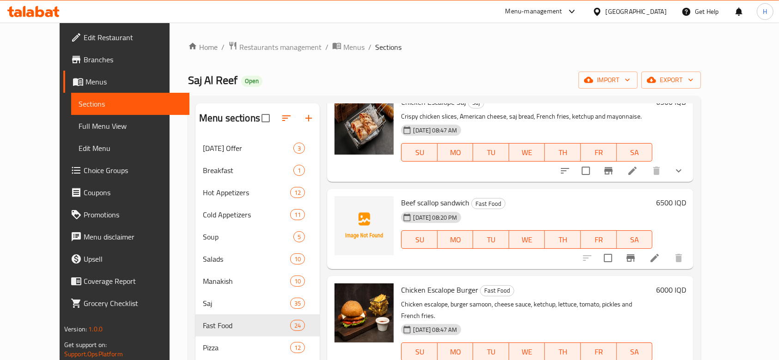
scroll to position [308, 0]
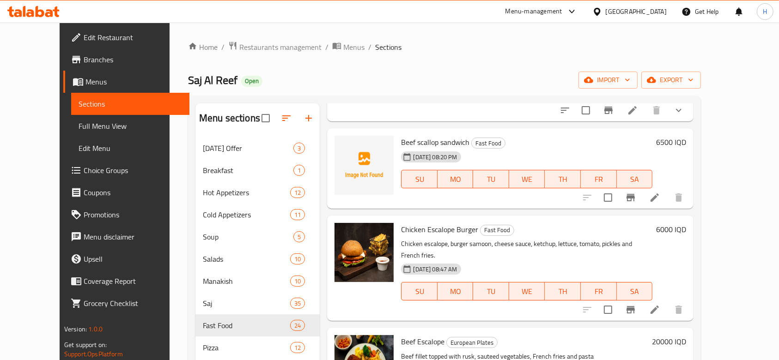
type input "سك"
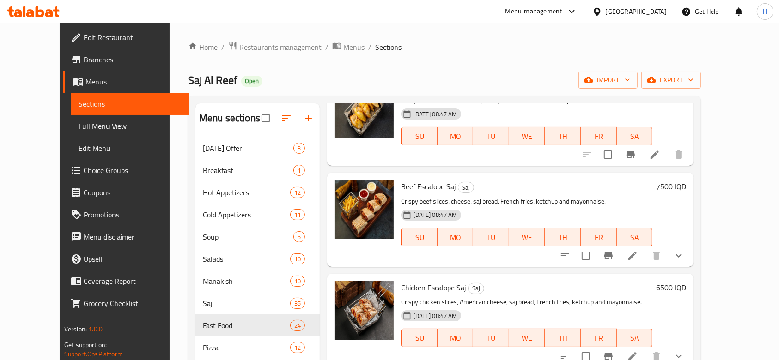
scroll to position [0, 0]
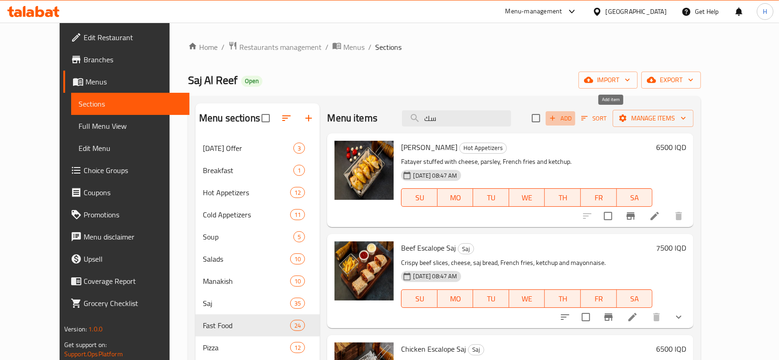
click at [573, 115] on span "Add" at bounding box center [560, 118] width 25 height 11
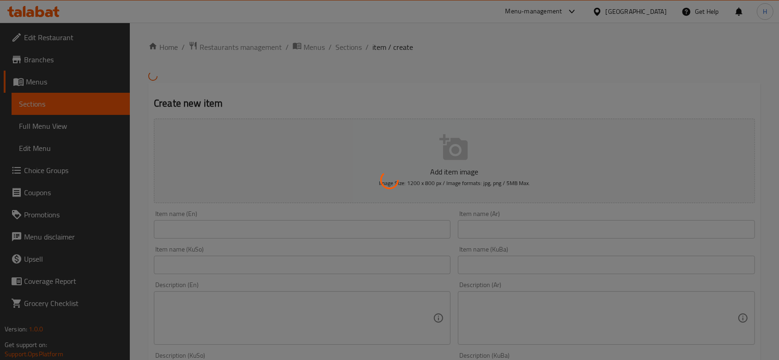
click at [489, 239] on div at bounding box center [389, 180] width 779 height 360
click at [491, 235] on div at bounding box center [389, 180] width 779 height 360
click at [495, 234] on div at bounding box center [389, 180] width 779 height 360
click at [509, 224] on div at bounding box center [389, 180] width 779 height 360
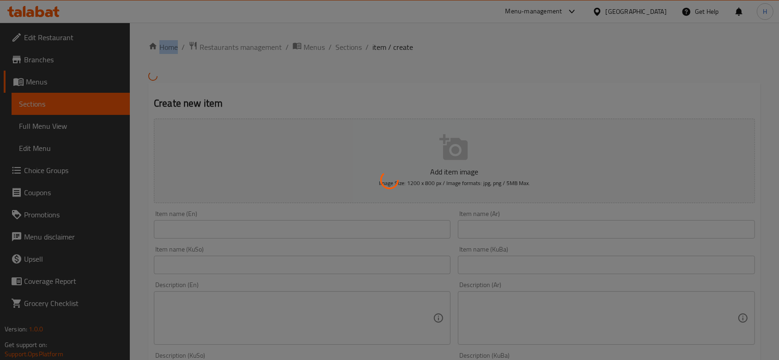
click at [509, 224] on div at bounding box center [389, 180] width 779 height 360
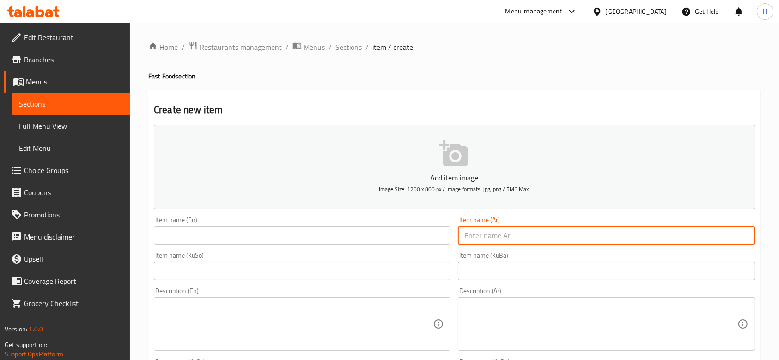
click at [504, 245] on input "text" at bounding box center [606, 235] width 297 height 18
type input "s"
click at [512, 236] on input "سندويش سكالوب دجاج" at bounding box center [606, 235] width 297 height 18
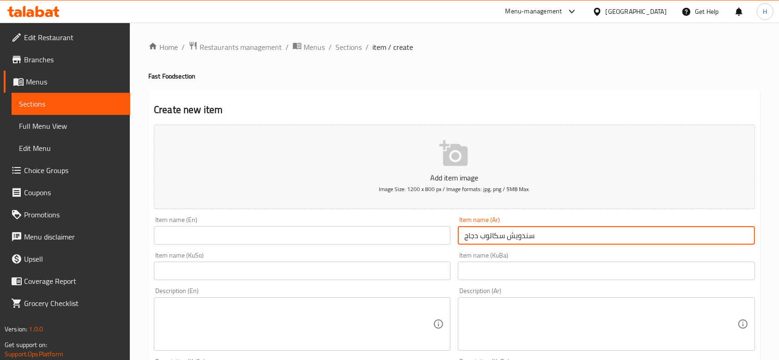
type input "سندويش سكالوب دجاج"
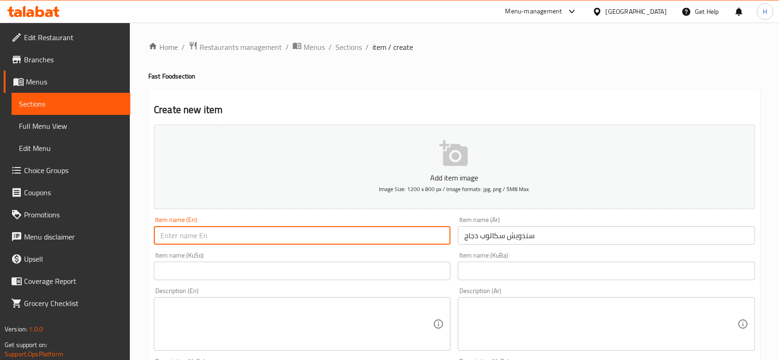
click at [241, 234] on input "text" at bounding box center [302, 235] width 297 height 18
paste input "Chicken scallop sandwich"
type input "Chicken Scallop Sandwich"
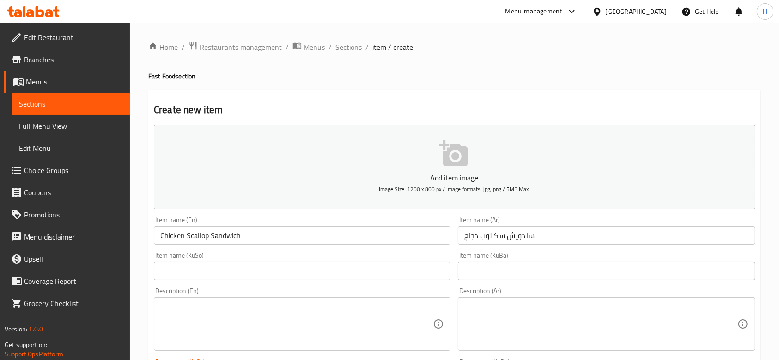
drag, startPoint x: 260, startPoint y: 137, endPoint x: 399, endPoint y: 25, distance: 178.7
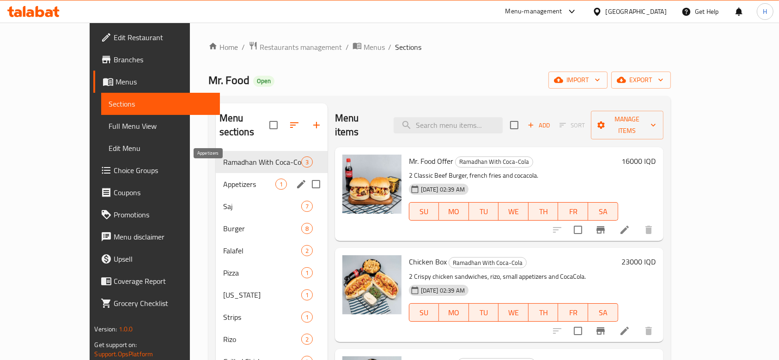
click at [223, 179] on span "Appetizers" at bounding box center [249, 184] width 52 height 11
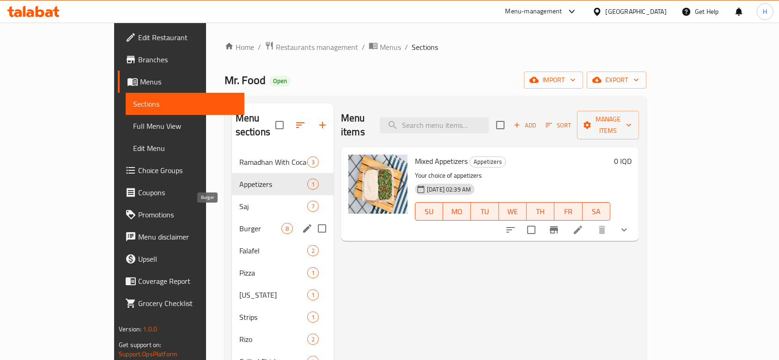
drag, startPoint x: 206, startPoint y: 216, endPoint x: 235, endPoint y: 212, distance: 28.9
click at [239, 223] on span "Burger" at bounding box center [260, 228] width 42 height 11
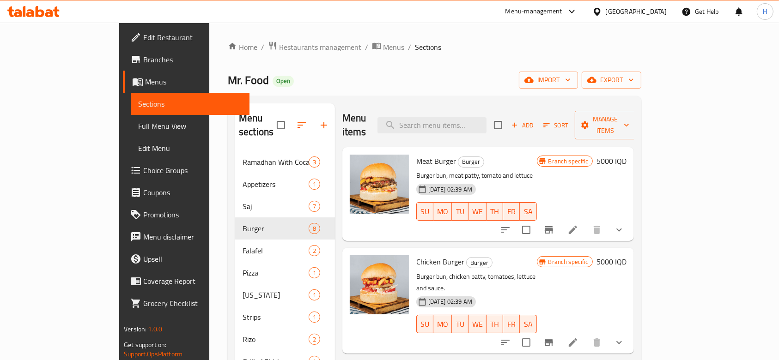
click at [484, 109] on div "Menu items Add Sort Manage items" at bounding box center [487, 125] width 291 height 44
click at [486, 117] on input "search" at bounding box center [431, 125] width 109 height 16
type input ";"
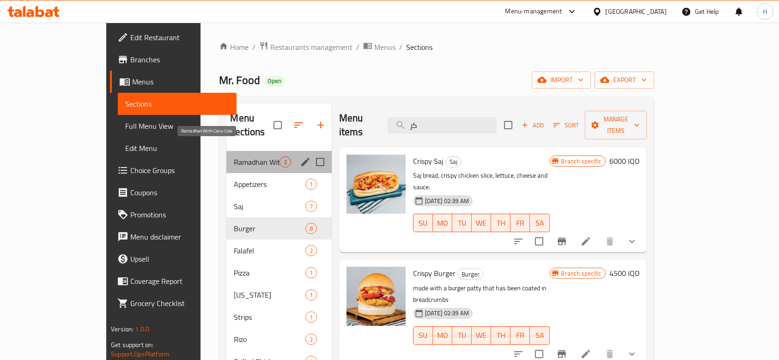
click at [234, 157] on span "Ramadhan With Coca-Cola" at bounding box center [256, 162] width 45 height 11
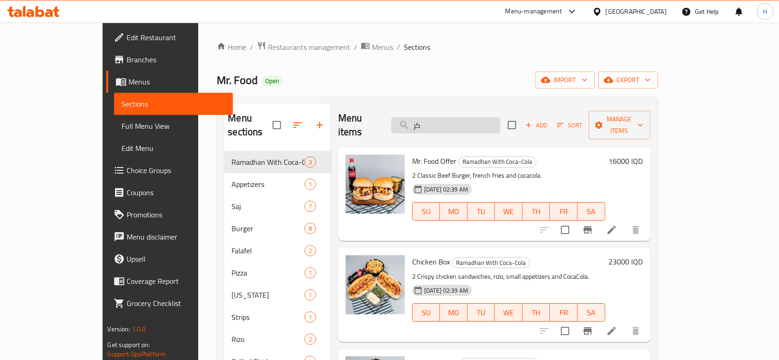
click at [462, 117] on input "كر" at bounding box center [445, 125] width 109 height 16
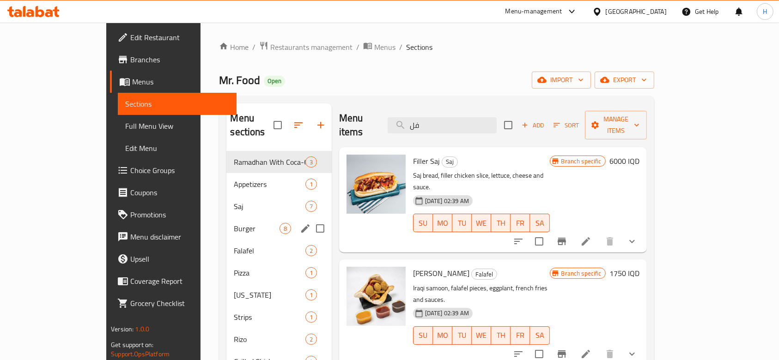
type input "فل"
click at [234, 223] on span "Burger" at bounding box center [256, 228] width 45 height 11
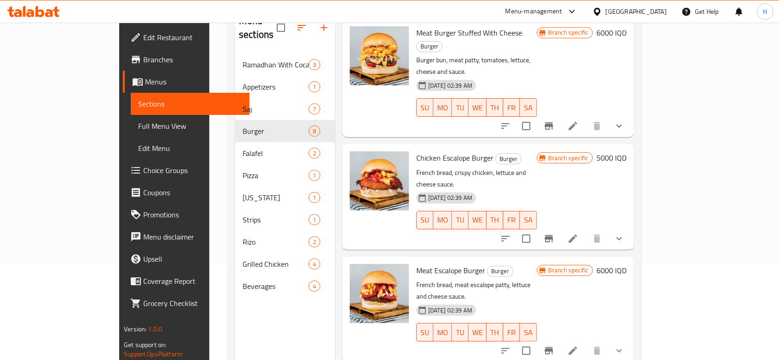
scroll to position [129, 0]
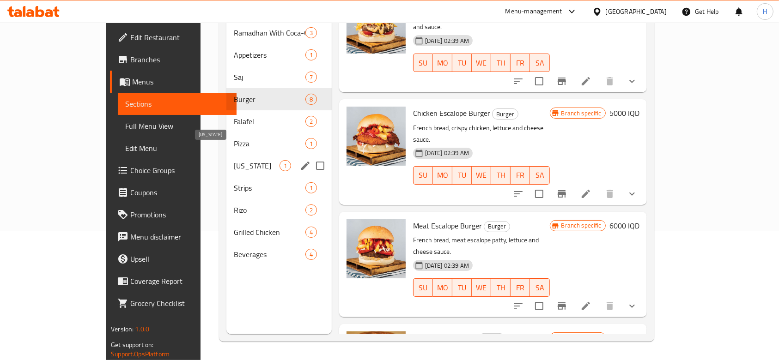
click at [234, 160] on span "[US_STATE]" at bounding box center [256, 165] width 45 height 11
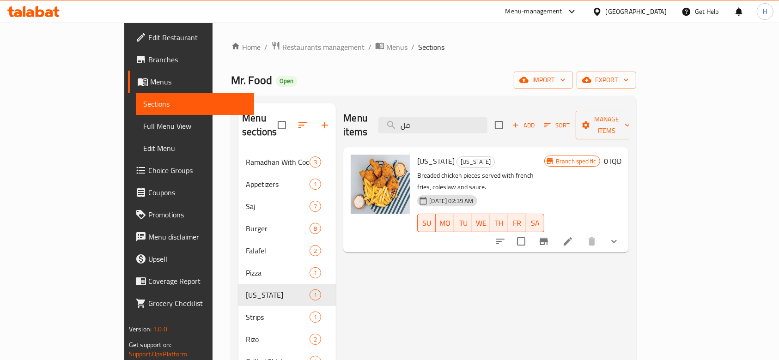
click at [573, 236] on icon at bounding box center [567, 241] width 11 height 11
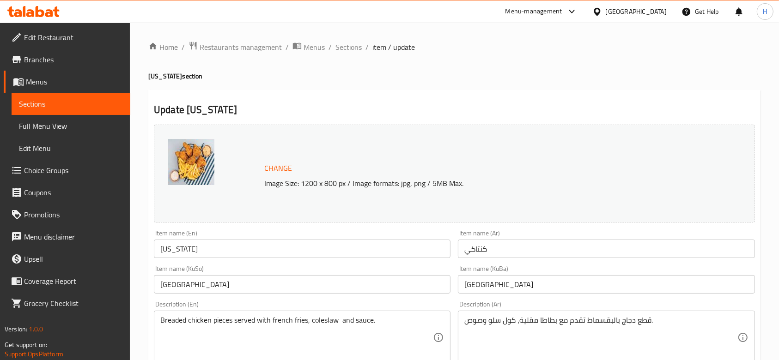
click at [347, 43] on span "Sections" at bounding box center [348, 47] width 26 height 11
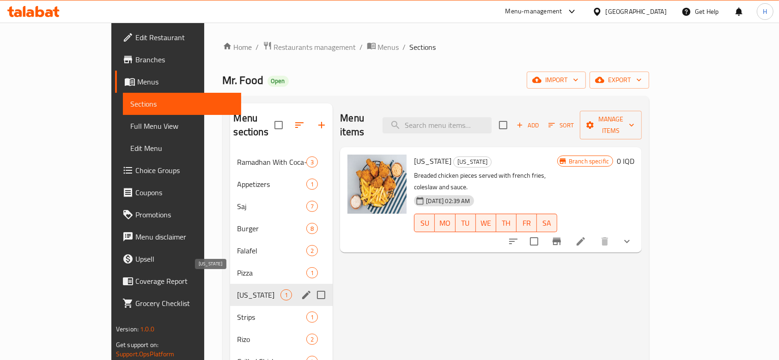
scroll to position [123, 0]
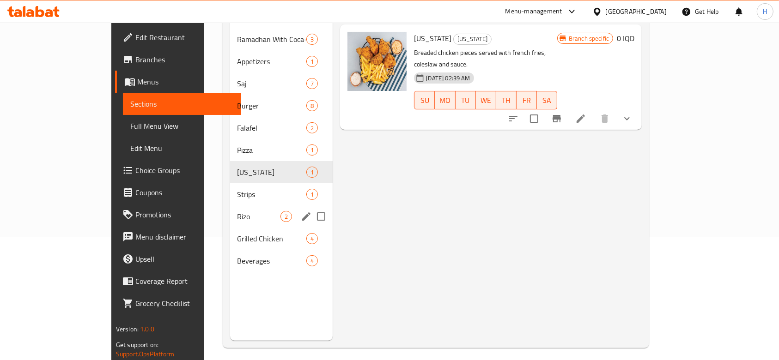
click at [237, 211] on span "Rizo" at bounding box center [258, 216] width 43 height 11
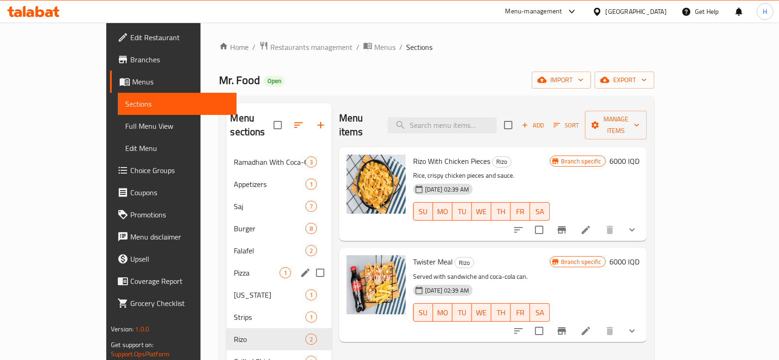
click at [226, 267] on div "Pizza 1" at bounding box center [278, 273] width 105 height 22
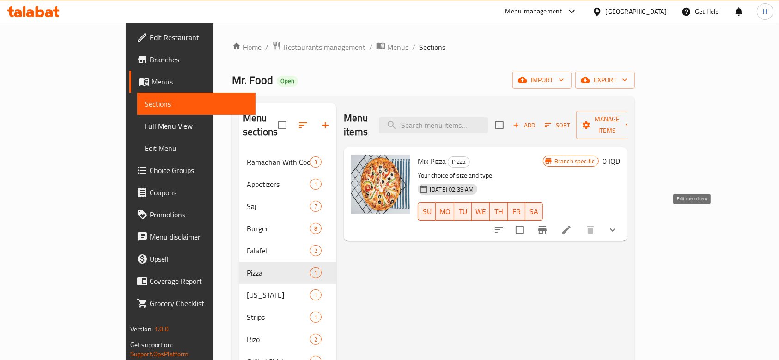
click at [572, 224] on icon at bounding box center [566, 229] width 11 height 11
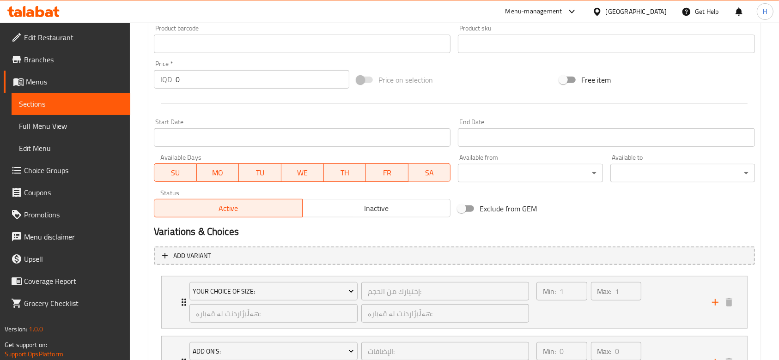
scroll to position [509, 0]
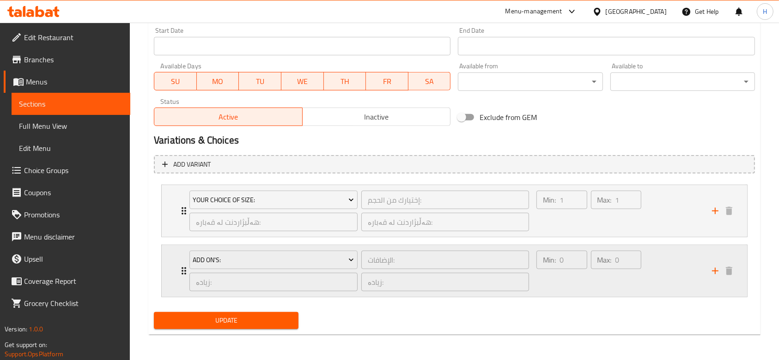
click at [181, 275] on icon "Expand" at bounding box center [183, 271] width 11 height 11
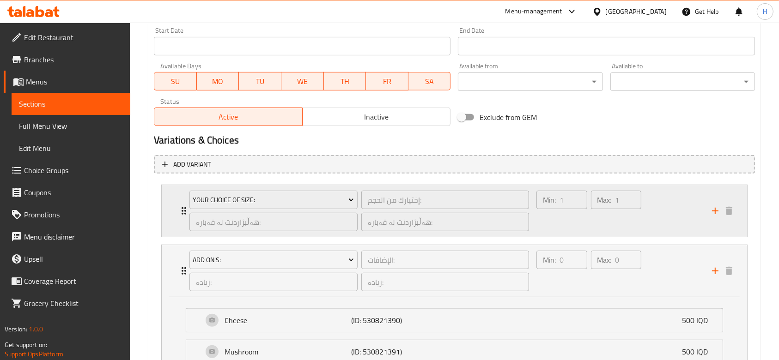
click at [184, 220] on div "Your Choice Of Size: إختيارك من الحجم: ​ هەڵبژاردنت لە قەبارە: ​ هەڵبژاردنت لە …" at bounding box center [359, 211] width 351 height 52
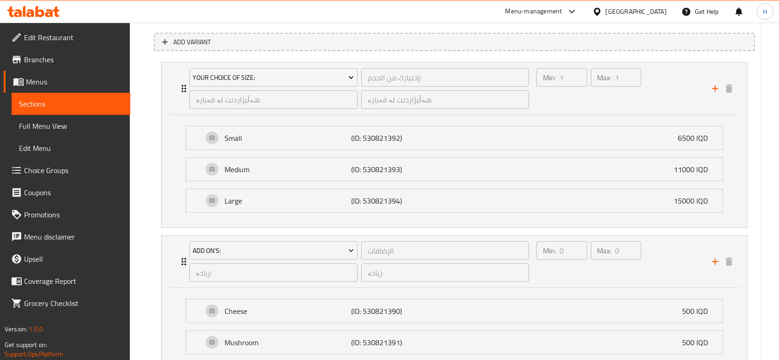
scroll to position [703, 0]
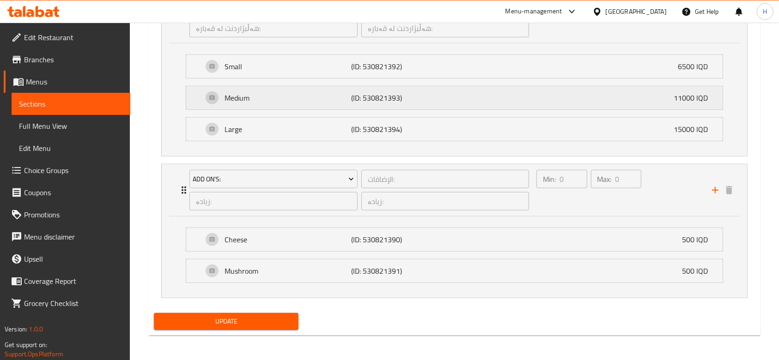
click at [451, 93] on div "Medium (ID: 530821393) 11000 IQD" at bounding box center [457, 97] width 509 height 23
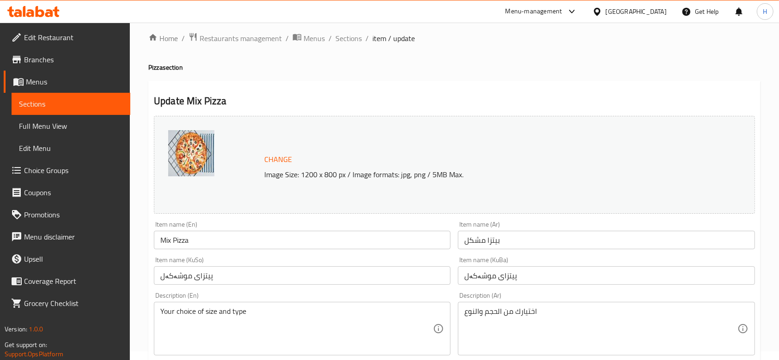
scroll to position [0, 0]
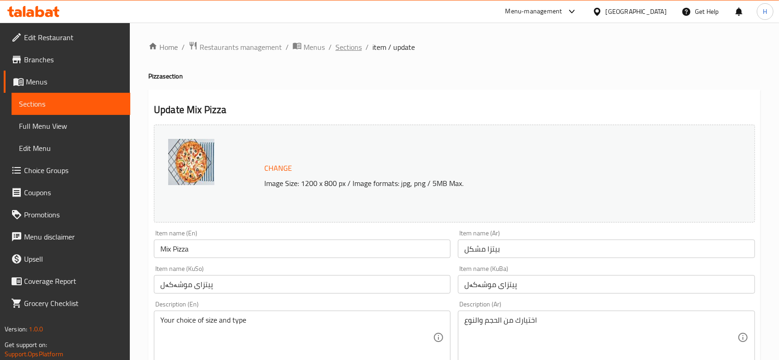
click at [344, 52] on span "Sections" at bounding box center [348, 47] width 26 height 11
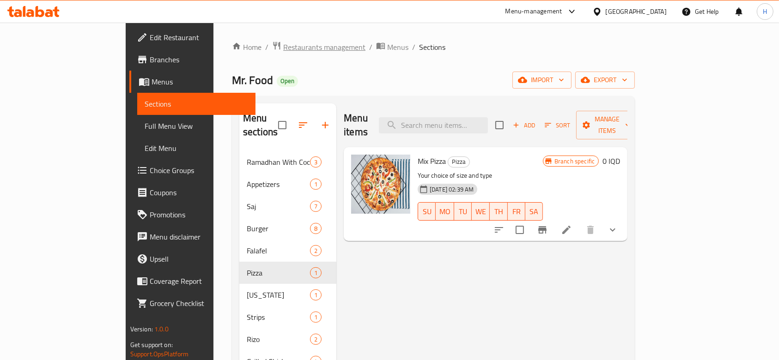
click at [283, 42] on span "Restaurants management" at bounding box center [324, 47] width 82 height 11
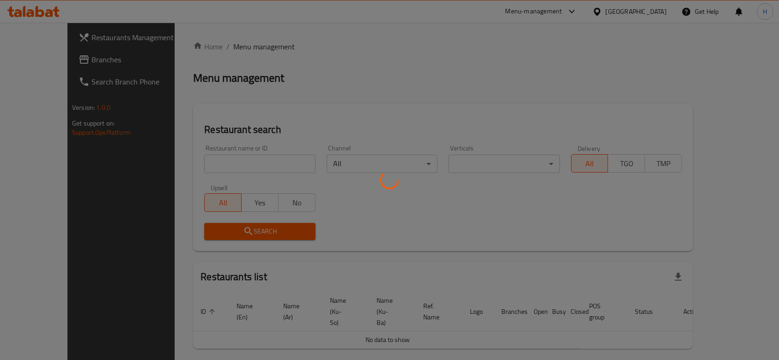
click at [209, 162] on div at bounding box center [389, 180] width 779 height 360
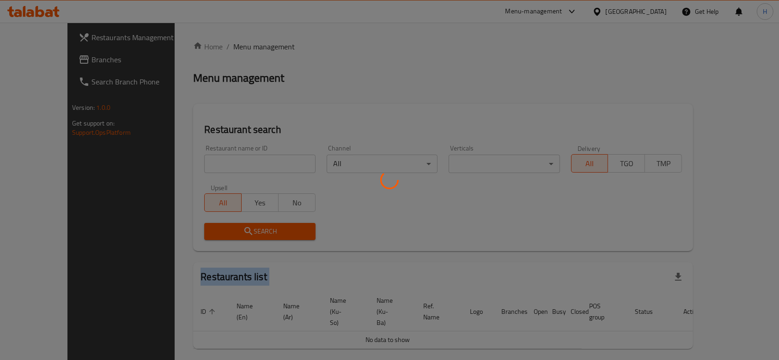
click at [209, 162] on div at bounding box center [389, 180] width 779 height 360
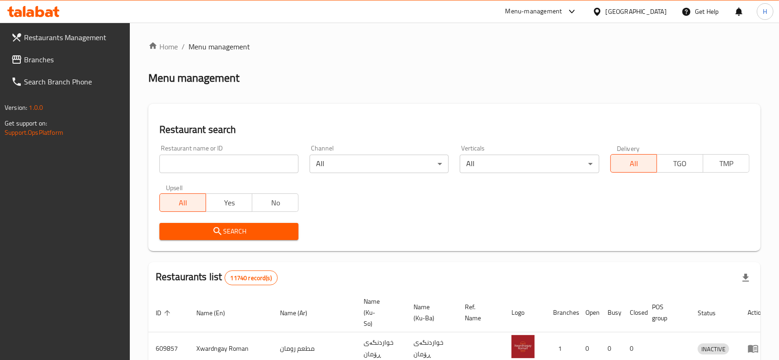
click at [212, 154] on div "Restaurant name or ID Restaurant name or ID" at bounding box center [228, 159] width 139 height 28
click at [213, 160] on input "search" at bounding box center [228, 164] width 139 height 18
click at [213, 160] on input "662210" at bounding box center [228, 164] width 139 height 18
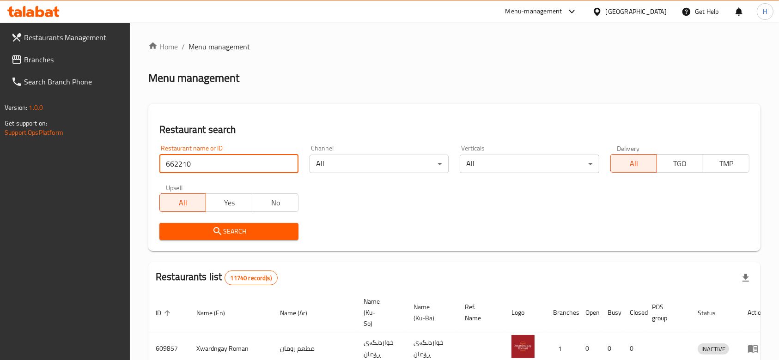
type input "662210"
click at [268, 235] on span "Search" at bounding box center [229, 232] width 124 height 12
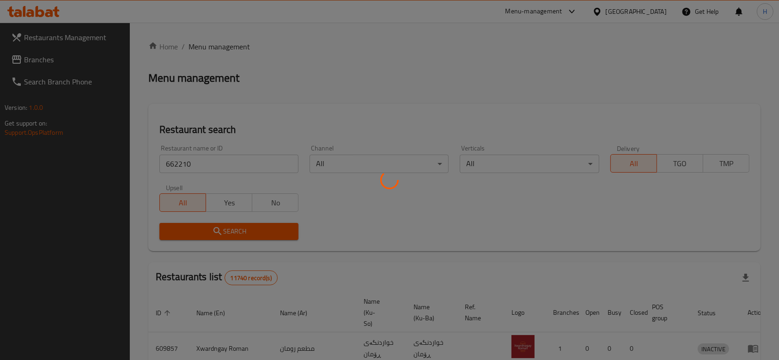
click at [269, 235] on div at bounding box center [389, 180] width 779 height 360
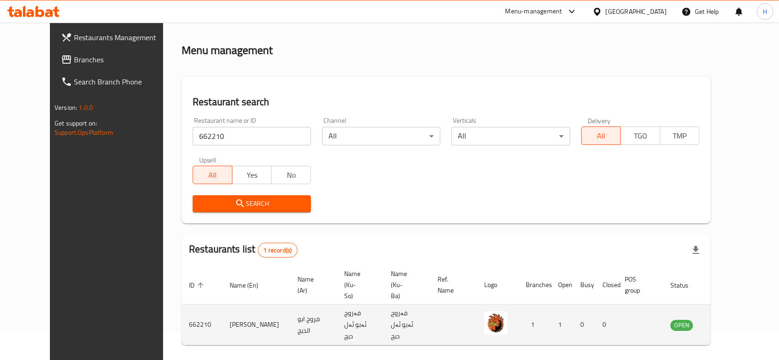
scroll to position [43, 0]
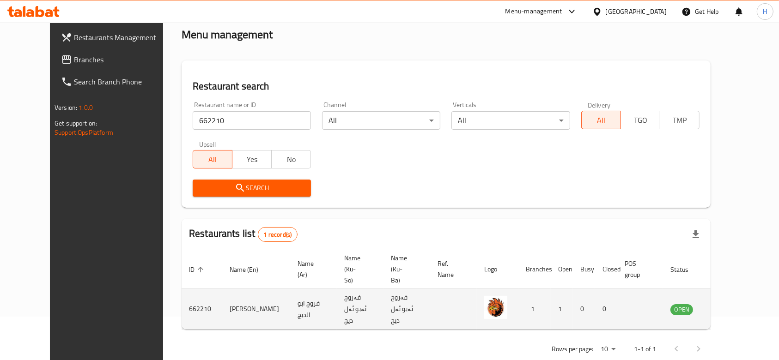
click at [743, 301] on td "enhanced table" at bounding box center [727, 309] width 32 height 41
click at [729, 306] on icon "enhanced table" at bounding box center [724, 310] width 10 height 8
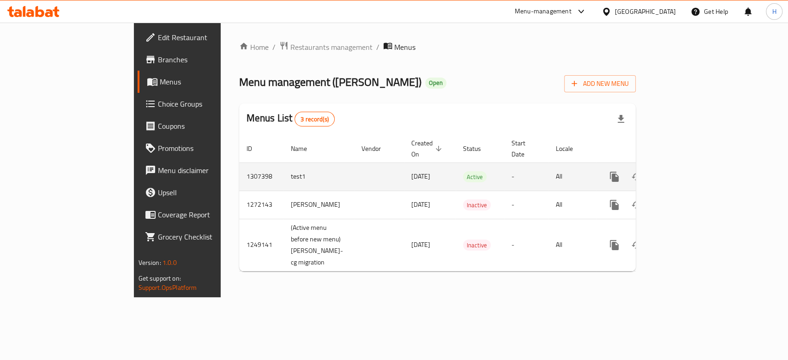
click at [692, 166] on link "enhanced table" at bounding box center [681, 177] width 22 height 22
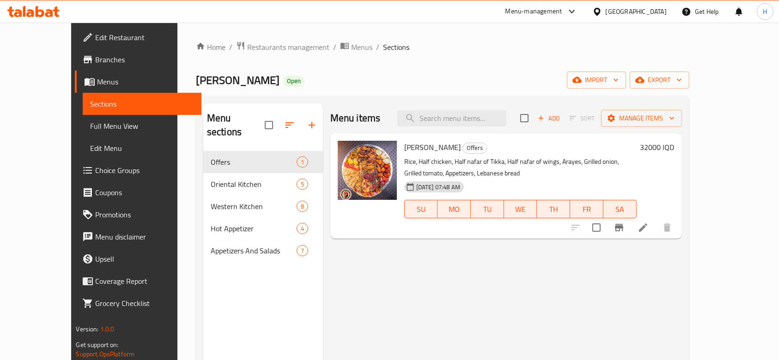
click at [196, 84] on span "[PERSON_NAME]" at bounding box center [238, 80] width 84 height 21
copy span "[PERSON_NAME]"
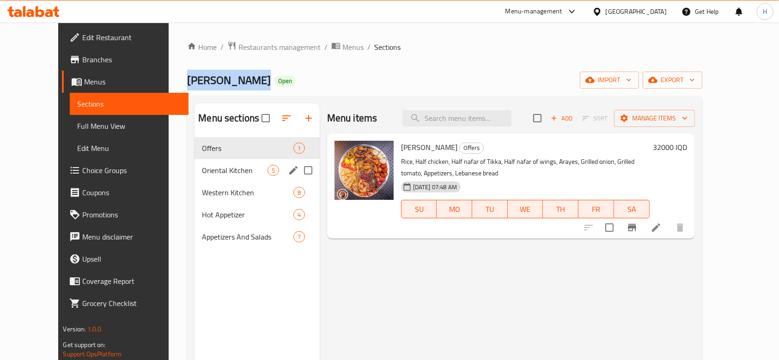
click at [199, 179] on div "Oriental Kitchen 5" at bounding box center [256, 170] width 125 height 22
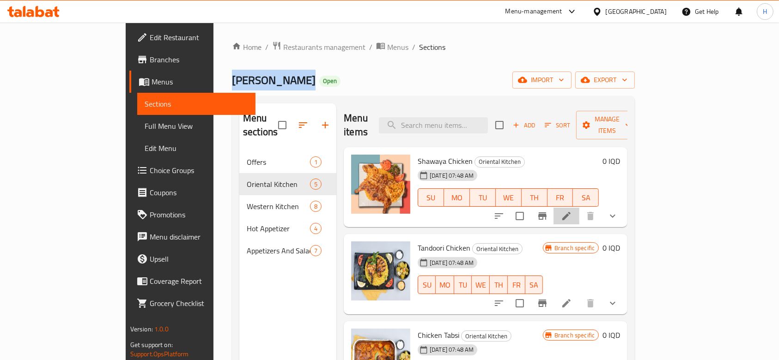
click at [579, 208] on li at bounding box center [566, 216] width 26 height 17
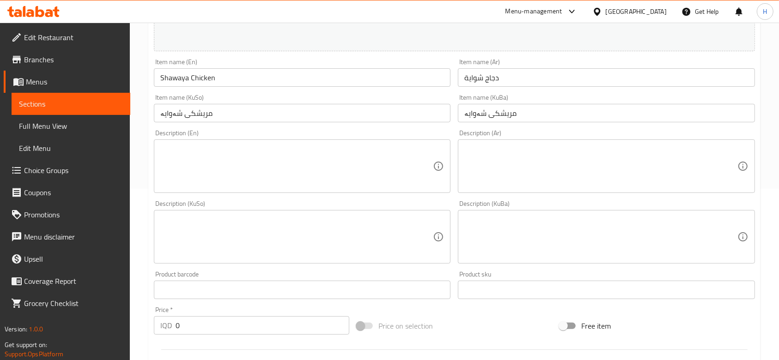
scroll to position [185, 0]
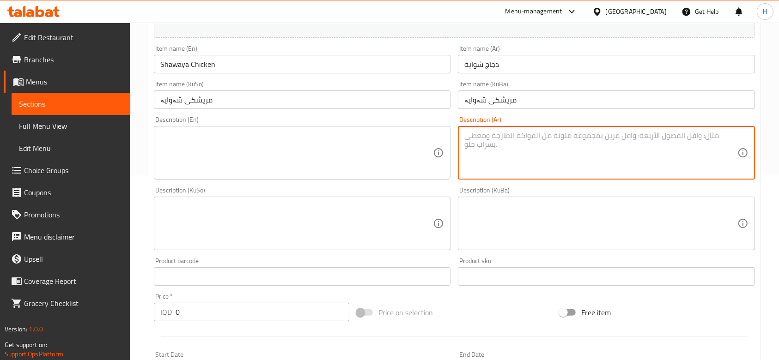
click at [548, 163] on textarea at bounding box center [600, 153] width 273 height 44
type textarea "دجاج مشوي"
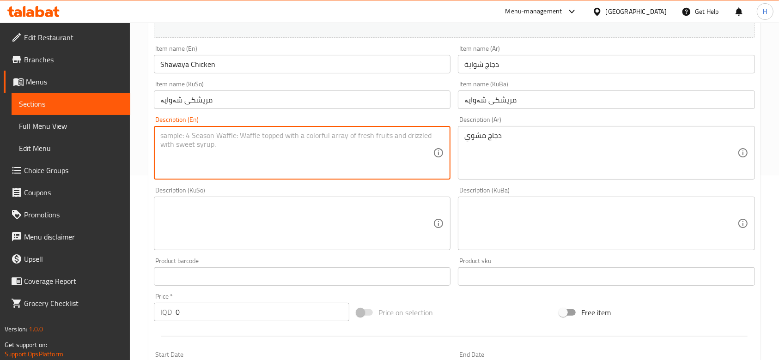
click at [412, 154] on textarea at bounding box center [296, 153] width 273 height 44
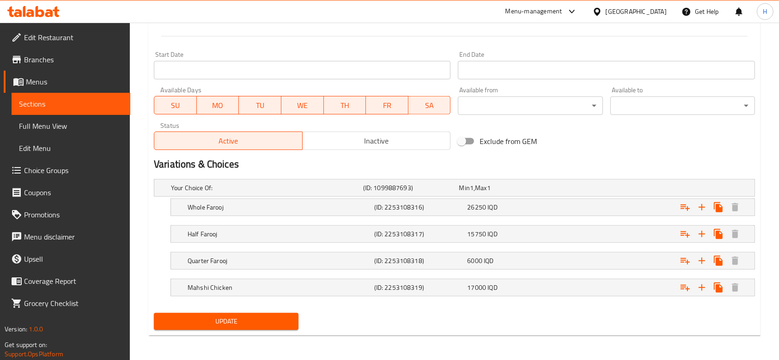
type textarea "Grilled chicken"
click at [160, 330] on div "Update" at bounding box center [226, 321] width 152 height 24
click at [251, 314] on button "Update" at bounding box center [226, 321] width 145 height 17
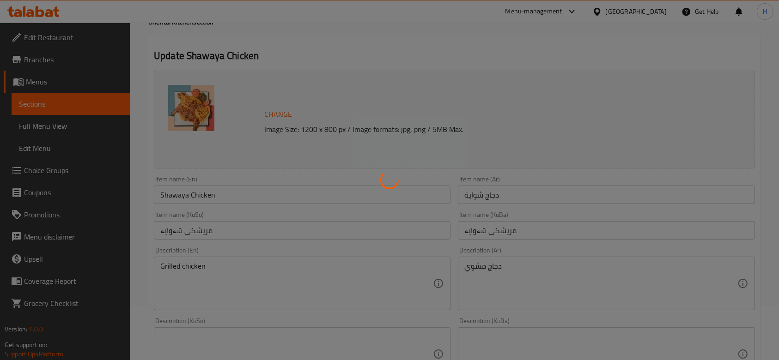
scroll to position [0, 0]
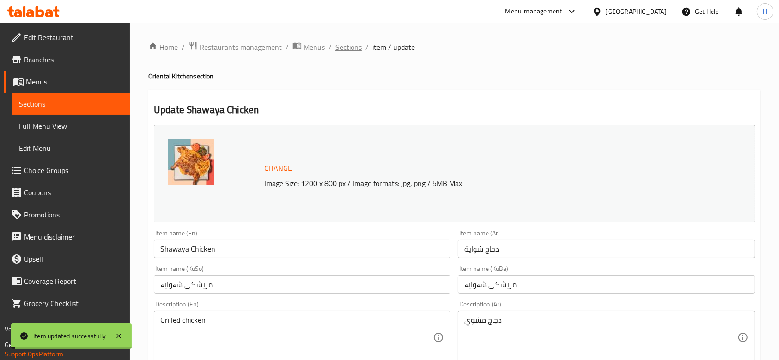
click at [353, 42] on span "Sections" at bounding box center [348, 47] width 26 height 11
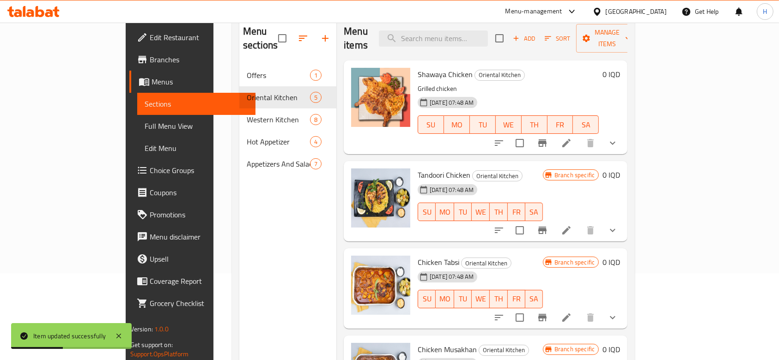
scroll to position [67, 0]
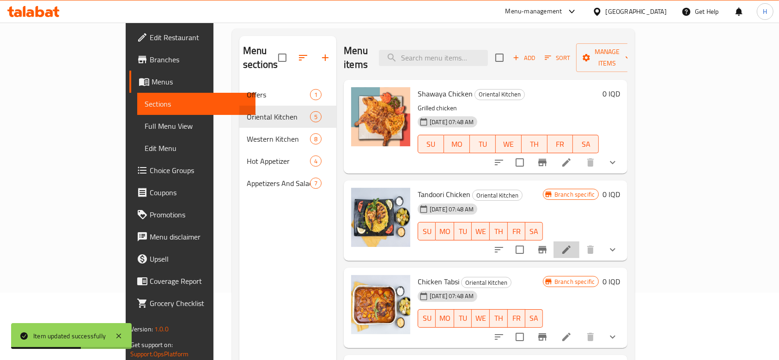
click at [579, 242] on li at bounding box center [566, 250] width 26 height 17
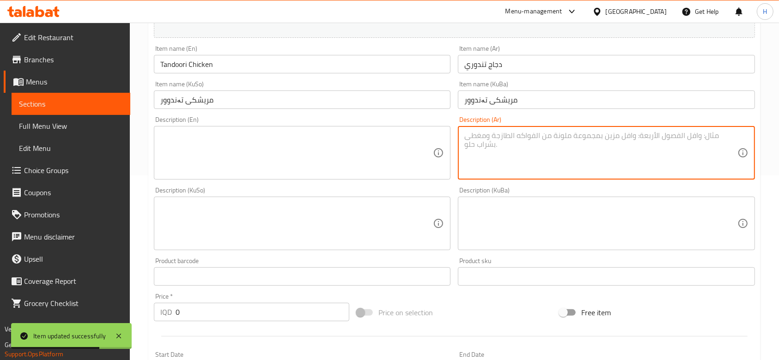
click at [536, 151] on textarea at bounding box center [600, 153] width 273 height 44
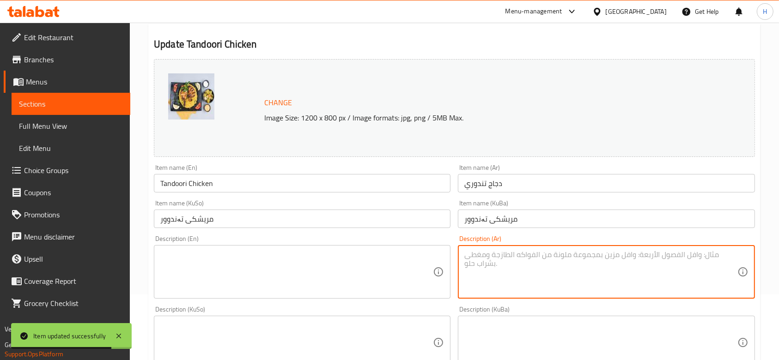
scroll to position [123, 0]
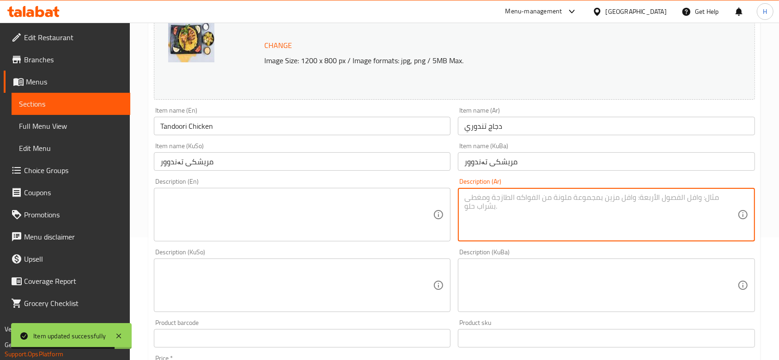
click at [490, 210] on textarea at bounding box center [600, 215] width 273 height 44
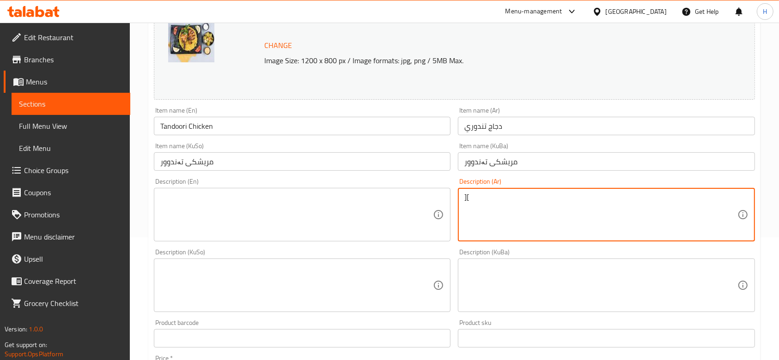
type textarea "]"
click at [490, 211] on textarea "دجاج تندوري, رز, مخلل وصلصات" at bounding box center [600, 215] width 273 height 44
type textarea "دجاج تندوري, رز, مخلل وصلصات"
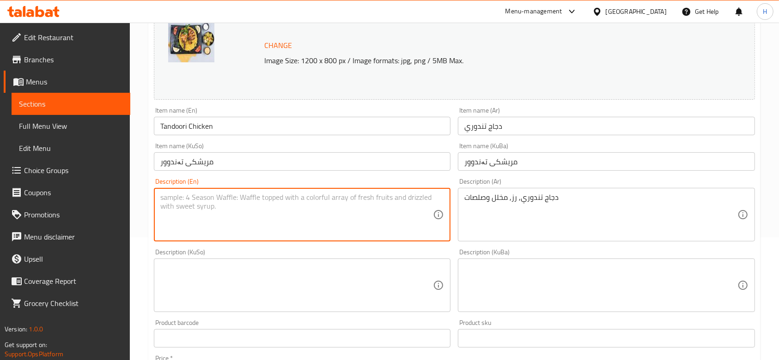
click at [277, 214] on textarea at bounding box center [296, 215] width 273 height 44
paste textarea "Tandoori chicken, rice, pickles and sauces"
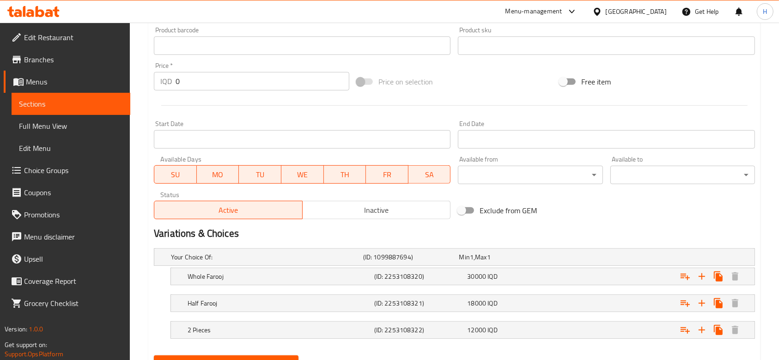
scroll to position [458, 0]
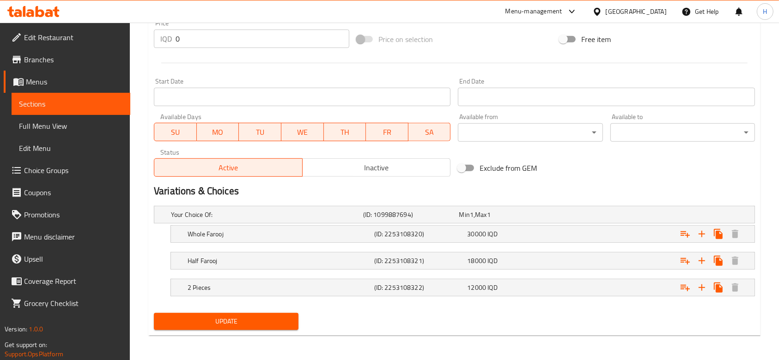
type textarea "Tandoori chicken, rice, pickles and sauces"
click at [239, 330] on div "Update" at bounding box center [226, 321] width 152 height 24
click at [244, 321] on span "Update" at bounding box center [226, 322] width 130 height 12
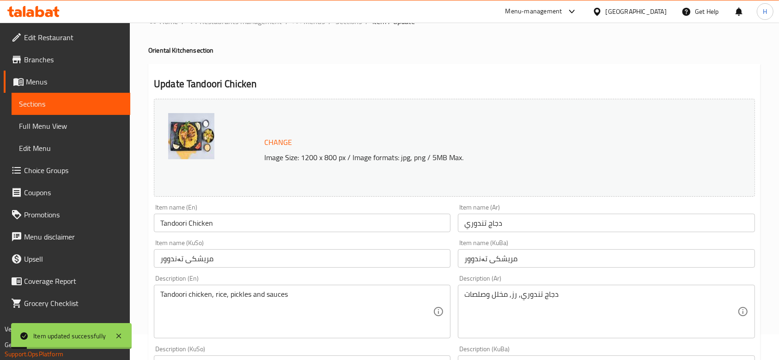
scroll to position [0, 0]
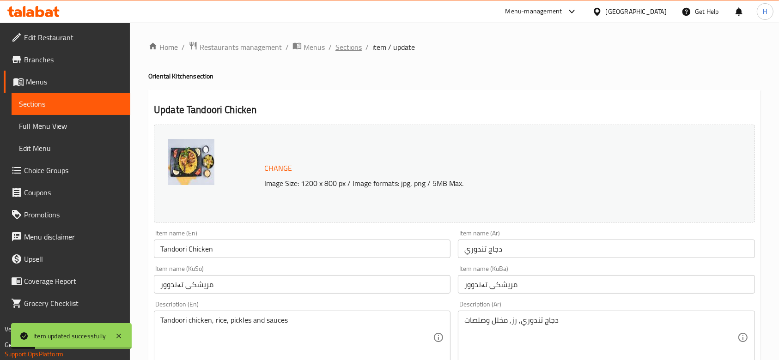
click at [358, 48] on span "Sections" at bounding box center [348, 47] width 26 height 11
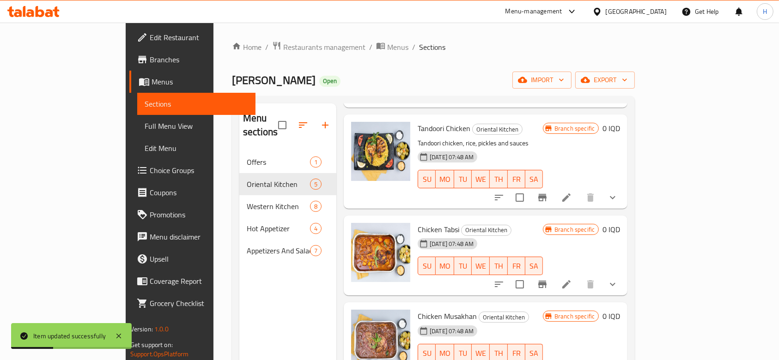
scroll to position [139, 0]
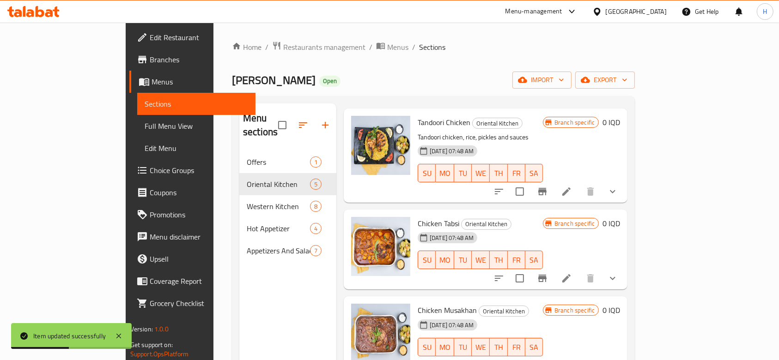
click at [572, 273] on icon at bounding box center [566, 278] width 11 height 11
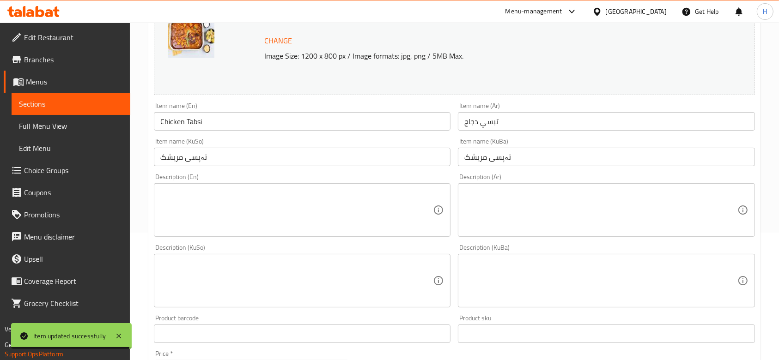
scroll to position [185, 0]
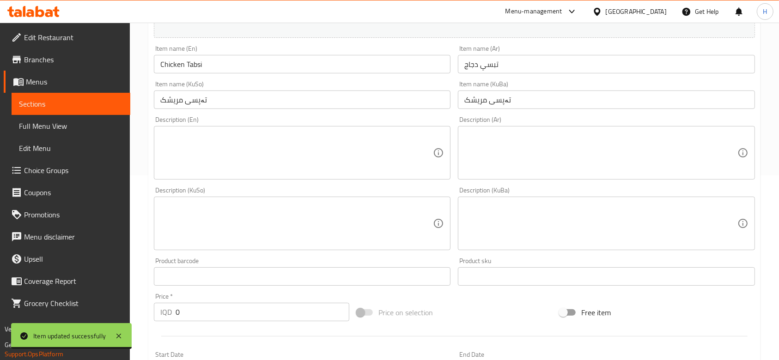
click at [512, 152] on textarea at bounding box center [600, 153] width 273 height 44
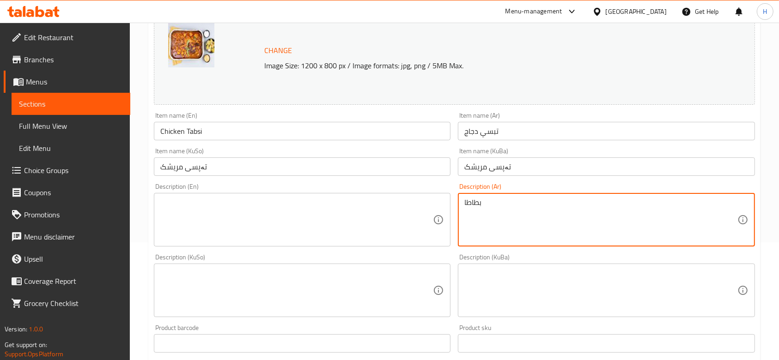
scroll to position [123, 0]
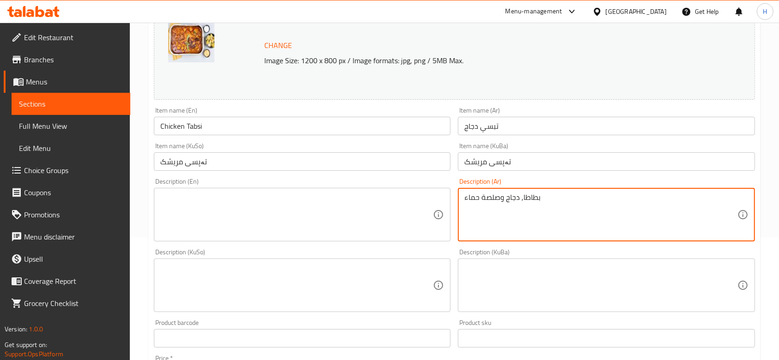
click at [522, 204] on textarea "بطاطا, دجاج وصلصة حماء" at bounding box center [600, 215] width 273 height 44
click at [472, 197] on textarea "بطاطا, دجاج وصلصة حماء" at bounding box center [600, 215] width 273 height 44
click at [511, 217] on textarea "بطاطا, دجاج وصلصة حمراء" at bounding box center [600, 215] width 273 height 44
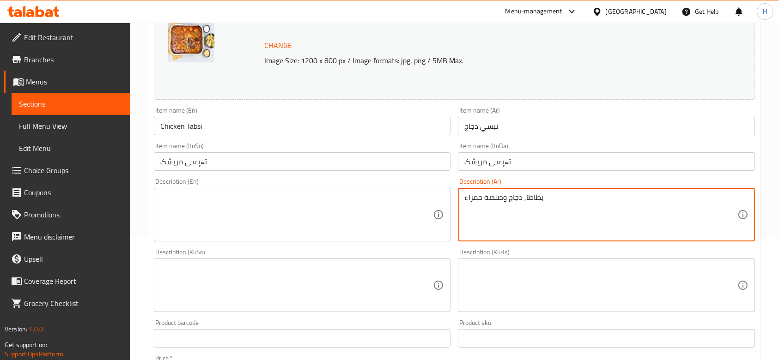
click at [511, 217] on textarea "بطاطا, دجاج وصلصة حمراء" at bounding box center [600, 215] width 273 height 44
type textarea "بطاطا, دجاج وصلصة حمراء"
click at [297, 216] on textarea at bounding box center [296, 215] width 273 height 44
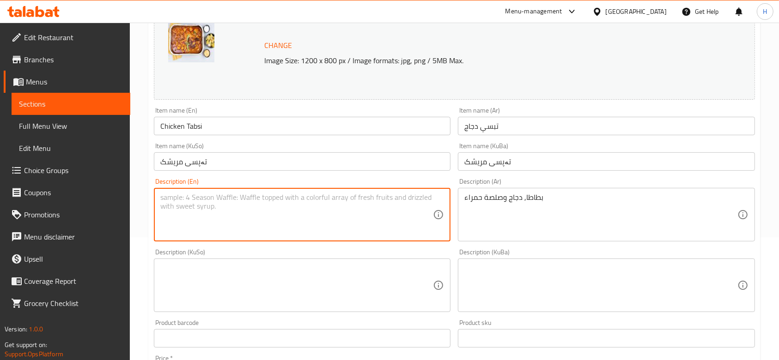
paste textarea "Potatoes, chicken, and red sauce"
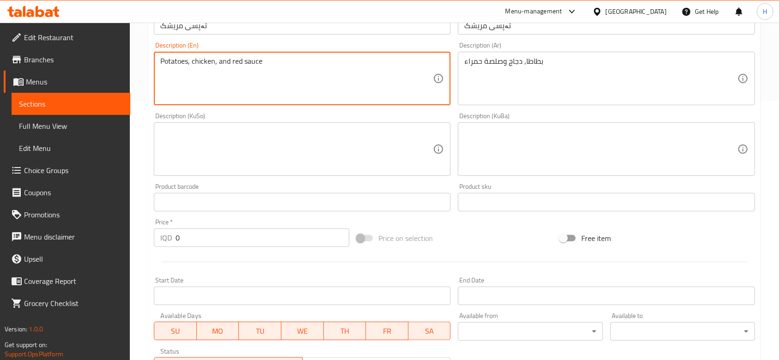
scroll to position [432, 0]
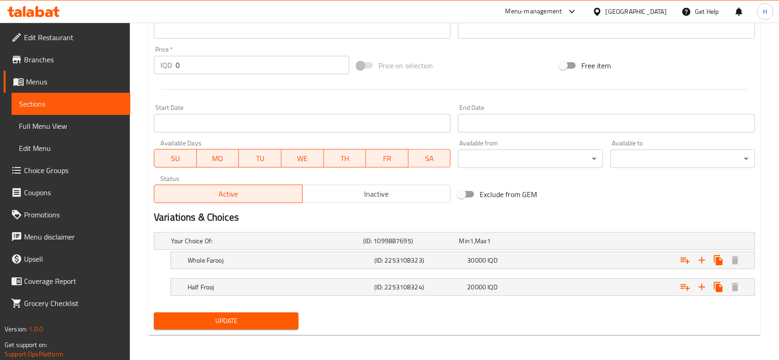
type textarea "Potatoes, chicken, and red sauce"
click at [237, 319] on span "Update" at bounding box center [226, 321] width 130 height 12
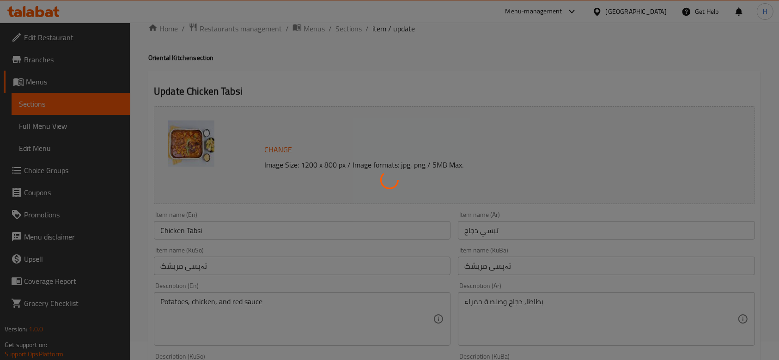
scroll to position [0, 0]
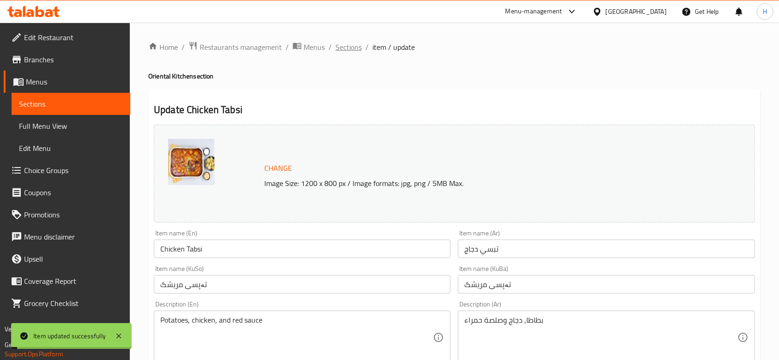
click at [346, 44] on span "Sections" at bounding box center [348, 47] width 26 height 11
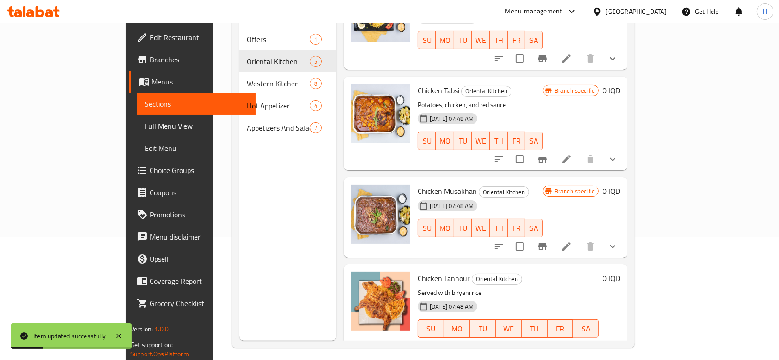
scroll to position [153, 0]
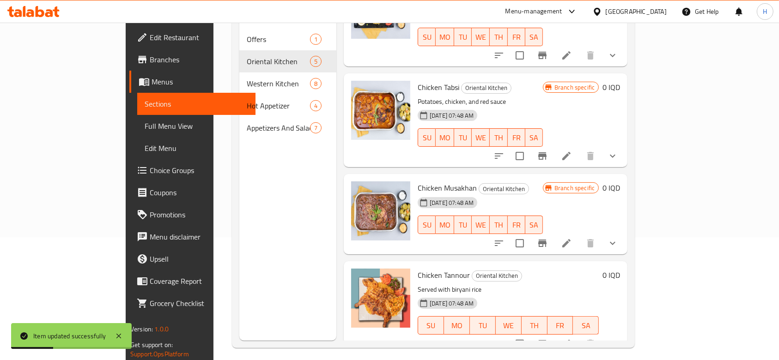
click at [572, 238] on icon at bounding box center [566, 243] width 11 height 11
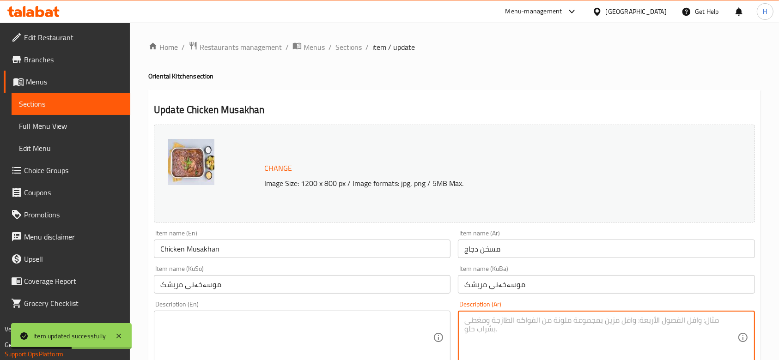
click at [534, 340] on textarea at bounding box center [600, 338] width 273 height 44
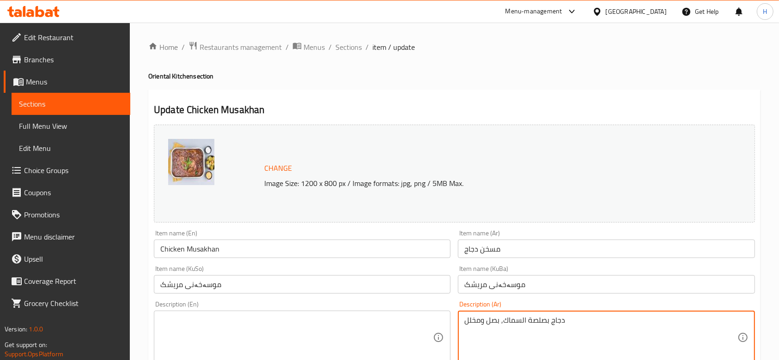
click at [532, 340] on textarea "دجاج بصلصة السماك, بصل ومخلل" at bounding box center [600, 338] width 273 height 44
type textarea "دجاج بصلصة السماك, بصل ومخلل"
click at [217, 347] on textarea at bounding box center [296, 338] width 273 height 44
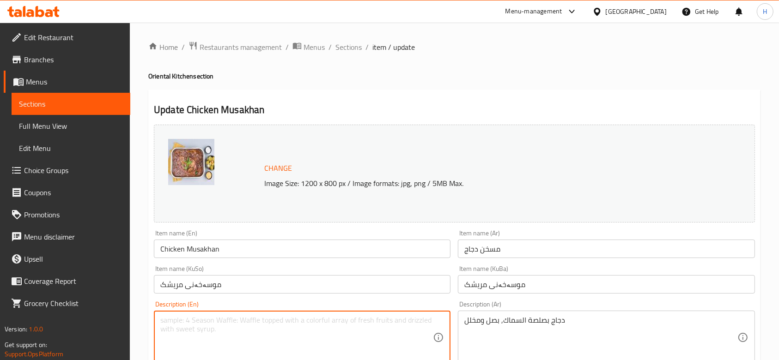
paste textarea "Chicken with sumac sauce, onions and pickles"
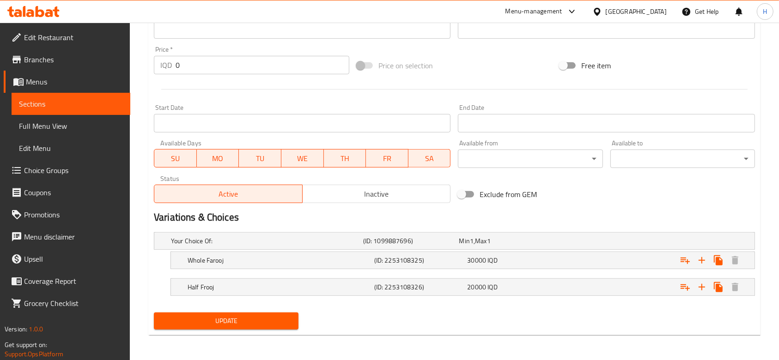
type textarea "Chicken with sumac sauce, onions and pickles"
click at [223, 316] on span "Update" at bounding box center [226, 321] width 130 height 12
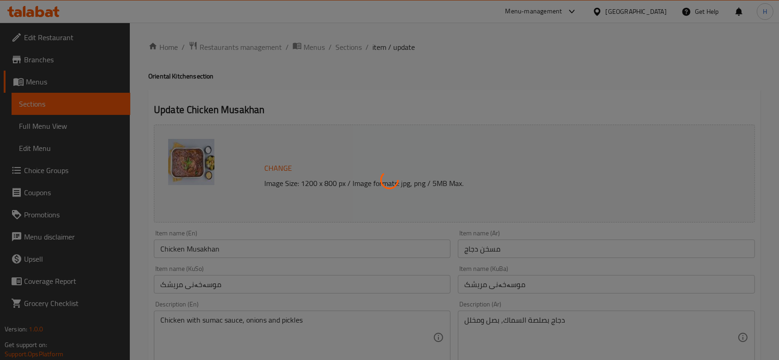
click at [348, 47] on div at bounding box center [389, 180] width 779 height 360
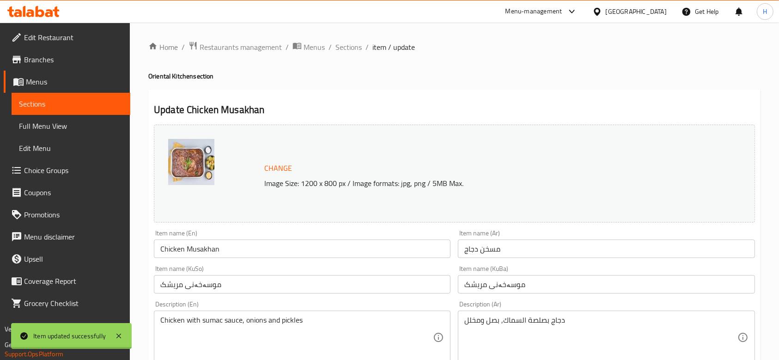
click at [347, 52] on div at bounding box center [389, 180] width 779 height 360
click at [347, 50] on span "Sections" at bounding box center [348, 47] width 26 height 11
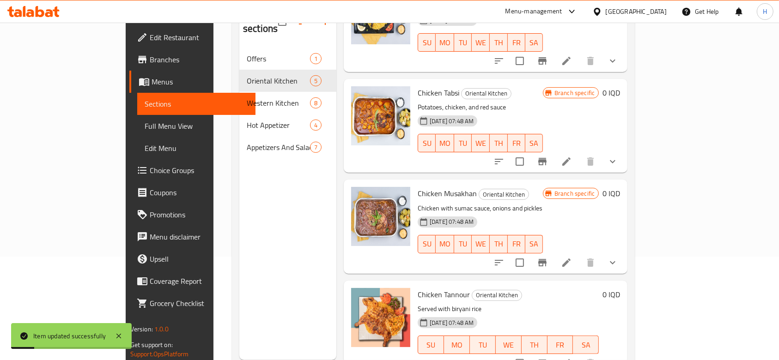
scroll to position [129, 0]
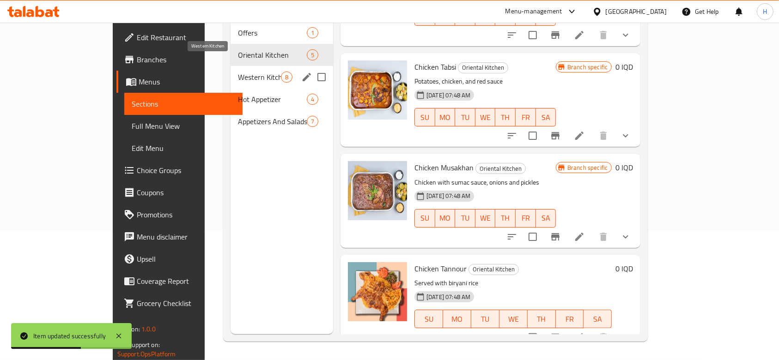
click at [238, 72] on span "Western Kitchen" at bounding box center [259, 77] width 43 height 11
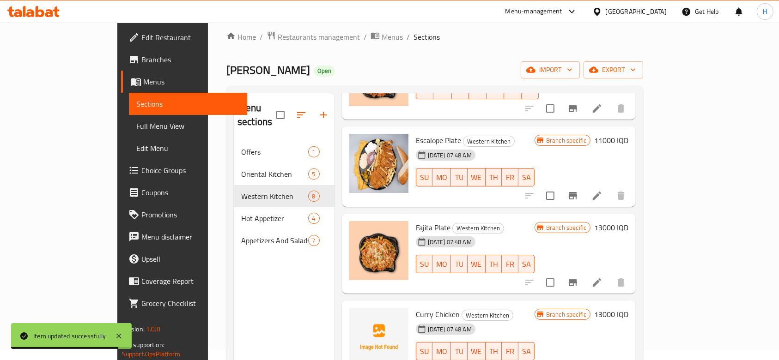
scroll to position [6, 0]
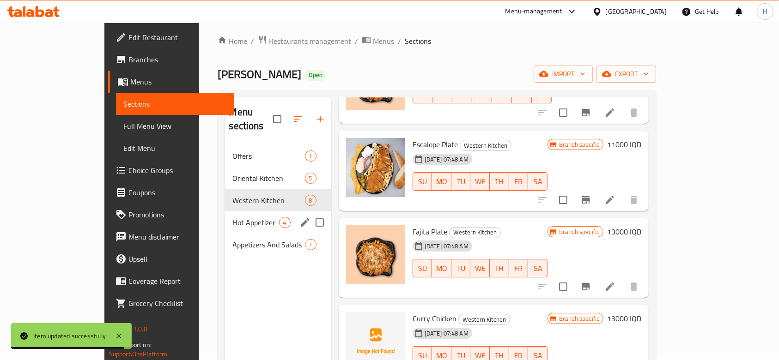
click at [232, 217] on span "Hot Appetizer" at bounding box center [255, 222] width 46 height 11
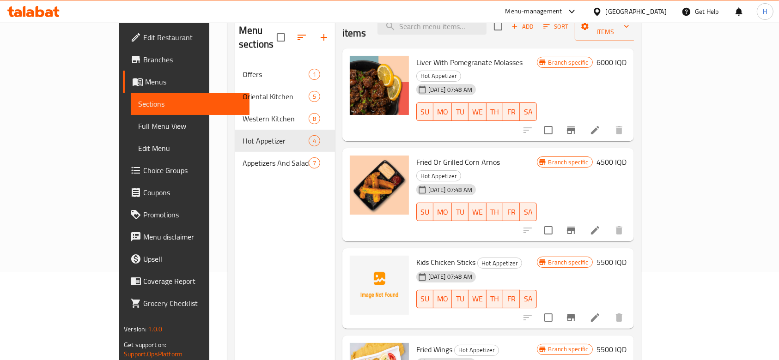
scroll to position [129, 0]
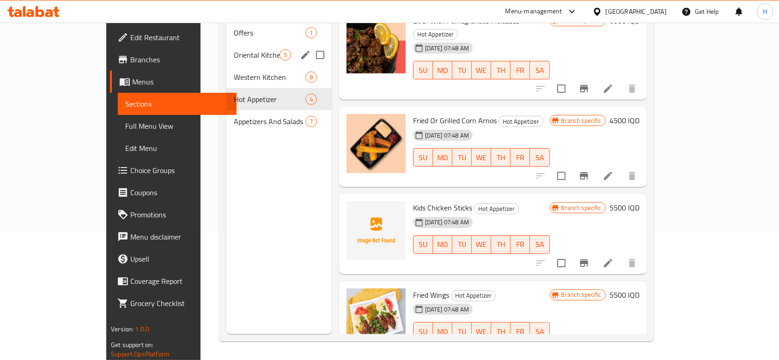
click at [226, 50] on div "Oriental Kitchen 5" at bounding box center [278, 55] width 105 height 22
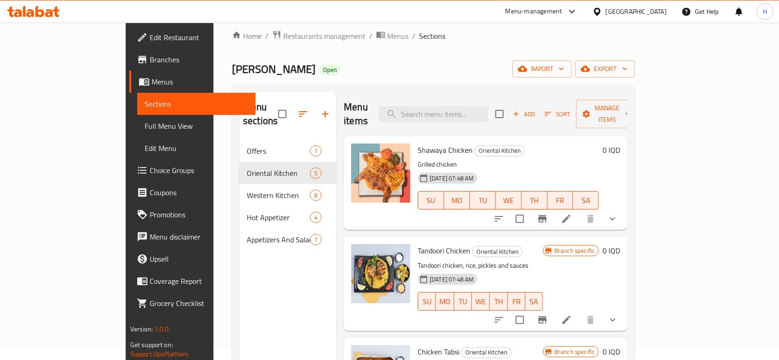
scroll to position [6, 0]
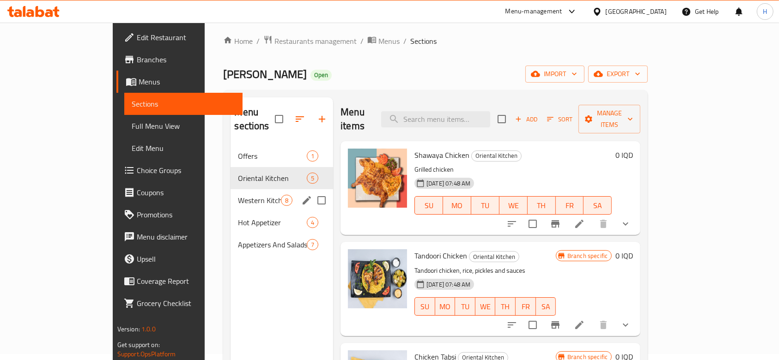
click at [230, 189] on div "Western Kitchen 8" at bounding box center [281, 200] width 103 height 22
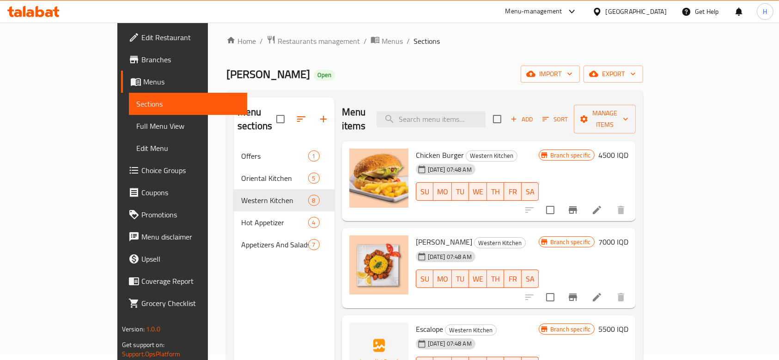
click at [610, 202] on li at bounding box center [597, 210] width 26 height 17
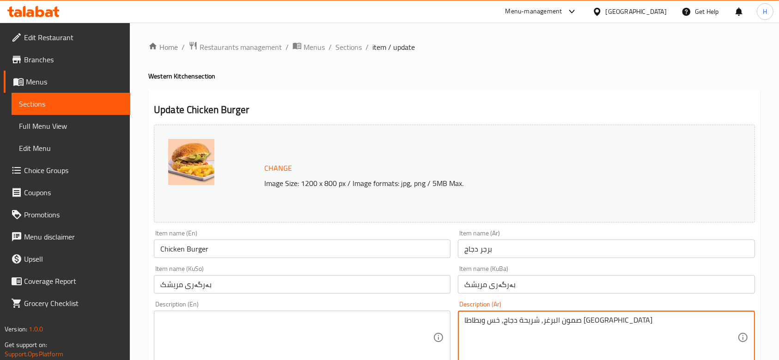
click at [553, 324] on textarea "صمون البرغر, شريحة دجاج, خس وبطاطا [GEOGRAPHIC_DATA]" at bounding box center [600, 338] width 273 height 44
type textarea "صمون البرغر, شريحة دجاج, خس وبطاطا [GEOGRAPHIC_DATA]"
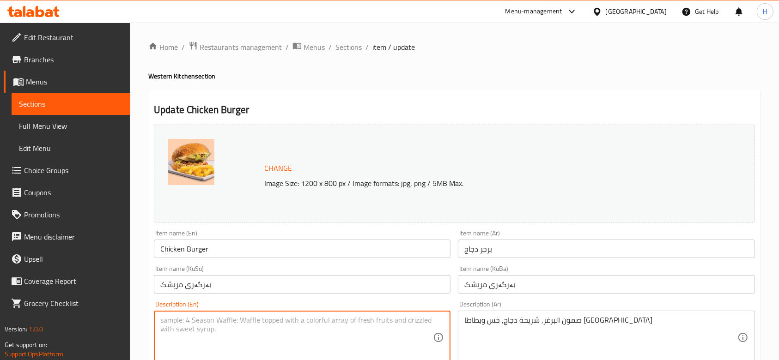
click at [222, 346] on textarea at bounding box center [296, 338] width 273 height 44
paste textarea "Burger bun, chicken patty, lettuce and french fries"
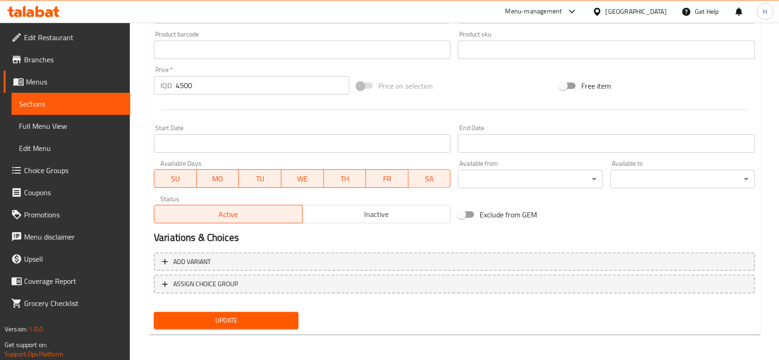
type textarea "Burger bun, chicken patty, lettuce and french fries"
click at [249, 321] on span "Update" at bounding box center [226, 321] width 130 height 12
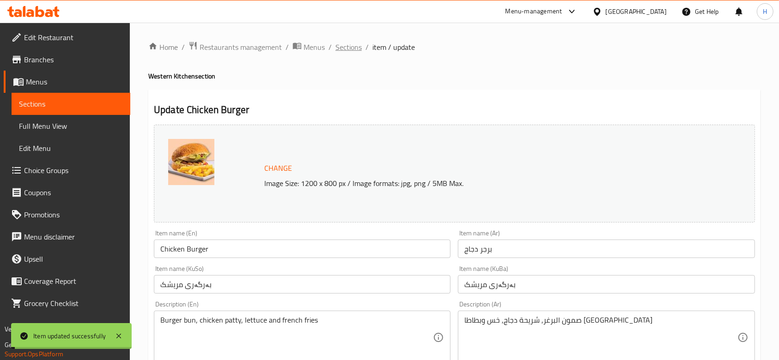
click at [353, 42] on span "Sections" at bounding box center [348, 47] width 26 height 11
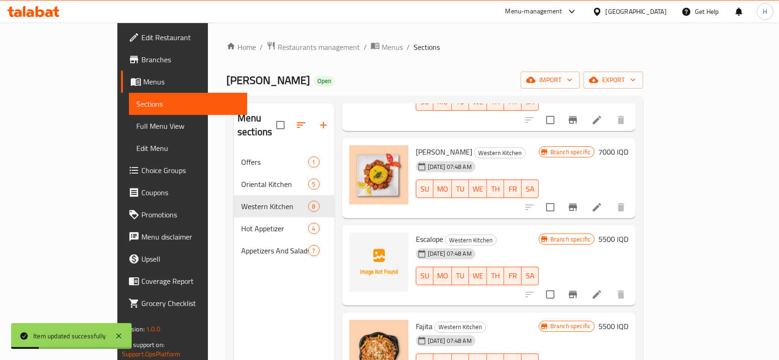
scroll to position [123, 0]
click at [610, 198] on li at bounding box center [597, 206] width 26 height 17
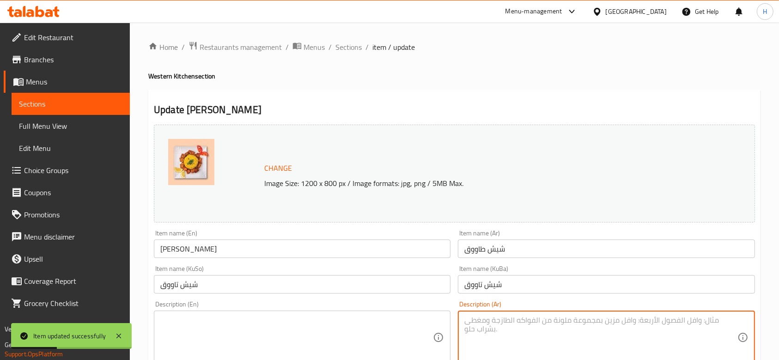
click at [524, 334] on textarea at bounding box center [600, 338] width 273 height 44
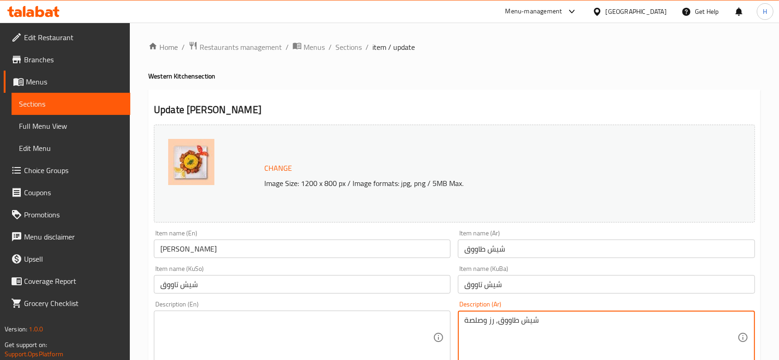
click at [525, 334] on textarea "شيش طاووق, رز وصلصة" at bounding box center [600, 338] width 273 height 44
type textarea "شيش طاووق, رز وصلصة"
click at [229, 320] on textarea at bounding box center [296, 338] width 273 height 44
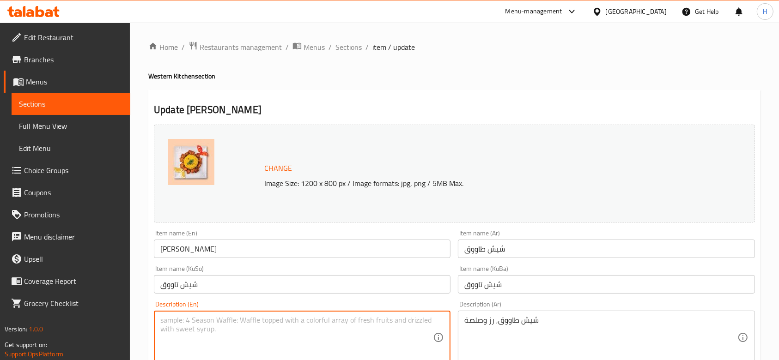
paste textarea "Shish tawook, rice and sauce"
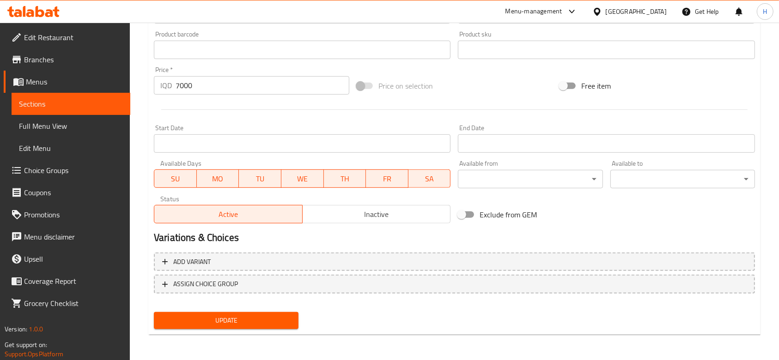
type textarea "Shish tawook, rice and sauce"
click at [240, 312] on button "Update" at bounding box center [226, 320] width 145 height 17
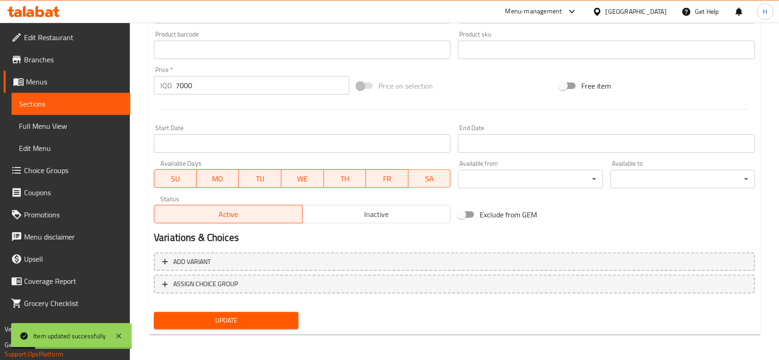
scroll to position [0, 0]
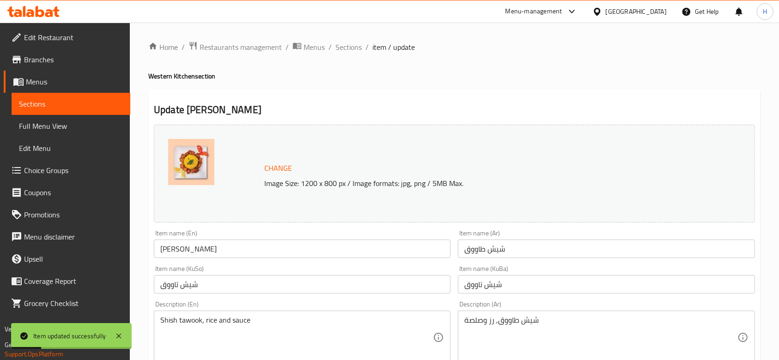
drag, startPoint x: 345, startPoint y: 42, endPoint x: 362, endPoint y: 66, distance: 28.6
click at [345, 42] on span "Sections" at bounding box center [348, 47] width 26 height 11
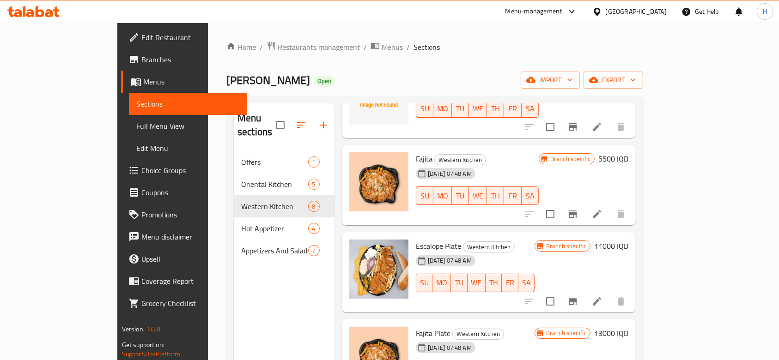
scroll to position [308, 0]
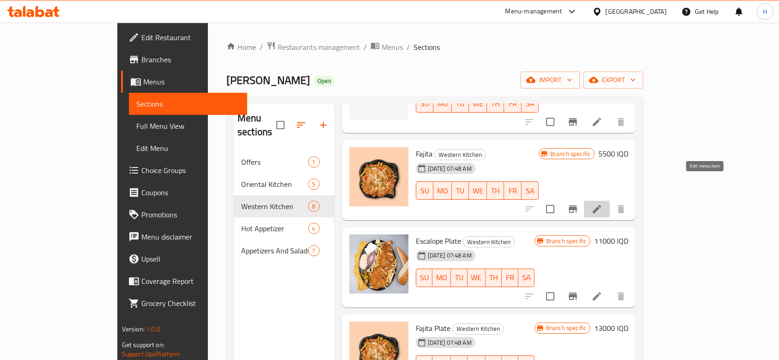
click at [602, 204] on icon at bounding box center [596, 209] width 11 height 11
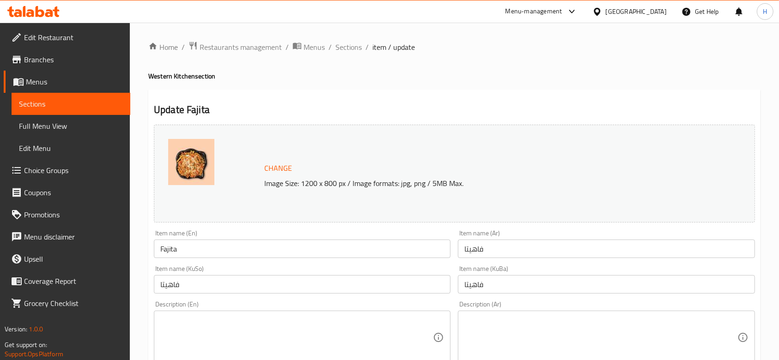
click at [551, 321] on textarea at bounding box center [600, 338] width 273 height 44
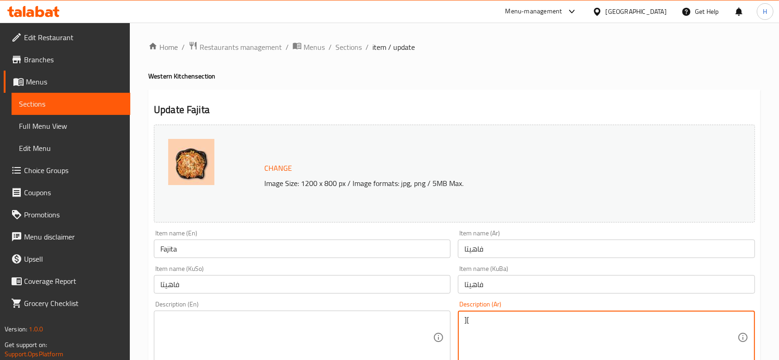
type textarea "]"
click at [477, 323] on textarea "دجاج, ذرة, فلفل اخضر وجبنة موزواريلا" at bounding box center [600, 338] width 273 height 44
click at [477, 323] on textarea "دجاج, ذرة, فلفل اخضر وجبنة موزاريلا" at bounding box center [600, 338] width 273 height 44
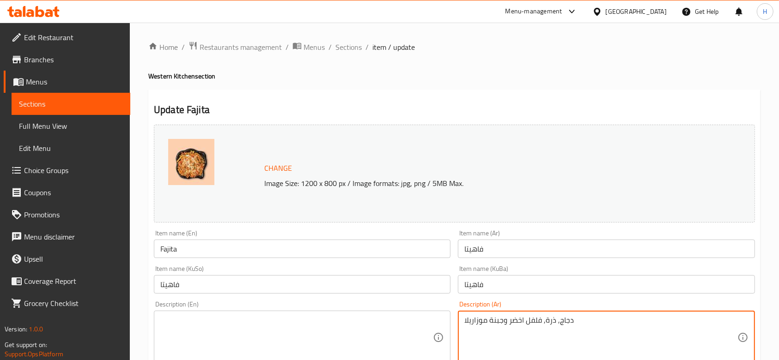
type textarea "دجاج, ذرة, فلفل اخضر وجبنة موزاريلا"
click at [227, 330] on textarea at bounding box center [296, 338] width 273 height 44
paste textarea "Chicken, corn, green pepper, and mozzarella cheese"
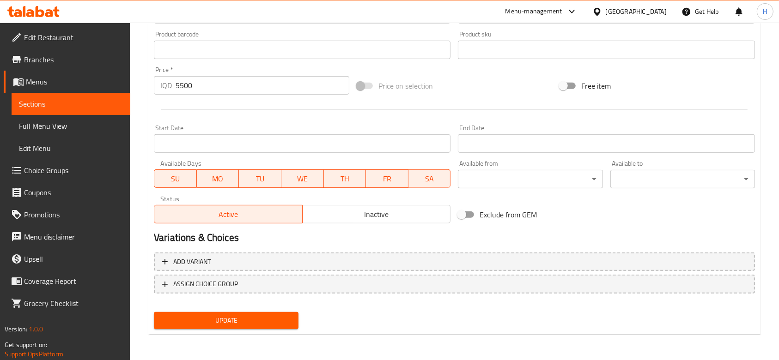
type textarea "Chicken, corn, green pepper, and mozzarella cheese"
click at [212, 312] on button "Update" at bounding box center [226, 320] width 145 height 17
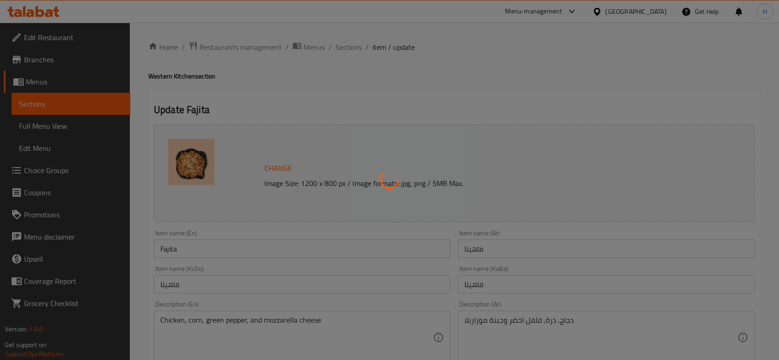
click at [348, 46] on div at bounding box center [389, 180] width 779 height 360
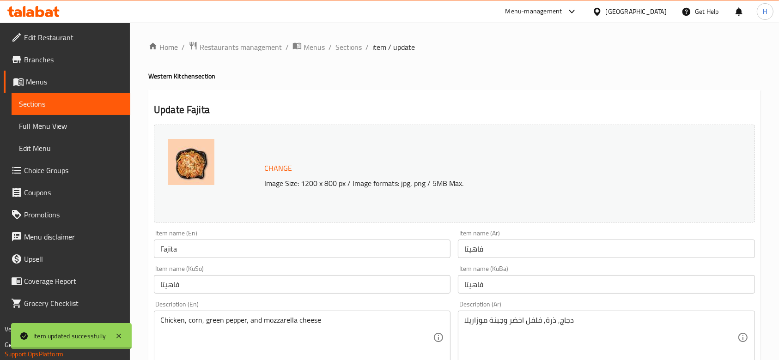
click at [348, 46] on div at bounding box center [389, 180] width 779 height 360
click at [348, 46] on span "Sections" at bounding box center [348, 47] width 26 height 11
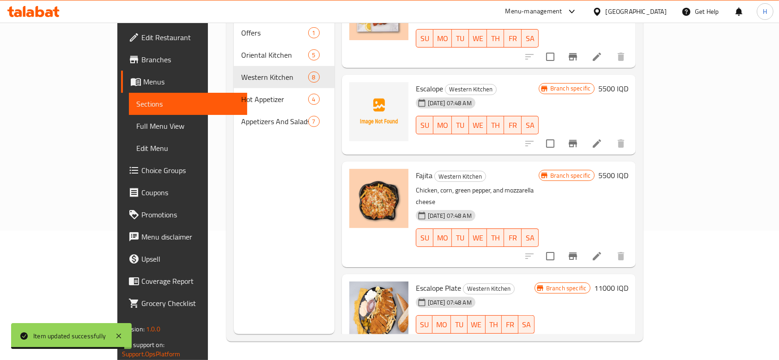
scroll to position [246, 0]
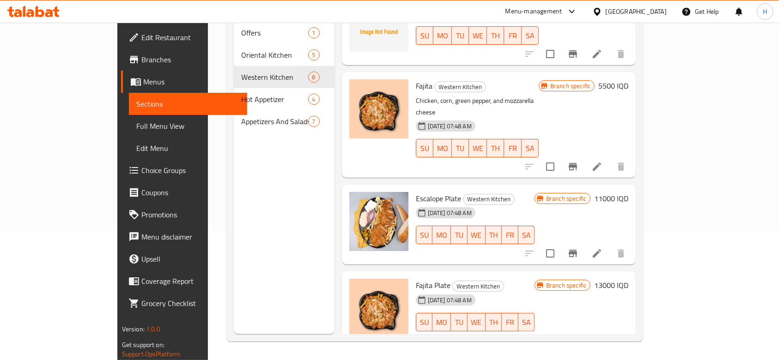
click at [602, 248] on icon at bounding box center [596, 253] width 11 height 11
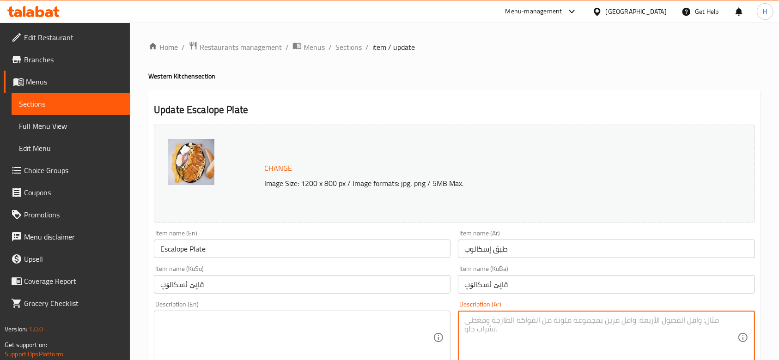
click at [491, 328] on textarea at bounding box center [600, 338] width 273 height 44
click at [491, 329] on textarea "طبق سكالوب مقرمش, بطاطا [GEOGRAPHIC_DATA] و[GEOGRAPHIC_DATA]" at bounding box center [600, 338] width 273 height 44
type textarea "طبق سكالوب مقرمش, بطاطا [GEOGRAPHIC_DATA] و[GEOGRAPHIC_DATA]"
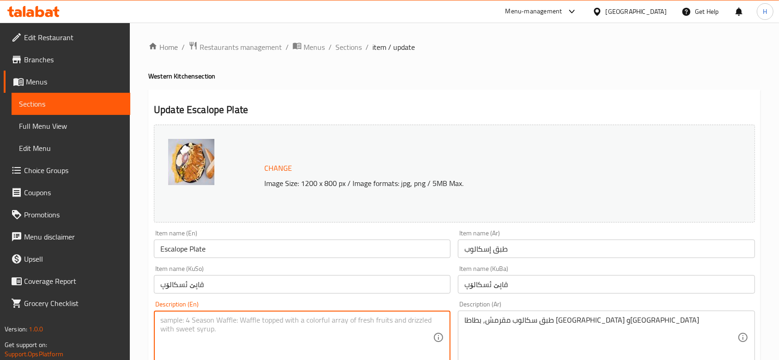
click at [212, 332] on textarea at bounding box center [296, 338] width 273 height 44
paste textarea "A dish of crispy scallops, french fries and sauce"
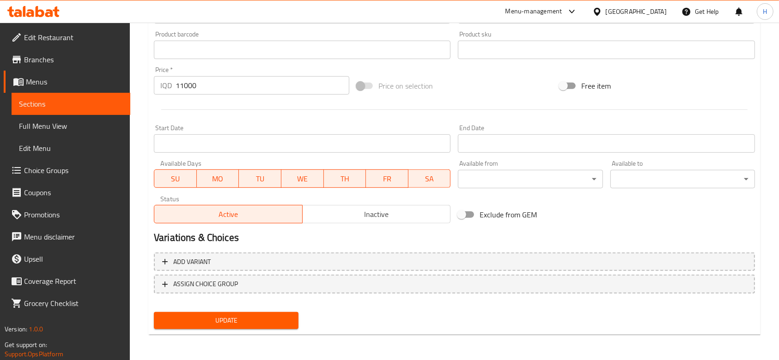
type textarea "A dish of crispy scallops, french fries and sauce"
click at [223, 318] on span "Update" at bounding box center [226, 321] width 130 height 12
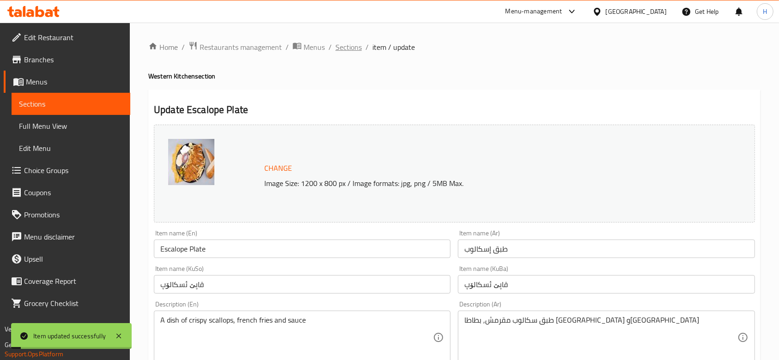
click at [358, 44] on span "Sections" at bounding box center [348, 47] width 26 height 11
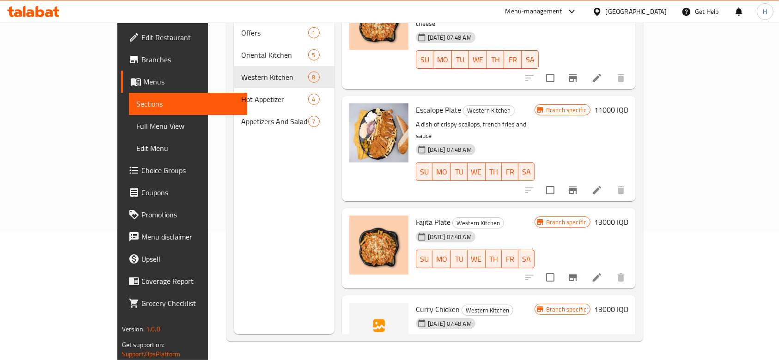
scroll to position [230, 0]
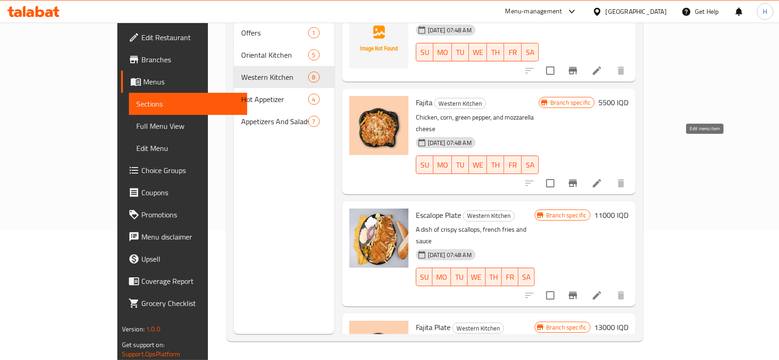
click at [601, 179] on icon at bounding box center [597, 183] width 8 height 8
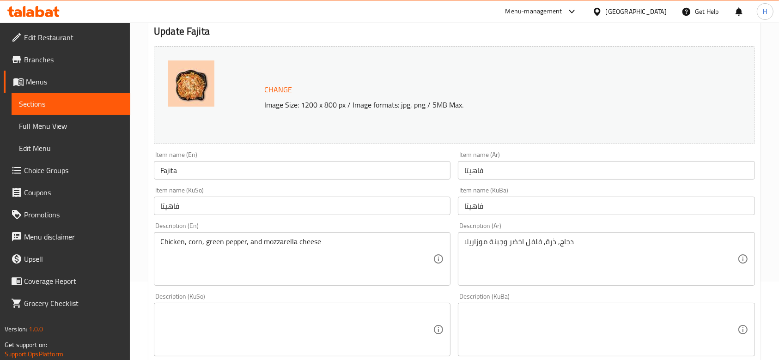
scroll to position [123, 0]
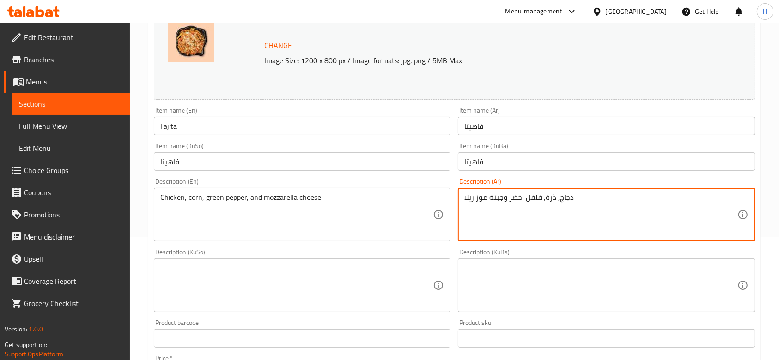
click at [601, 215] on textarea "دجاج, ذرة, فلفل اخضر وجبنة موزاريلا" at bounding box center [600, 215] width 273 height 44
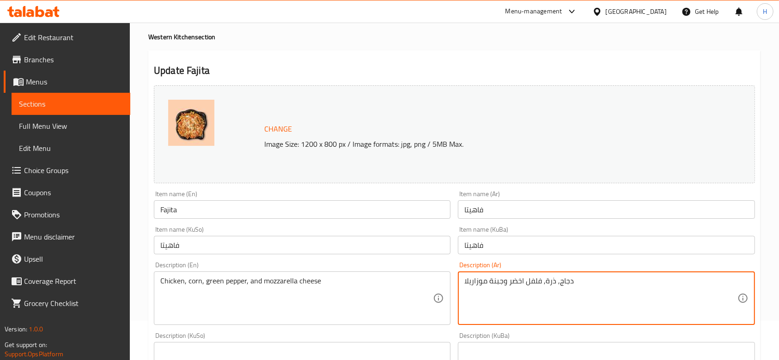
scroll to position [0, 0]
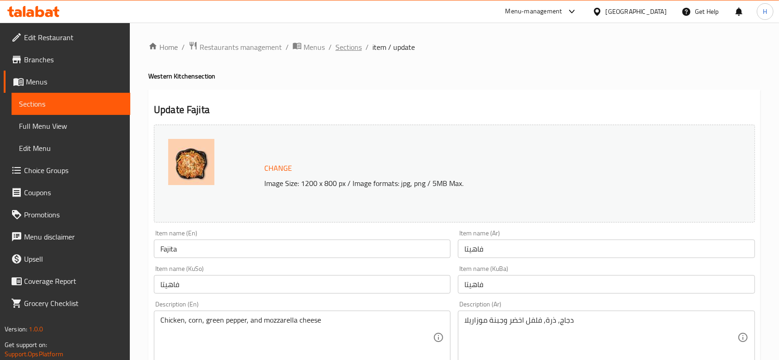
click at [355, 42] on span "Sections" at bounding box center [348, 47] width 26 height 11
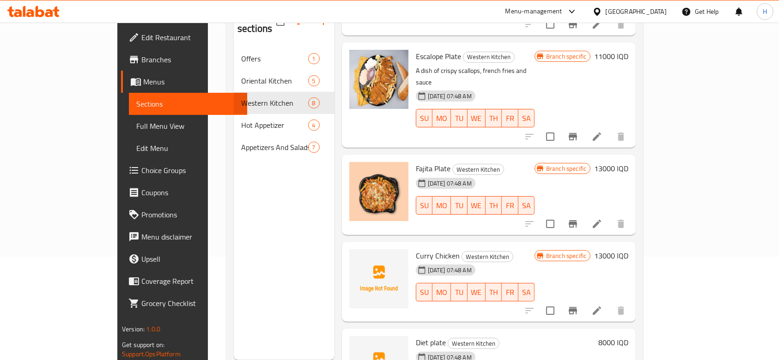
scroll to position [123, 0]
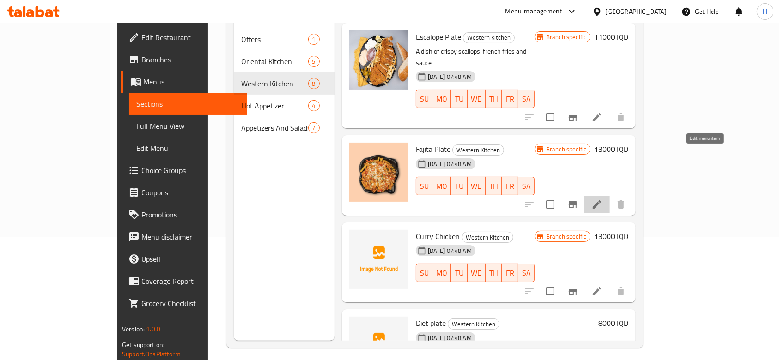
click at [602, 199] on icon at bounding box center [596, 204] width 11 height 11
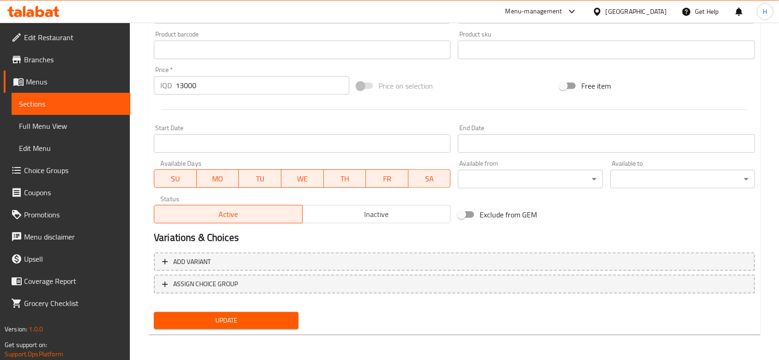
scroll to position [103, 0]
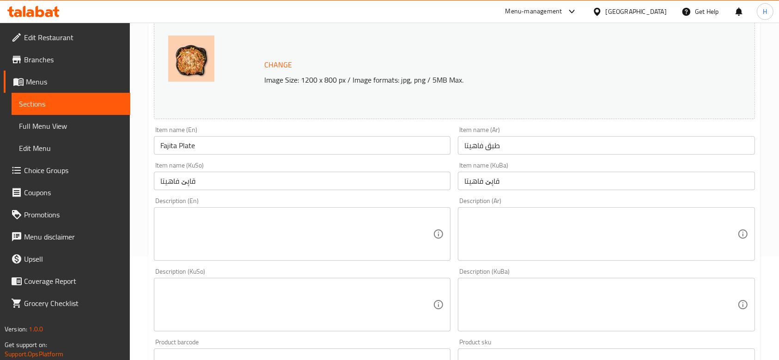
click at [517, 242] on textarea at bounding box center [600, 234] width 273 height 44
paste textarea "دجاج, ذرة, فلفل اخضر وجبنة موزاريلا"
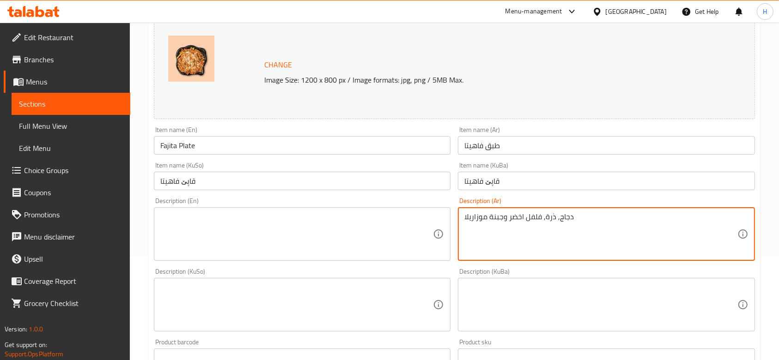
type textarea "دجاج, ذرة, فلفل اخضر وجبنة موزاريلا"
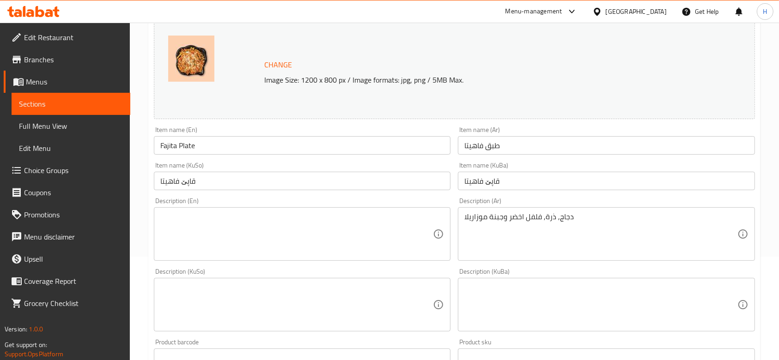
click at [317, 259] on div "Description (En)" at bounding box center [302, 234] width 297 height 54
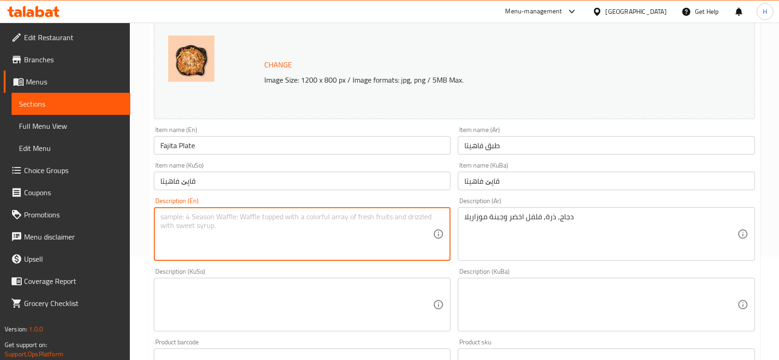
paste textarea "Chicken, corn, green pepper, and mozzarella cheese"
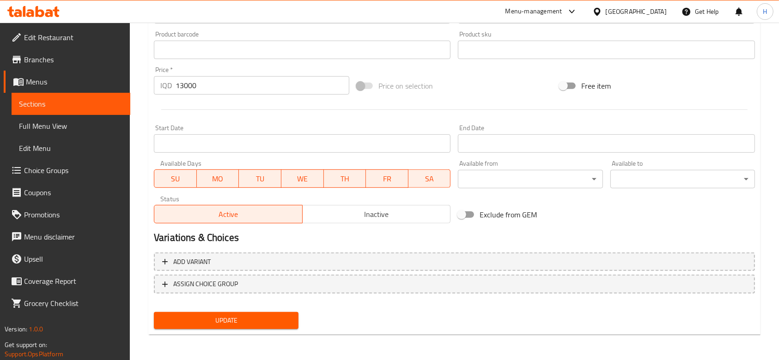
type textarea "Chicken, corn, green pepper, and mozzarella cheese"
click at [235, 327] on button "Update" at bounding box center [226, 320] width 145 height 17
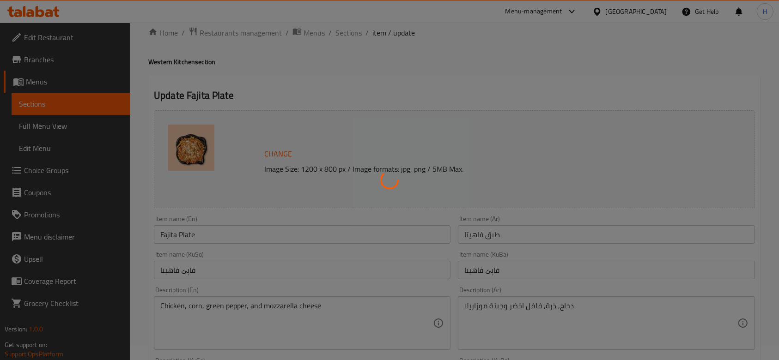
scroll to position [0, 0]
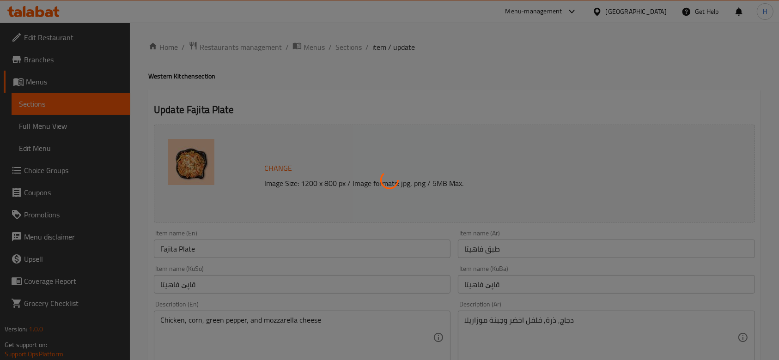
click at [352, 45] on div at bounding box center [389, 180] width 779 height 360
click at [347, 53] on div at bounding box center [389, 180] width 779 height 360
click at [358, 53] on div at bounding box center [389, 180] width 779 height 360
click at [351, 63] on div at bounding box center [389, 180] width 779 height 360
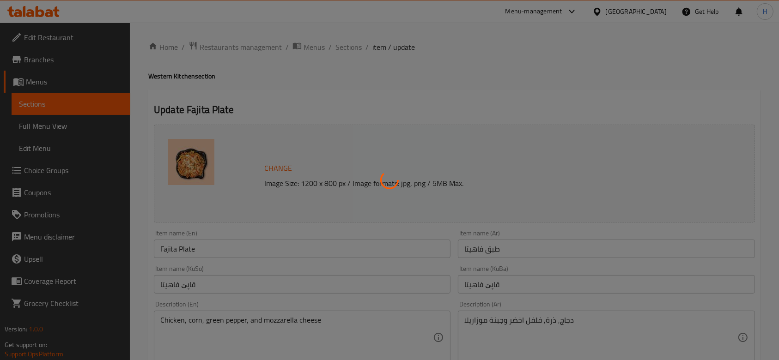
click at [350, 76] on div at bounding box center [389, 180] width 779 height 360
click at [350, 79] on div at bounding box center [389, 180] width 779 height 360
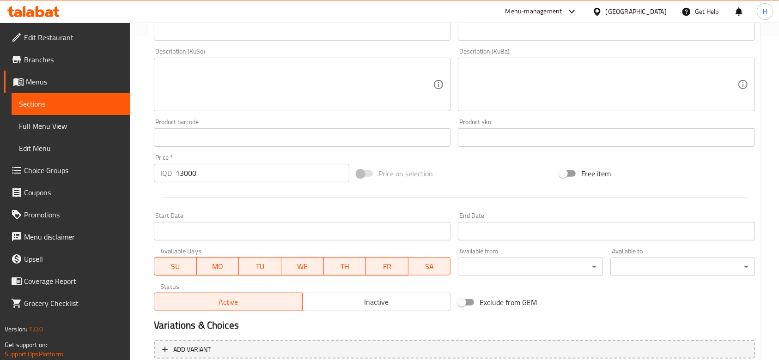
scroll to position [412, 0]
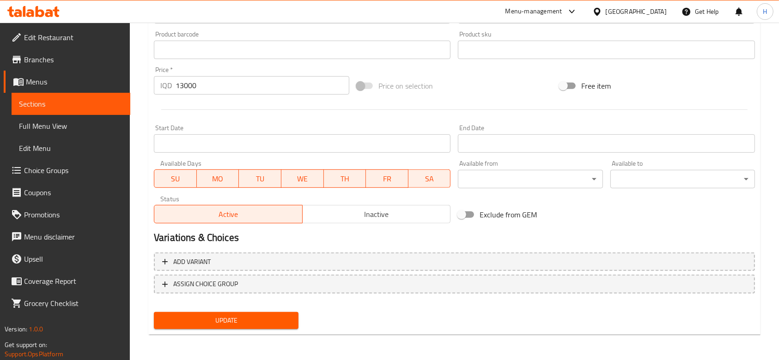
click at [239, 323] on span "Update" at bounding box center [226, 321] width 130 height 12
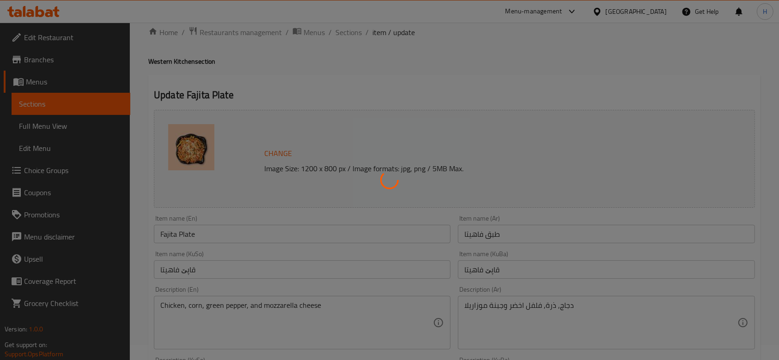
scroll to position [0, 0]
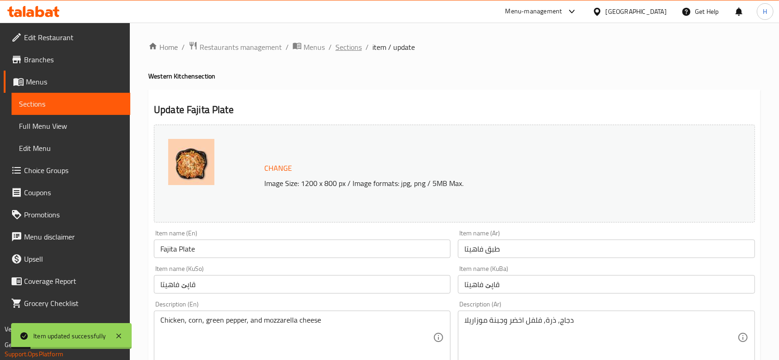
click at [351, 42] on span "Sections" at bounding box center [348, 47] width 26 height 11
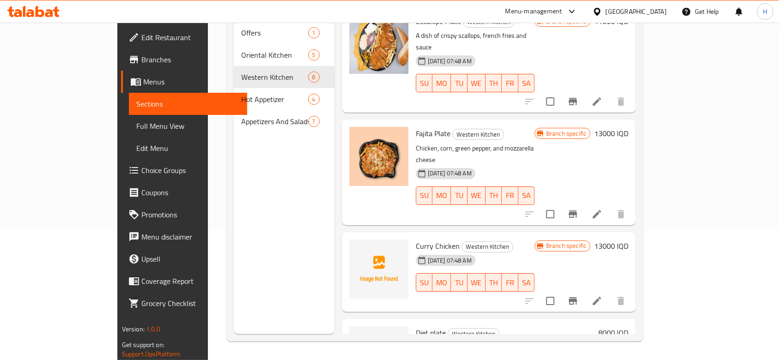
scroll to position [429, 0]
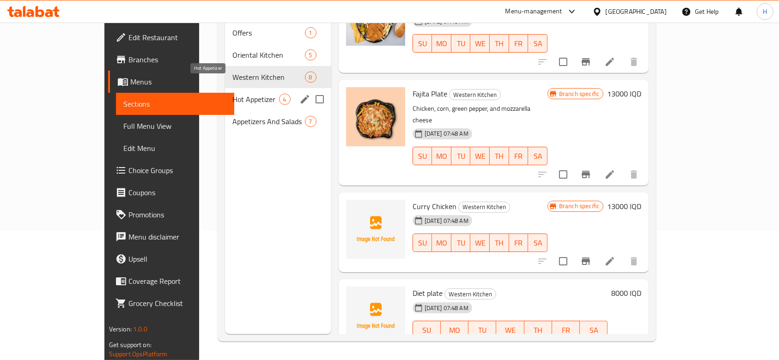
click at [232, 94] on span "Hot Appetizer" at bounding box center [255, 99] width 46 height 11
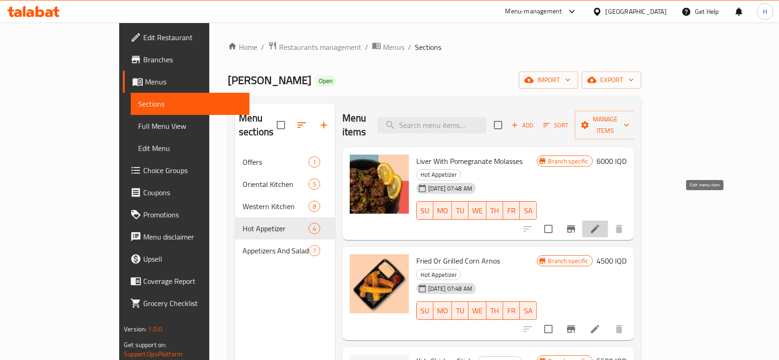
click at [600, 224] on icon at bounding box center [594, 229] width 11 height 11
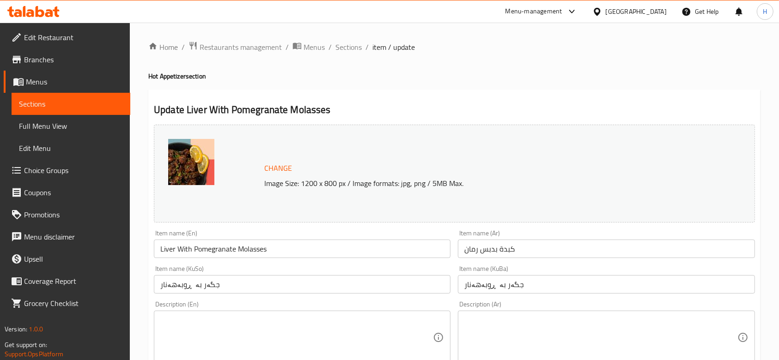
click at [521, 314] on div "Description (Ar)" at bounding box center [606, 338] width 297 height 54
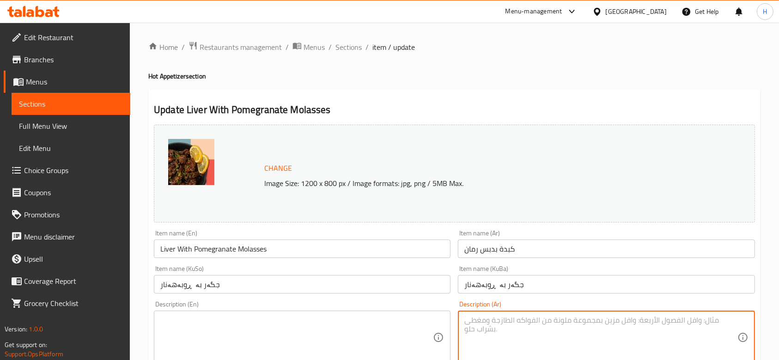
paste textarea "ورق عنب محشي بخلطة الرز مع الخضار ومطهي بصلصة الليمون مع دبس الرمان وزيت الزيتو…"
type textarea "ورق عنب محشي بخلطة الرز مع الخضار ومطهي بصلصة الليمون مع دبس الرمان وزيت الزيتو…"
click at [209, 344] on textarea at bounding box center [296, 338] width 273 height 44
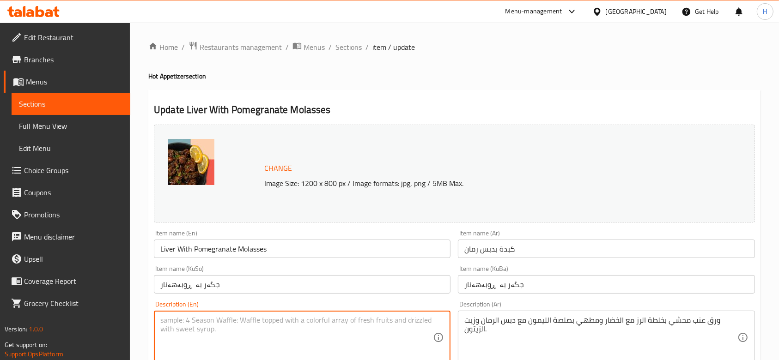
paste textarea "ورق عنب محشي بخلطة الرز مع الخضار ومطهي بصلصة الليمون مع دبس الرمان وزيت الزيتو…"
click at [252, 323] on textarea "ورق عنب محشي بخلطة الرز مع الخضار ومطهي بصلصة الليمون مع دبس الرمان وزيت الزيتو…" at bounding box center [296, 338] width 273 height 44
paste textarea "Vine leaves stuffed with rice and vegetables mixture, cooked in lemon sauce wit…"
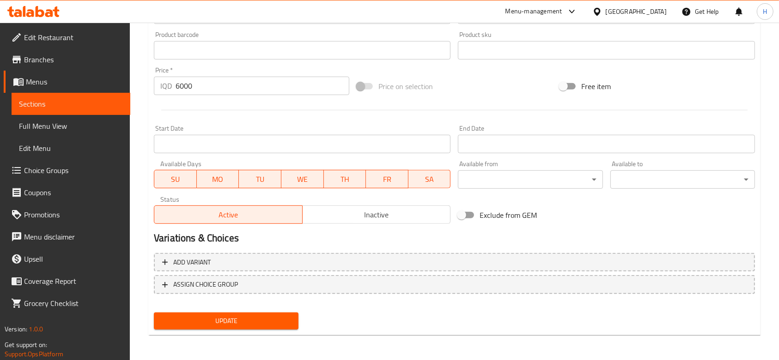
type textarea "Vine leaves stuffed with rice and vegetables mixture, cooked in lemon sauce wit…"
click at [235, 320] on span "Update" at bounding box center [226, 321] width 130 height 12
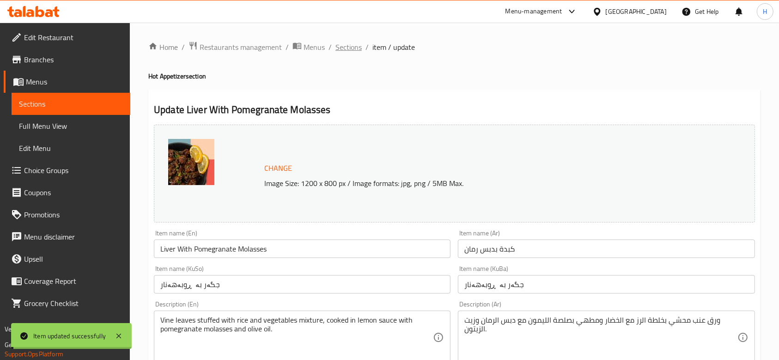
click at [339, 43] on span "Sections" at bounding box center [348, 47] width 26 height 11
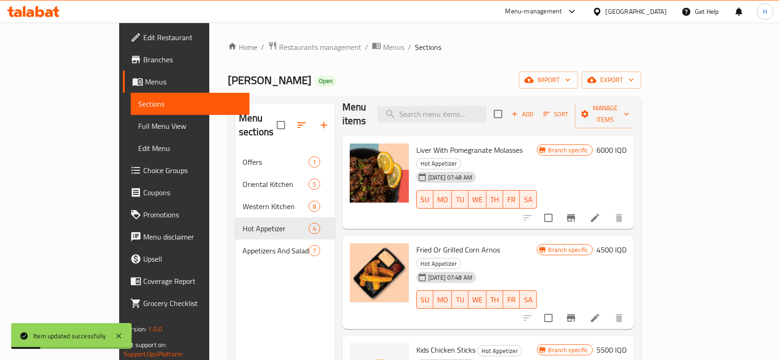
scroll to position [61, 0]
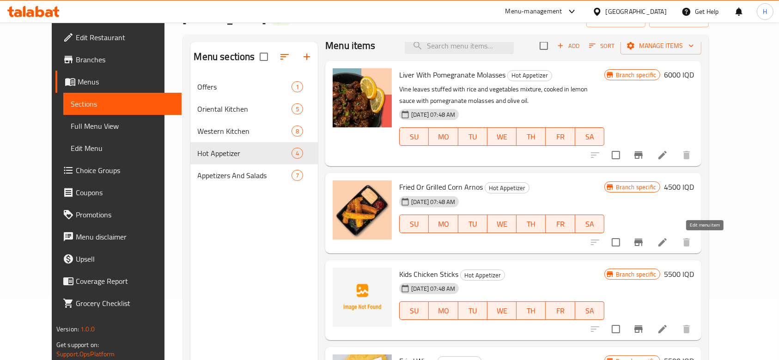
click at [666, 243] on icon at bounding box center [662, 242] width 8 height 8
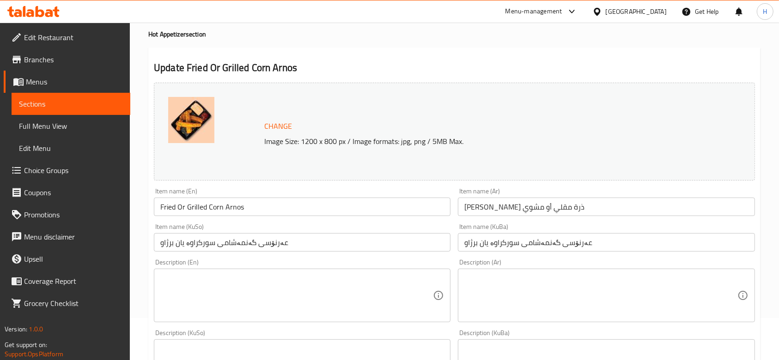
scroll to position [61, 0]
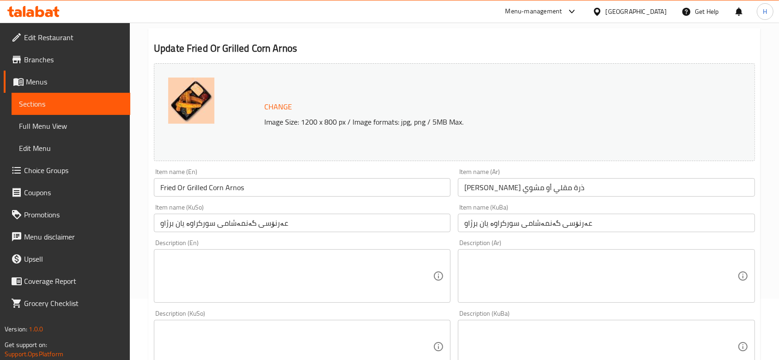
click at [475, 272] on textarea at bounding box center [600, 276] width 273 height 44
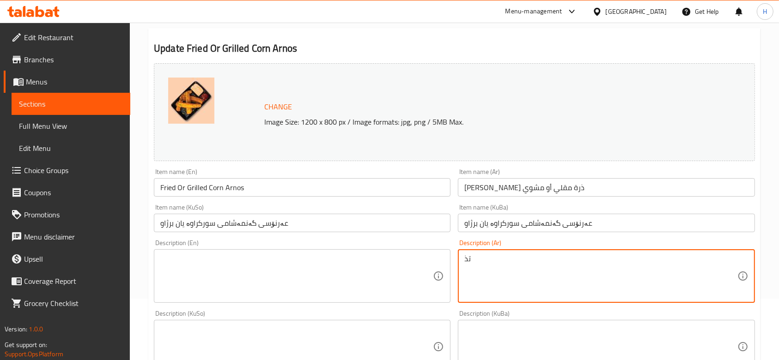
type textarea "ت"
click at [475, 272] on textarea "ذرة متبلة مشوية مع صلصات" at bounding box center [600, 276] width 273 height 44
type textarea "ذرة متبلة مشوية مع صلصات"
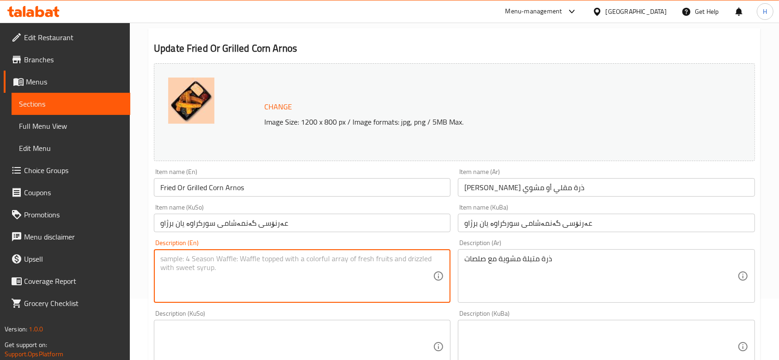
click at [302, 262] on textarea at bounding box center [296, 276] width 273 height 44
paste textarea "Grilled, seasoned corn with sauces"
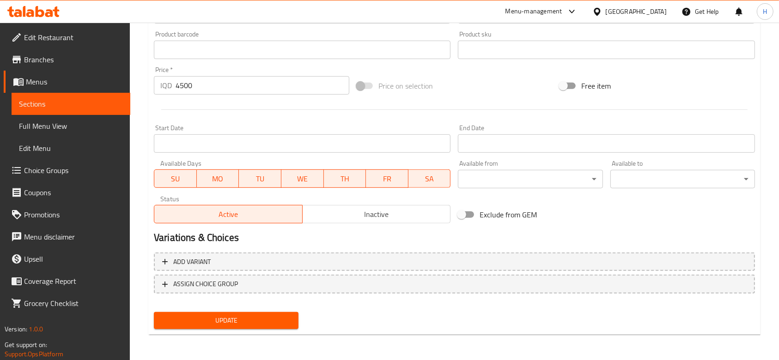
type textarea "Grilled, seasoned corn with sauces"
click at [254, 321] on span "Update" at bounding box center [226, 321] width 130 height 12
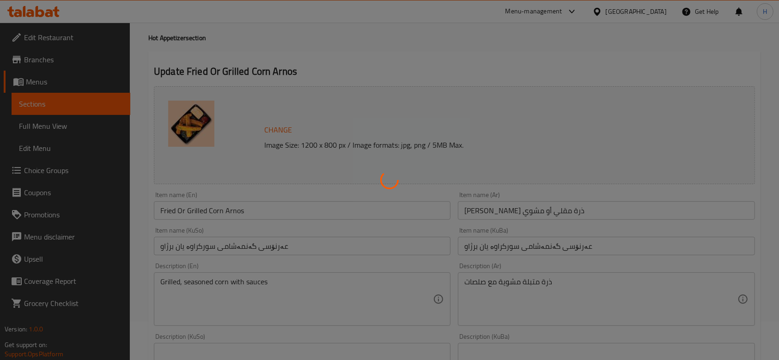
scroll to position [0, 0]
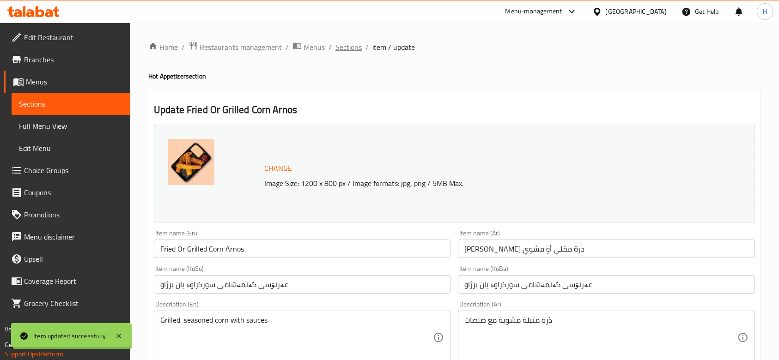
click at [339, 45] on span "Sections" at bounding box center [348, 47] width 26 height 11
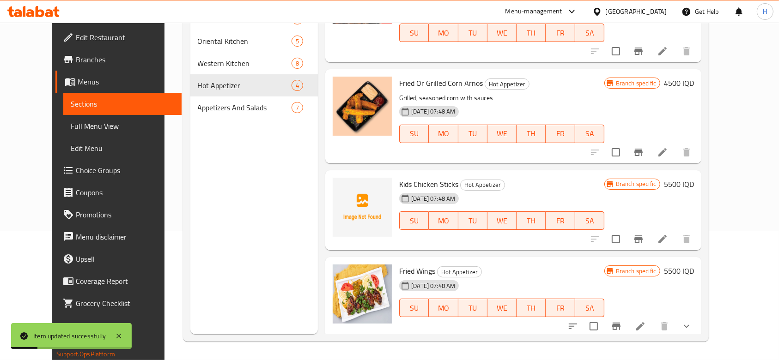
scroll to position [50, 0]
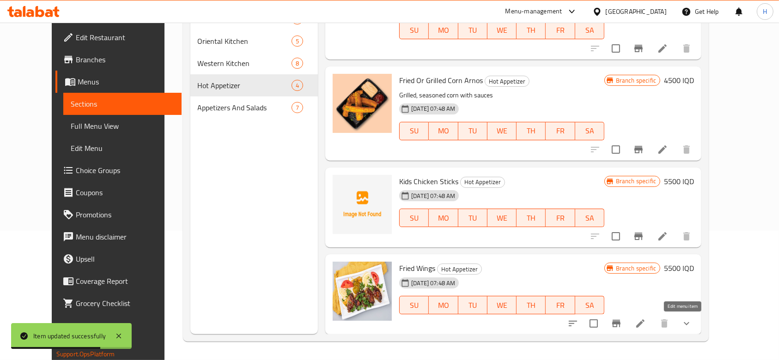
click at [646, 326] on icon at bounding box center [640, 323] width 11 height 11
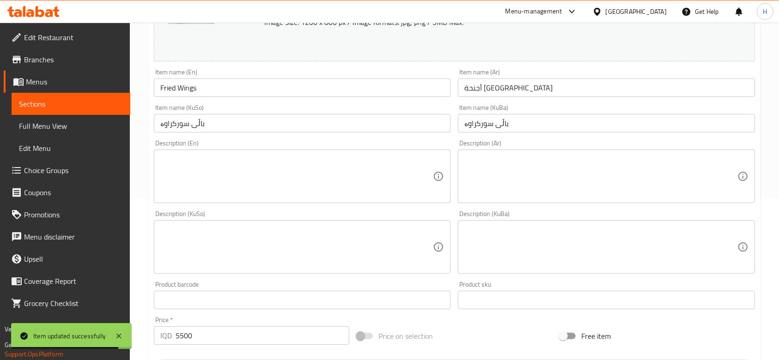
scroll to position [185, 0]
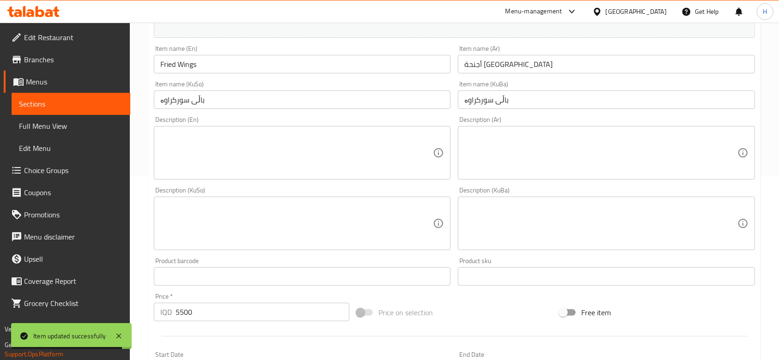
click at [519, 140] on textarea at bounding box center [600, 153] width 273 height 44
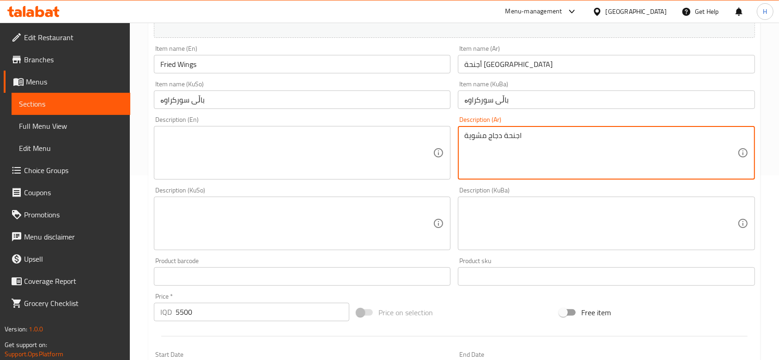
click at [519, 140] on textarea "اجنحة دجاج مشوية" at bounding box center [600, 153] width 273 height 44
click at [494, 141] on textarea "اجنحة دجاج مشوية" at bounding box center [600, 153] width 273 height 44
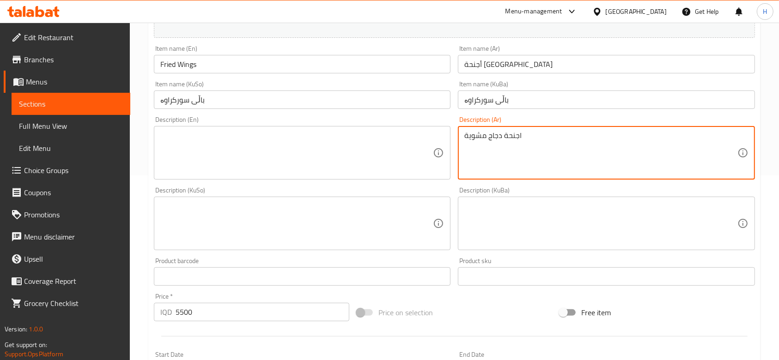
click at [494, 141] on textarea "اجنحة دجاج مشوية" at bounding box center [600, 153] width 273 height 44
click at [479, 136] on textarea "اجنحة دجاج مشوية" at bounding box center [600, 153] width 273 height 44
click at [491, 150] on textarea "اجنحة دجاج مقلية مع صلصة" at bounding box center [600, 153] width 273 height 44
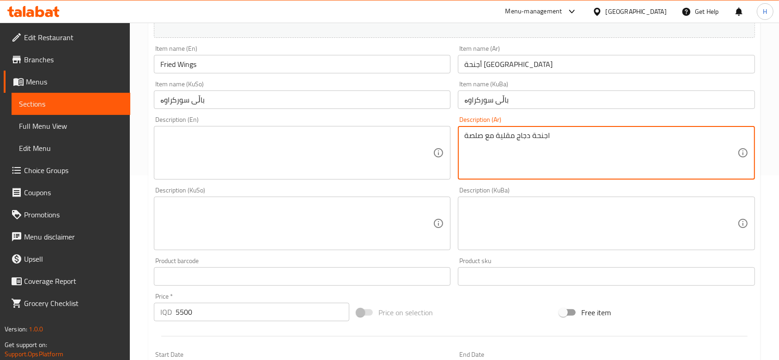
click at [491, 150] on textarea "اجنحة دجاج مقلية مع صلصة" at bounding box center [600, 153] width 273 height 44
type textarea "اجنحة دجاج مقلية مع صلصة"
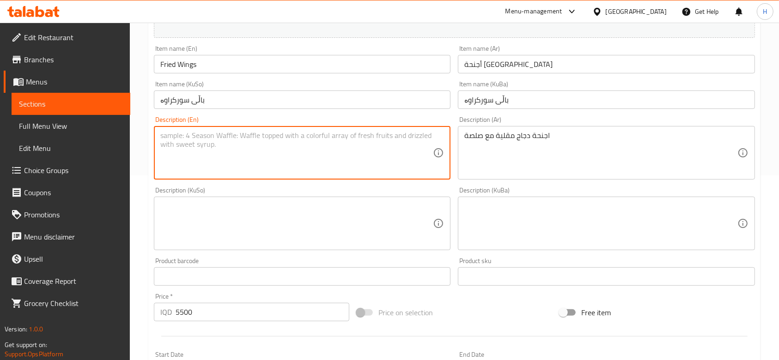
click at [268, 140] on textarea at bounding box center [296, 153] width 273 height 44
paste textarea "Fried chicken wings with sauce"
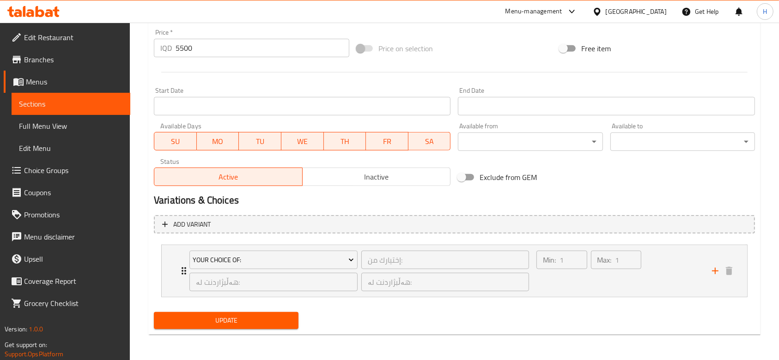
type textarea "Fried chicken wings with sauce"
click at [241, 322] on span "Update" at bounding box center [226, 321] width 130 height 12
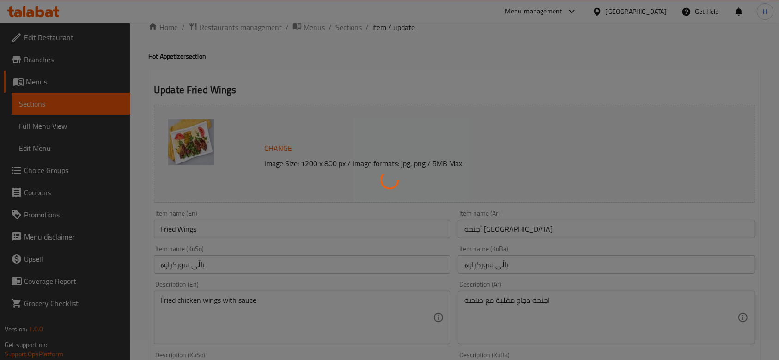
scroll to position [0, 0]
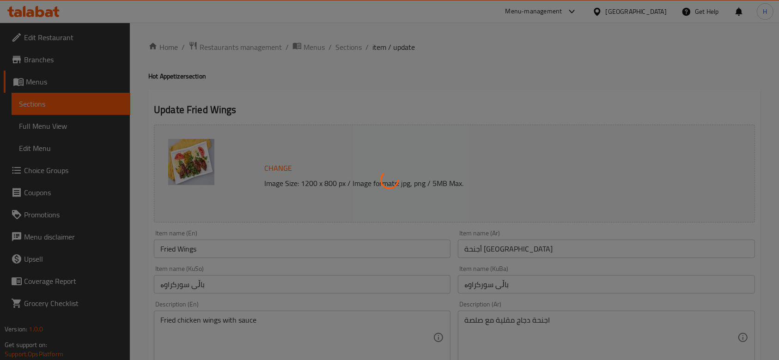
click at [350, 48] on div at bounding box center [389, 180] width 779 height 360
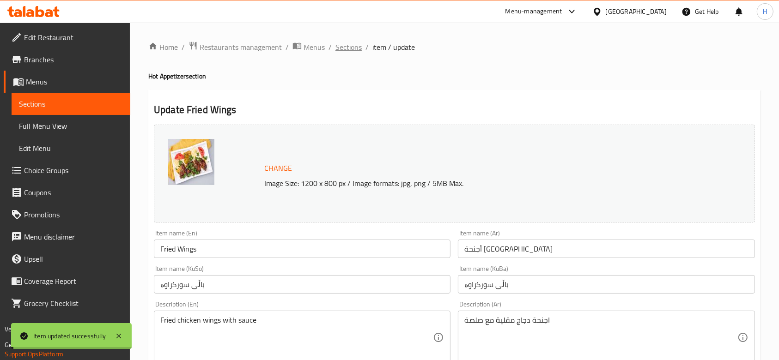
click at [350, 48] on span "Sections" at bounding box center [348, 47] width 26 height 11
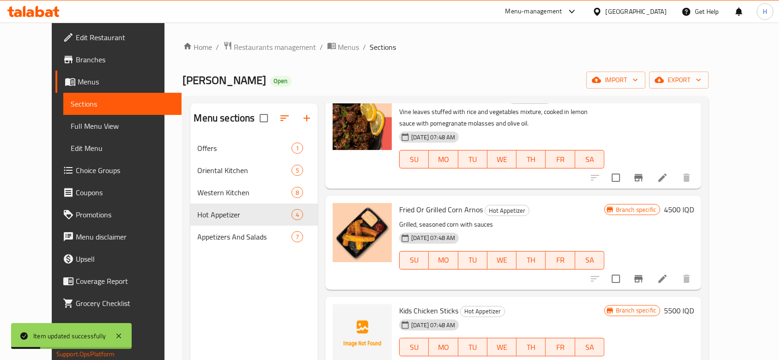
scroll to position [129, 0]
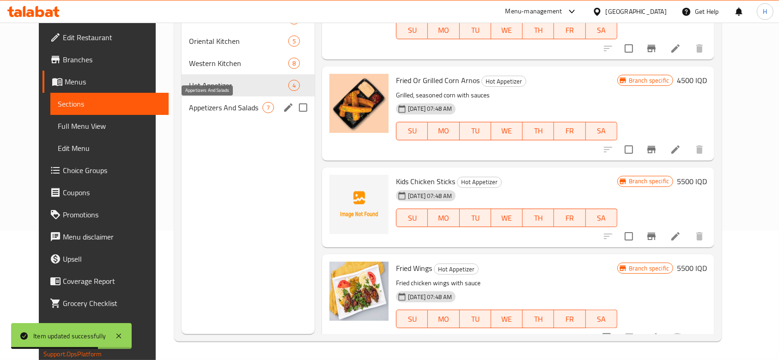
click at [210, 109] on span "Appetizers And Salads" at bounding box center [225, 107] width 73 height 11
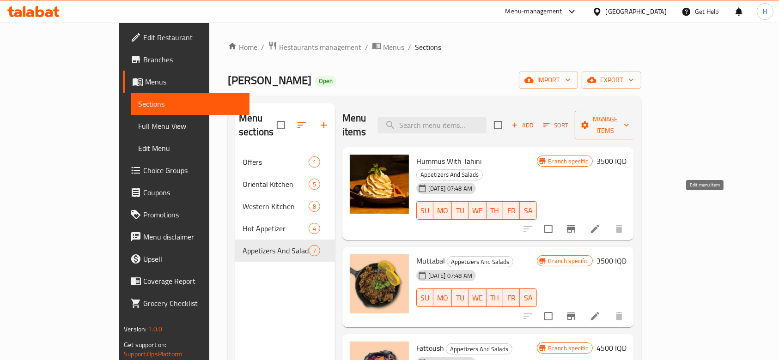
click at [600, 224] on icon at bounding box center [594, 229] width 11 height 11
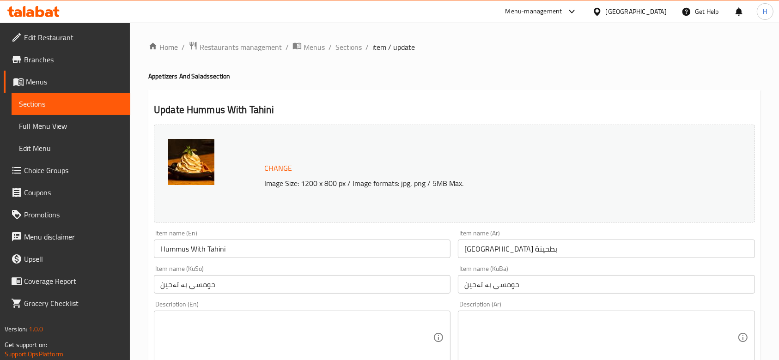
click at [484, 302] on div "Description (Ar) Description (Ar)" at bounding box center [606, 332] width 297 height 63
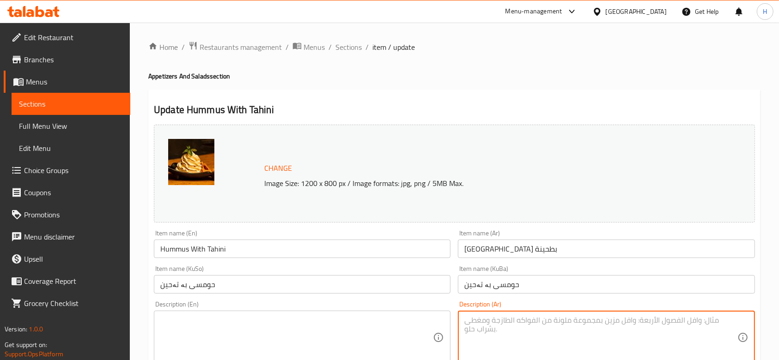
click at [493, 317] on textarea at bounding box center [600, 338] width 273 height 44
paste textarea "حمص, زيت الزيتون وصلصة الطحينة."
type textarea "حمص, زيت الزيتون وصلصة الطحينة."
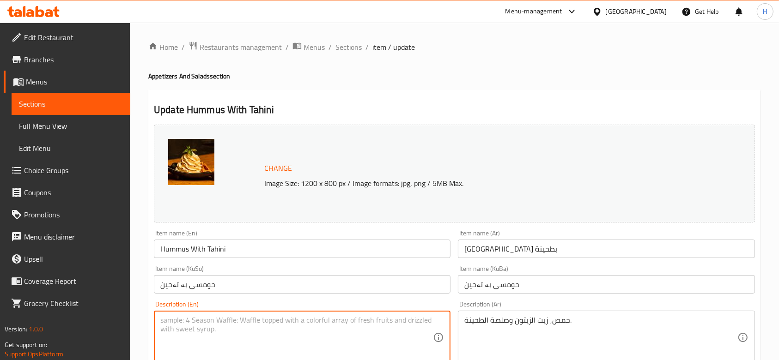
click at [253, 318] on textarea at bounding box center [296, 338] width 273 height 44
paste textarea "Hummus, Olive oil with tahini sauce."
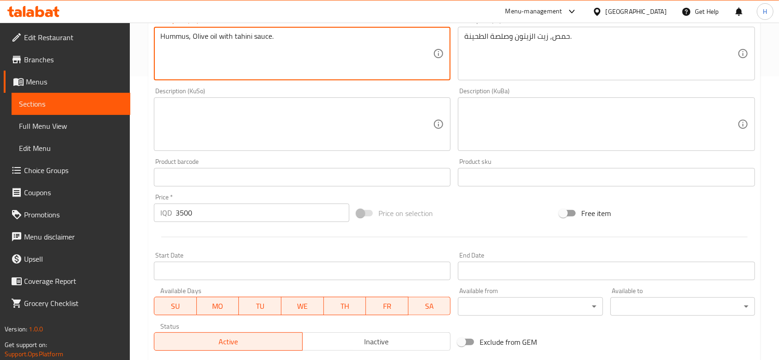
scroll to position [412, 0]
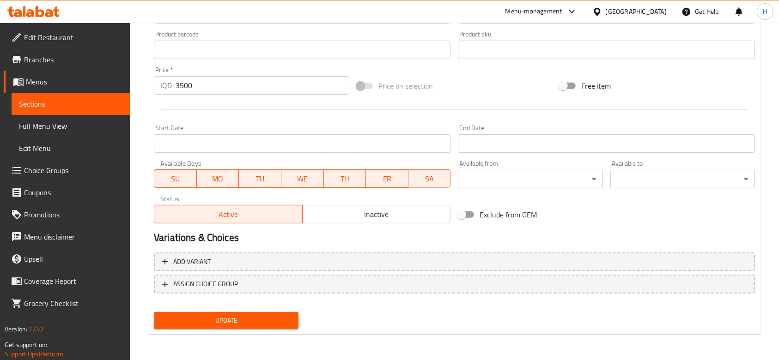
type textarea "Hummus, Olive oil with tahini sauce."
click at [248, 330] on div "Update" at bounding box center [226, 321] width 152 height 24
click at [251, 321] on span "Update" at bounding box center [226, 321] width 130 height 12
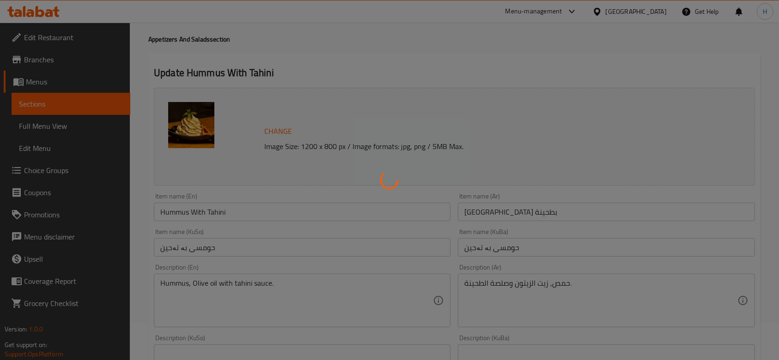
scroll to position [0, 0]
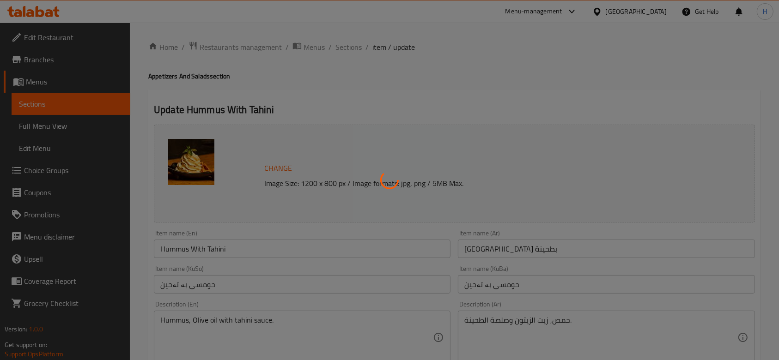
click at [341, 46] on div at bounding box center [389, 180] width 779 height 360
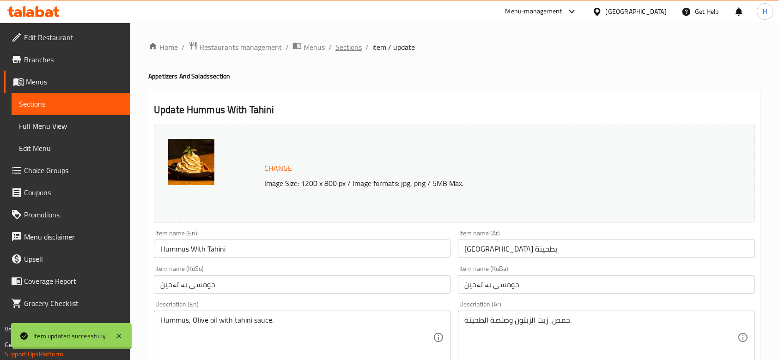
click at [341, 46] on span "Sections" at bounding box center [348, 47] width 26 height 11
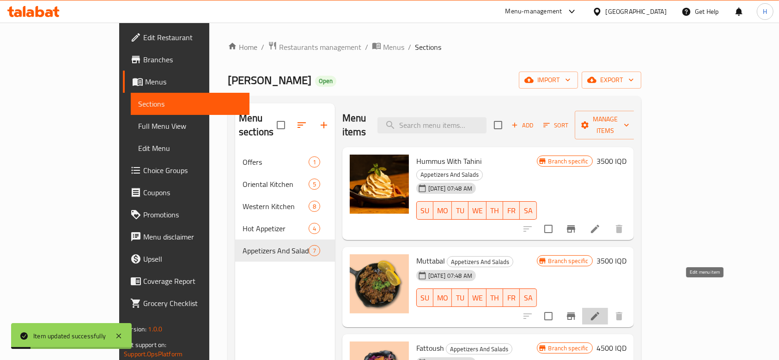
click at [600, 311] on icon at bounding box center [594, 316] width 11 height 11
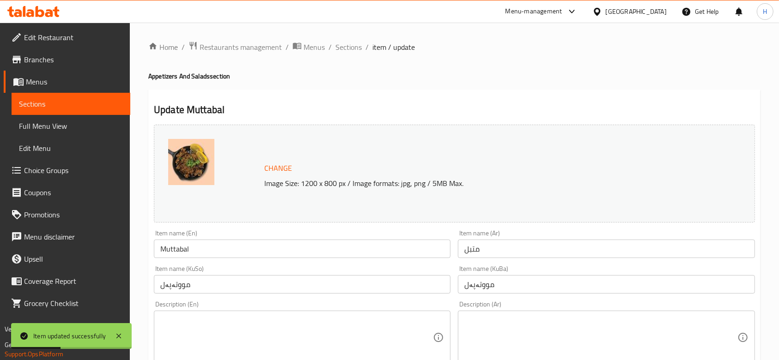
click at [577, 333] on textarea at bounding box center [600, 338] width 273 height 44
paste textarea "باذنجان مشوي, حبات الرمان, بقدونس وصلصة الطحينة."
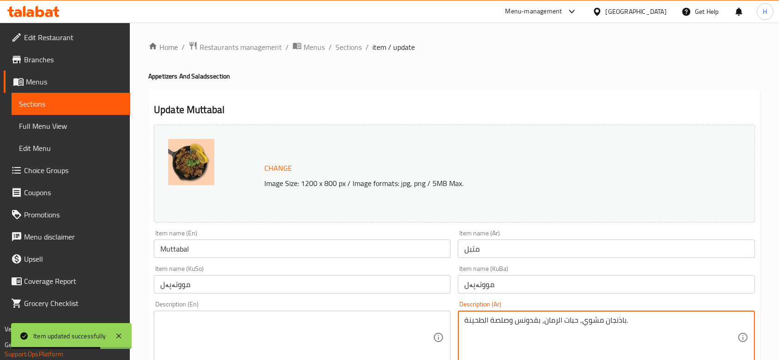
type textarea "باذنجان مشوي, حبات الرمان, بقدونس وصلصة الطحينة."
click at [260, 312] on div "Description (En)" at bounding box center [302, 338] width 297 height 54
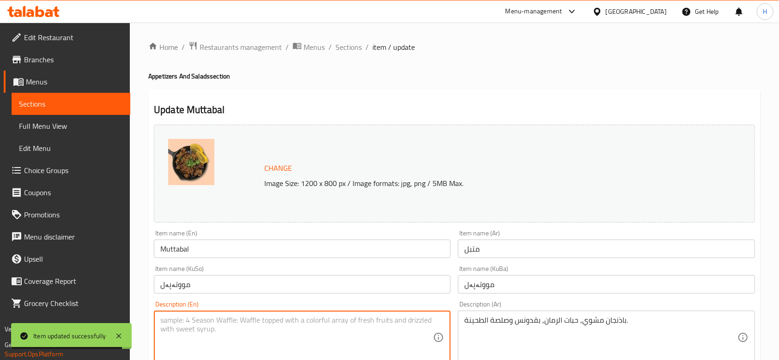
click at [258, 321] on textarea at bounding box center [296, 338] width 273 height 44
paste textarea "Grilled eggplant, pomegranate seeds, parsley and tahini sauce."
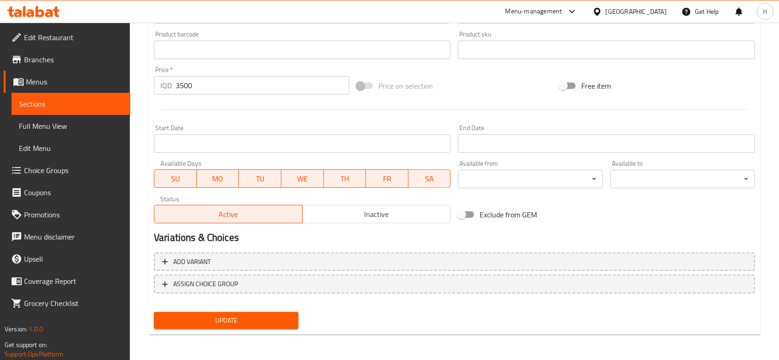
type textarea "Grilled eggplant, pomegranate seeds, parsley and tahini sauce."
click at [257, 323] on span "Update" at bounding box center [226, 321] width 130 height 12
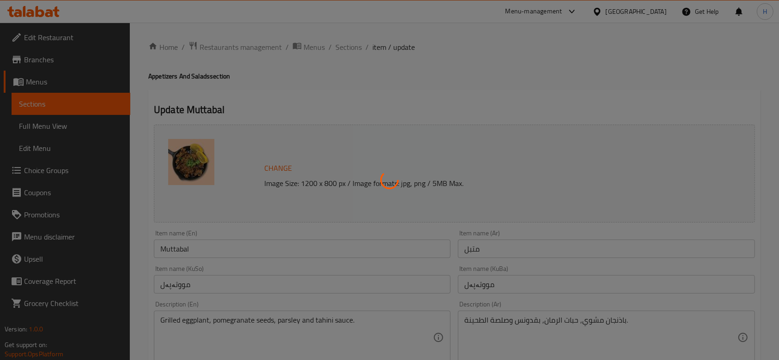
click at [349, 48] on div at bounding box center [389, 180] width 779 height 360
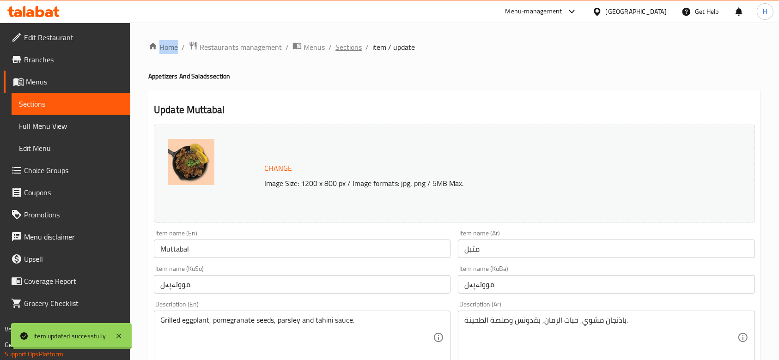
click at [349, 47] on span "Sections" at bounding box center [348, 47] width 26 height 11
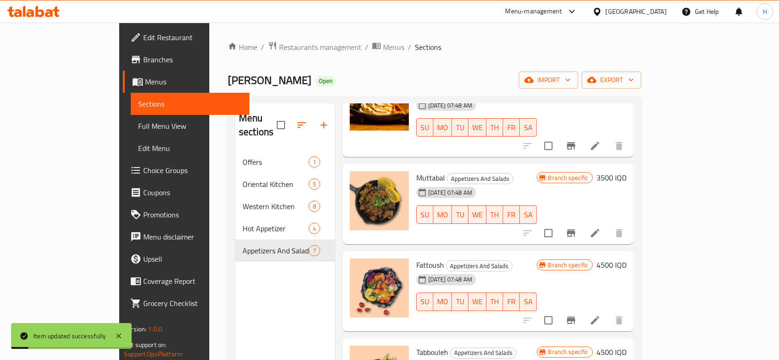
scroll to position [123, 0]
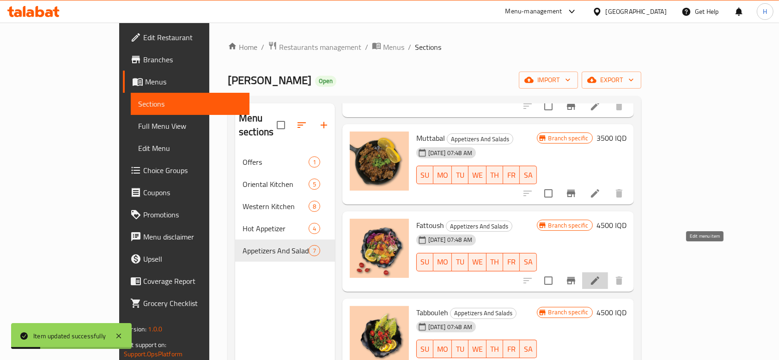
click at [600, 275] on icon at bounding box center [594, 280] width 11 height 11
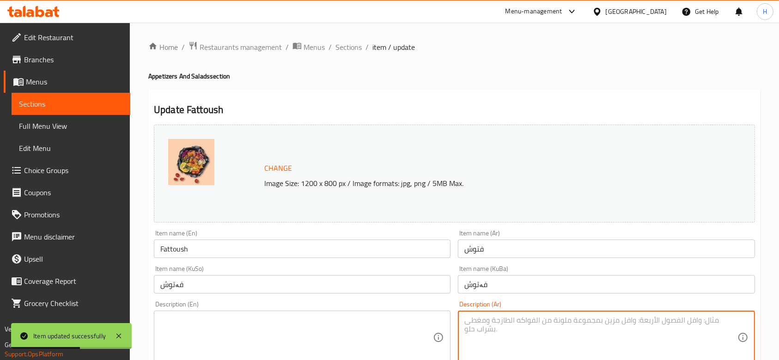
click at [552, 353] on textarea at bounding box center [600, 338] width 273 height 44
paste textarea "خس, ورقيات موسمية, طماطم, خيار, بصل, خبز محمص, صلصة الليمون بدبس الرمان وزيت ال…"
type textarea "خس, ورقيات موسمية, طماطم, خيار, بصل, خبز محمص, صلصة الليمون بدبس الرمان وزيت ال…"
click at [279, 309] on div "Description (En) Description (En)" at bounding box center [302, 332] width 297 height 63
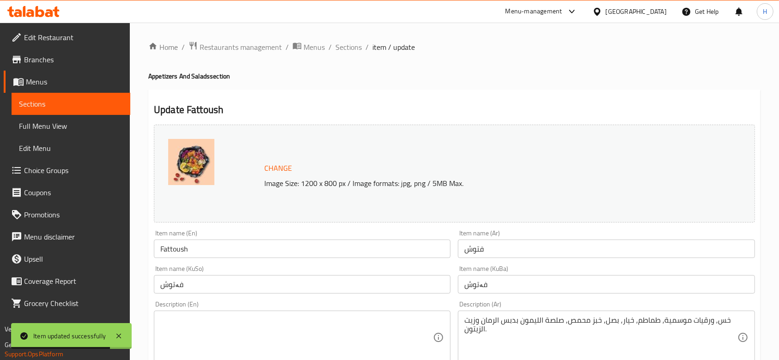
click at [256, 323] on textarea at bounding box center [296, 338] width 273 height 44
paste textarea "Lettuce, mixed sessional greens, tomatoes, cucumber, onion, toasted bread, lemo…"
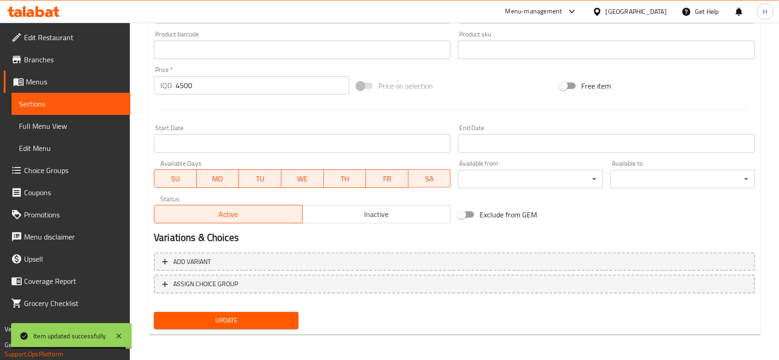
type textarea "Lettuce, mixed sessional greens, tomatoes, cucumber, onion, toasted bread, lemo…"
click at [242, 323] on span "Update" at bounding box center [226, 321] width 130 height 12
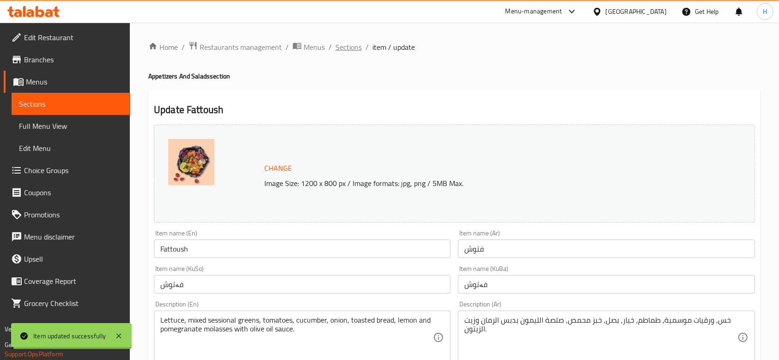
click at [357, 46] on span "Sections" at bounding box center [348, 47] width 26 height 11
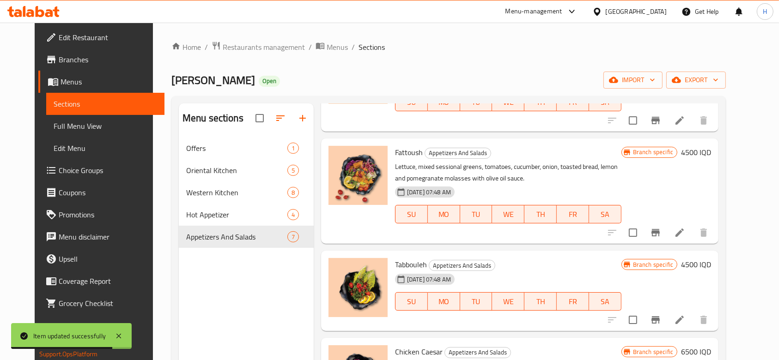
scroll to position [246, 0]
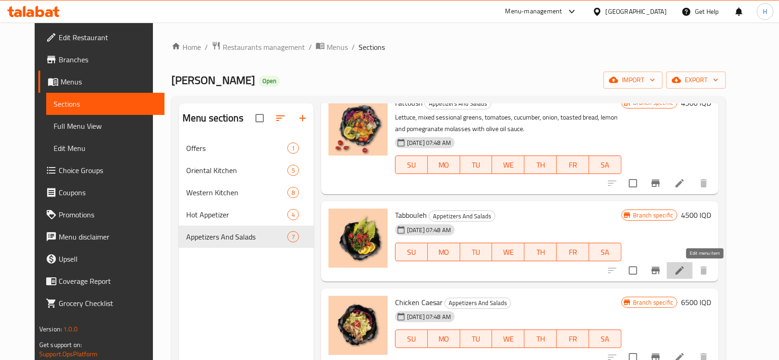
click at [684, 267] on icon at bounding box center [679, 271] width 8 height 8
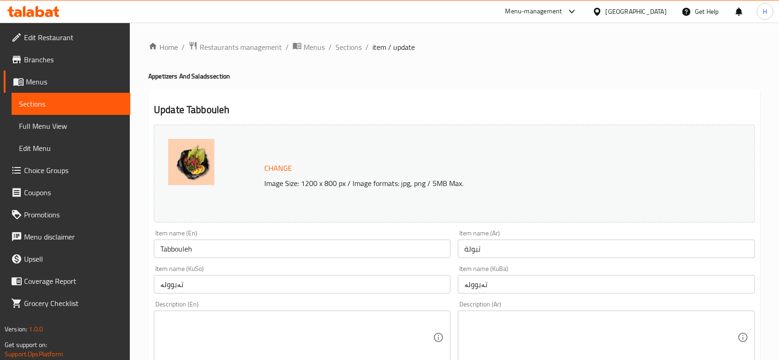
click at [478, 316] on textarea at bounding box center [600, 338] width 273 height 44
paste textarea "بقدونس, برغل, طماطم, بصل وصلصة ليمون."
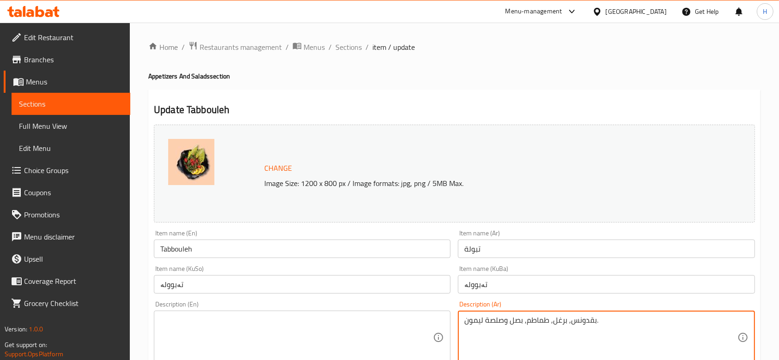
type textarea "بقدونس, برغل, طماطم, بصل وصلصة ليمون."
click at [281, 332] on textarea at bounding box center [296, 338] width 273 height 44
paste textarea "Parsley, bulgur, tomatoes, onions and lemon sauce."
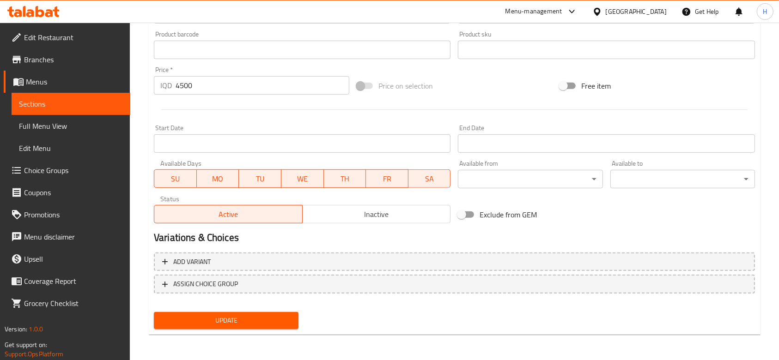
type textarea "Parsley, bulgur, tomatoes, onions and lemon sauce."
click at [252, 320] on span "Update" at bounding box center [226, 321] width 130 height 12
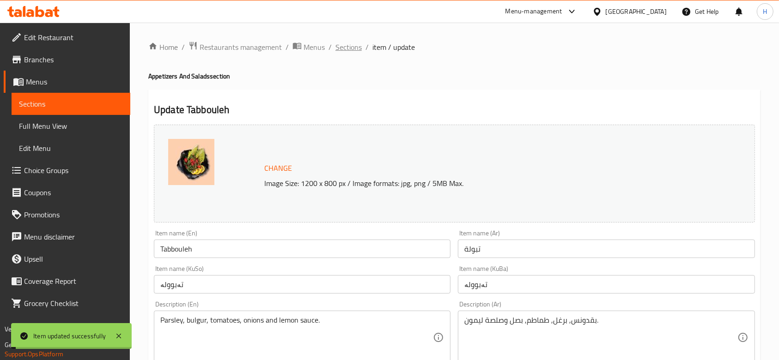
click at [350, 48] on span "Sections" at bounding box center [348, 47] width 26 height 11
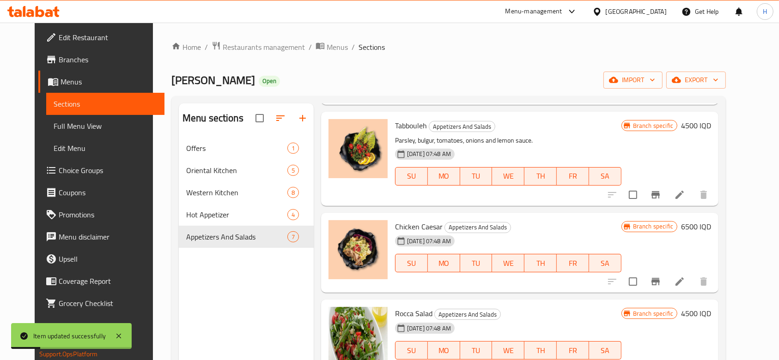
scroll to position [339, 0]
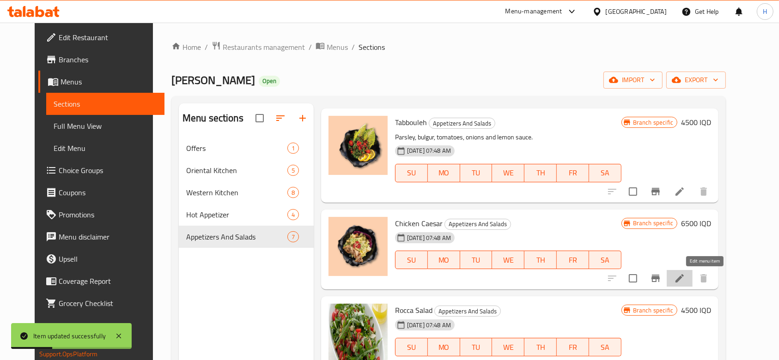
click at [685, 279] on icon at bounding box center [679, 278] width 11 height 11
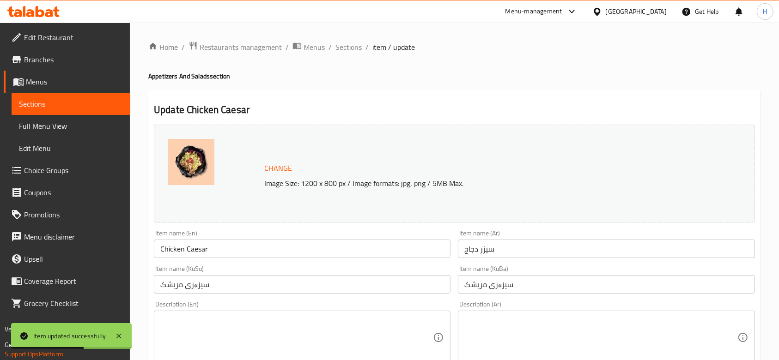
click at [541, 313] on div "Description (Ar)" at bounding box center [606, 338] width 297 height 54
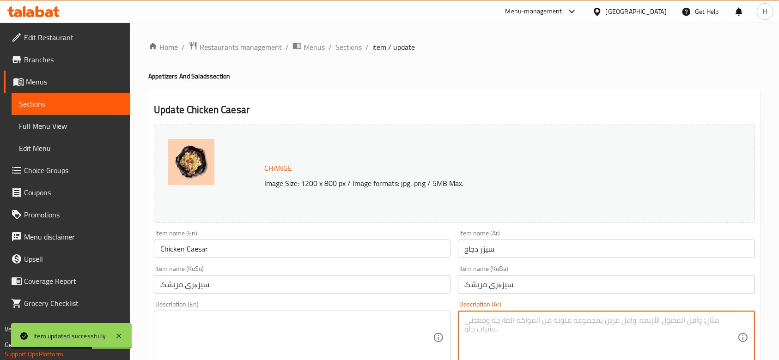
paste textarea "قطع دجاج، خس، جبنة البارميزان، خبز مقرمش وصلصة سيزر."
type textarea "قطع دجاج، خس، جبنة البارميزان، خبز مقرمش وصلصة سيزر."
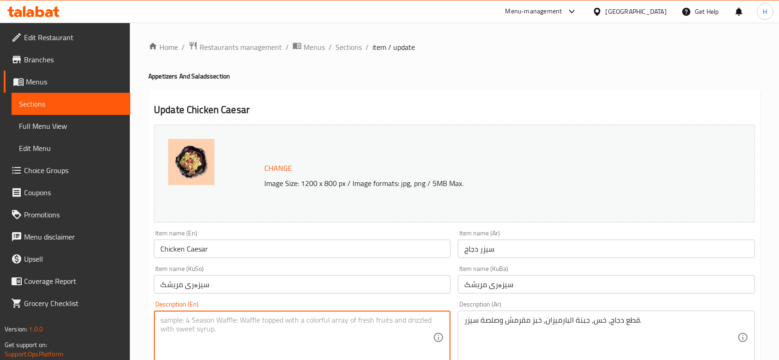
click at [333, 338] on textarea at bounding box center [296, 338] width 273 height 44
paste textarea "Chicken pieces, lettuce, parmesan cheese, croutons and caesar sauce."
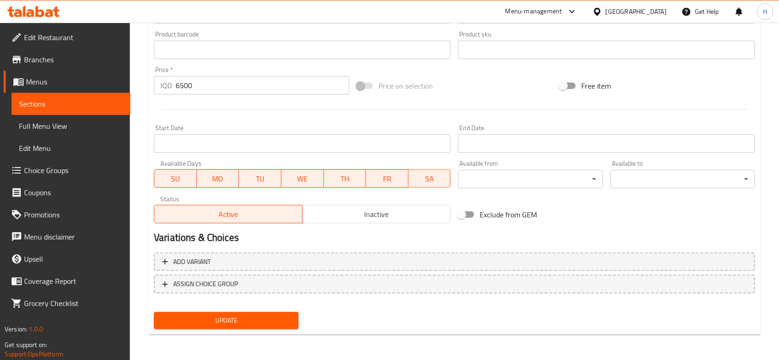
type textarea "Chicken pieces, lettuce, parmesan cheese, croutons and caesar sauce."
click at [258, 319] on span "Update" at bounding box center [226, 321] width 130 height 12
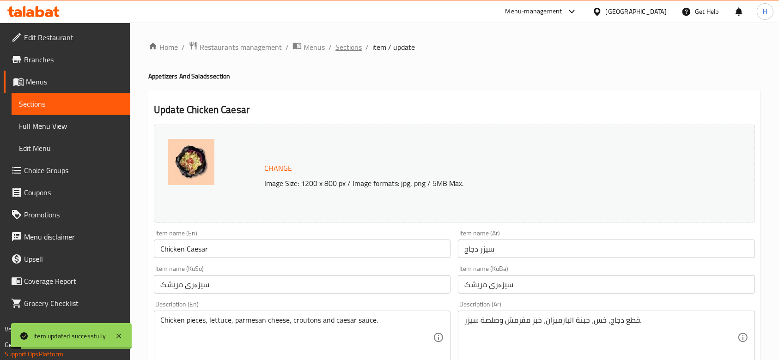
click at [347, 42] on span "Sections" at bounding box center [348, 47] width 26 height 11
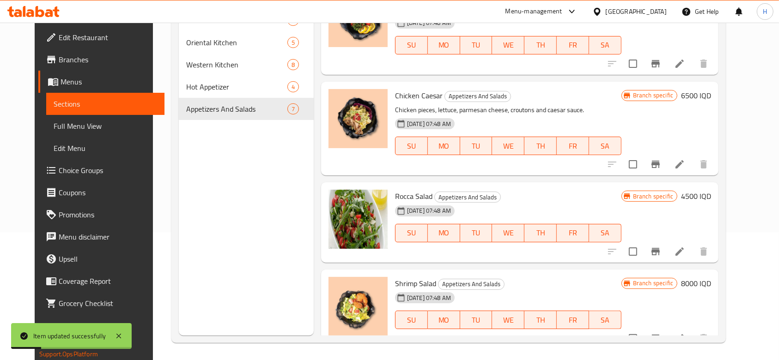
scroll to position [129, 0]
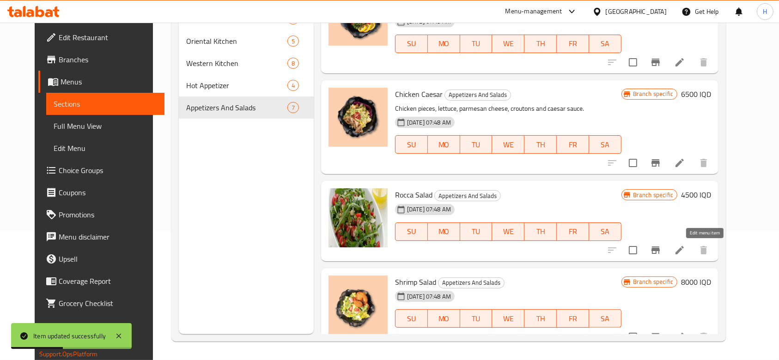
click at [685, 251] on icon at bounding box center [679, 250] width 11 height 11
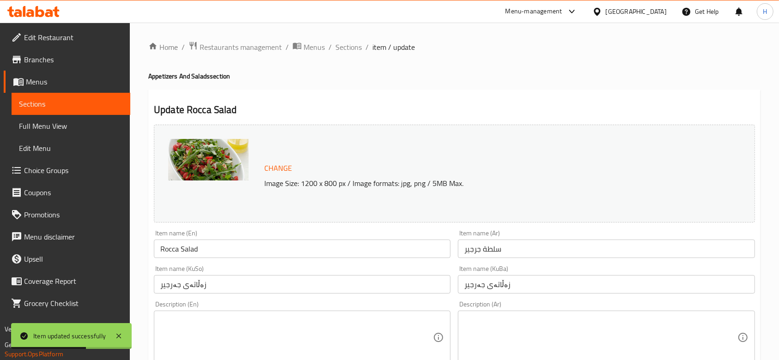
click at [578, 331] on textarea at bounding box center [600, 338] width 273 height 44
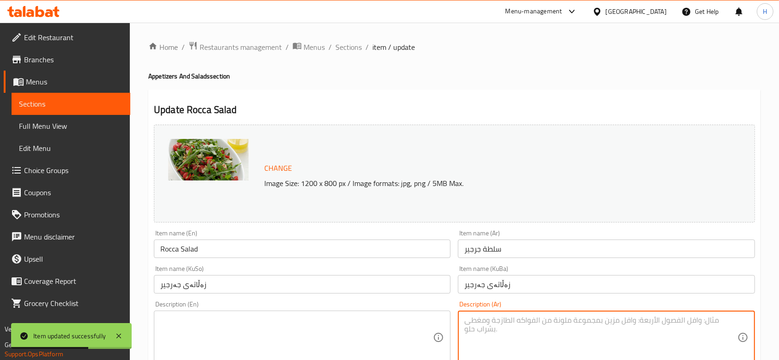
paste textarea "جرجير، طماطم، مشروم، بصل، جوز ودبس الرمان مع صلصة زيت الزيتون."
type textarea "جرجير، طماطم، مشروم، بصل، جوز ودبس الرمان مع صلصة زيت الزيتون."
click at [275, 334] on textarea at bounding box center [296, 338] width 273 height 44
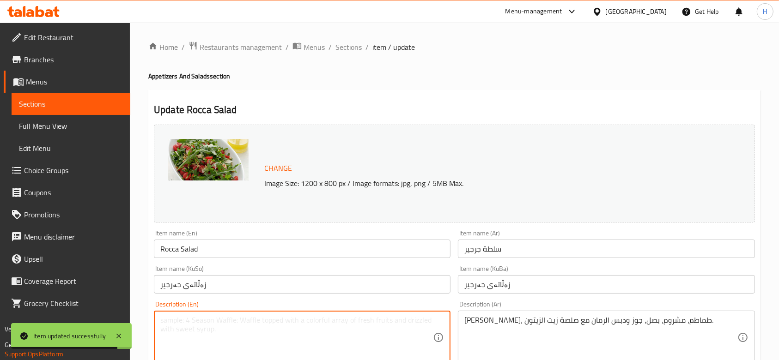
paste textarea "Rocca, tomatoes, mushroom, onions, walnuts and pomegranate molasses with olive …"
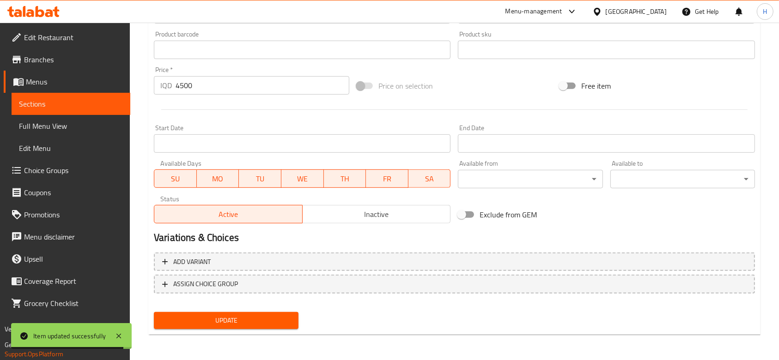
type textarea "Rocca, tomatoes, mushroom, onions, walnuts and pomegranate molasses with olive …"
click at [251, 322] on span "Update" at bounding box center [226, 321] width 130 height 12
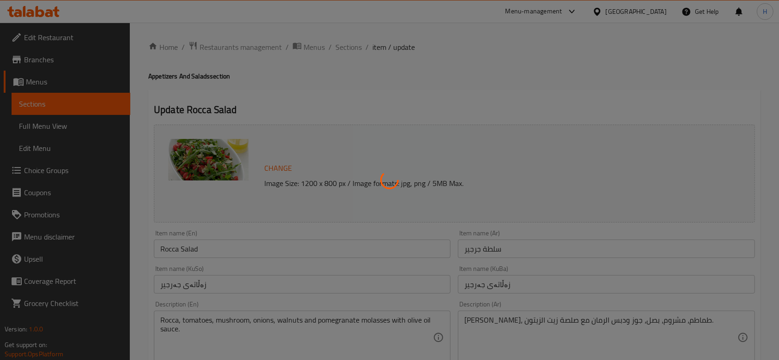
click at [346, 44] on div at bounding box center [389, 180] width 779 height 360
click at [346, 46] on div at bounding box center [389, 180] width 779 height 360
click at [349, 56] on div at bounding box center [389, 180] width 779 height 360
click at [350, 53] on div at bounding box center [389, 180] width 779 height 360
click at [355, 70] on div at bounding box center [389, 180] width 779 height 360
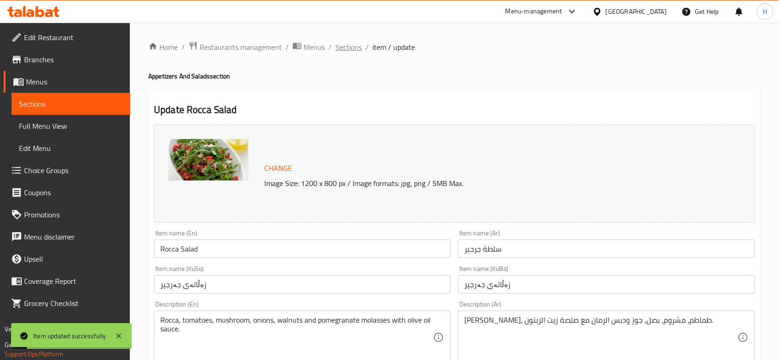
click at [352, 46] on span "Sections" at bounding box center [348, 47] width 26 height 11
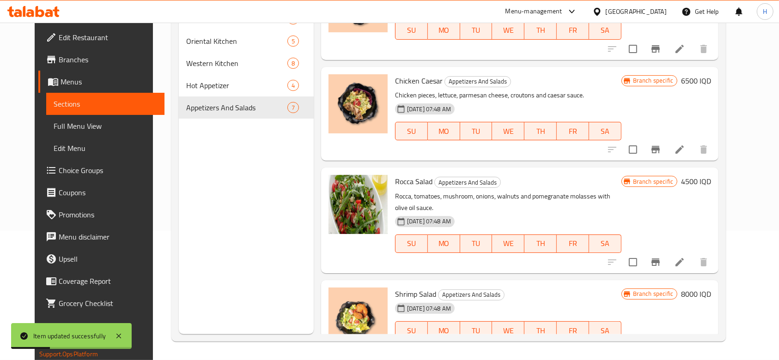
scroll to position [366, 0]
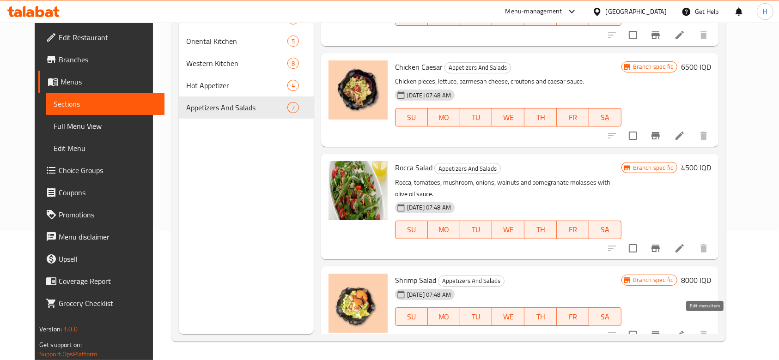
click at [685, 330] on icon at bounding box center [679, 335] width 11 height 11
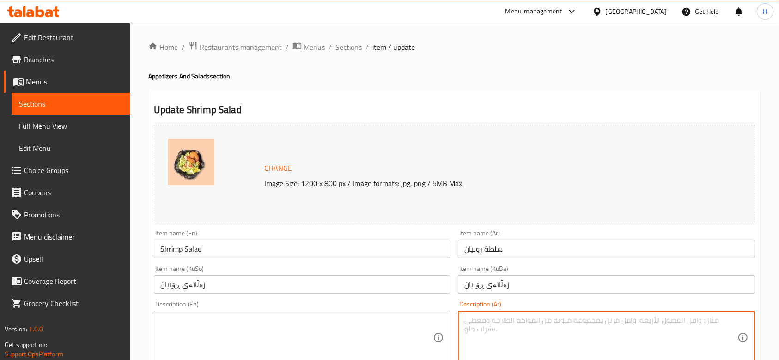
click at [515, 342] on textarea at bounding box center [600, 338] width 273 height 44
paste textarea "قطع الروبيان, خس, طماطم, خيار, افوكادو وصلصة مميزة."
type textarea "قطع الروبيان, خس, طماطم, خيار, افوكادو وصلصة مميزة."
drag, startPoint x: 288, startPoint y: 316, endPoint x: 273, endPoint y: 323, distance: 16.1
click at [273, 323] on textarea at bounding box center [296, 338] width 273 height 44
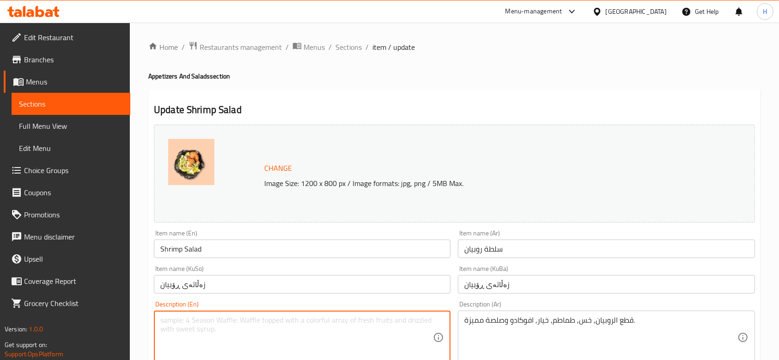
paste textarea "Shrimp Pieces, Lettuce, Tomatoes, Cucumbers, Avocado, and a Special Dressing."
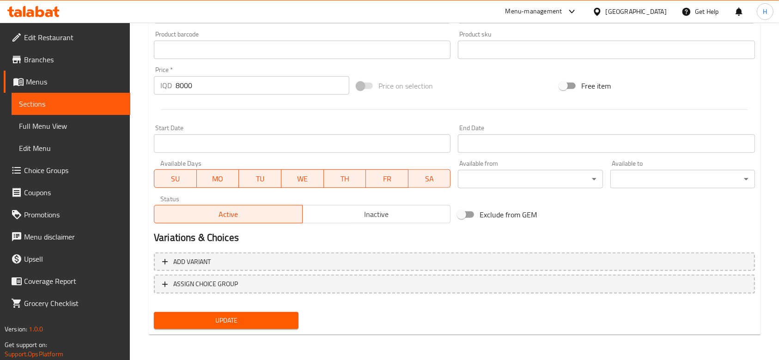
type textarea "Shrimp Pieces, Lettuce, Tomatoes, Cucumbers, Avocado, and a Special Dressing."
click at [255, 316] on span "Update" at bounding box center [226, 321] width 130 height 12
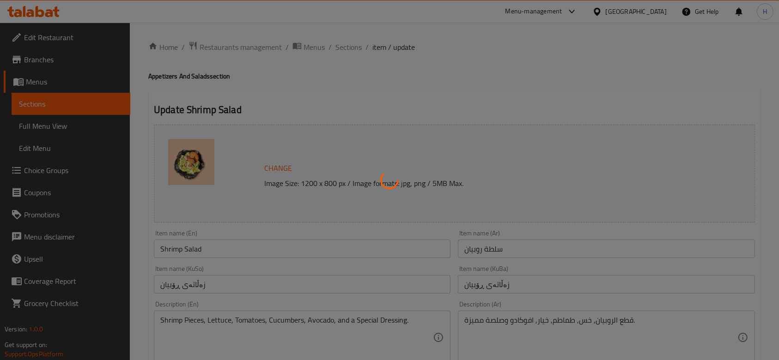
click at [348, 46] on div at bounding box center [389, 180] width 779 height 360
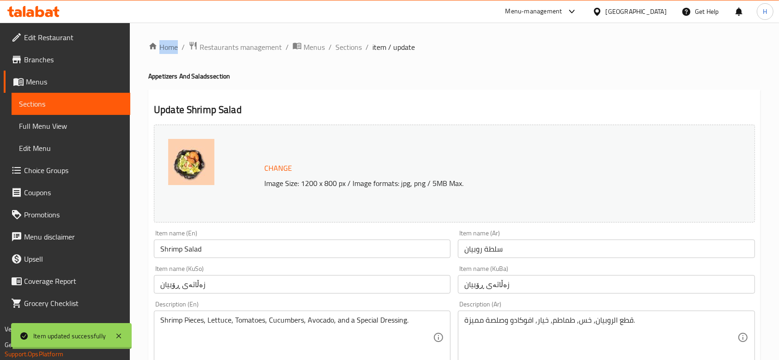
click at [348, 46] on div at bounding box center [389, 180] width 779 height 360
click at [348, 46] on span "Sections" at bounding box center [348, 47] width 26 height 11
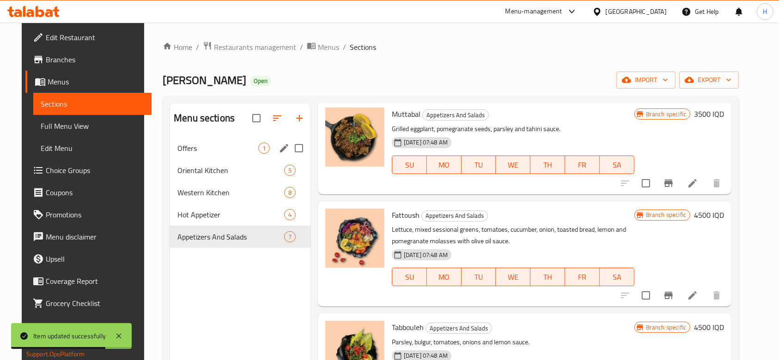
click at [193, 143] on span "Offers" at bounding box center [217, 148] width 81 height 11
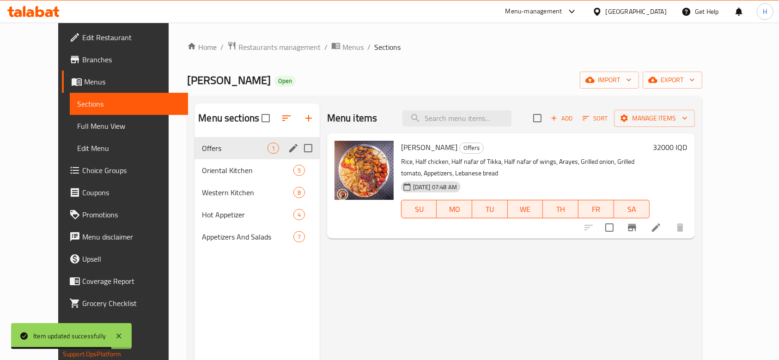
click at [202, 168] on span "Oriental Kitchen" at bounding box center [247, 170] width 91 height 11
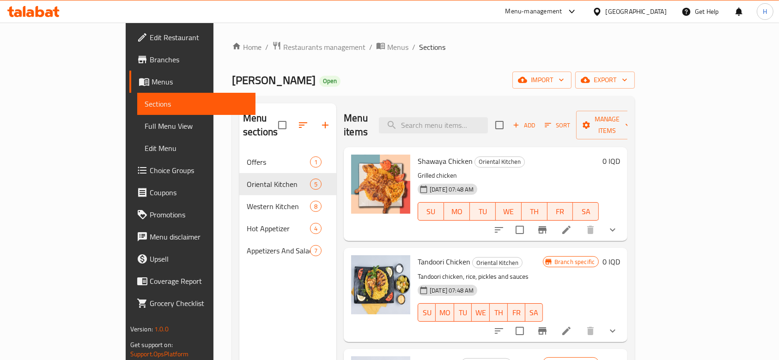
drag, startPoint x: 66, startPoint y: 53, endPoint x: 85, endPoint y: 56, distance: 19.6
click at [129, 53] on link "Branches" at bounding box center [192, 59] width 127 height 22
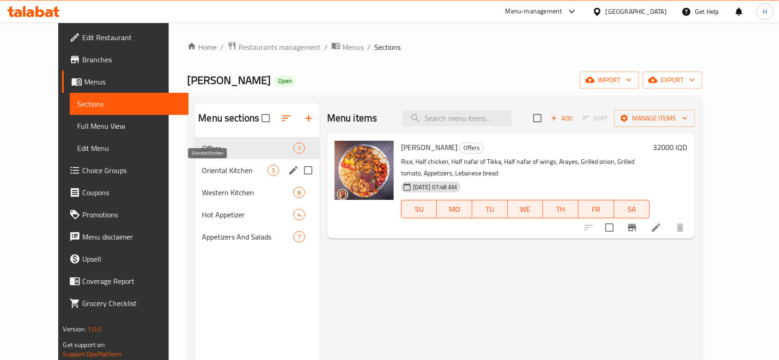
click at [238, 167] on span "Oriental Kitchen" at bounding box center [234, 170] width 65 height 11
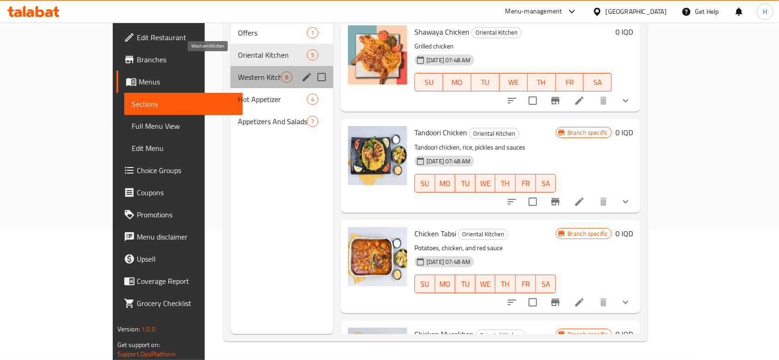
click at [238, 72] on span "Western Kitchen" at bounding box center [259, 77] width 43 height 11
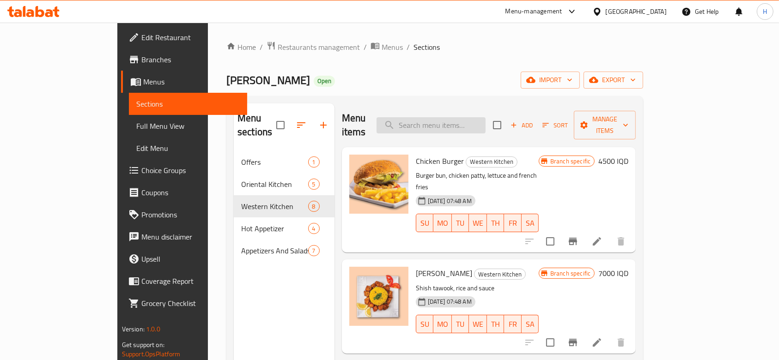
click at [485, 124] on input "search" at bounding box center [430, 125] width 109 height 16
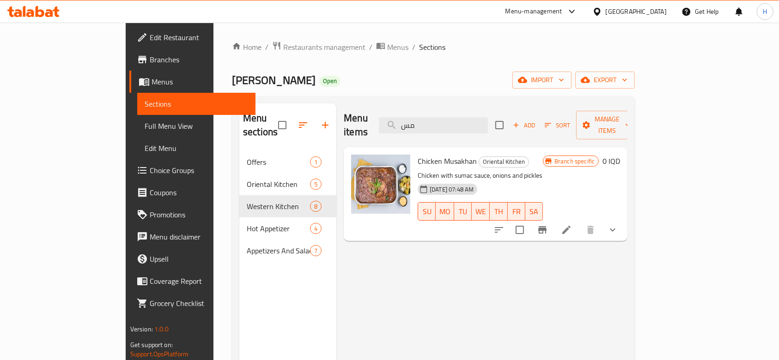
type input "مس"
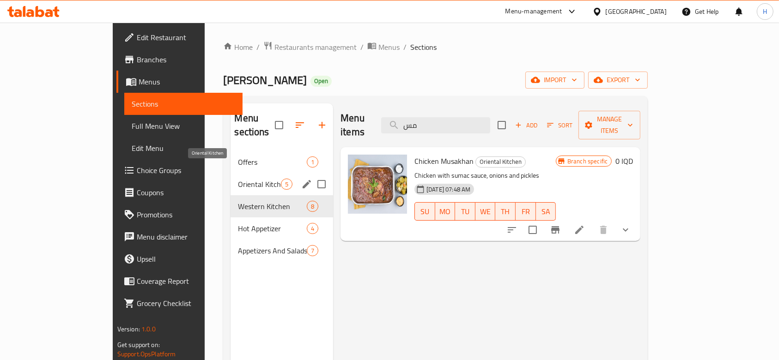
click at [238, 179] on span "Oriental Kitchen" at bounding box center [259, 184] width 43 height 11
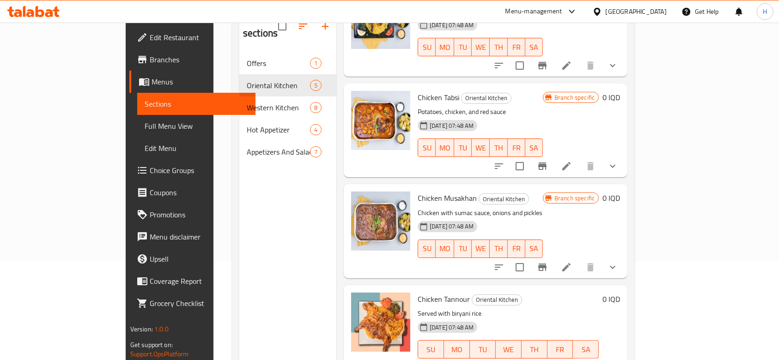
scroll to position [129, 0]
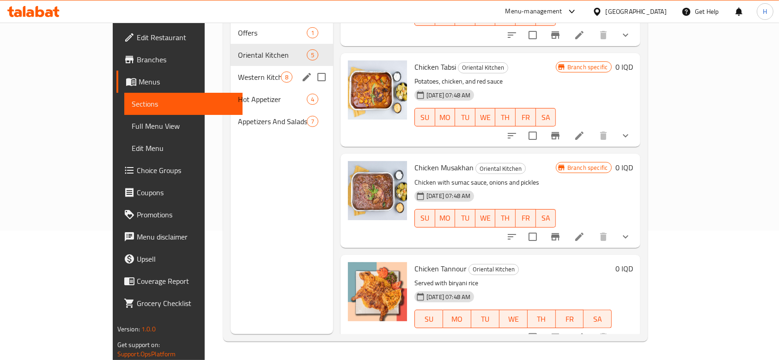
click at [238, 72] on span "Western Kitchen" at bounding box center [259, 77] width 43 height 11
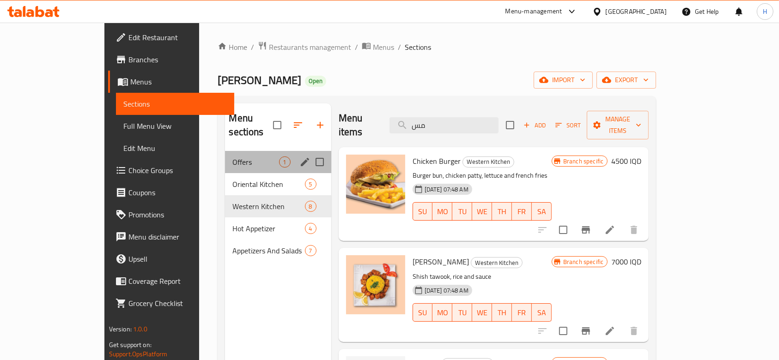
click at [225, 157] on div "Offers 1" at bounding box center [278, 162] width 106 height 22
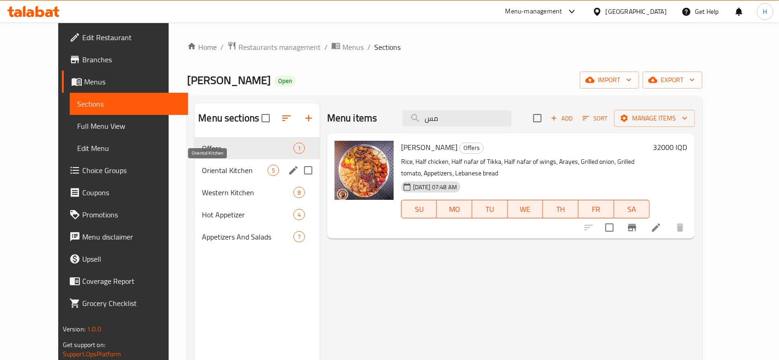
click at [202, 166] on span "Oriental Kitchen" at bounding box center [234, 170] width 65 height 11
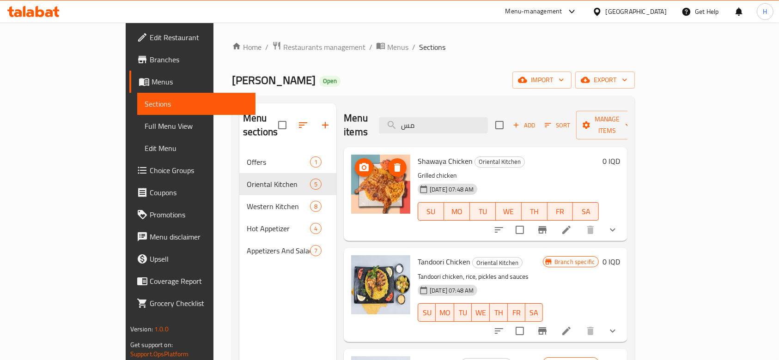
scroll to position [167, 0]
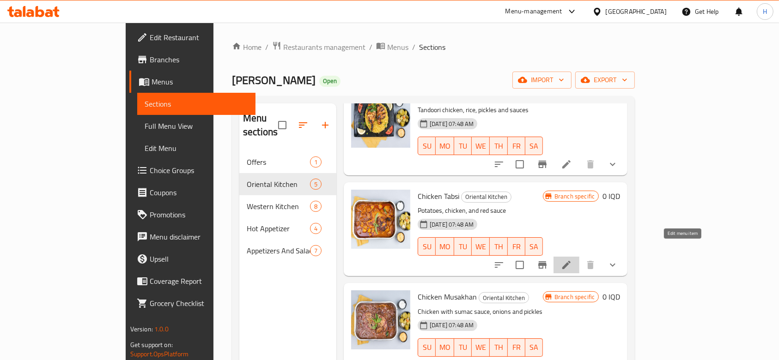
click at [572, 260] on icon at bounding box center [566, 265] width 11 height 11
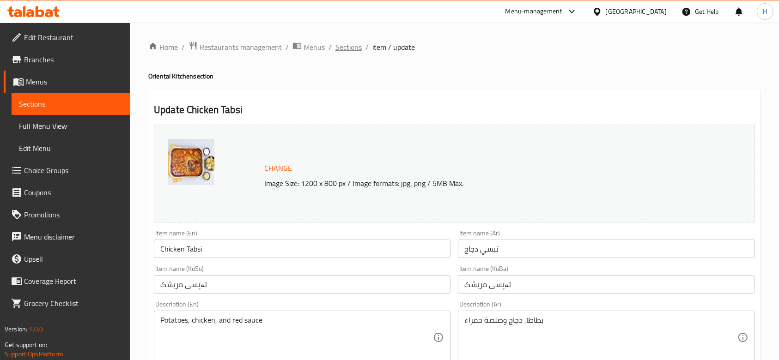
click at [350, 47] on span "Sections" at bounding box center [348, 47] width 26 height 11
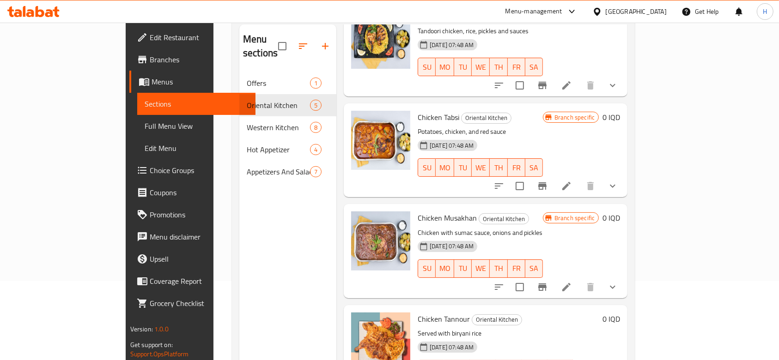
scroll to position [123, 0]
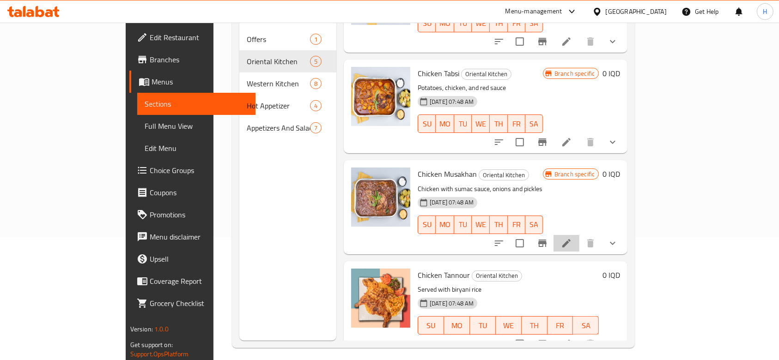
click at [579, 235] on li at bounding box center [566, 243] width 26 height 17
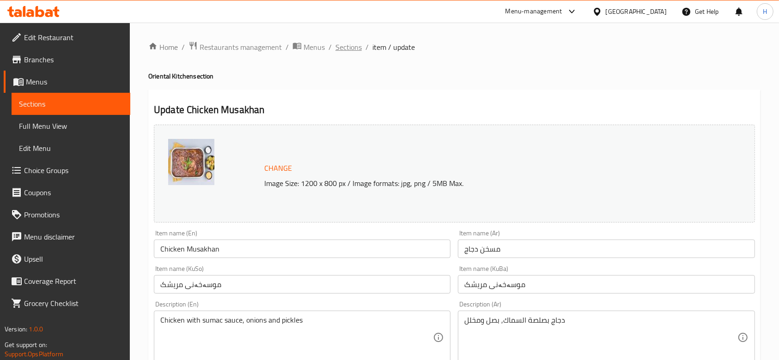
click at [349, 52] on span "Sections" at bounding box center [348, 47] width 26 height 11
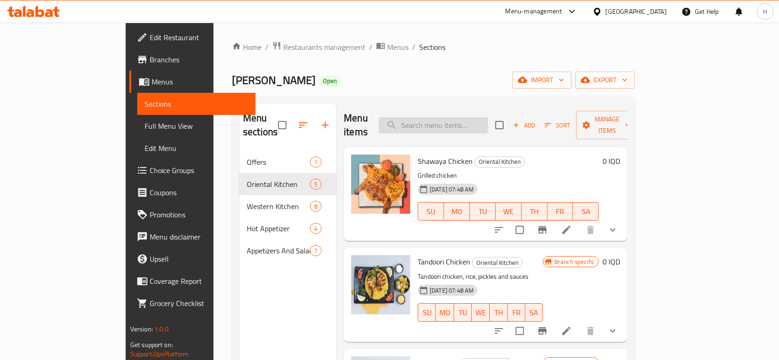
click at [458, 117] on input "search" at bounding box center [433, 125] width 109 height 16
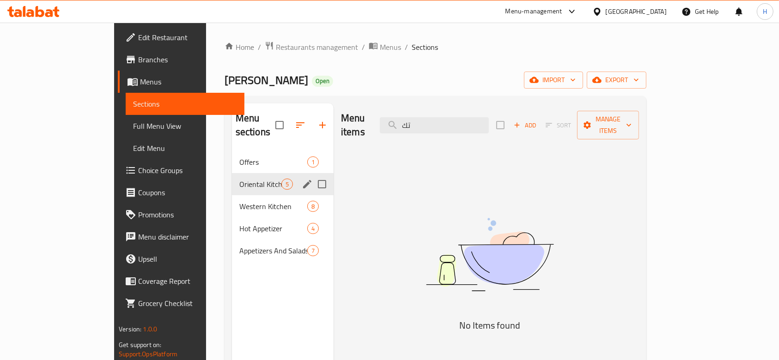
type input "تك"
click at [232, 218] on div "Hot Appetizer 4" at bounding box center [283, 229] width 102 height 22
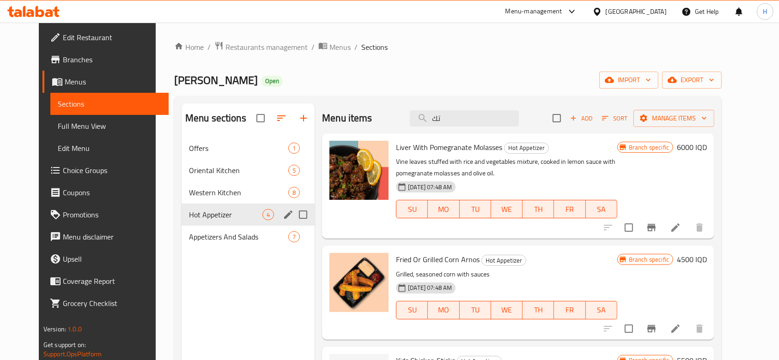
click at [199, 217] on span "Hot Appetizer" at bounding box center [225, 214] width 73 height 11
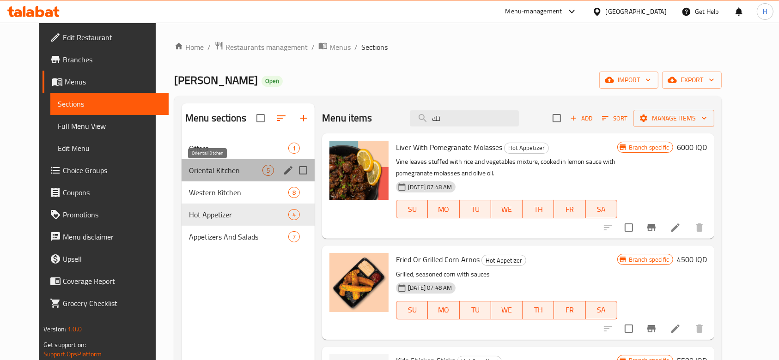
click at [212, 166] on span "Oriental Kitchen" at bounding box center [225, 170] width 73 height 11
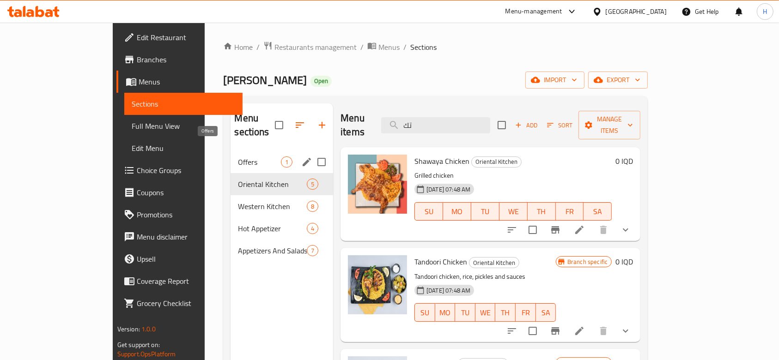
click at [238, 157] on span "Offers" at bounding box center [259, 162] width 43 height 11
